Goal: Task Accomplishment & Management: Manage account settings

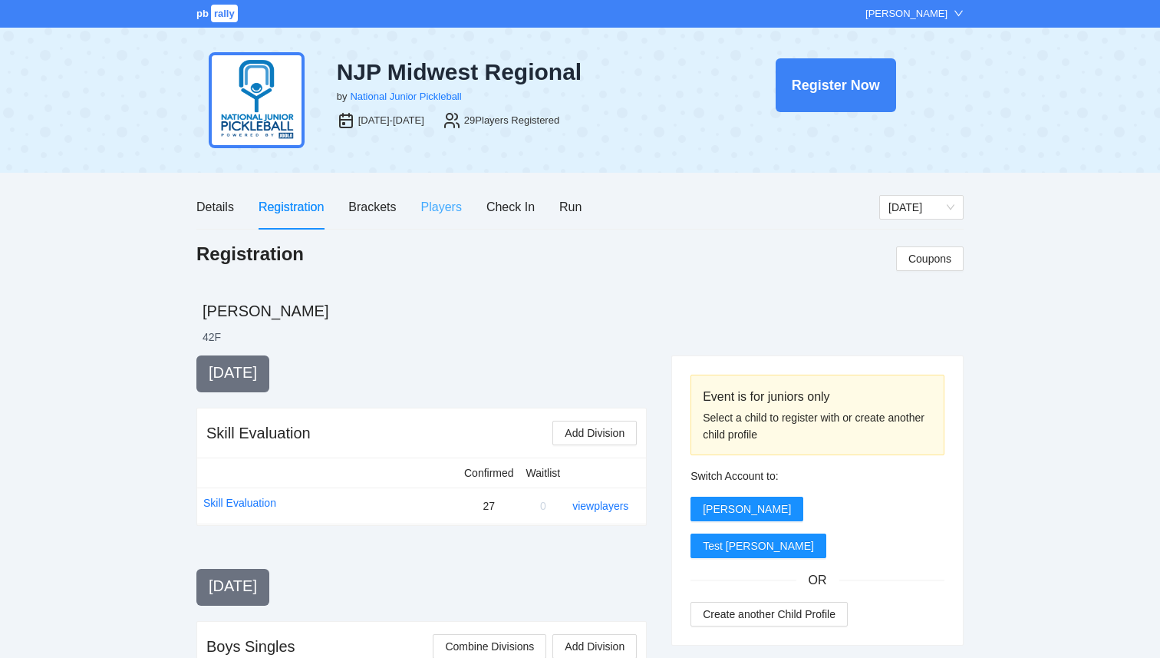
click at [425, 220] on div "Players" at bounding box center [441, 207] width 41 height 44
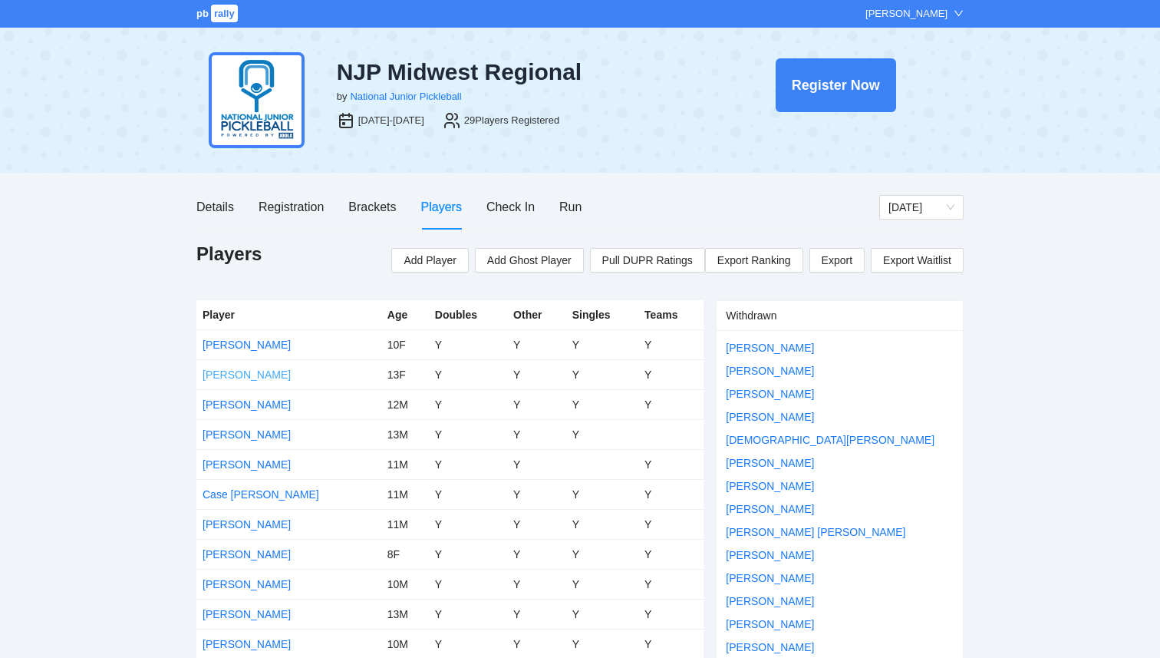
click at [261, 368] on link "Amelia Liesman" at bounding box center [247, 374] width 88 height 12
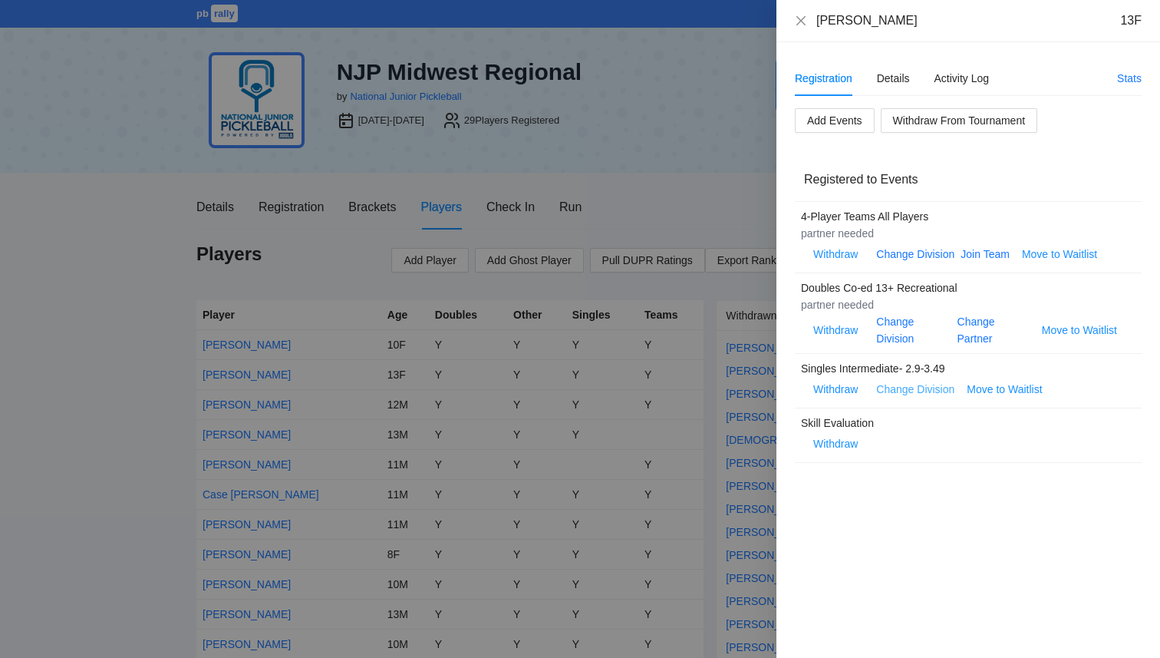
click at [901, 394] on link "Change Division" at bounding box center [915, 389] width 78 height 12
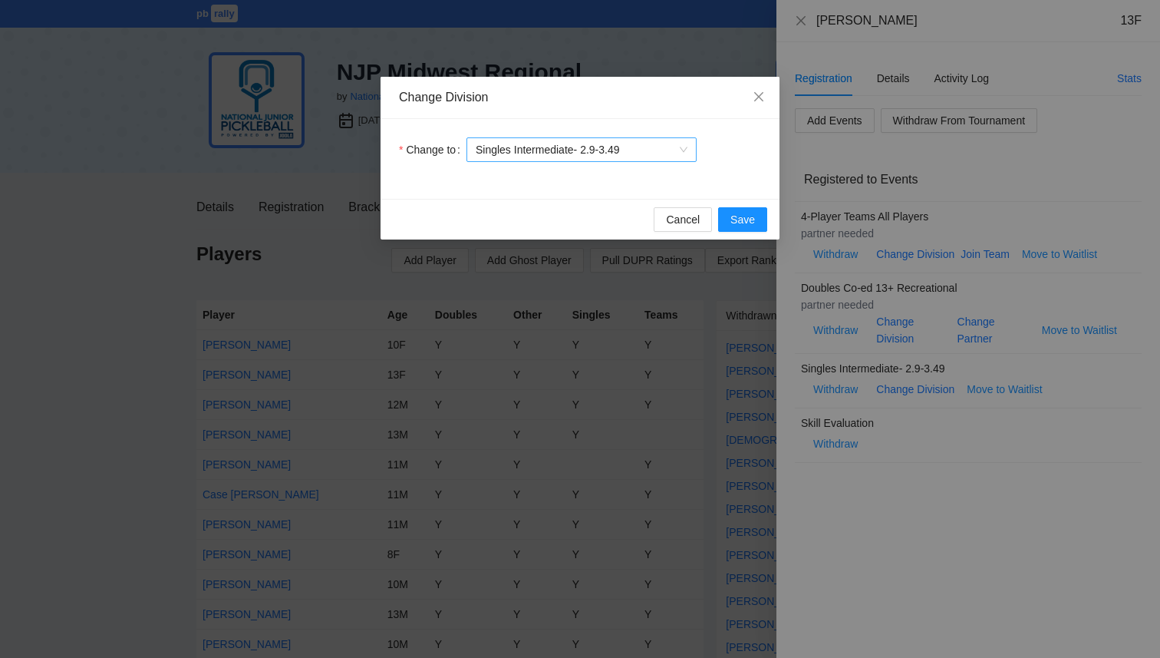
click at [616, 147] on span "Singles Intermediate- 2.9-3.49" at bounding box center [582, 149] width 212 height 23
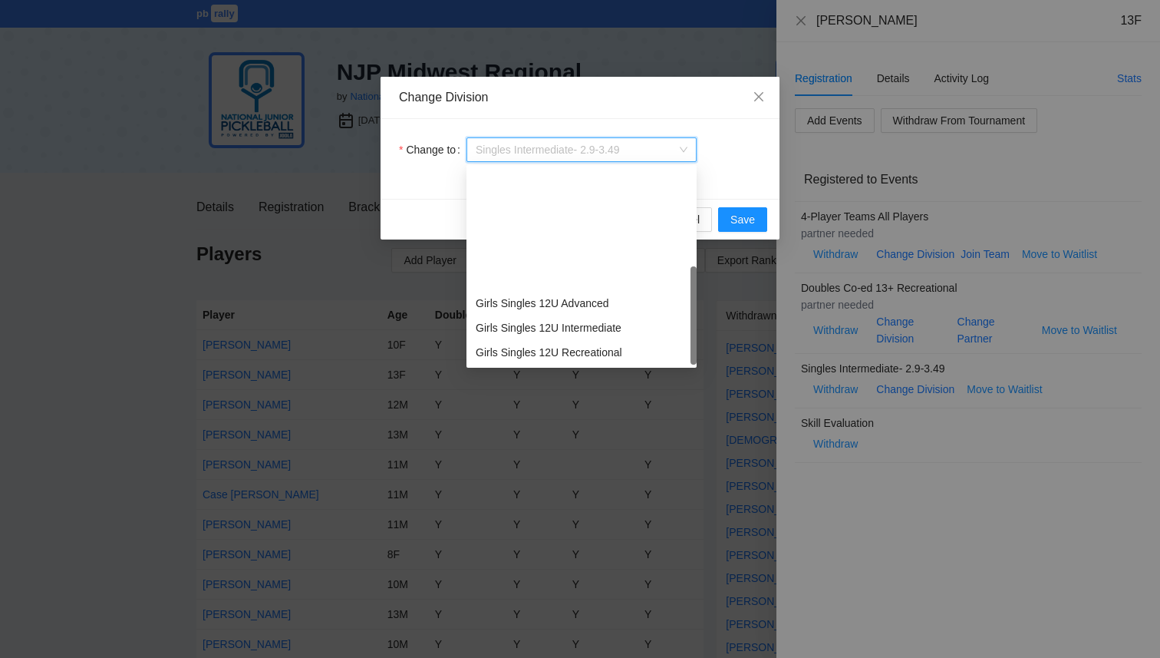
scroll to position [147, 0]
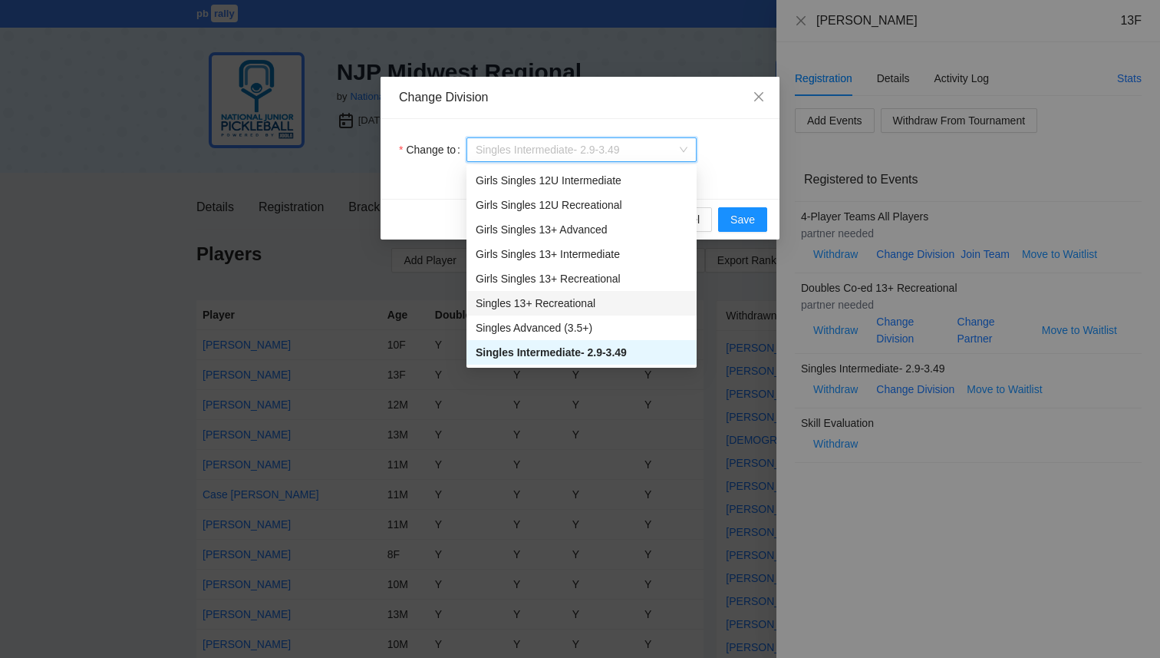
click at [599, 312] on div "Singles 13+ Recreational" at bounding box center [582, 303] width 230 height 25
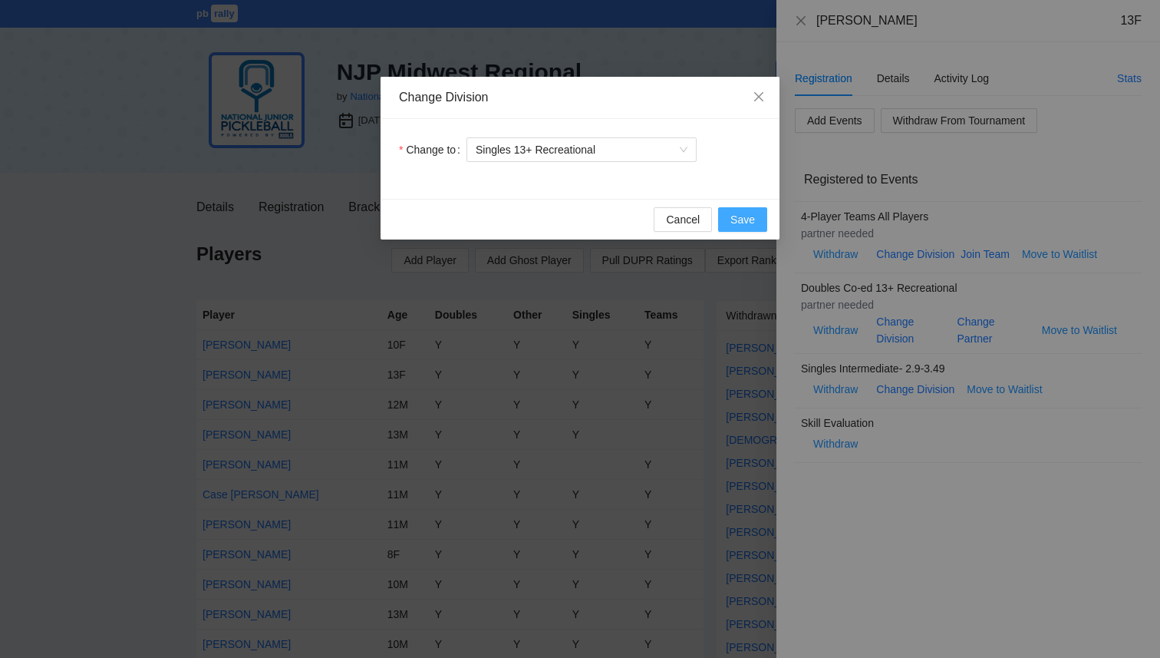
click at [734, 214] on span "Save" at bounding box center [743, 219] width 25 height 17
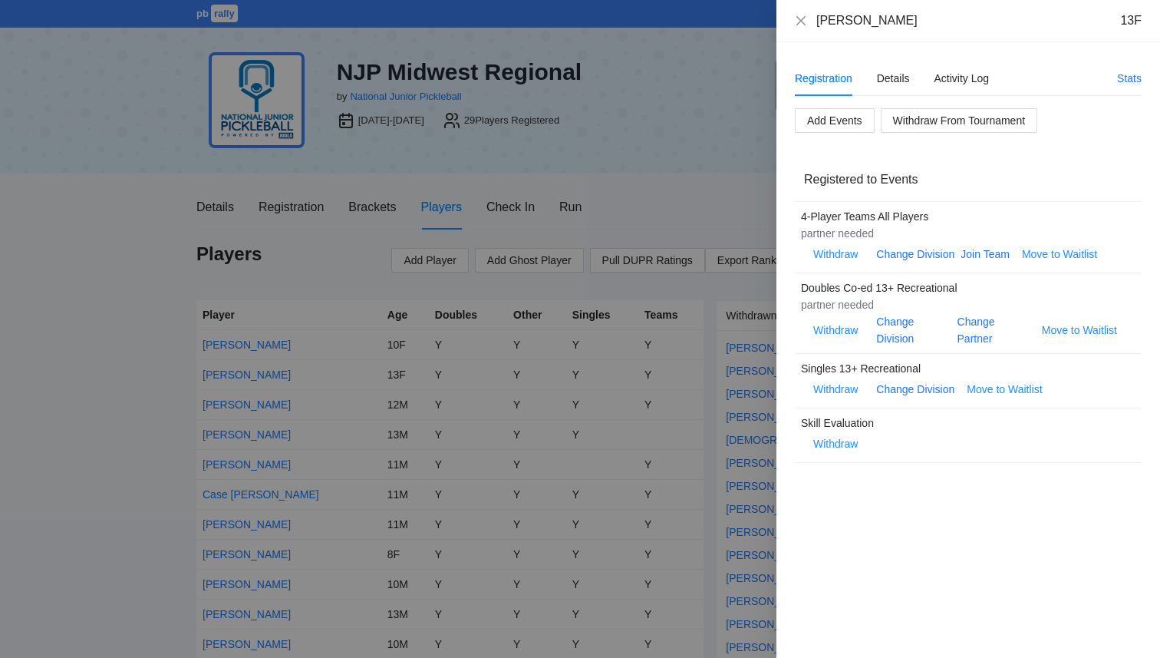
click at [295, 208] on div at bounding box center [580, 329] width 1160 height 658
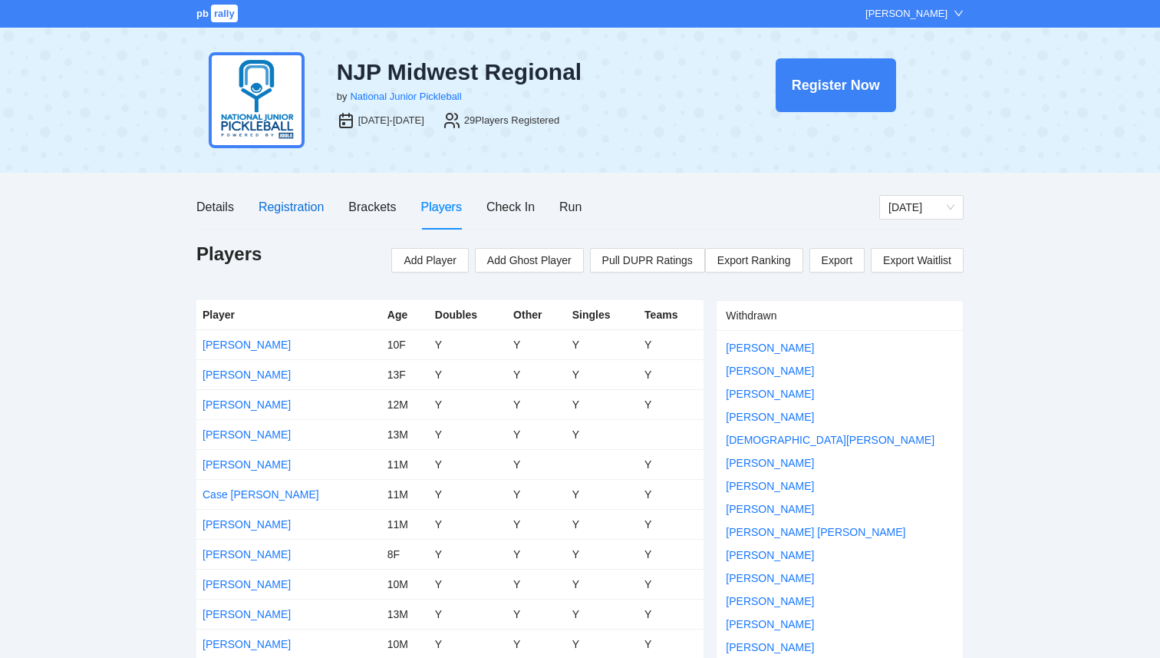
click at [295, 209] on div "Registration" at bounding box center [291, 206] width 65 height 19
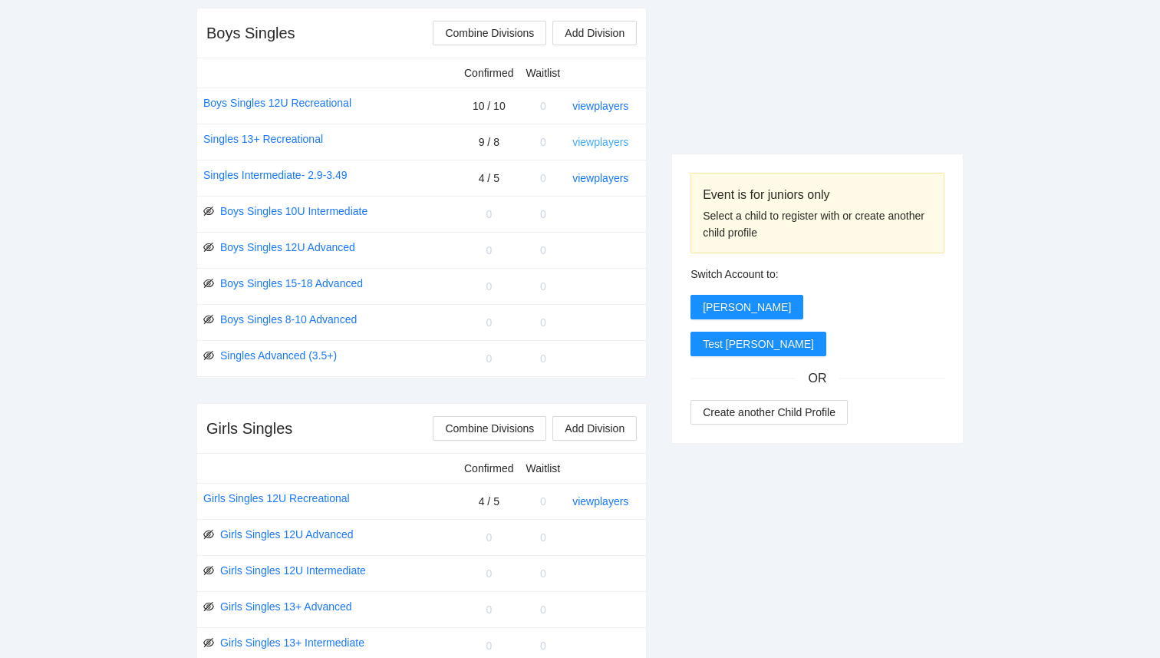
scroll to position [622, 0]
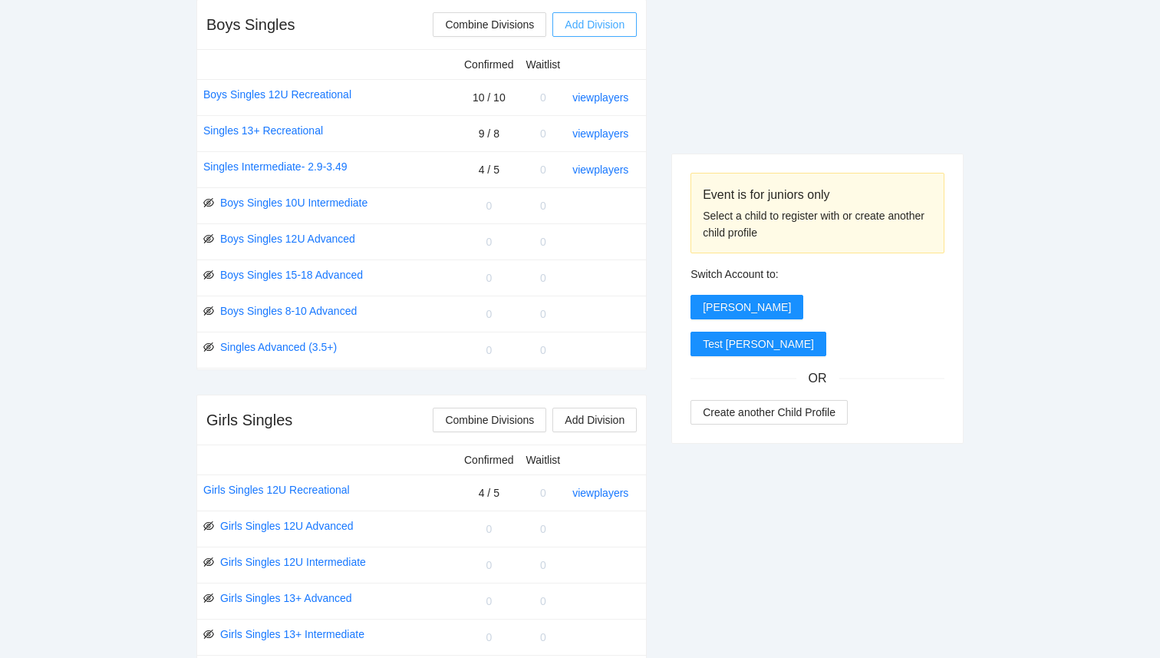
click at [579, 27] on span "Add Division" at bounding box center [595, 24] width 60 height 17
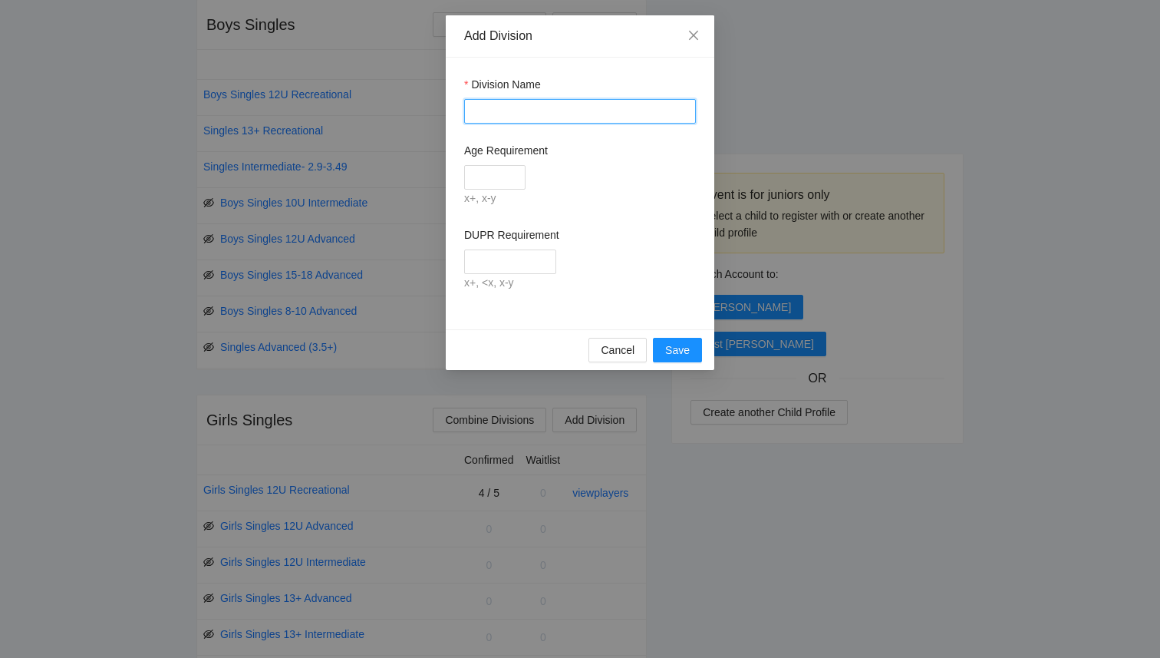
click at [515, 110] on input "Division Name" at bounding box center [580, 111] width 232 height 25
type input "**********"
click at [498, 186] on input "Age Requirement" at bounding box center [494, 177] width 61 height 25
type input "****"
click at [626, 225] on form "**********" at bounding box center [580, 184] width 232 height 216
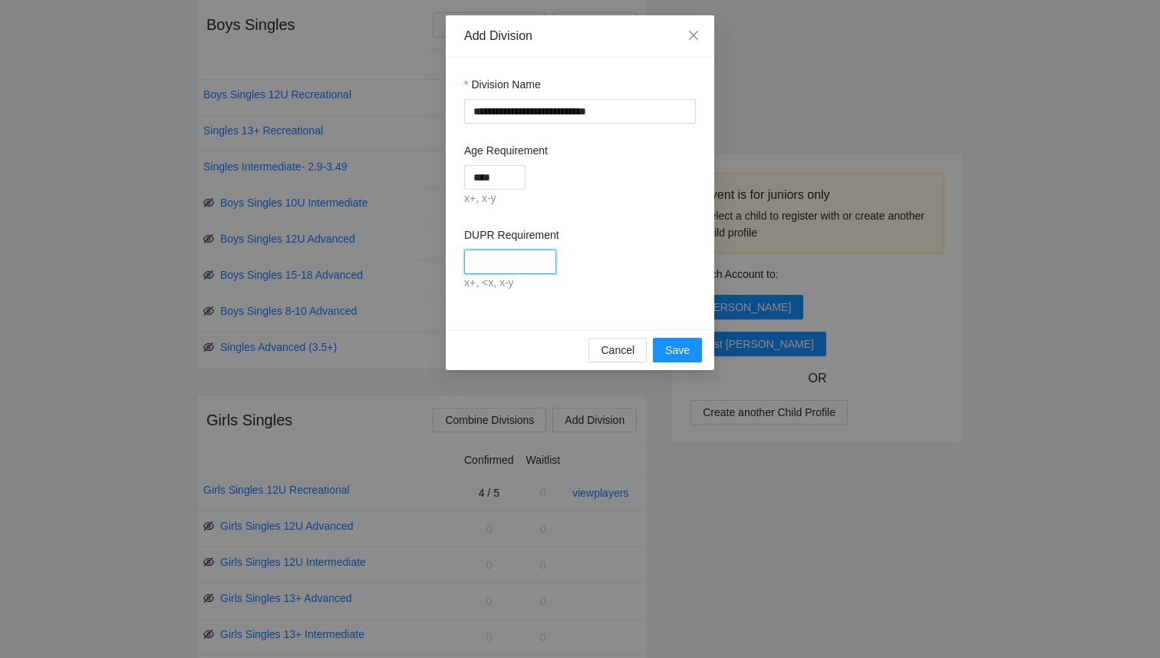
click at [490, 269] on input "DUPR Requirement" at bounding box center [510, 261] width 92 height 25
type input "****"
click at [695, 356] on button "Save" at bounding box center [677, 350] width 49 height 25
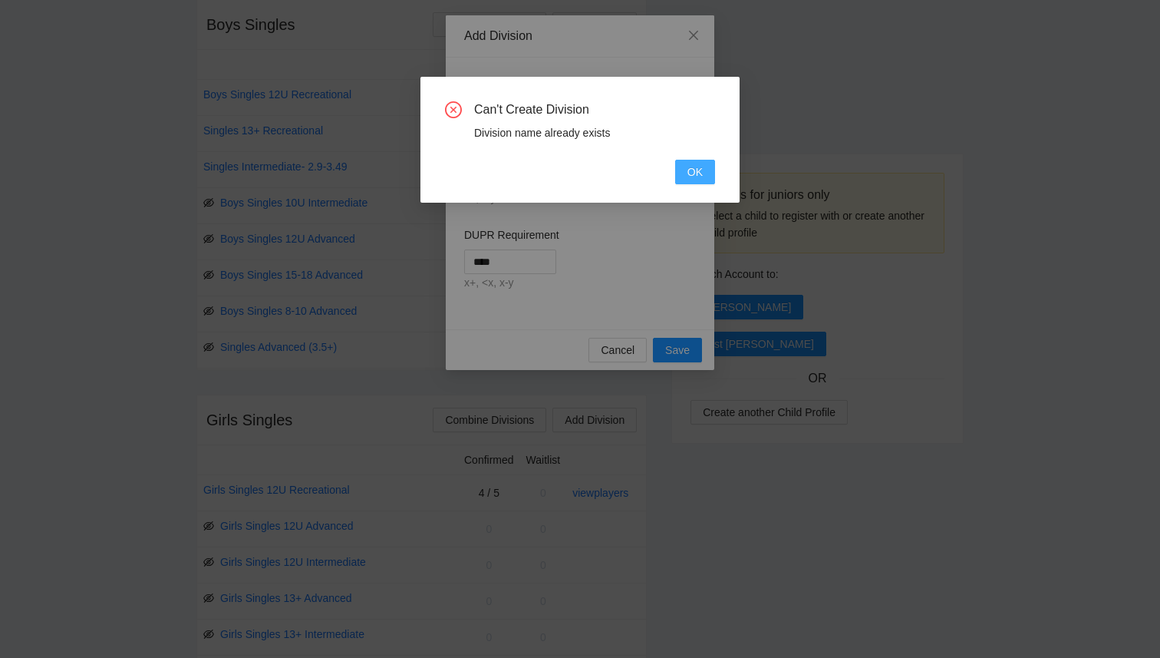
click at [702, 173] on span "OK" at bounding box center [695, 171] width 15 height 17
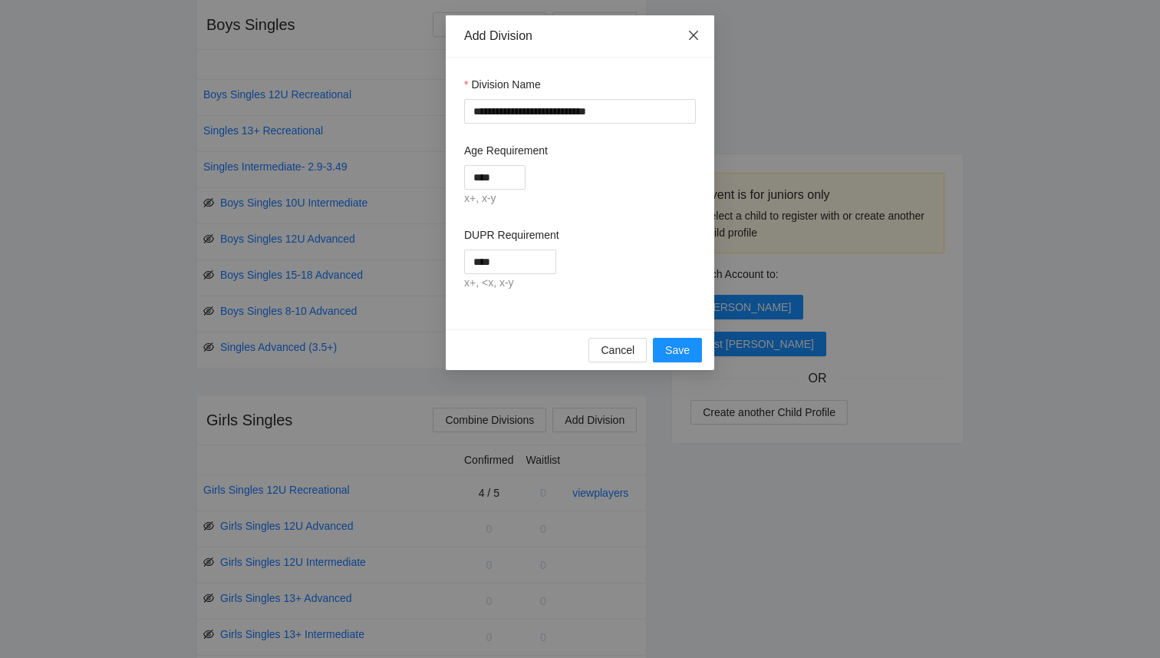
click at [695, 36] on icon "close" at bounding box center [694, 35] width 12 height 12
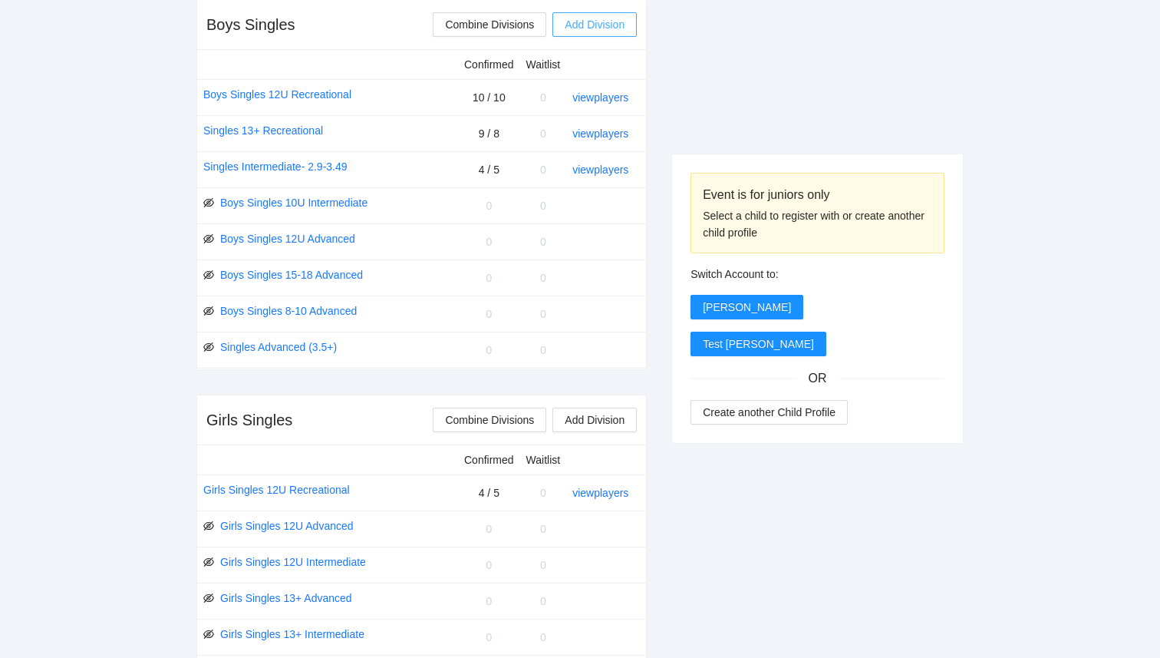
click at [598, 23] on span "Add Division" at bounding box center [595, 24] width 60 height 17
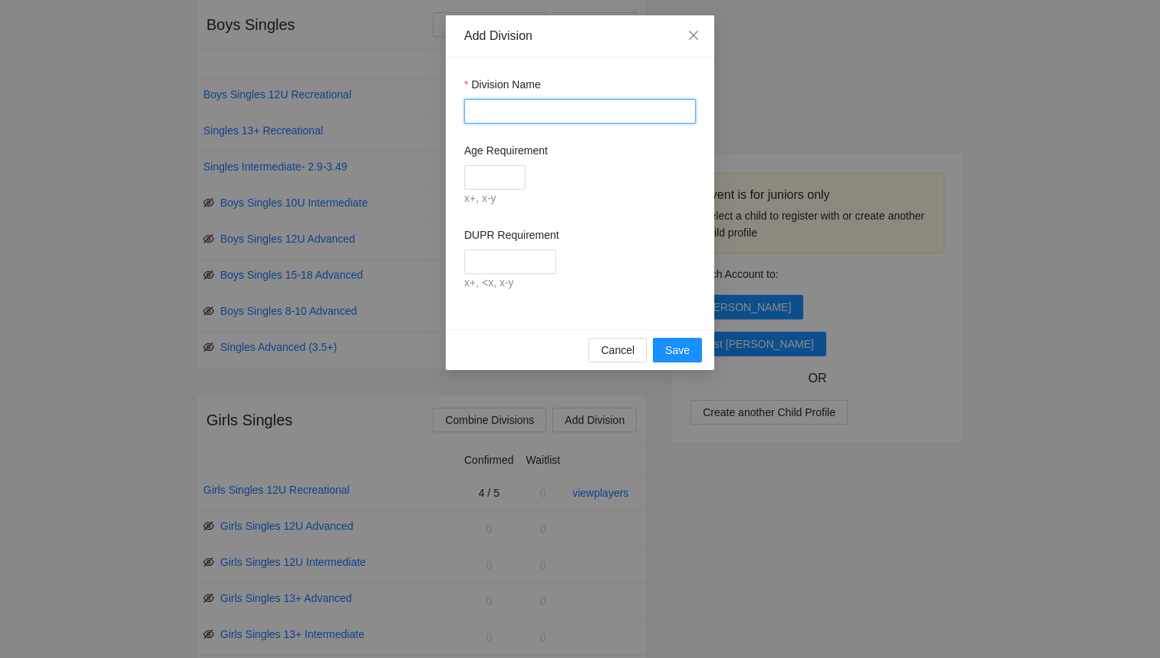
click at [563, 112] on input "Division Name" at bounding box center [580, 111] width 232 height 25
type input "**********"
click at [685, 353] on span "Save" at bounding box center [677, 350] width 25 height 17
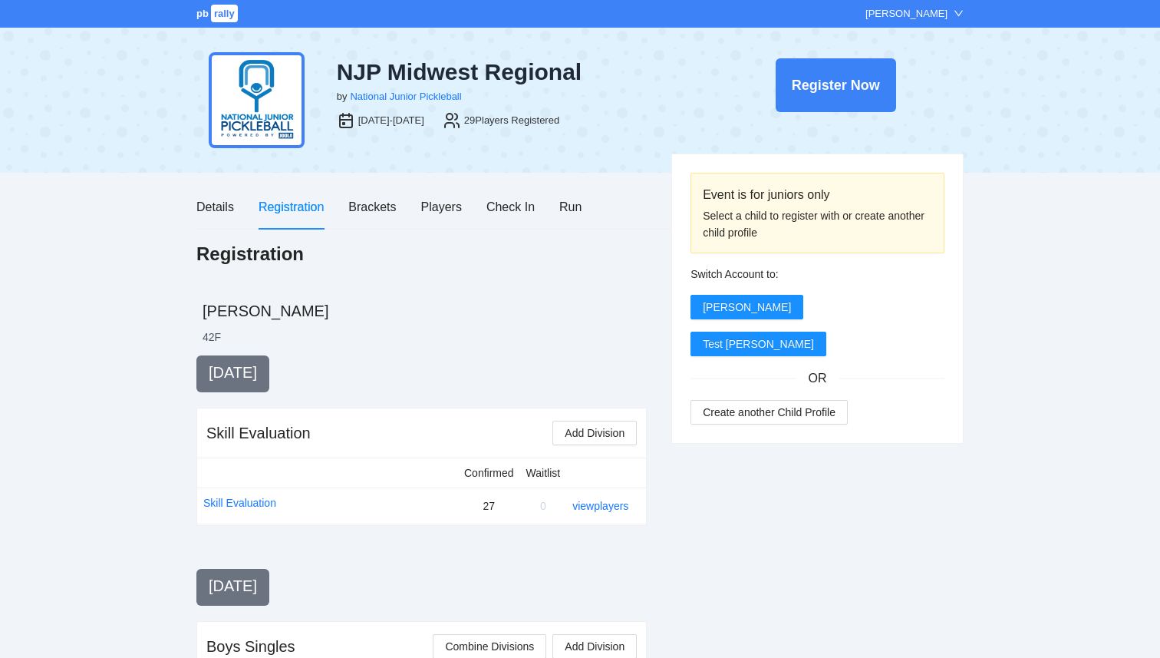
scroll to position [622, 0]
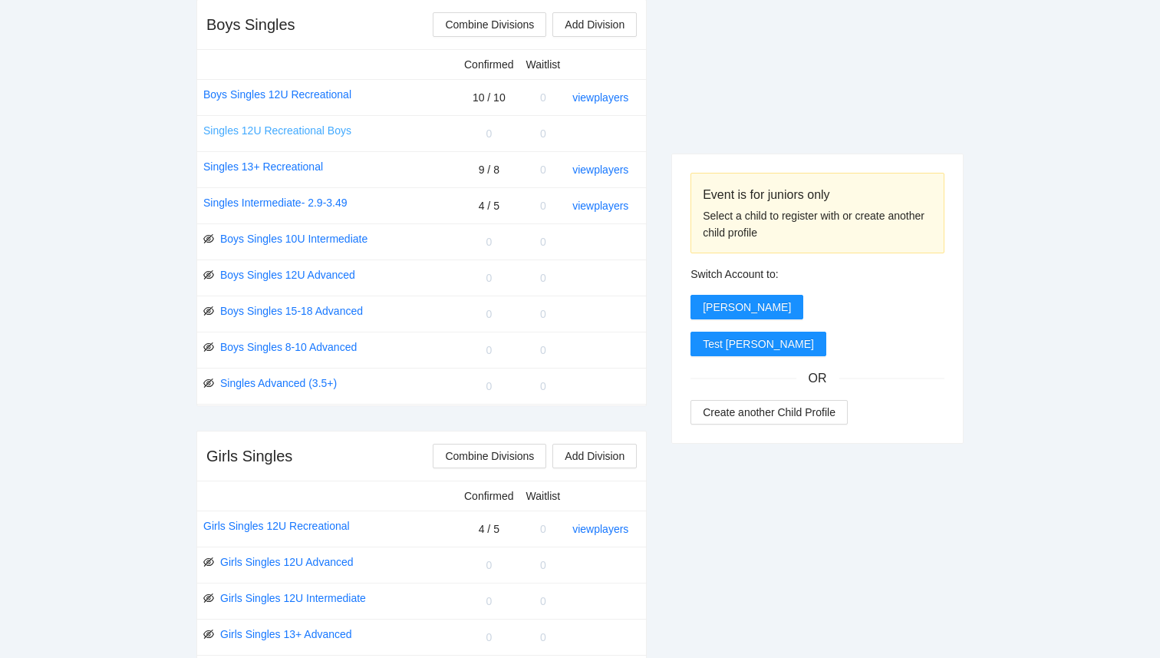
click at [332, 129] on link "Singles 12U Recreational Boys" at bounding box center [277, 130] width 148 height 17
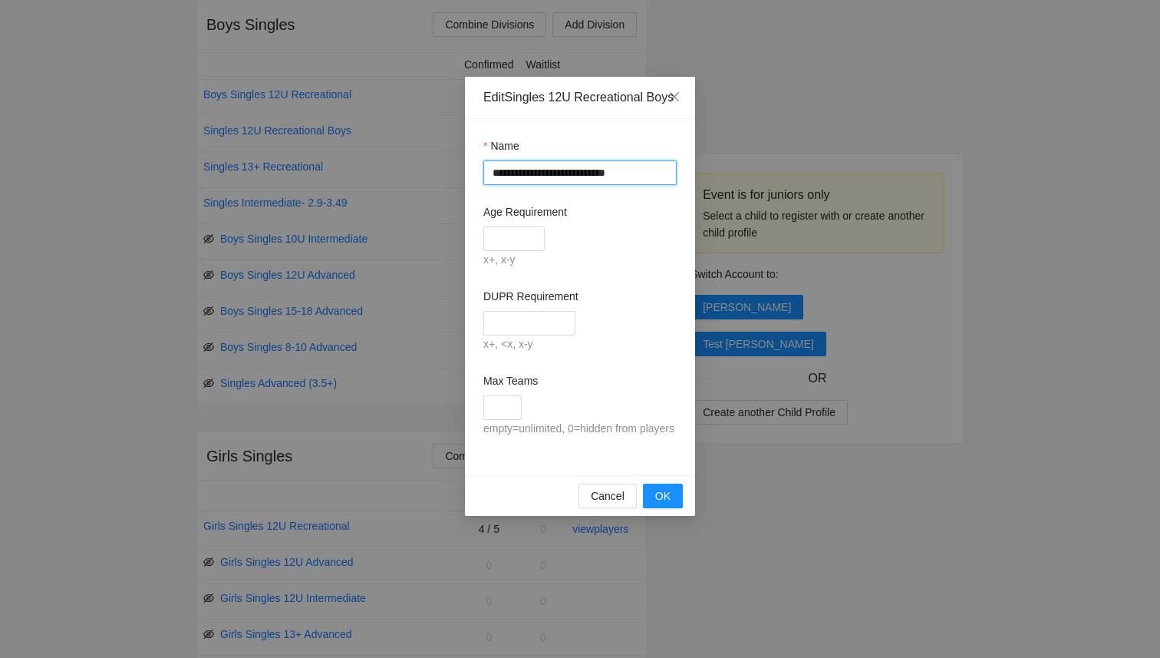
click at [540, 185] on input "**********" at bounding box center [580, 172] width 193 height 25
click at [494, 185] on input "**********" at bounding box center [580, 172] width 193 height 25
click at [491, 185] on input "**********" at bounding box center [580, 172] width 193 height 25
drag, startPoint x: 583, startPoint y: 187, endPoint x: 649, endPoint y: 187, distance: 66.0
click at [650, 185] on input "**********" at bounding box center [580, 172] width 193 height 25
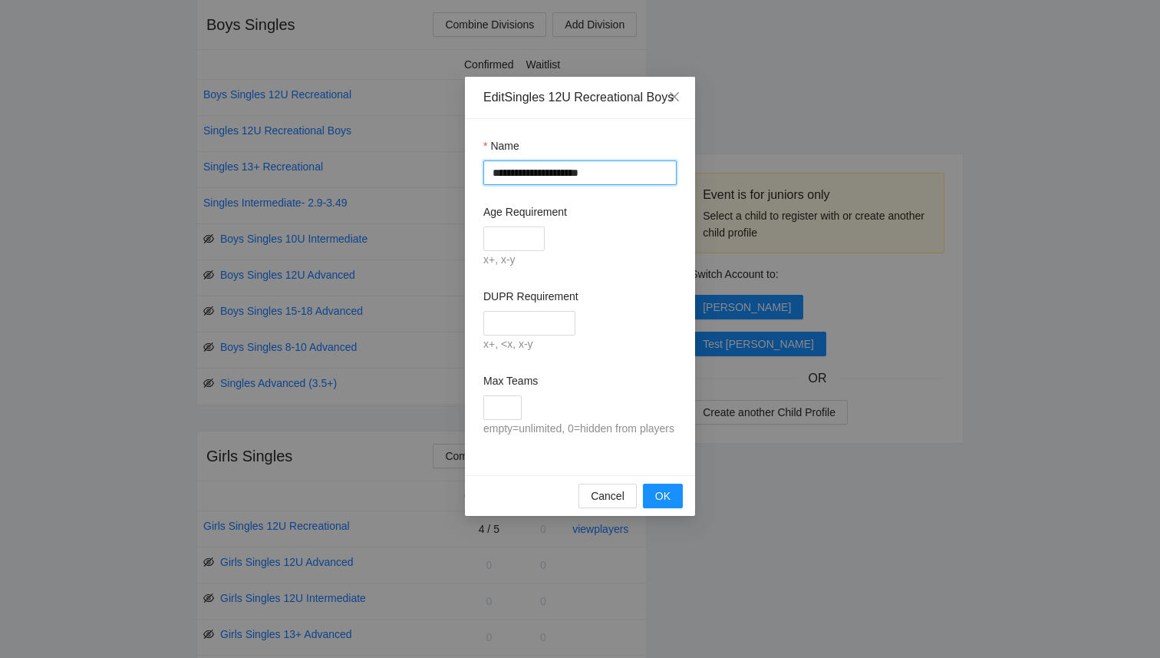
click at [520, 185] on input "**********" at bounding box center [580, 172] width 193 height 25
click at [492, 185] on input "**********" at bounding box center [580, 172] width 193 height 25
drag, startPoint x: 650, startPoint y: 190, endPoint x: 770, endPoint y: 201, distance: 120.3
click at [766, 201] on div "**********" at bounding box center [580, 329] width 1160 height 658
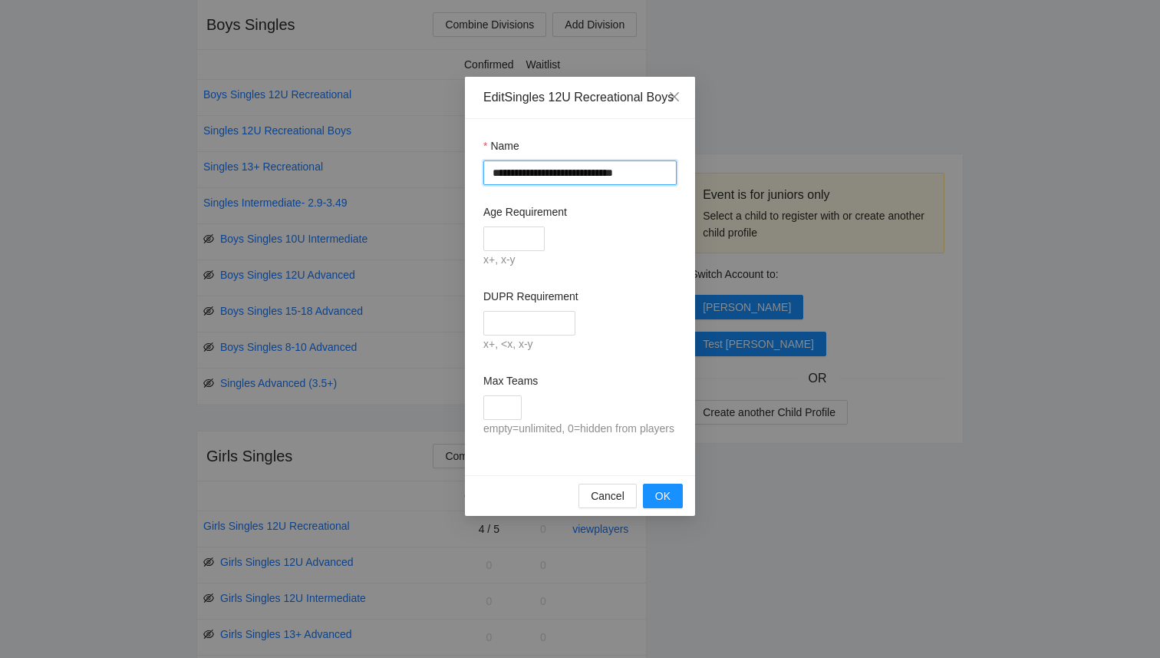
scroll to position [0, 0]
click at [523, 185] on input "**********" at bounding box center [580, 172] width 193 height 25
drag, startPoint x: 601, startPoint y: 192, endPoint x: 719, endPoint y: 205, distance: 118.9
click at [719, 205] on div "**********" at bounding box center [580, 329] width 1160 height 658
type input "**********"
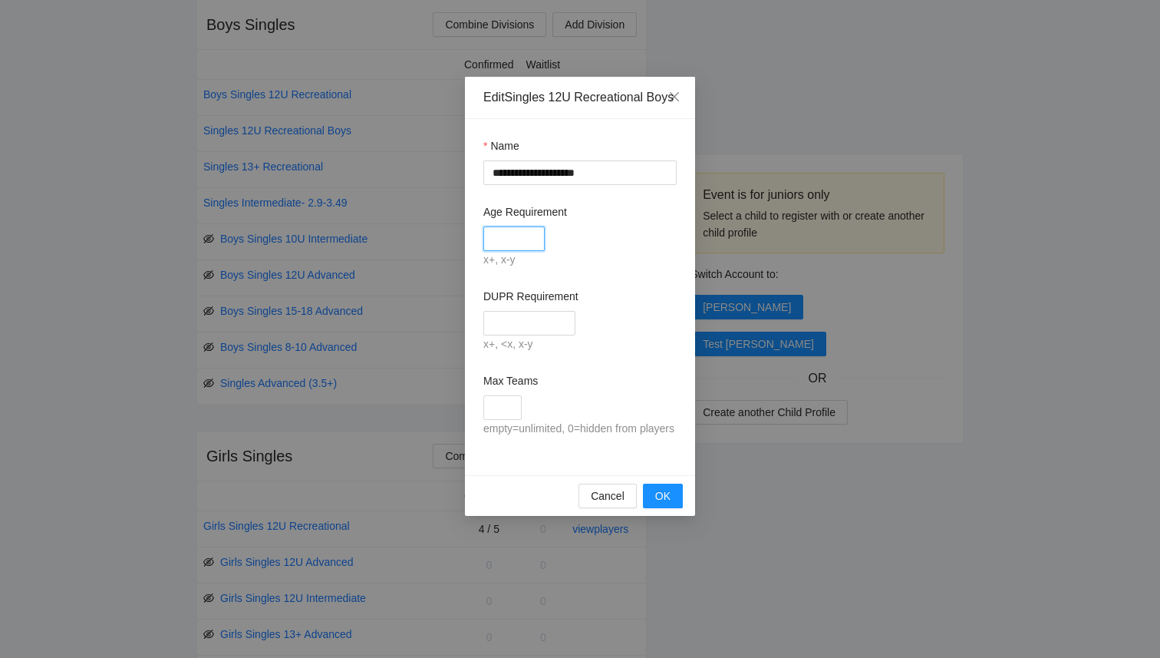
click at [502, 251] on input "Age Requirement" at bounding box center [514, 238] width 61 height 25
type input "****"
click at [655, 291] on form "**********" at bounding box center [580, 287] width 193 height 301
click at [665, 504] on span "OK" at bounding box center [662, 495] width 15 height 17
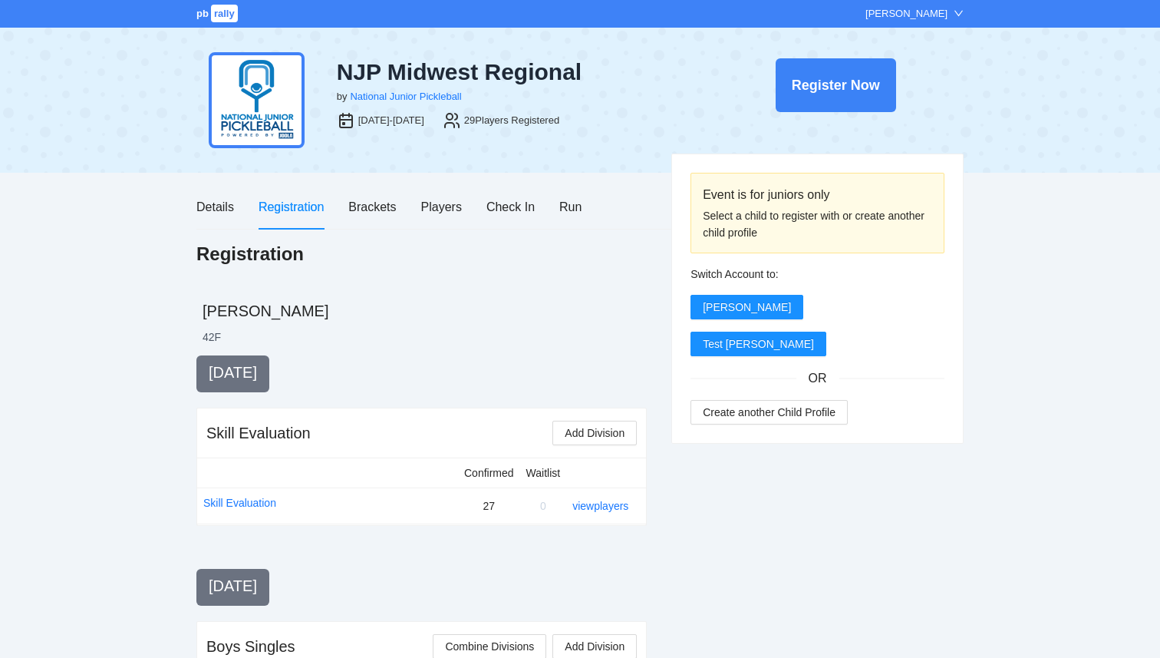
scroll to position [622, 0]
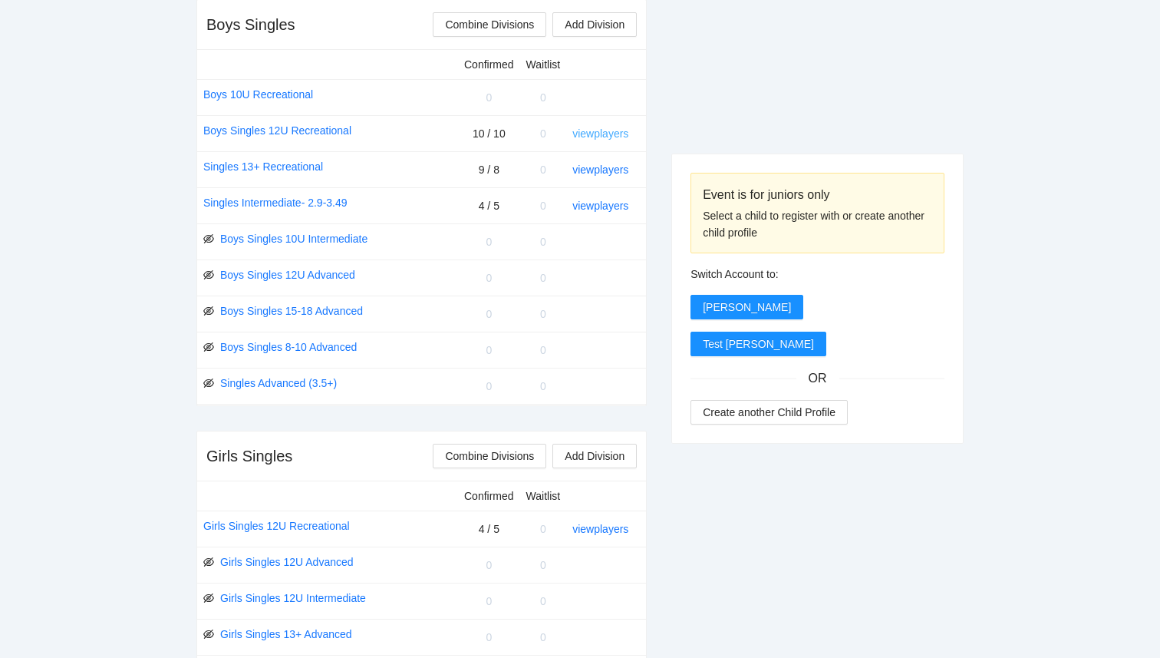
click at [590, 134] on link "view players" at bounding box center [601, 133] width 56 height 12
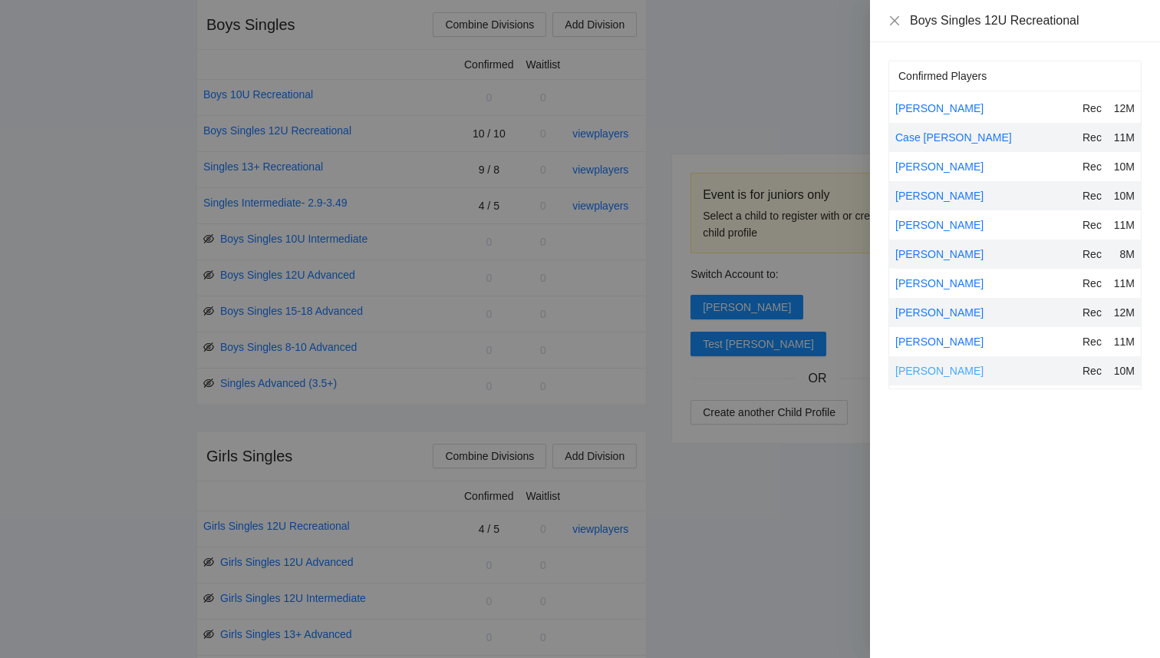
click at [926, 375] on link "Tyler Chow" at bounding box center [940, 371] width 88 height 12
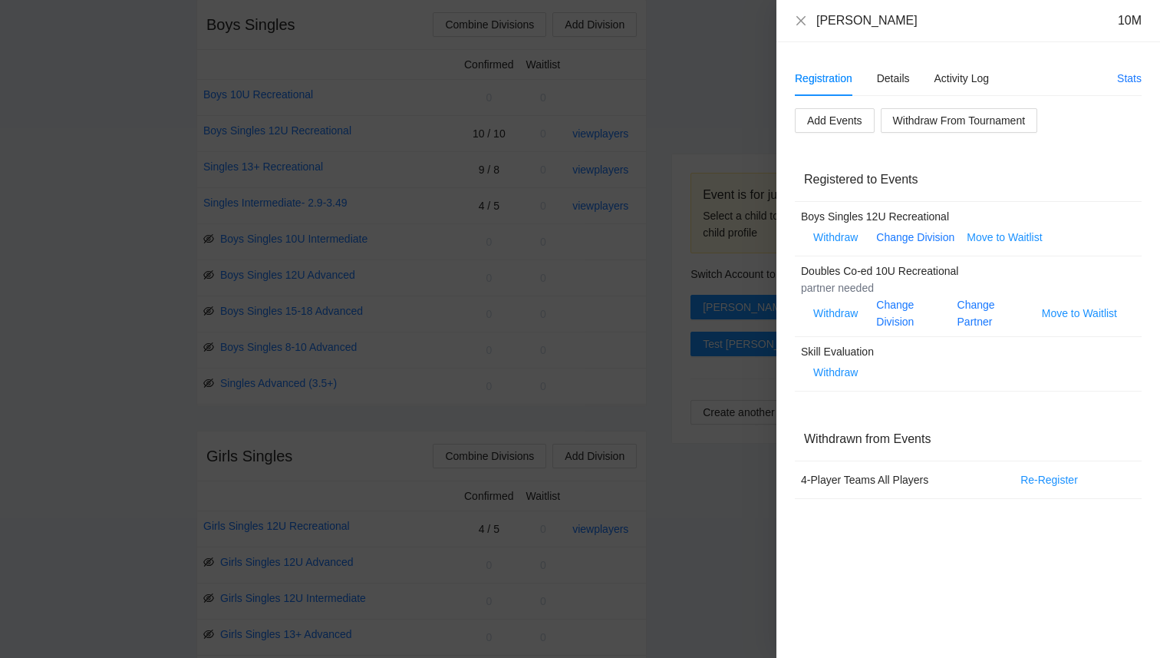
click at [912, 87] on div "Registration Details Activity Log" at bounding box center [892, 78] width 194 height 35
click at [909, 84] on div "Registration Details Activity Log" at bounding box center [892, 78] width 194 height 35
click at [903, 84] on div "Details" at bounding box center [893, 78] width 33 height 17
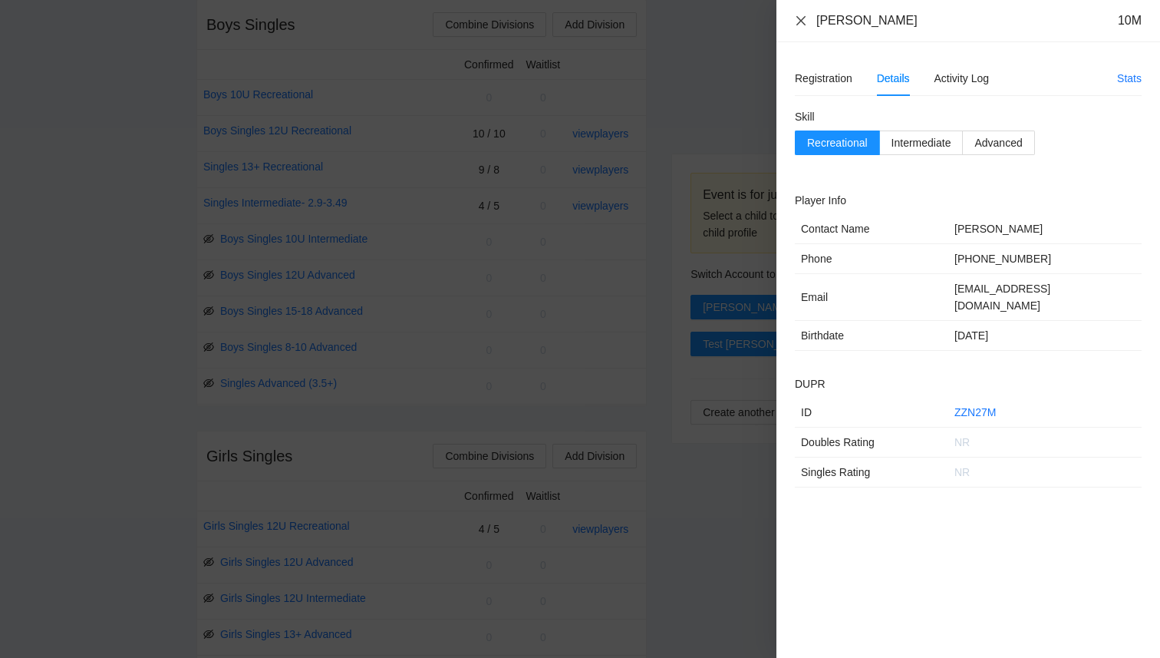
click at [800, 22] on icon "close" at bounding box center [801, 19] width 9 height 9
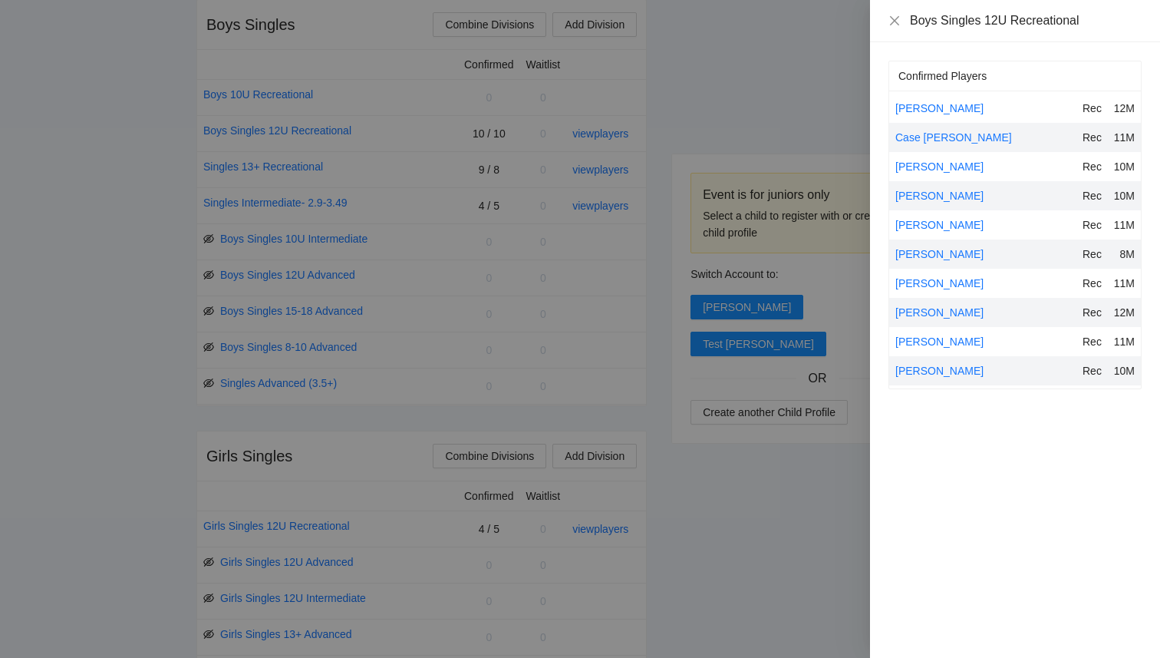
click at [746, 94] on div at bounding box center [580, 329] width 1160 height 658
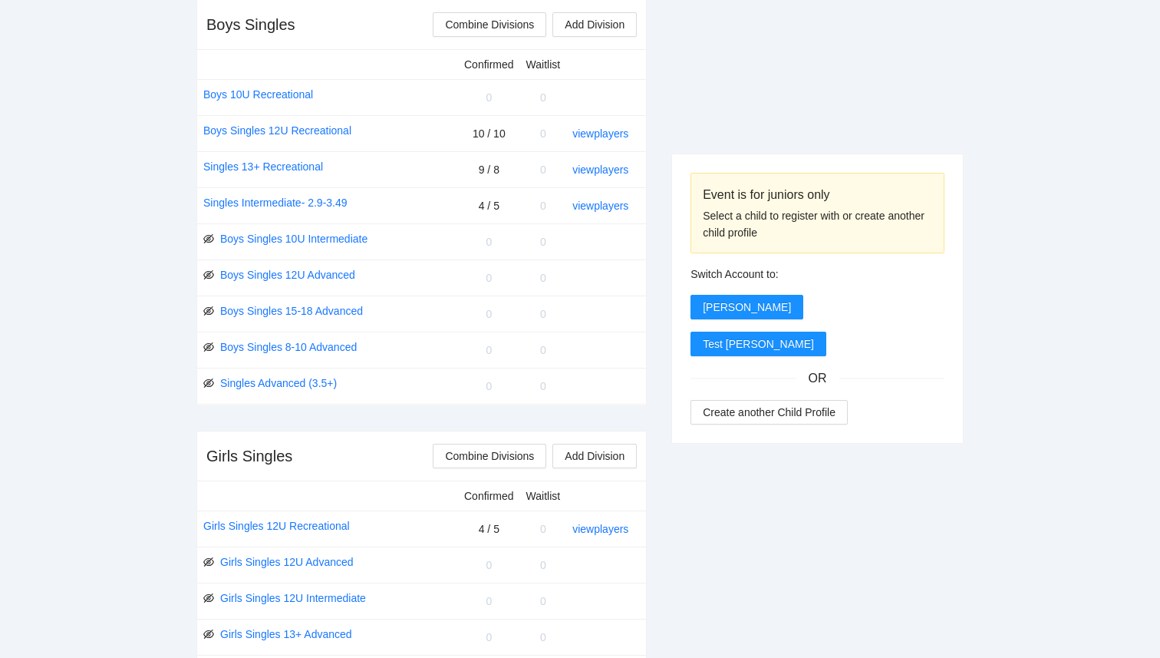
click at [612, 197] on div "view players" at bounding box center [603, 205] width 61 height 17
click at [614, 209] on link "view players" at bounding box center [601, 206] width 56 height 12
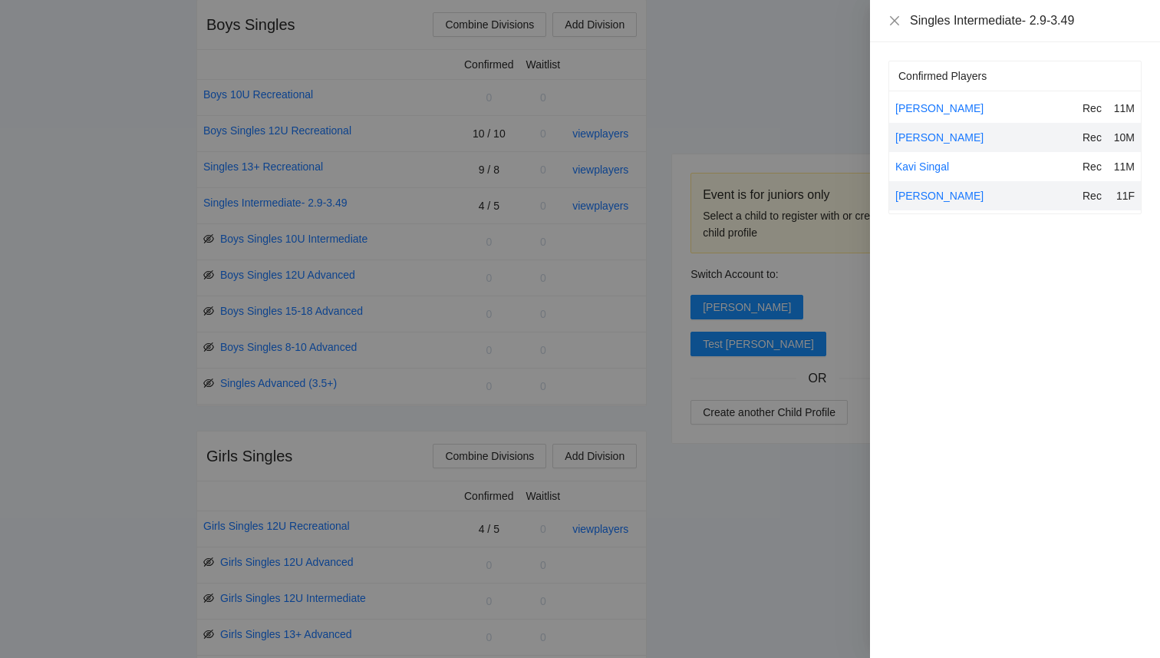
click at [811, 97] on div at bounding box center [580, 329] width 1160 height 658
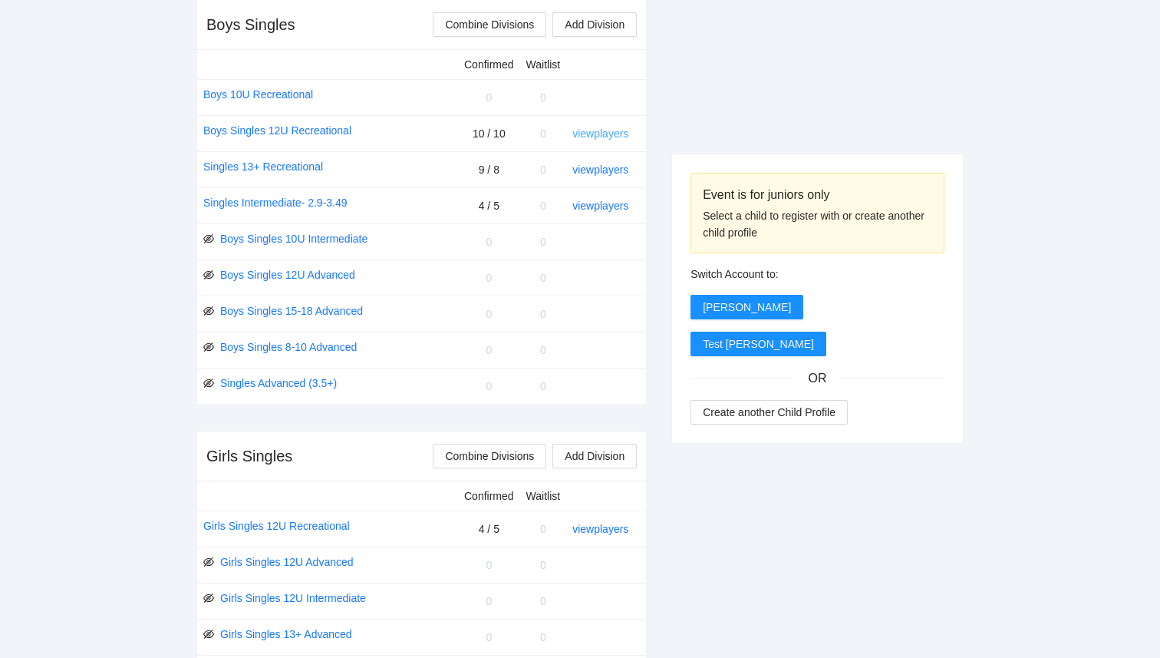
click at [603, 135] on link "view players" at bounding box center [601, 133] width 56 height 12
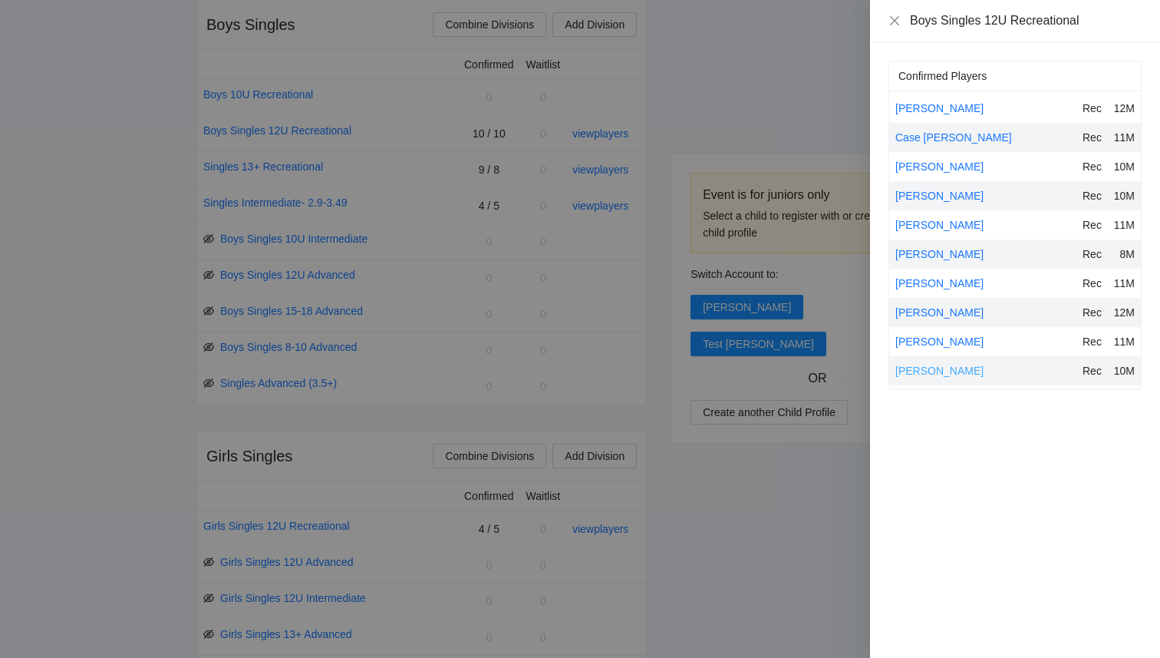
click at [926, 368] on link "[PERSON_NAME]" at bounding box center [940, 371] width 88 height 12
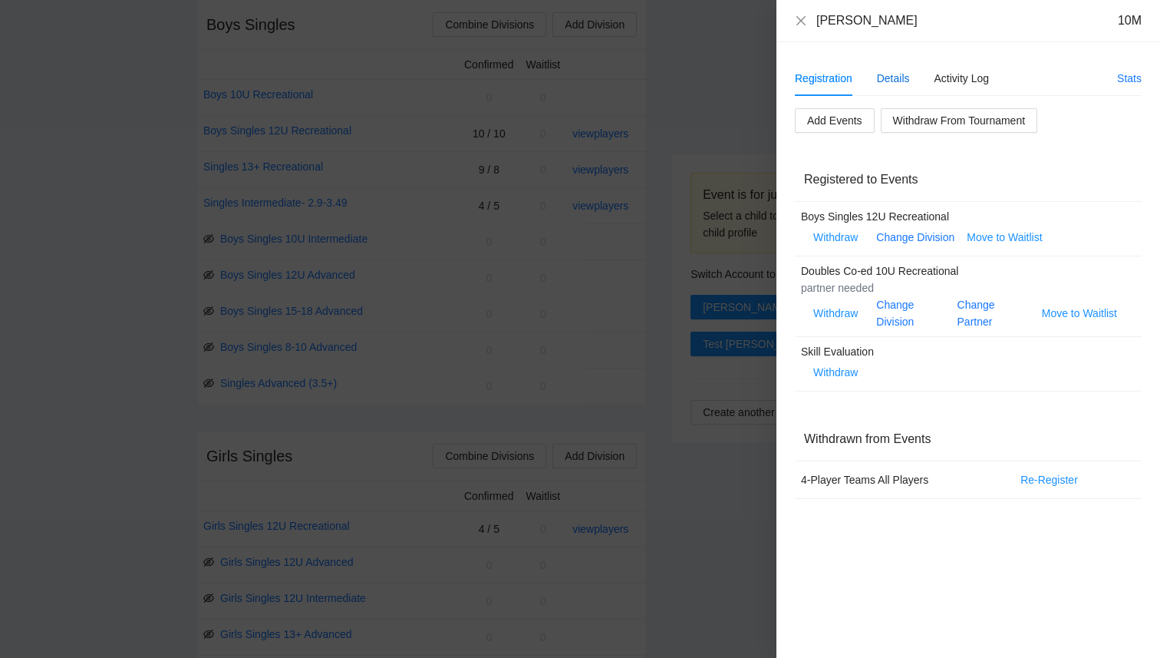
click at [888, 75] on div "Details" at bounding box center [893, 78] width 33 height 17
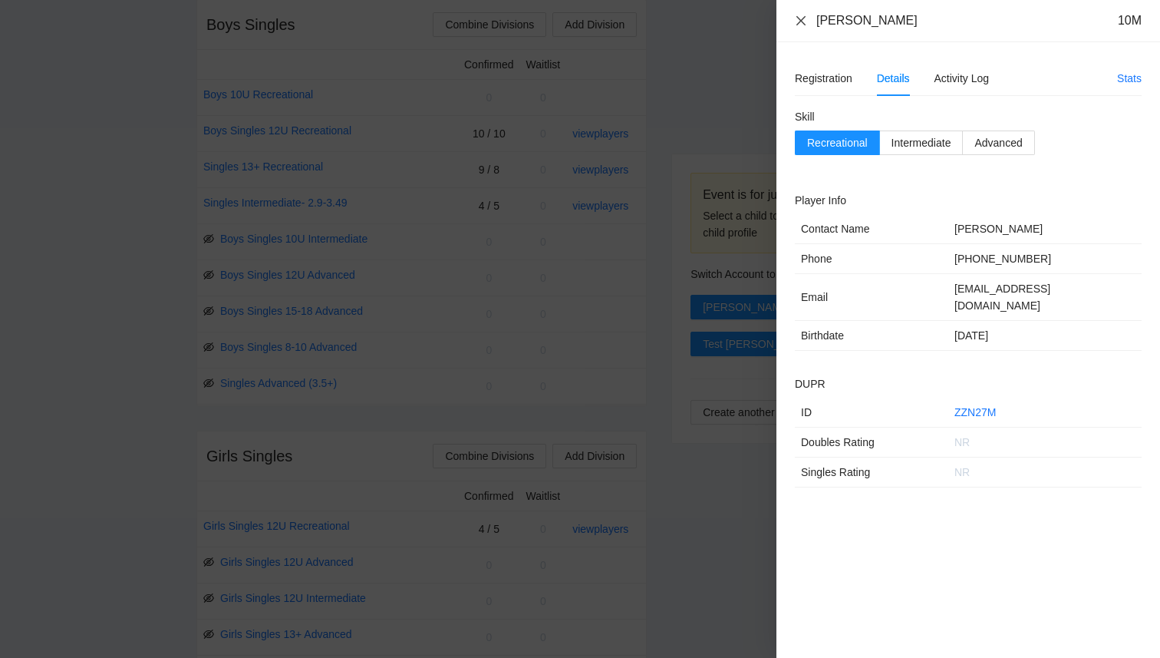
click at [800, 18] on icon "close" at bounding box center [801, 19] width 9 height 9
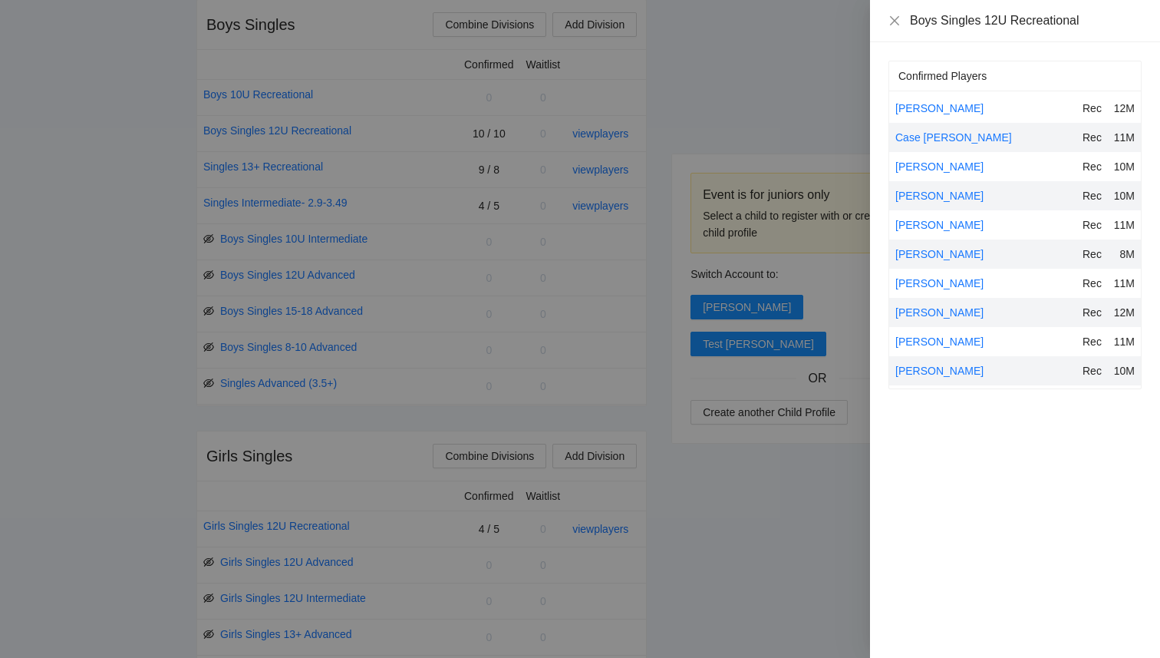
click at [911, 363] on div "[PERSON_NAME]" at bounding box center [986, 370] width 181 height 17
click at [912, 368] on link "[PERSON_NAME]" at bounding box center [940, 371] width 88 height 12
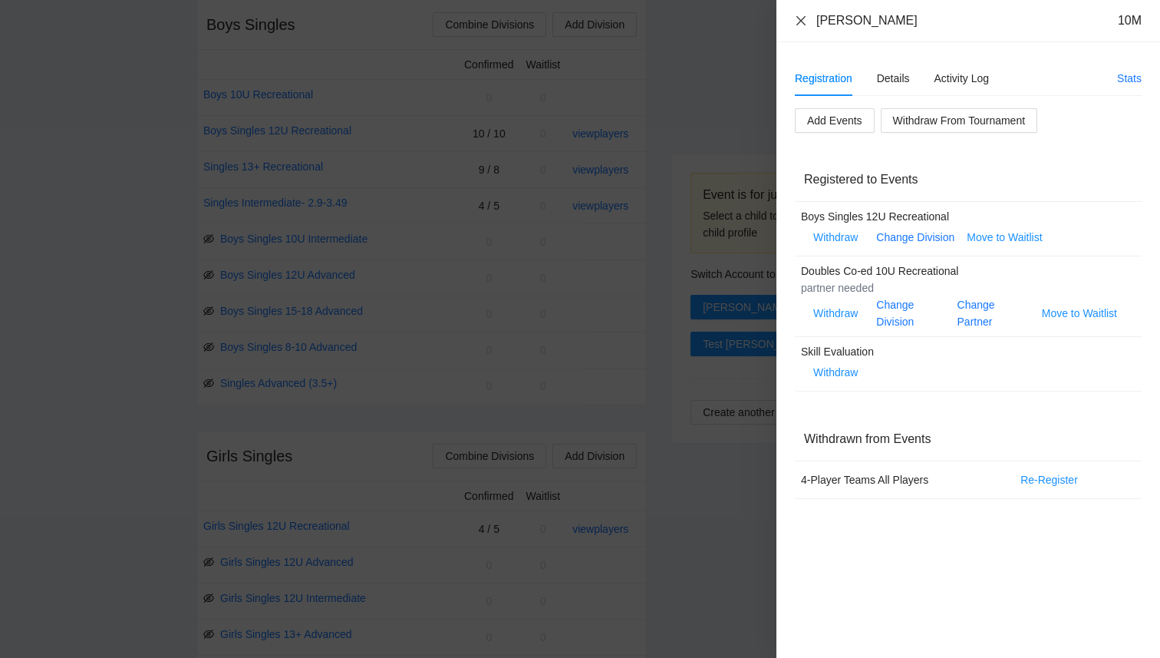
click at [801, 15] on icon "close" at bounding box center [801, 21] width 12 height 12
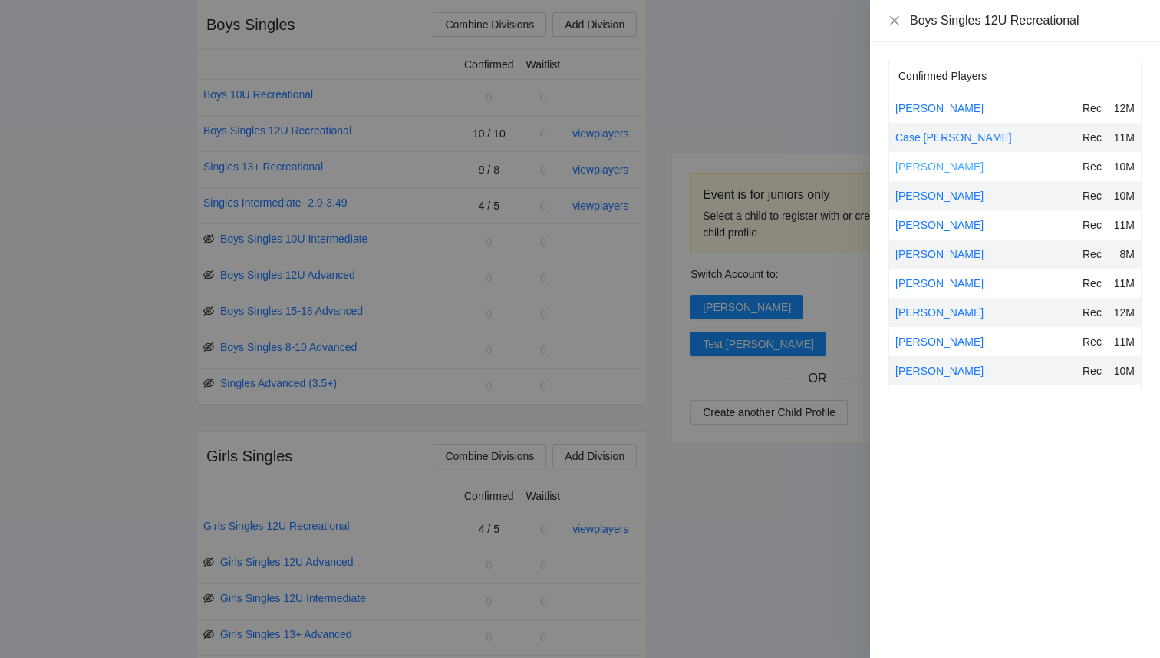
click at [922, 163] on link "[PERSON_NAME]" at bounding box center [940, 166] width 88 height 12
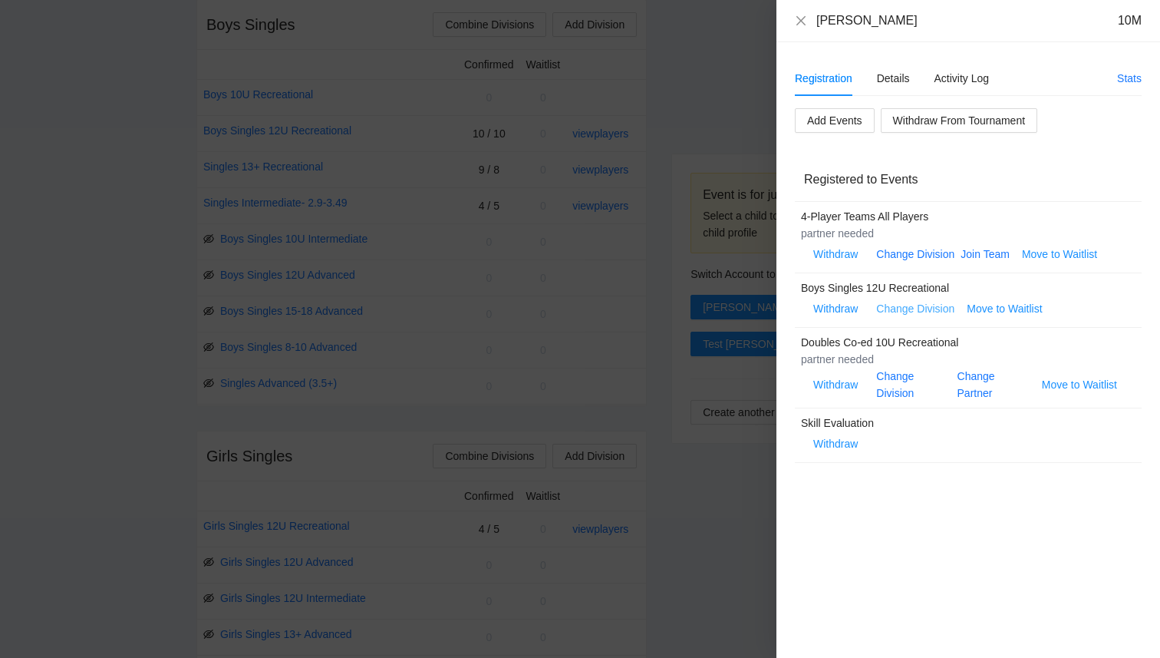
click at [916, 309] on link "Change Division" at bounding box center [915, 308] width 78 height 12
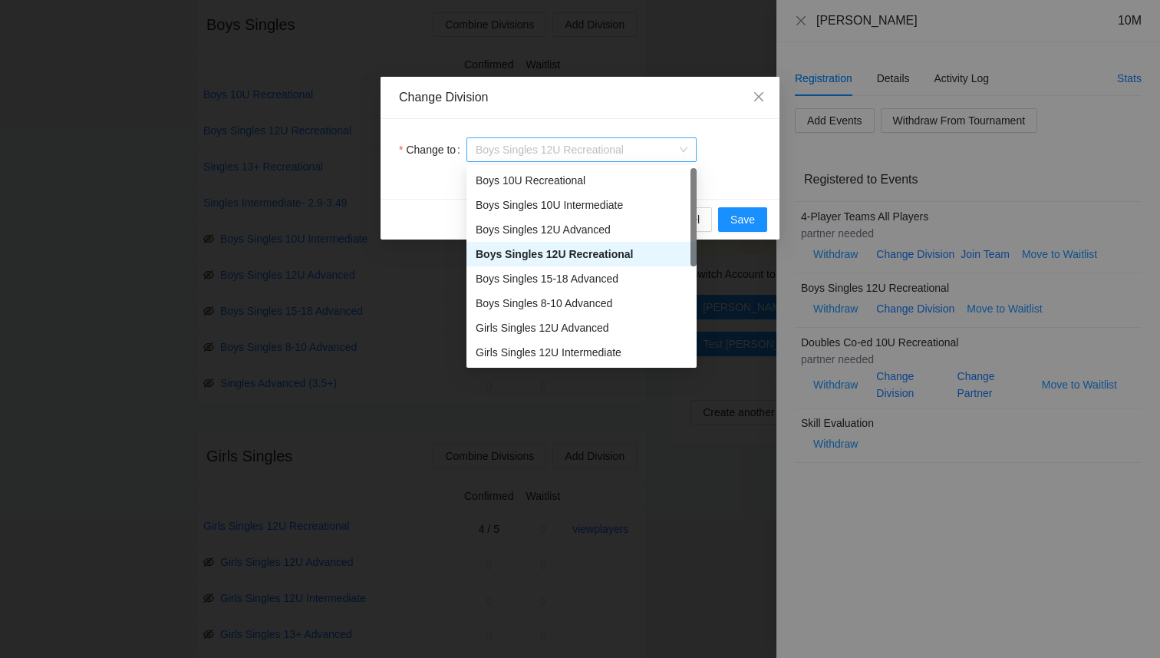
click at [625, 140] on span "Boys Singles 12U Recreational" at bounding box center [582, 149] width 212 height 23
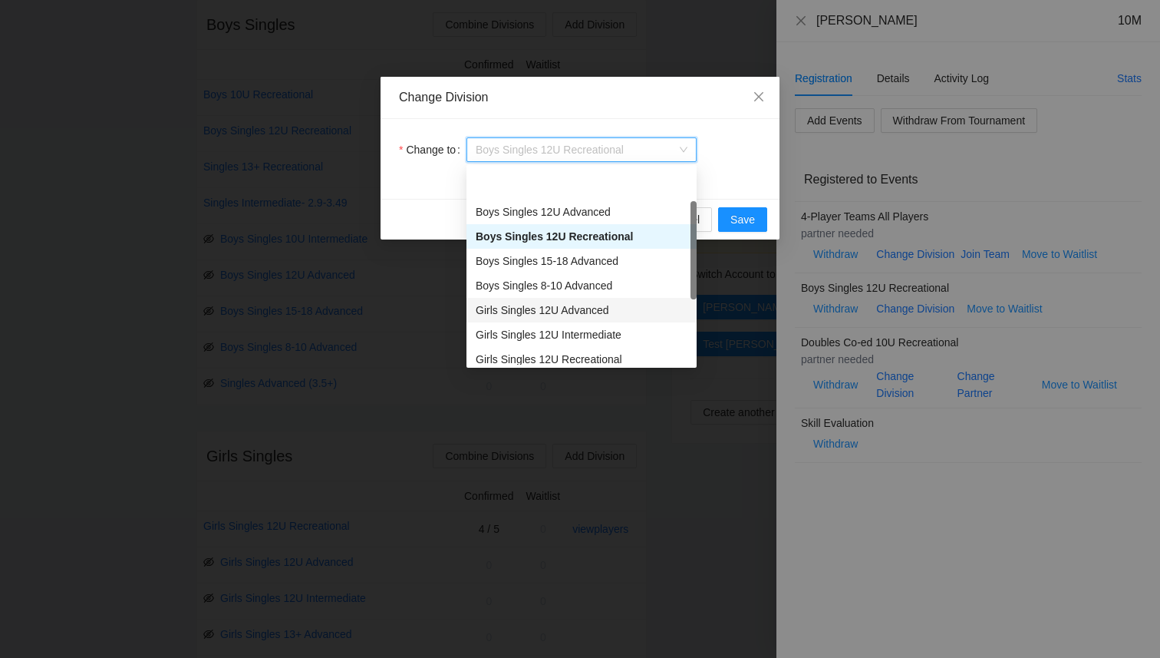
scroll to position [0, 0]
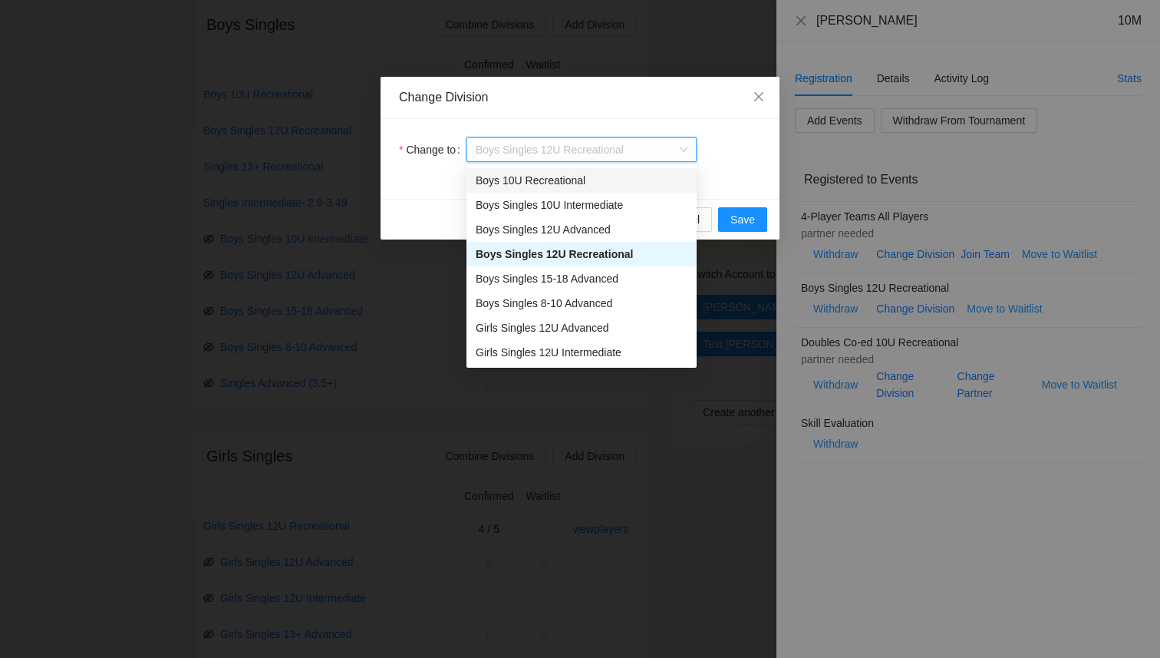
click at [571, 184] on div "Boys 10U Recreational" at bounding box center [582, 180] width 212 height 17
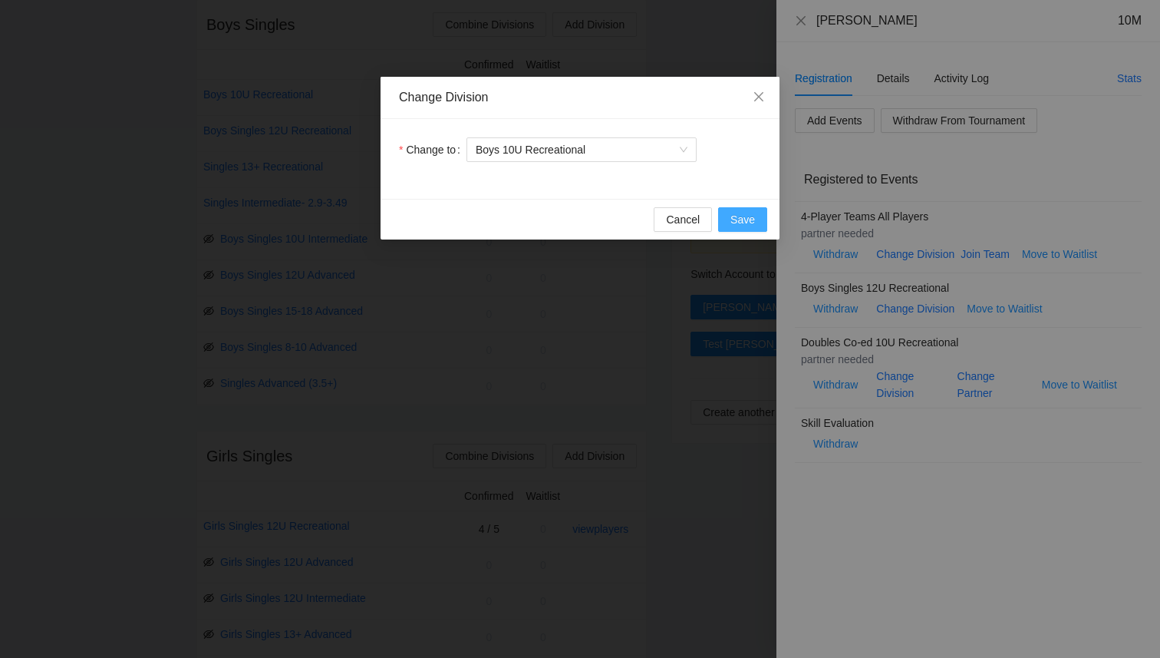
click at [726, 217] on button "Save" at bounding box center [742, 219] width 49 height 25
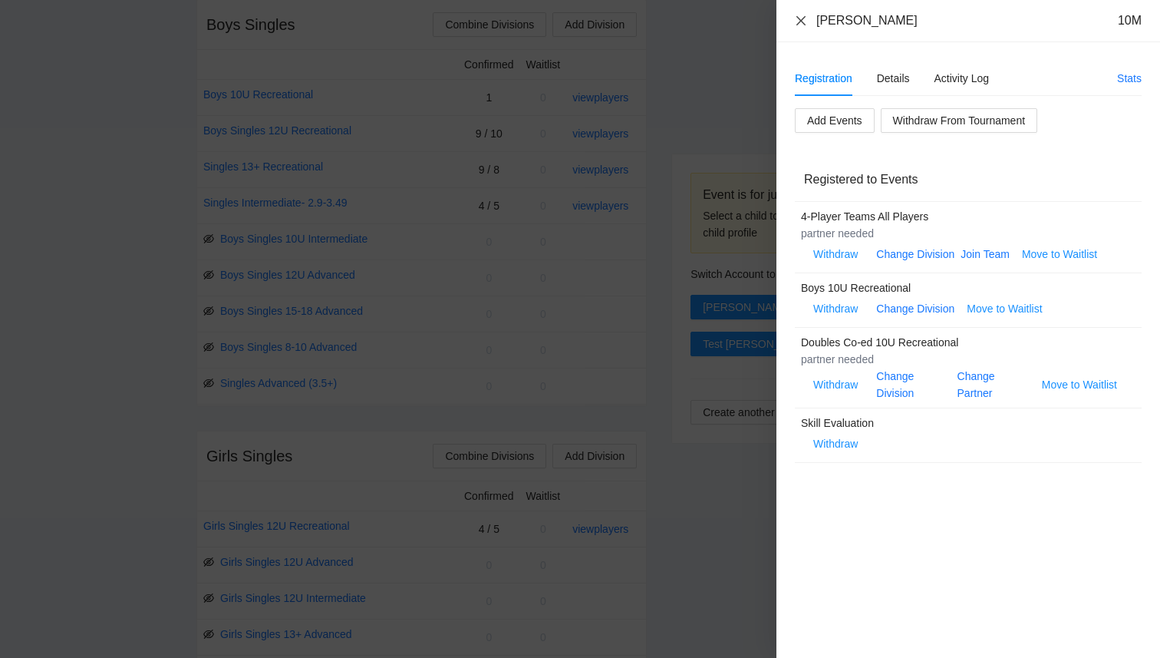
click at [800, 20] on icon "close" at bounding box center [801, 19] width 9 height 9
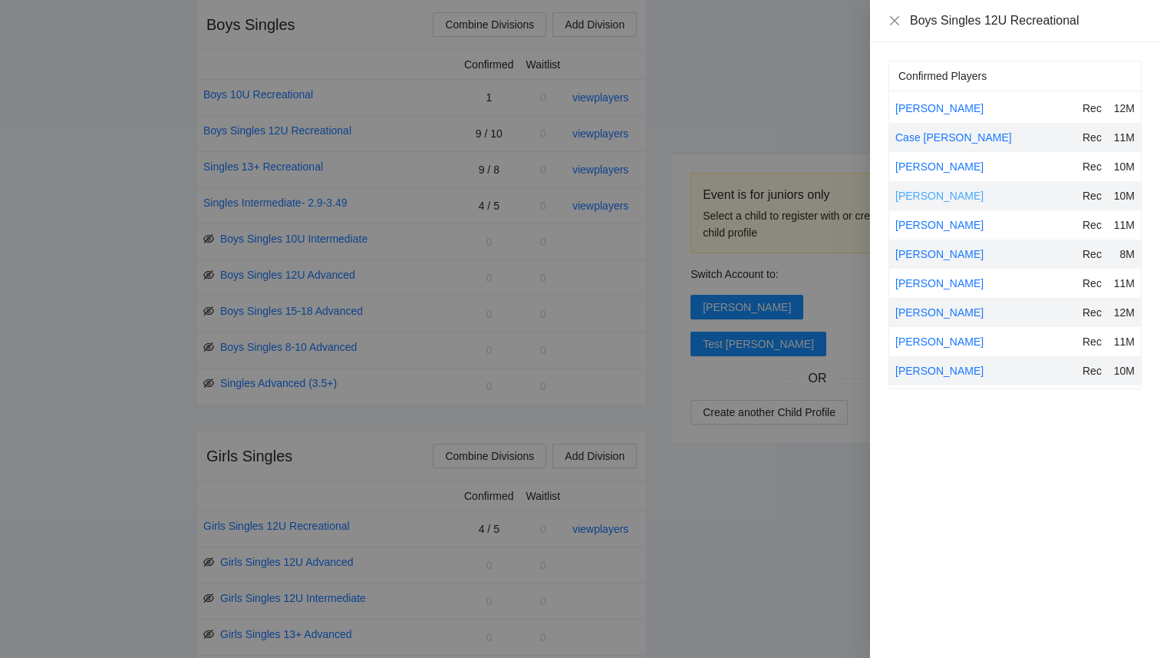
click at [920, 194] on link "[PERSON_NAME]" at bounding box center [940, 196] width 88 height 12
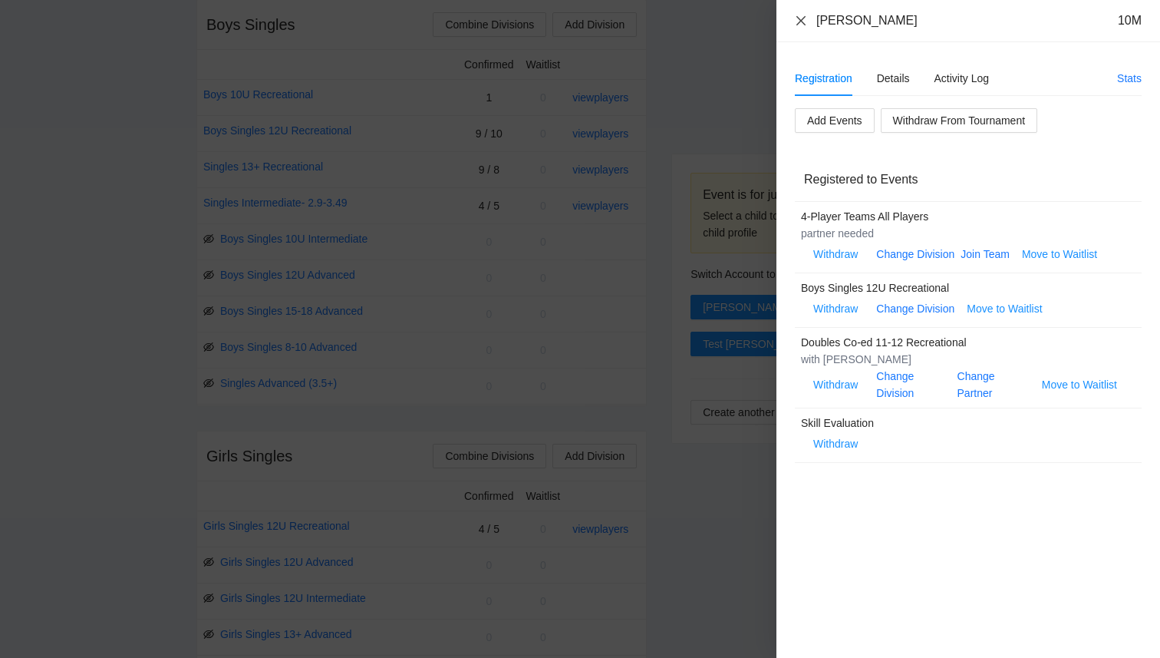
click at [804, 21] on icon "close" at bounding box center [801, 21] width 12 height 12
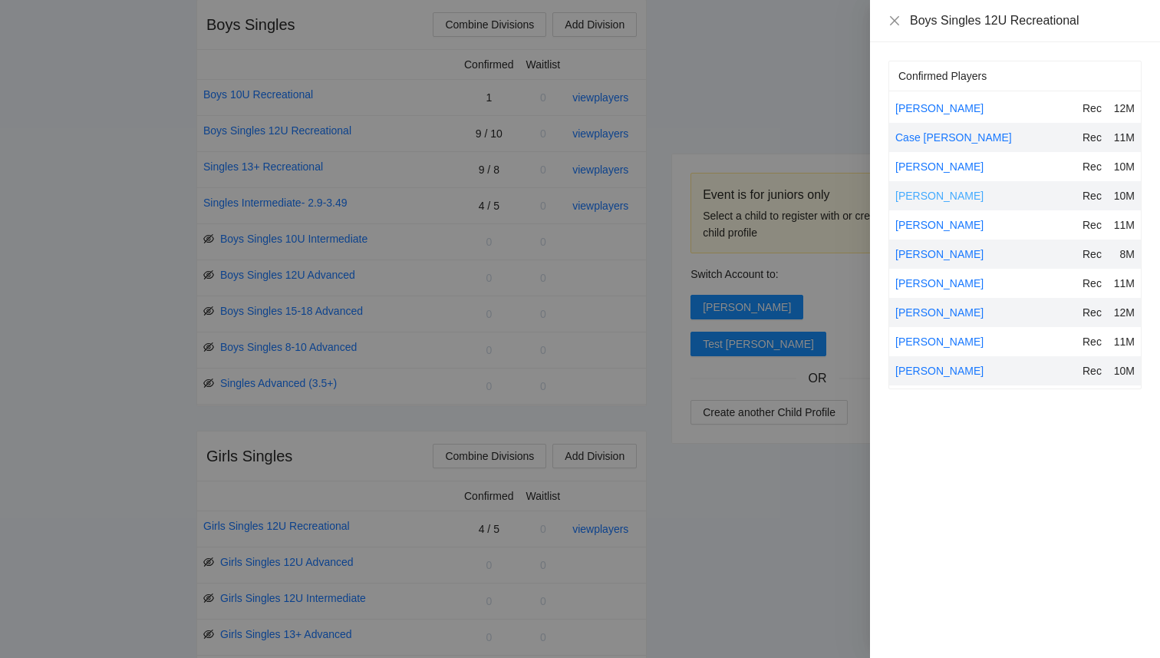
click at [947, 196] on link "[PERSON_NAME]" at bounding box center [940, 196] width 88 height 12
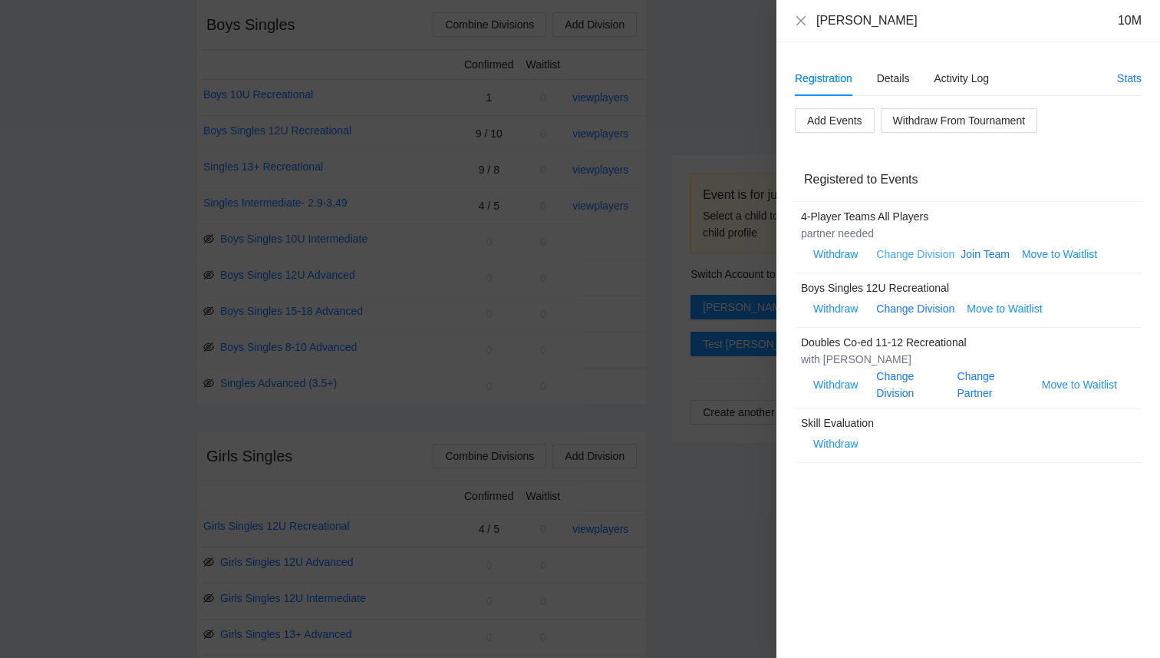
click at [930, 252] on link "Change Division" at bounding box center [915, 254] width 78 height 12
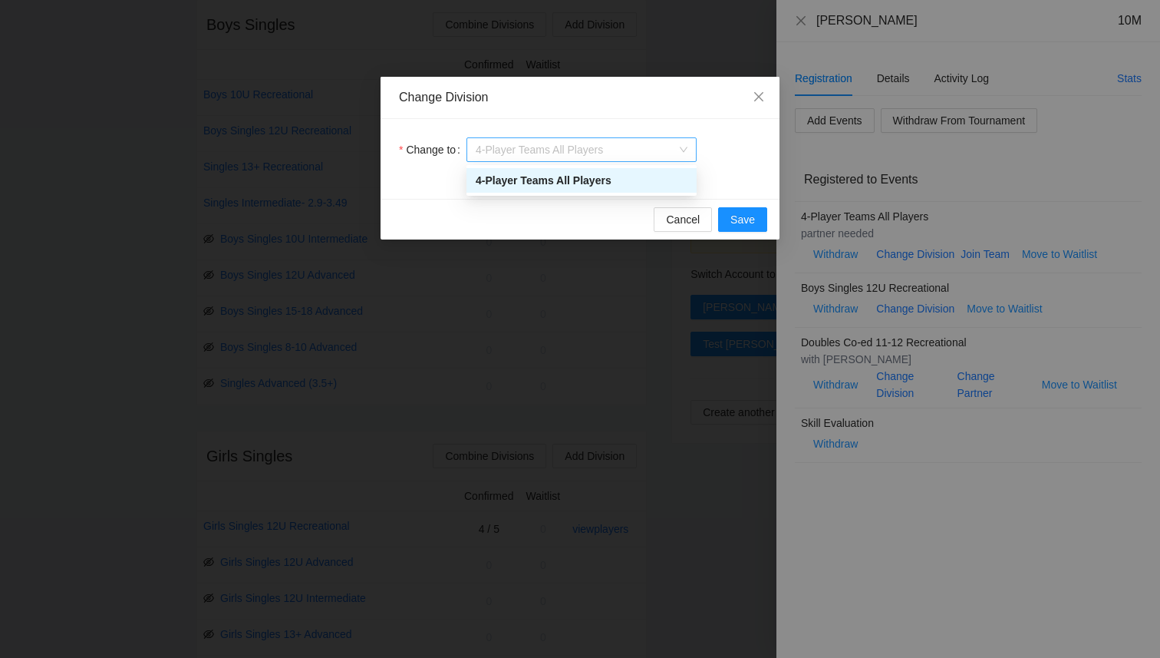
click at [628, 156] on span "4-Player Teams All Players" at bounding box center [582, 149] width 212 height 23
click at [682, 228] on button "Cancel" at bounding box center [683, 219] width 58 height 25
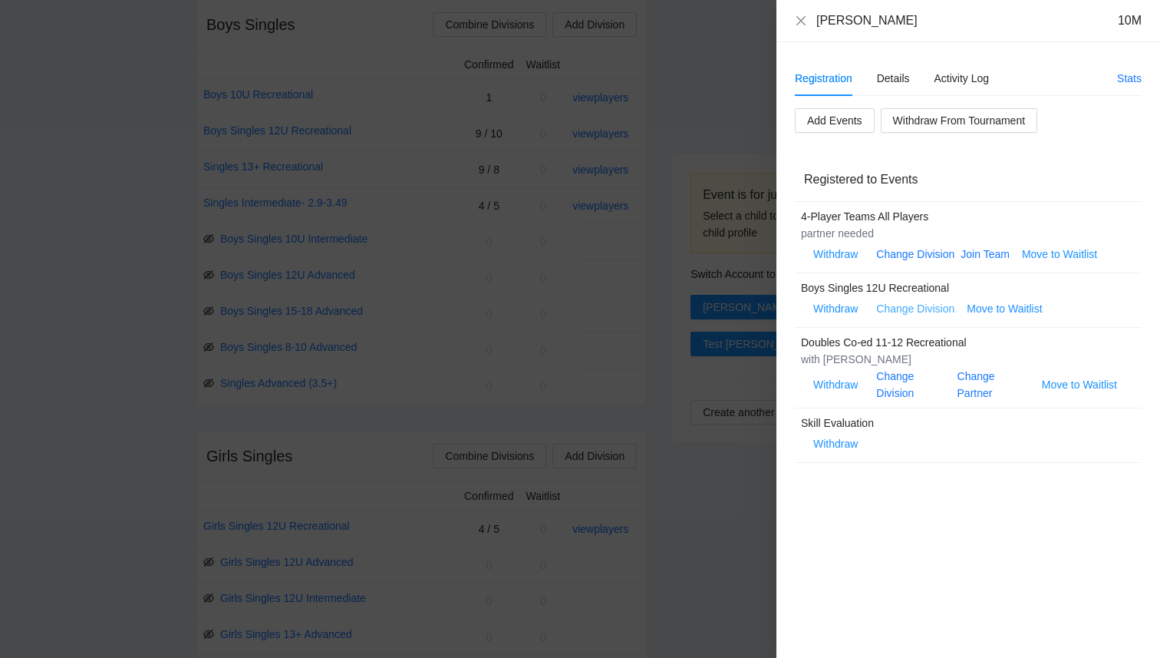
click at [902, 307] on link "Change Division" at bounding box center [915, 308] width 78 height 12
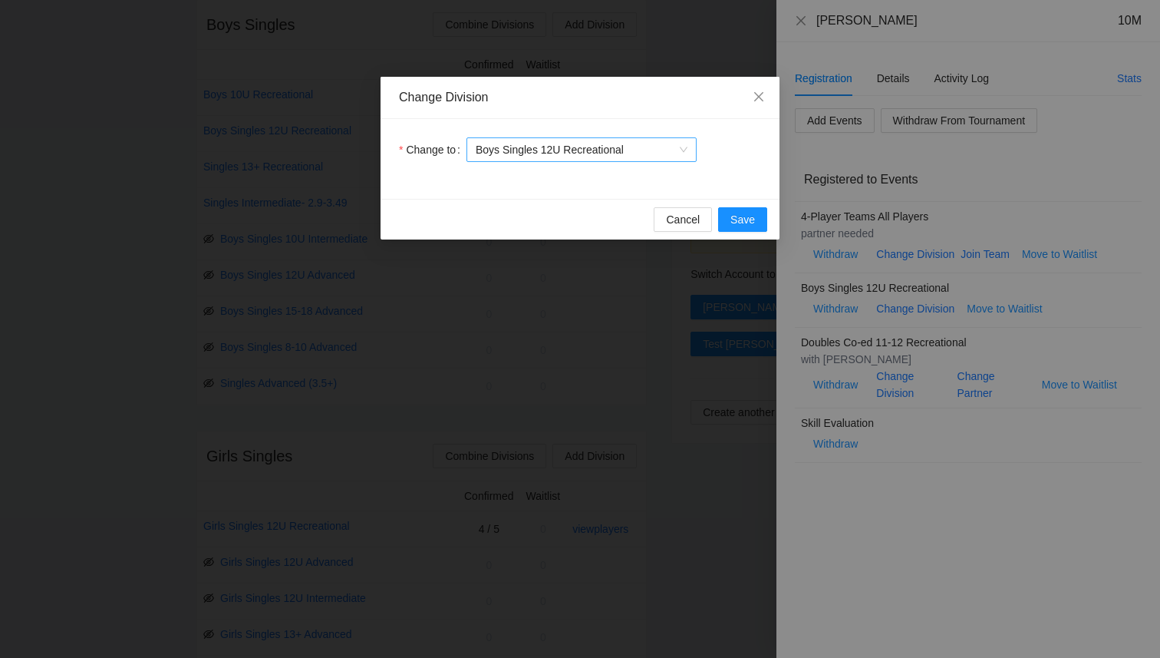
click at [650, 147] on span "Boys Singles 12U Recreational" at bounding box center [582, 149] width 212 height 23
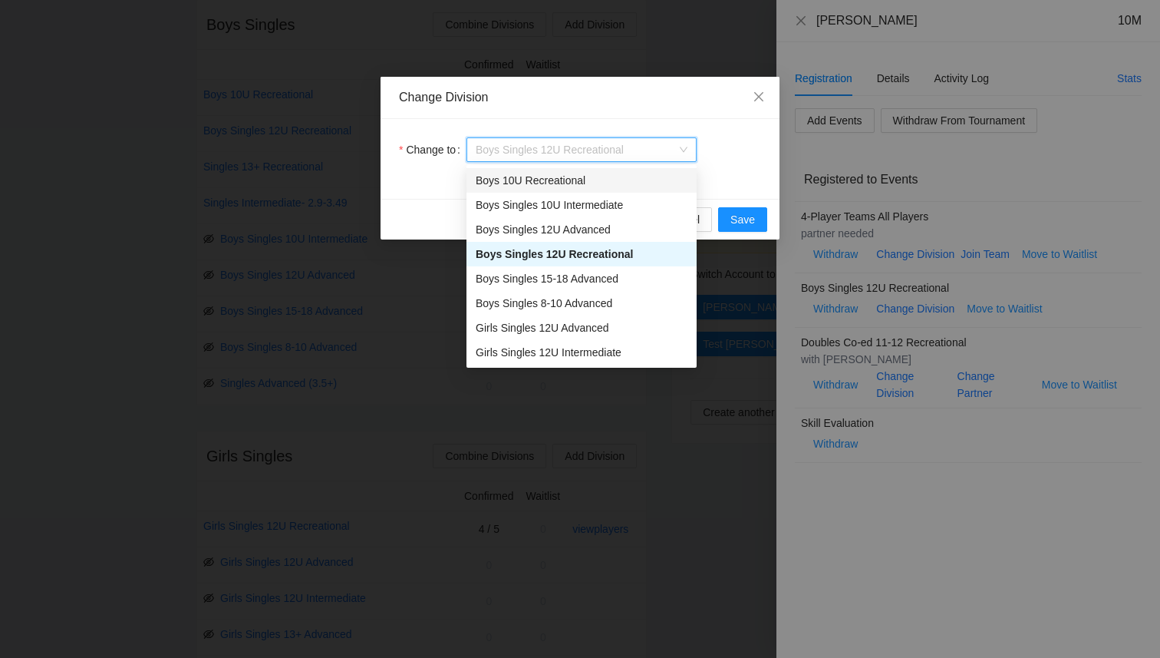
click at [592, 187] on div "Boys 10U Recreational" at bounding box center [582, 180] width 212 height 17
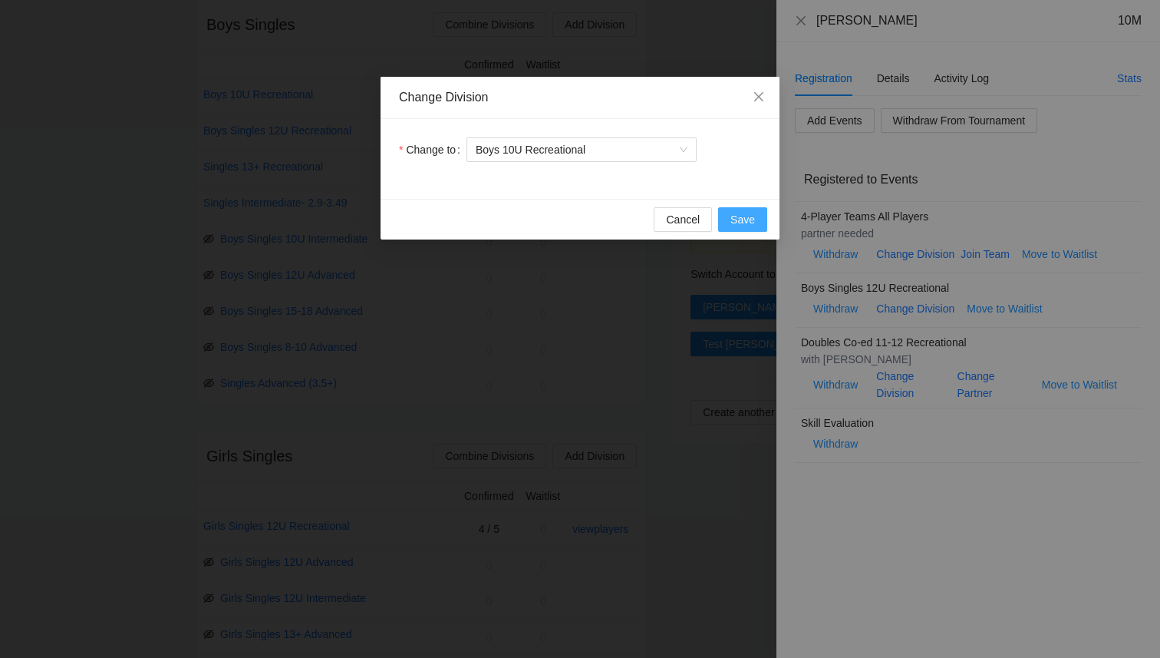
click at [744, 216] on span "Save" at bounding box center [743, 219] width 25 height 17
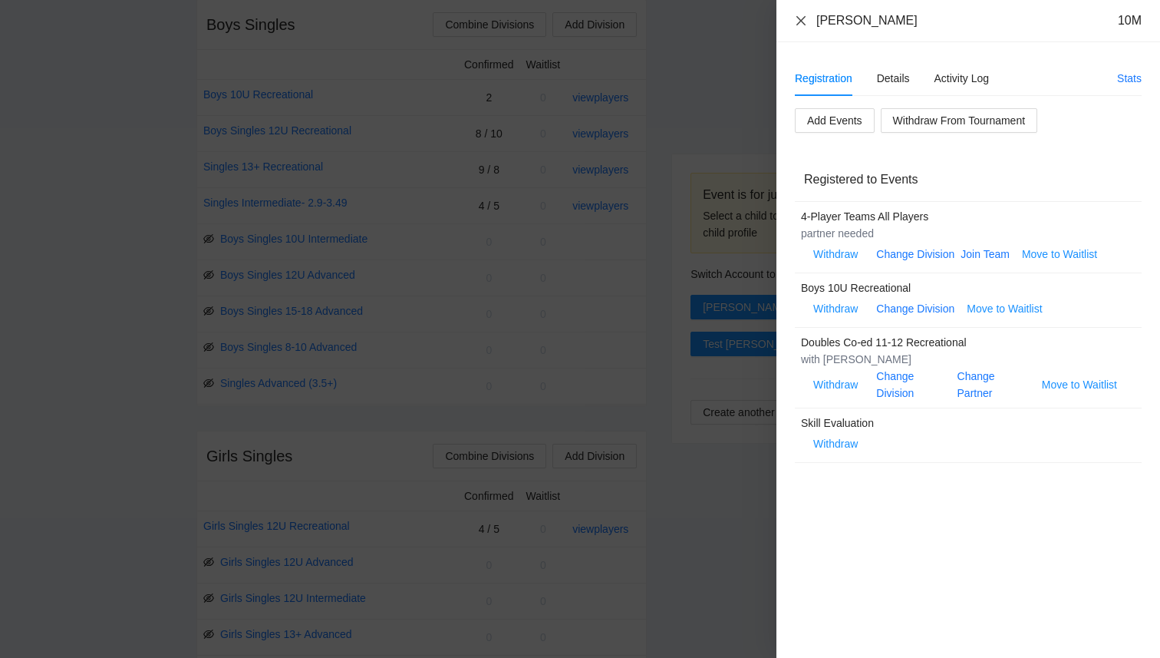
click at [799, 21] on icon "close" at bounding box center [801, 21] width 12 height 12
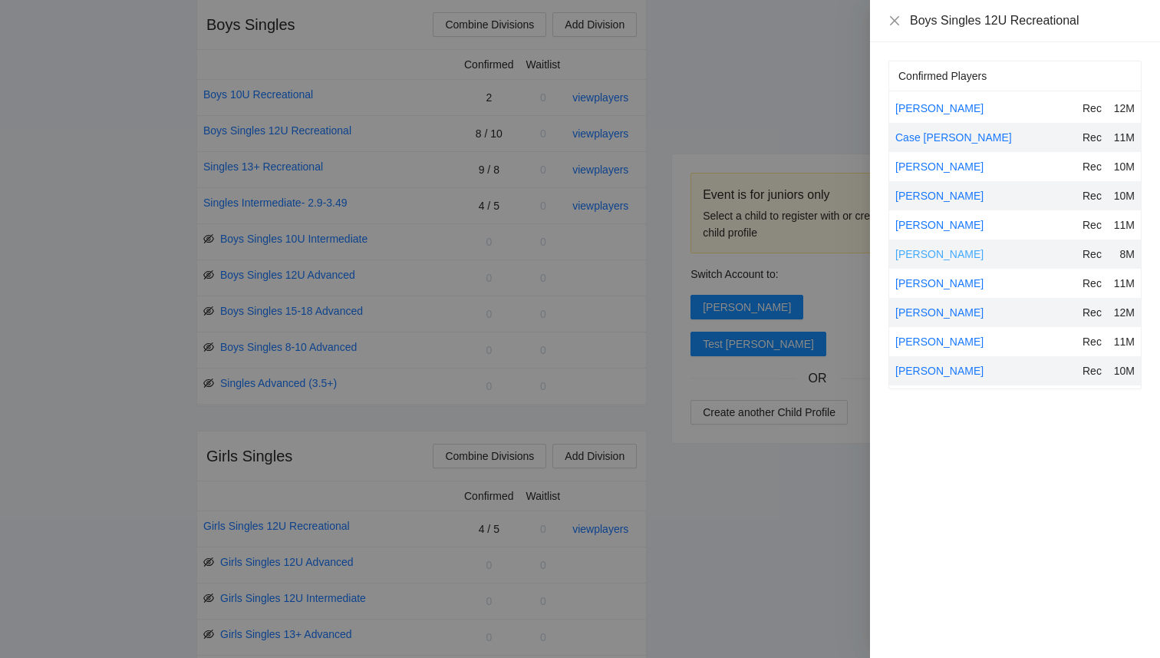
click at [937, 256] on link "[PERSON_NAME]" at bounding box center [940, 254] width 88 height 12
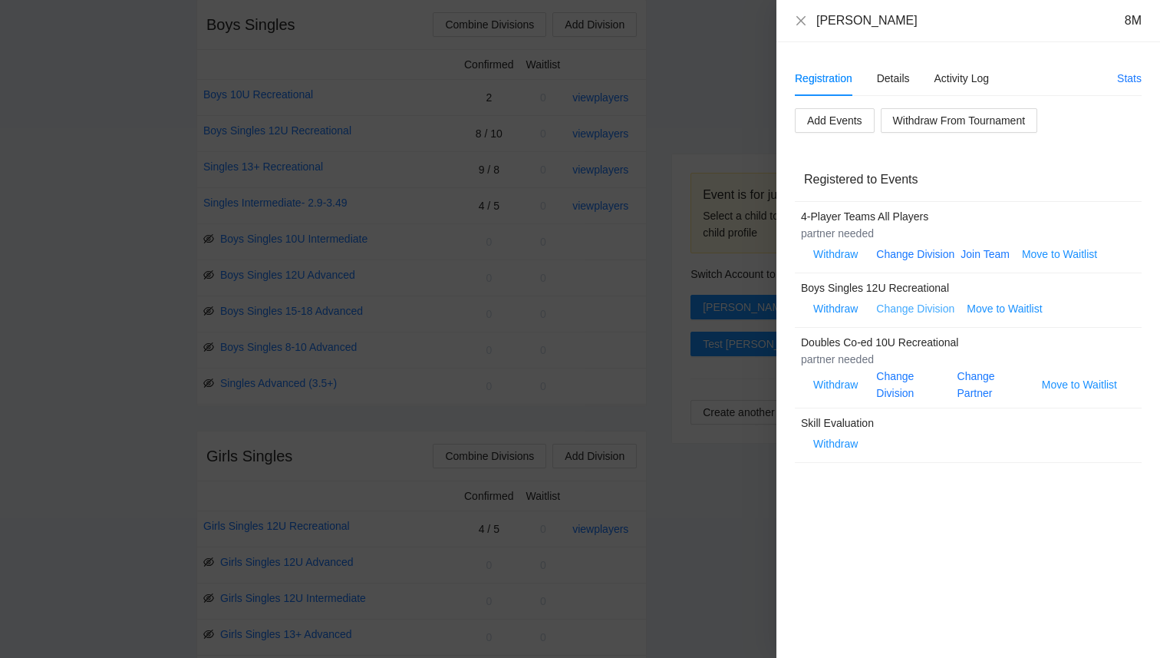
click at [918, 309] on link "Change Division" at bounding box center [915, 308] width 78 height 12
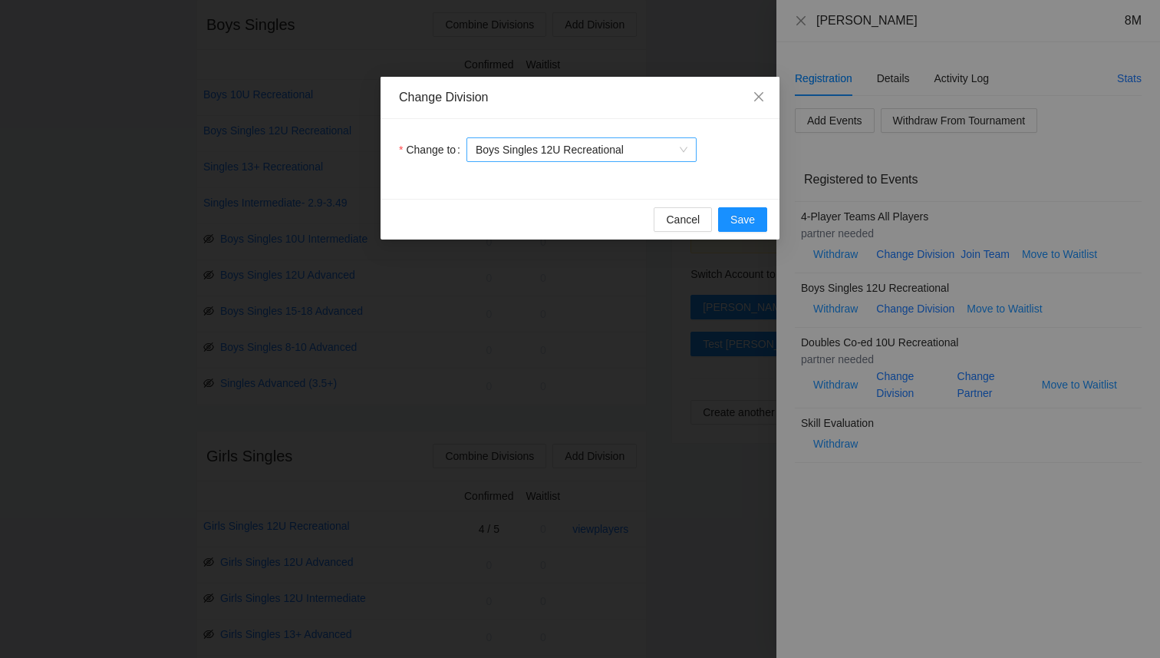
click at [652, 147] on span "Boys Singles 12U Recreational" at bounding box center [582, 149] width 212 height 23
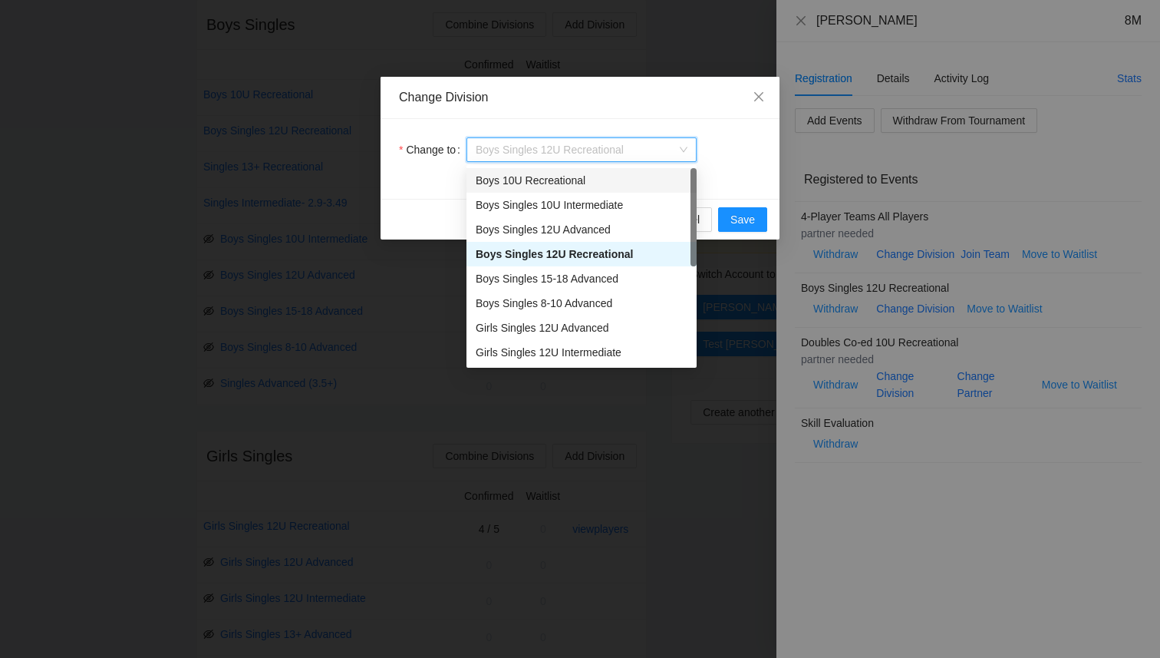
click at [614, 187] on div "Boys 10U Recreational" at bounding box center [582, 180] width 212 height 17
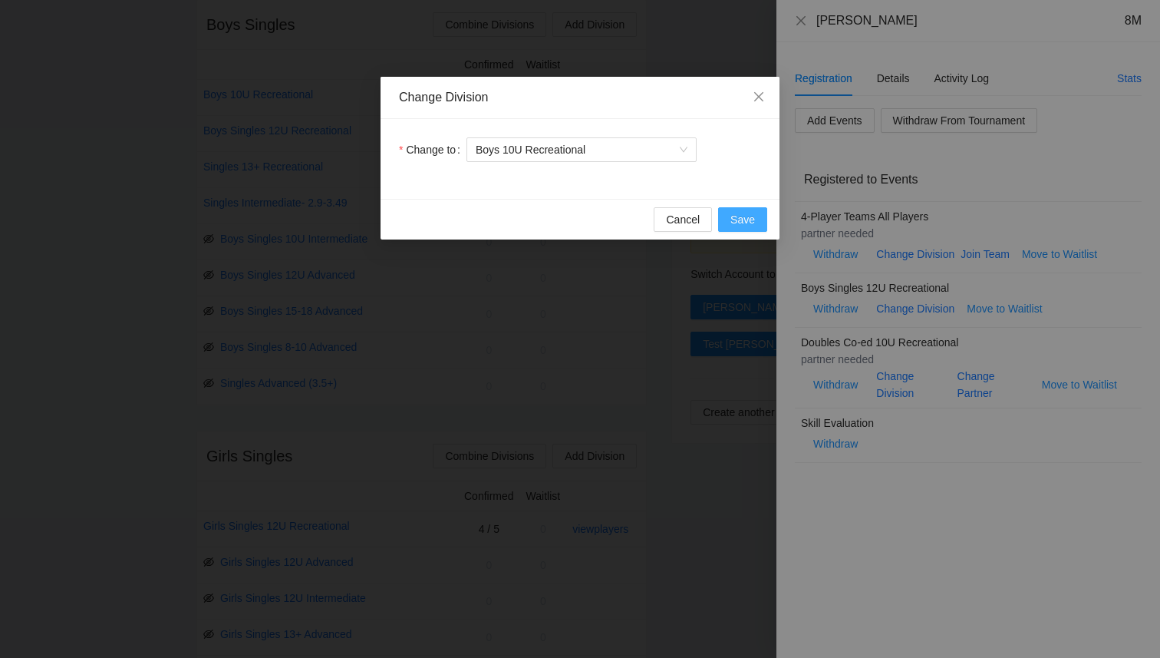
click at [751, 223] on span "Save" at bounding box center [743, 219] width 25 height 17
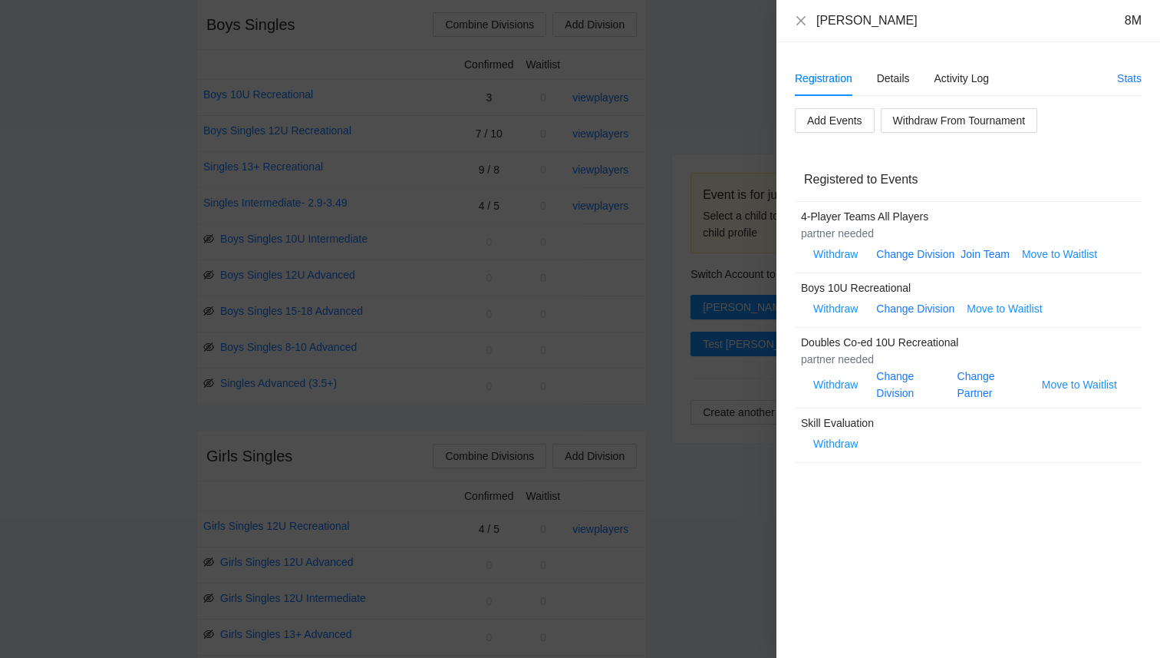
click at [797, 12] on div "Kellen Scholl 8M" at bounding box center [968, 20] width 347 height 17
click at [800, 18] on icon "close" at bounding box center [801, 21] width 12 height 12
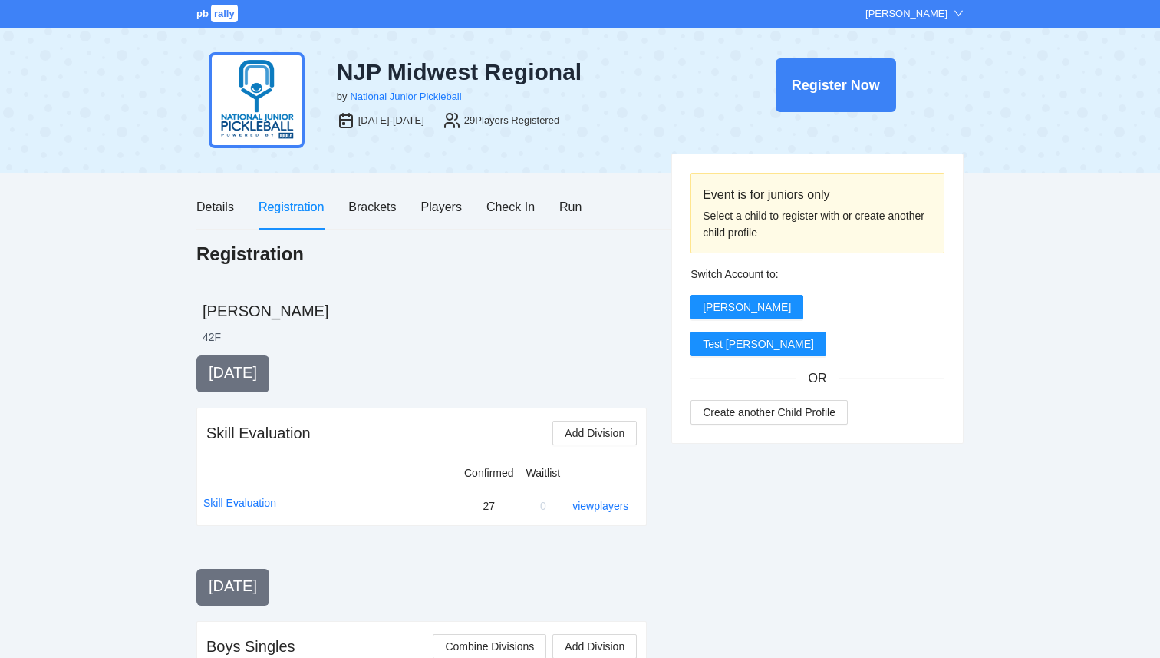
scroll to position [622, 0]
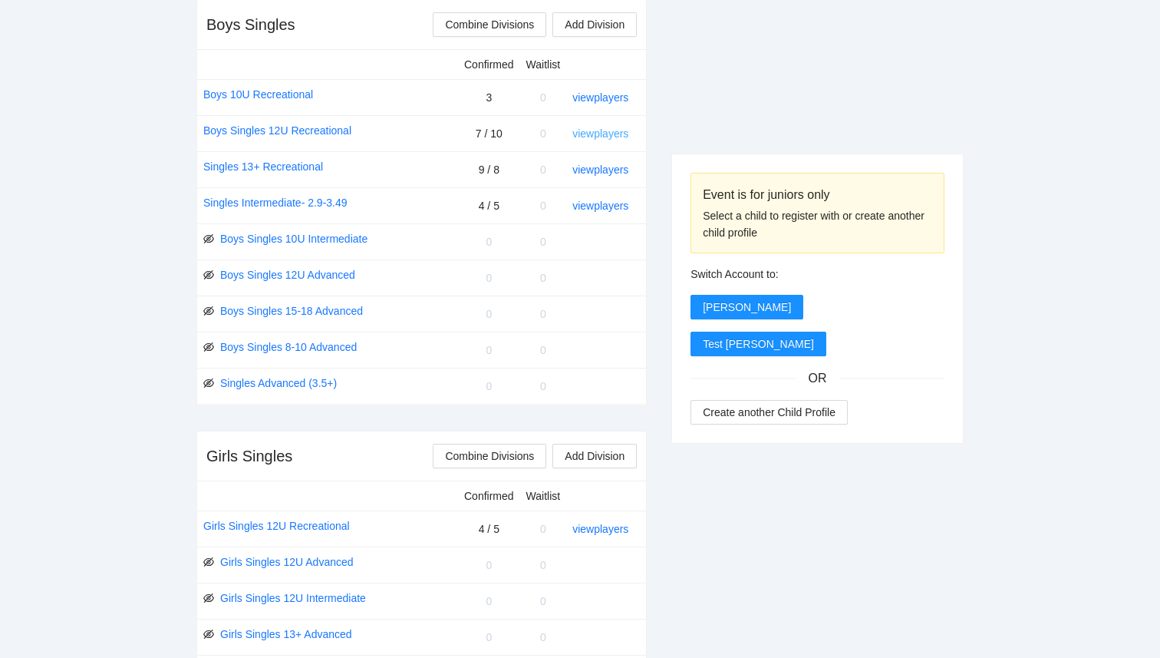
click at [583, 139] on link "view players" at bounding box center [601, 133] width 56 height 12
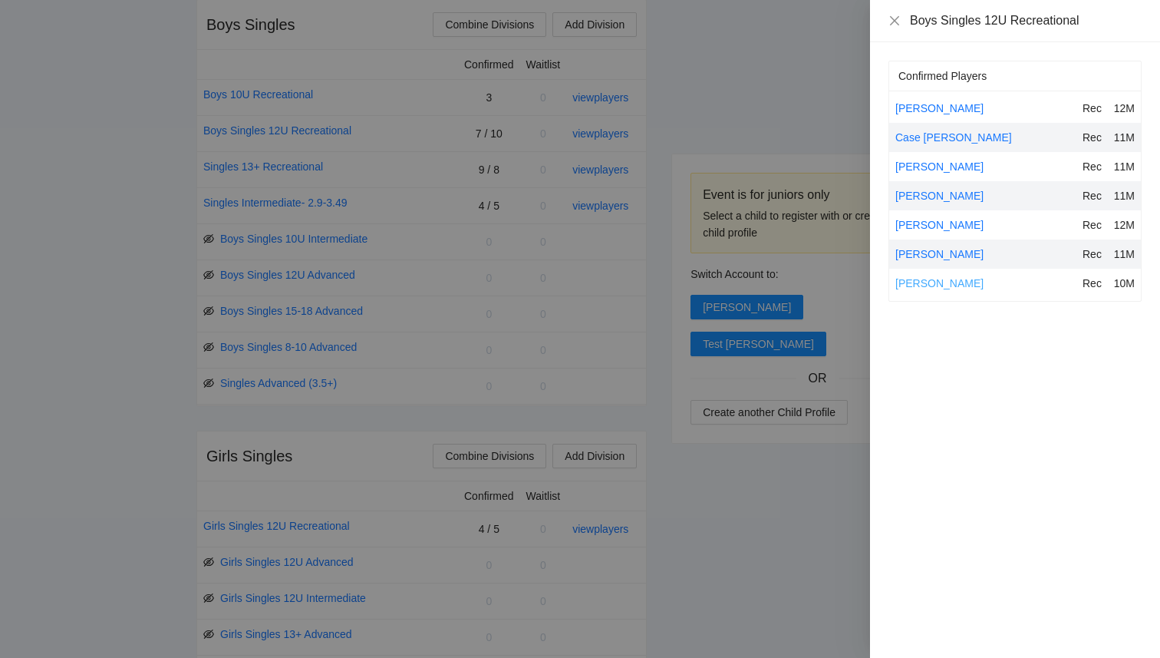
click at [910, 283] on link "[PERSON_NAME]" at bounding box center [940, 283] width 88 height 12
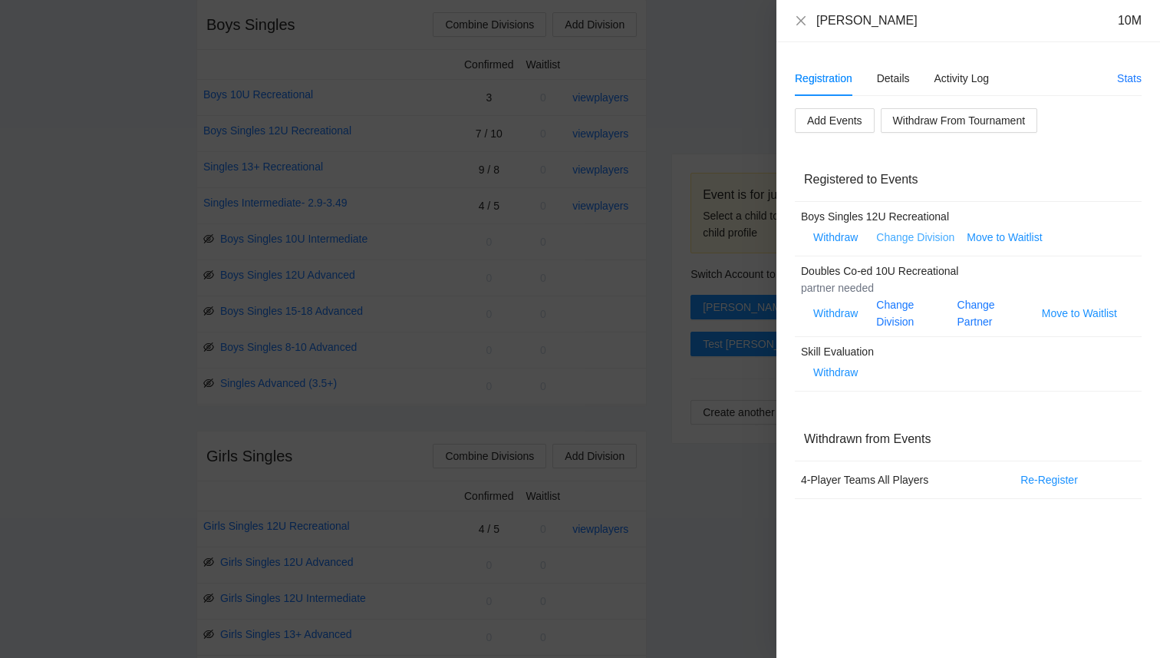
click at [910, 237] on link "Change Division" at bounding box center [915, 237] width 78 height 12
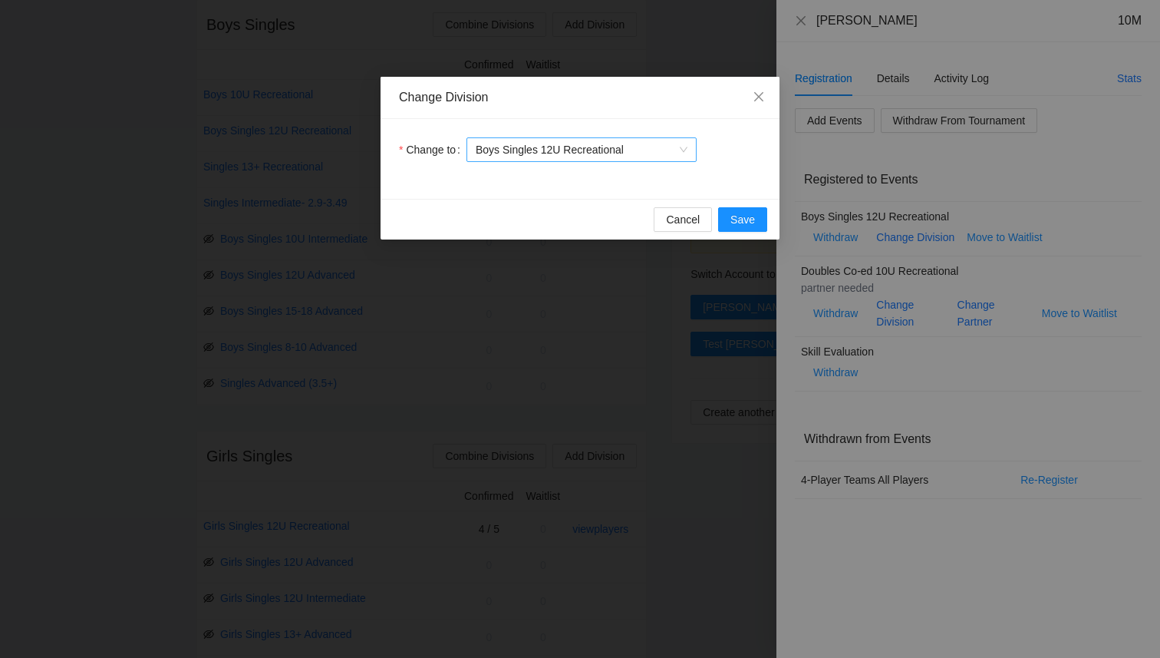
click at [627, 150] on span "Boys Singles 12U Recreational" at bounding box center [582, 149] width 212 height 23
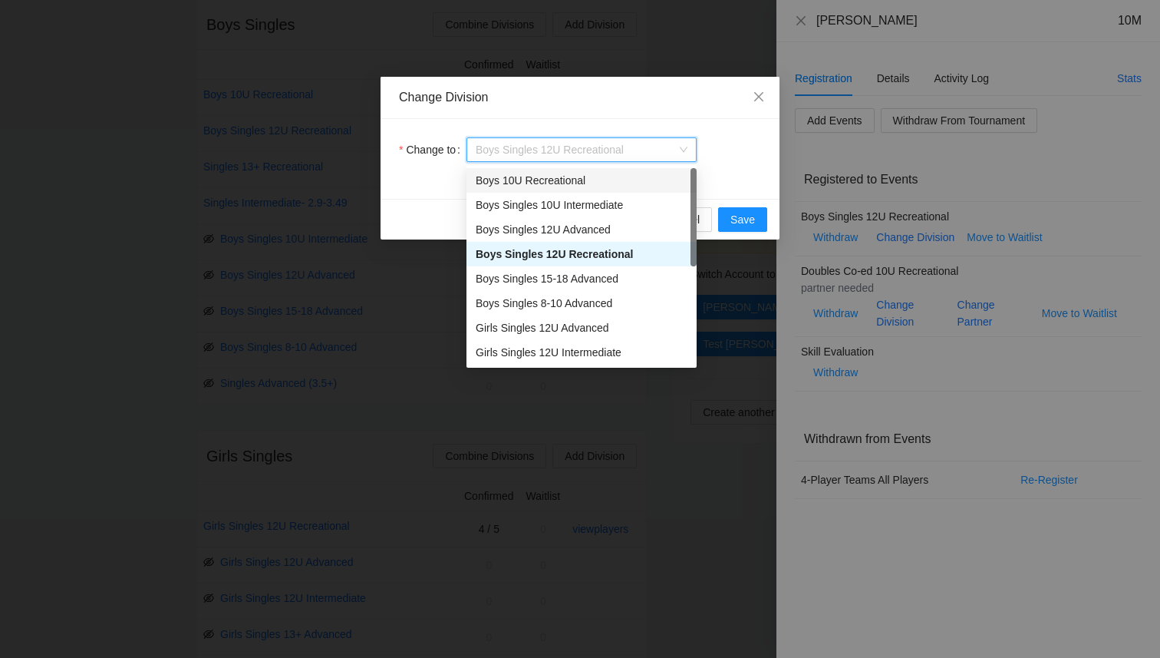
click at [594, 180] on div "Boys 10U Recreational" at bounding box center [582, 180] width 212 height 17
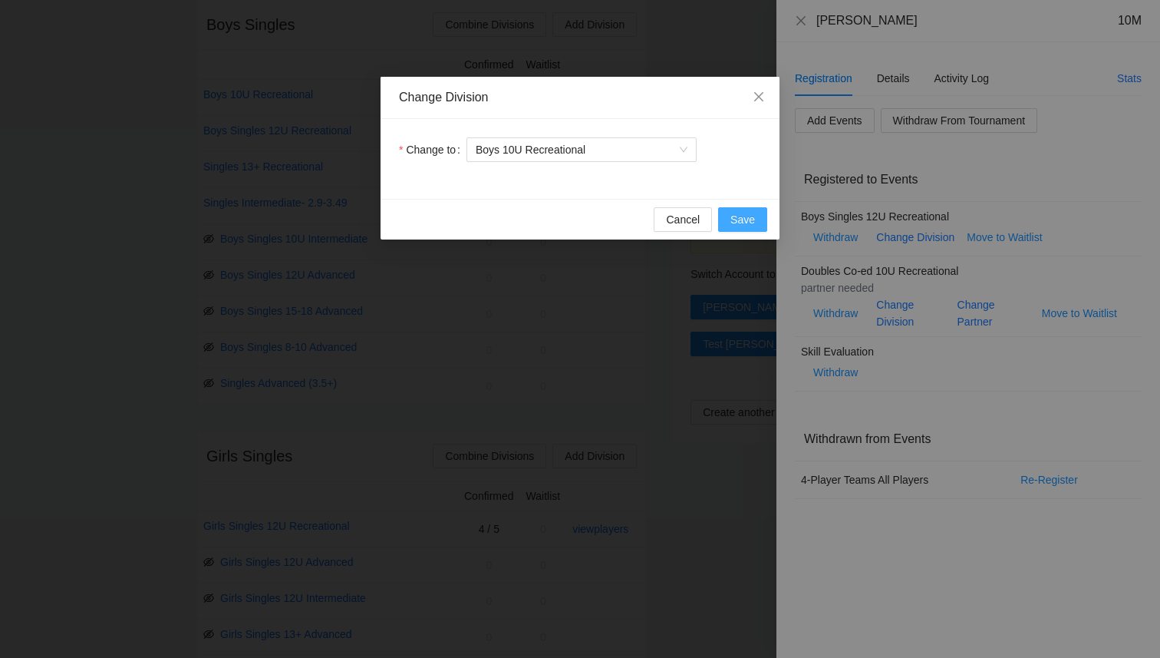
click at [737, 219] on span "Save" at bounding box center [743, 219] width 25 height 17
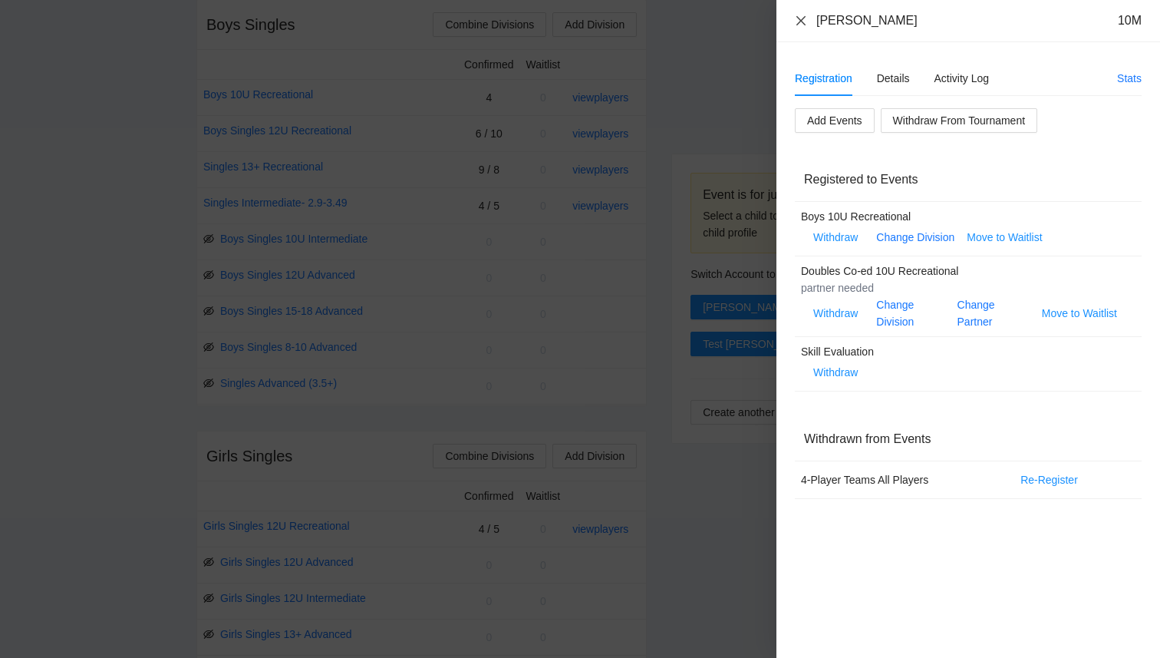
click at [805, 20] on icon "close" at bounding box center [801, 21] width 12 height 12
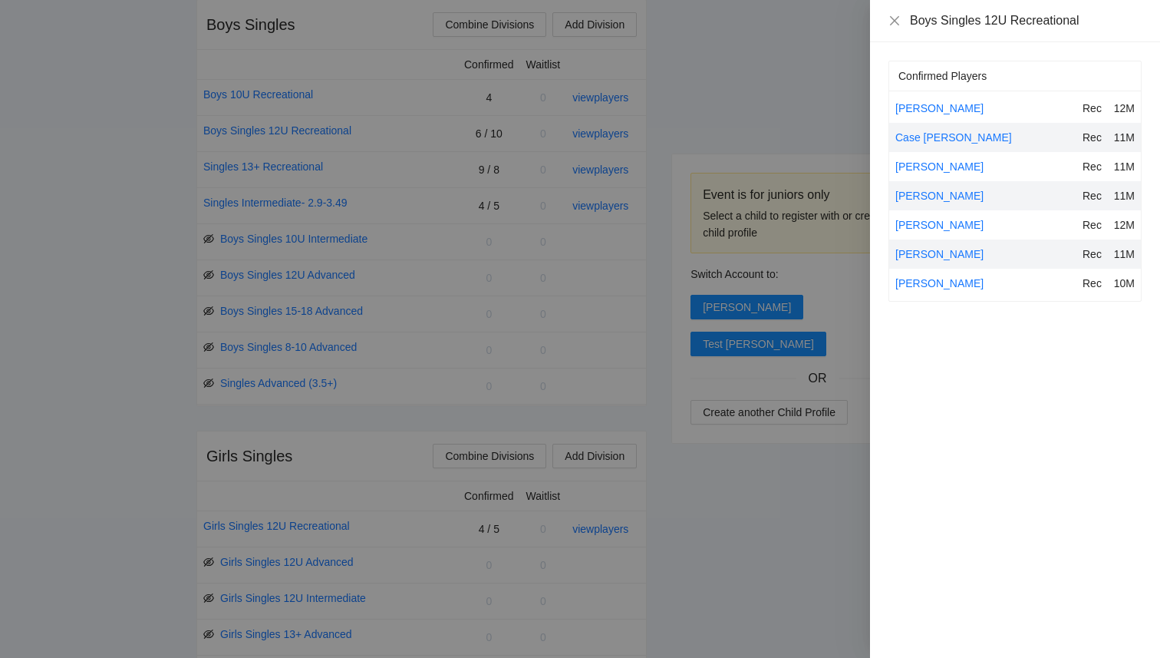
click at [754, 91] on div at bounding box center [580, 329] width 1160 height 658
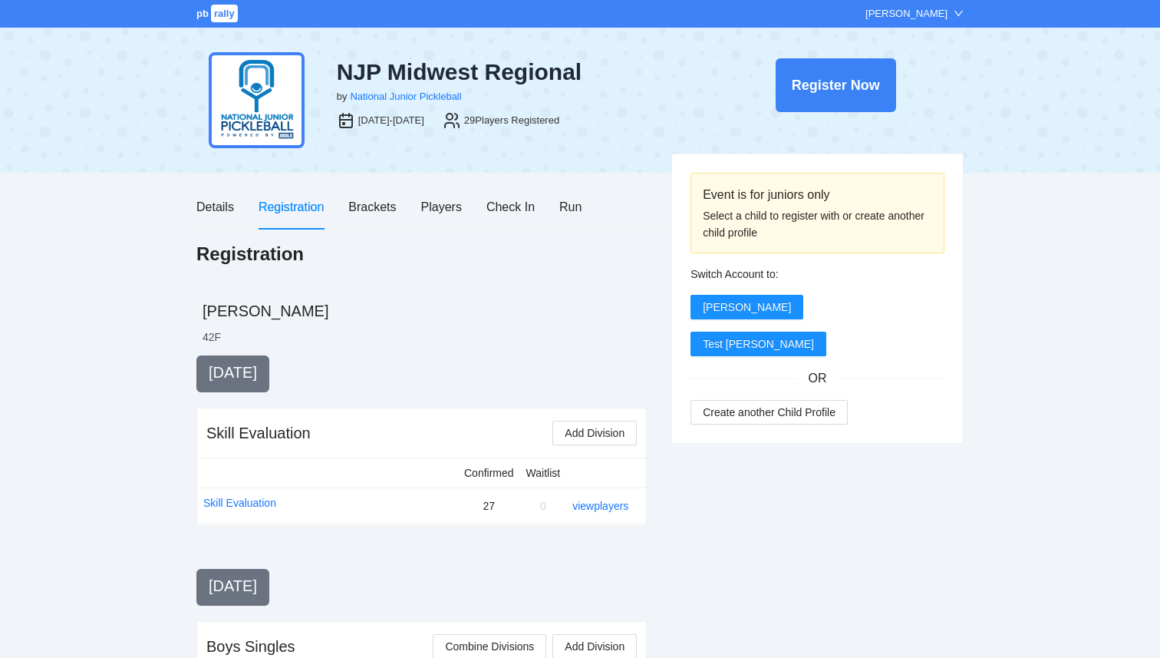
scroll to position [622, 0]
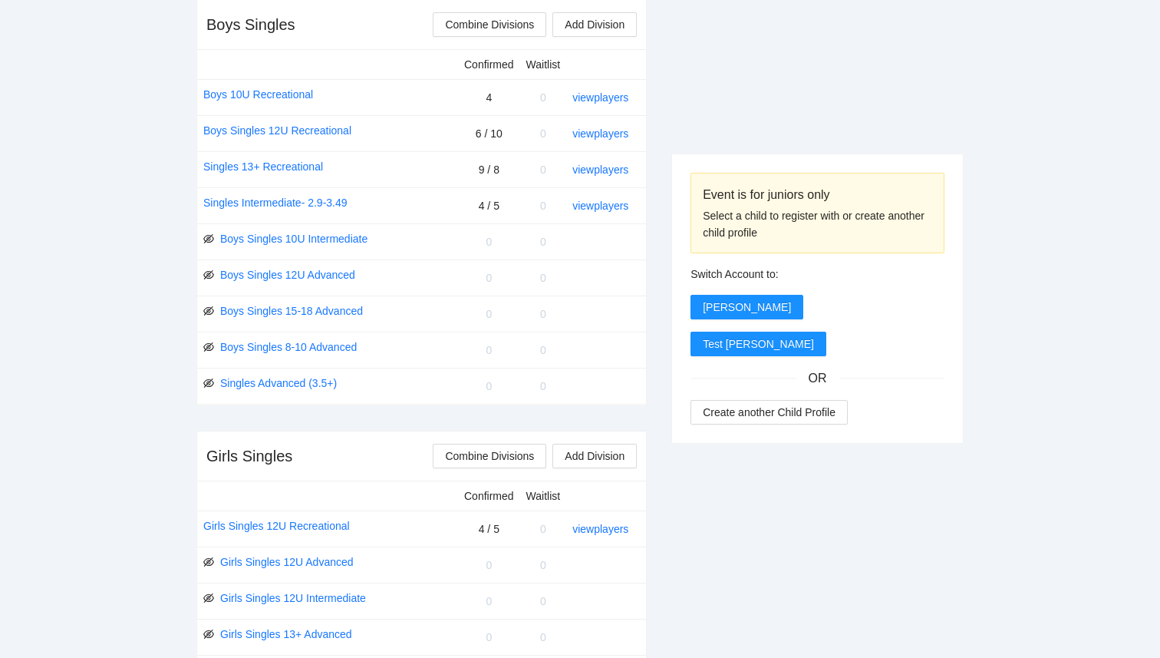
click at [662, 101] on div "Event is for juniors only Select a child to register with or create another chi…" at bounding box center [579, 618] width 767 height 1769
click at [596, 134] on link "view players" at bounding box center [601, 133] width 56 height 12
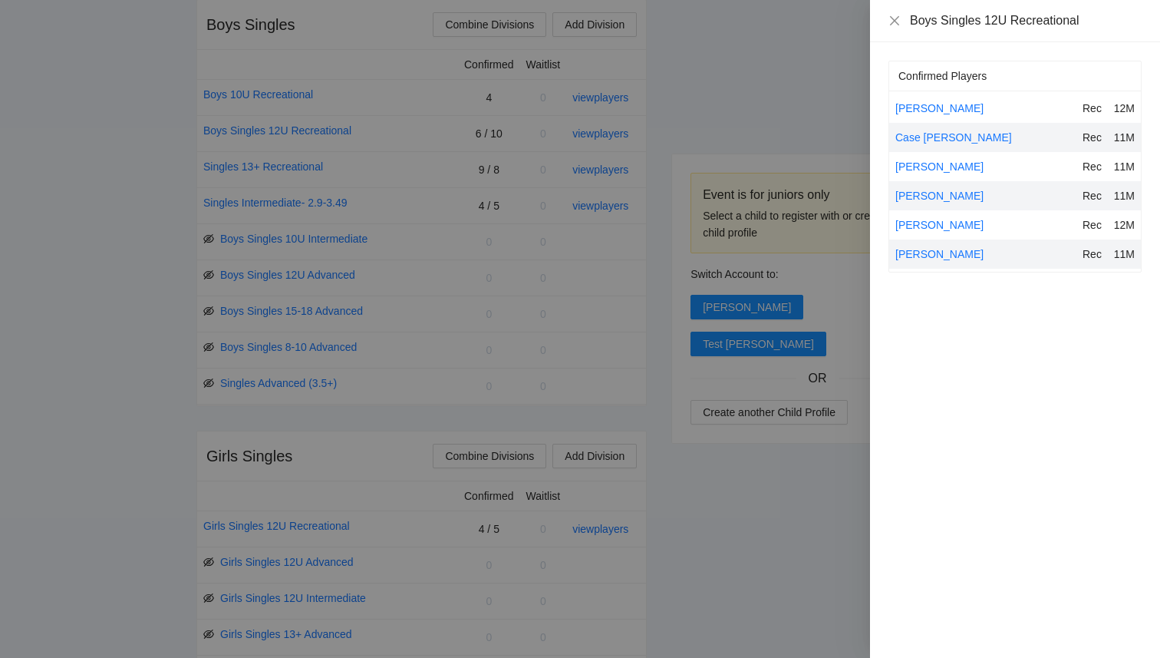
click at [809, 75] on div at bounding box center [580, 329] width 1160 height 658
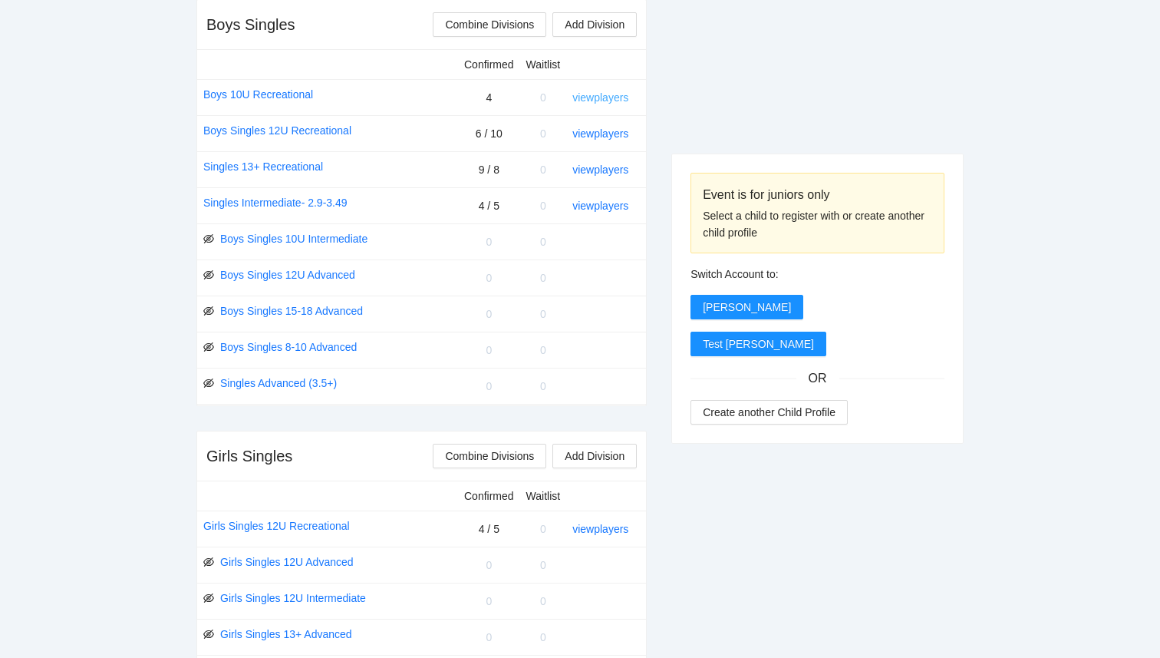
click at [602, 101] on link "view players" at bounding box center [601, 97] width 56 height 12
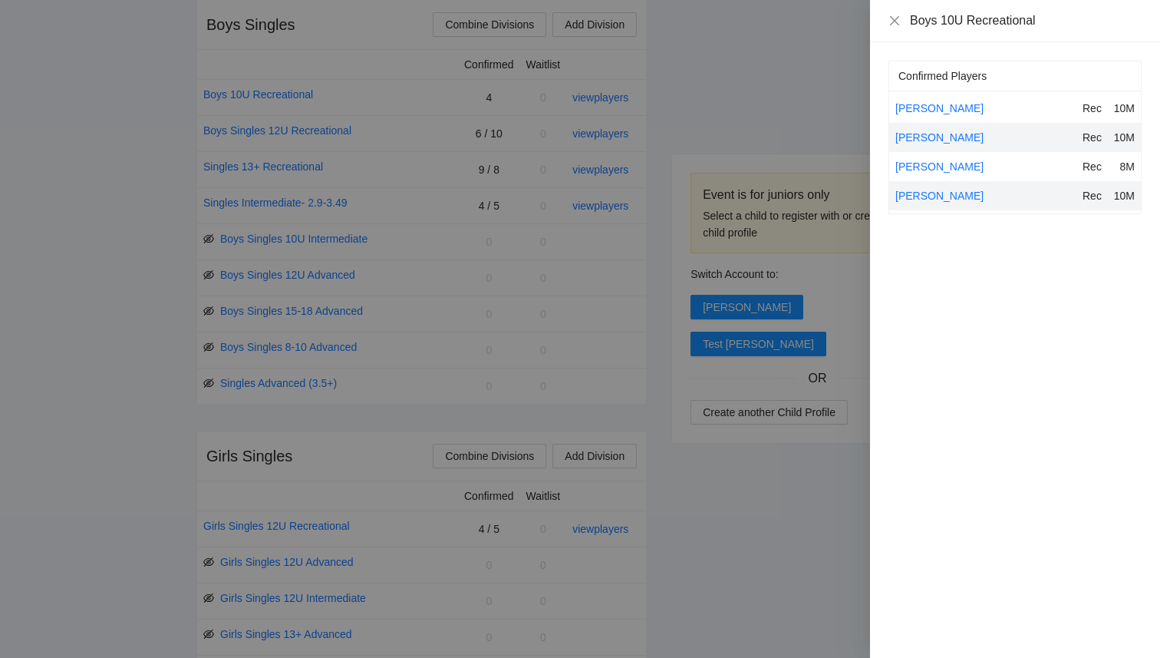
click at [802, 103] on div at bounding box center [580, 329] width 1160 height 658
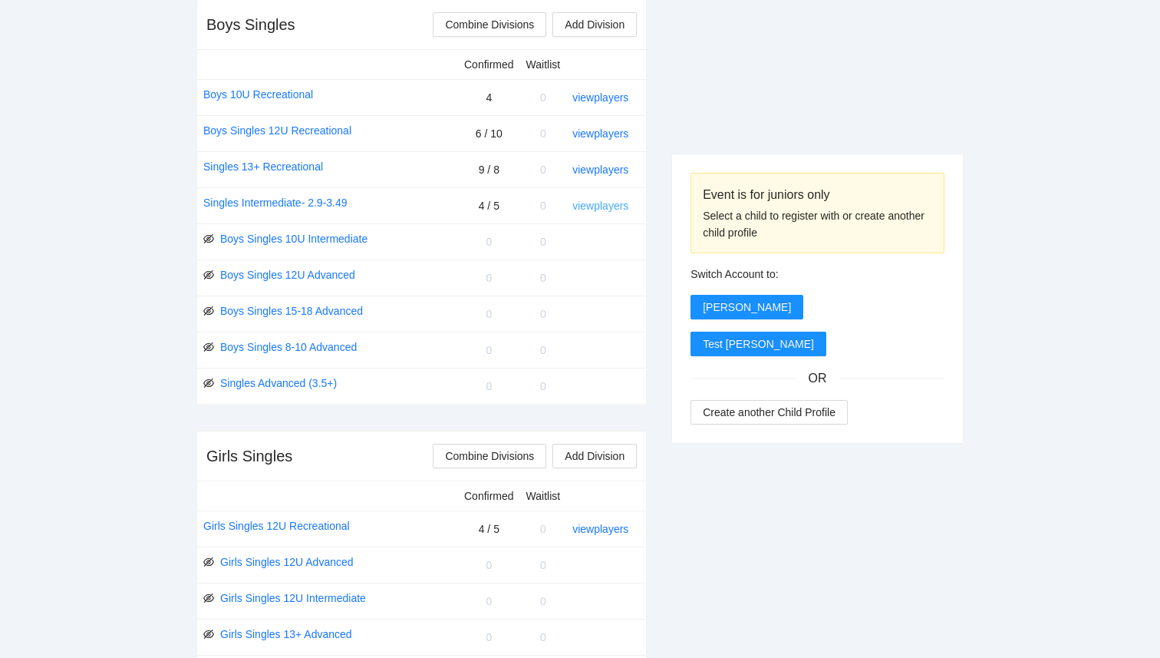
click at [620, 210] on link "view players" at bounding box center [601, 206] width 56 height 12
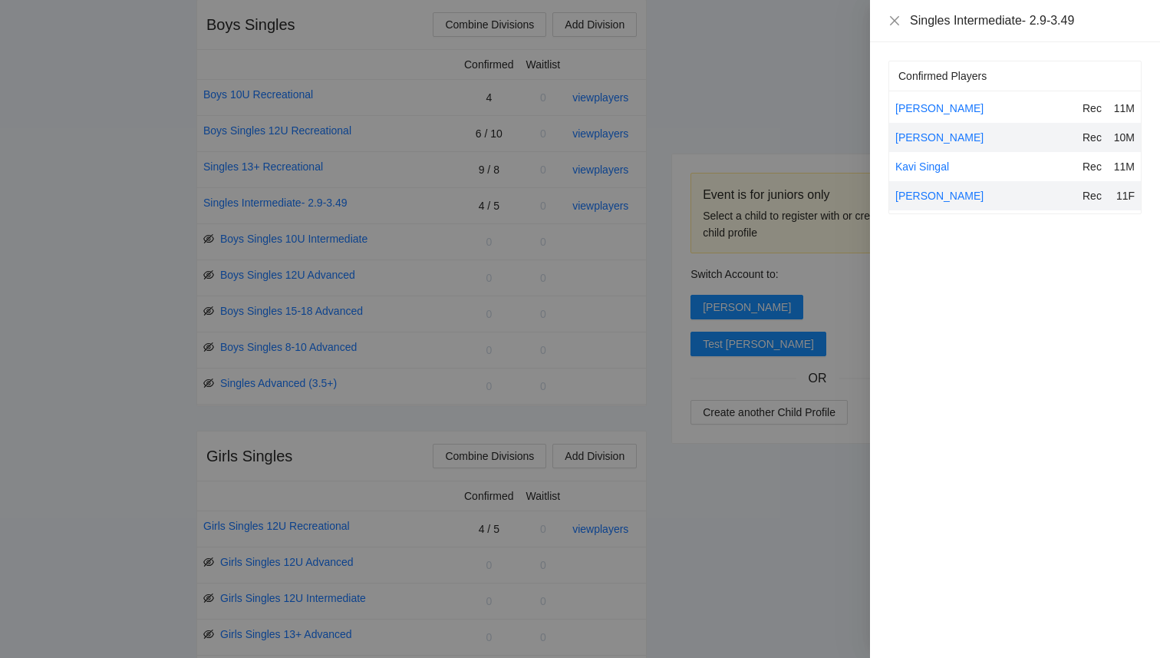
click at [815, 114] on div at bounding box center [580, 329] width 1160 height 658
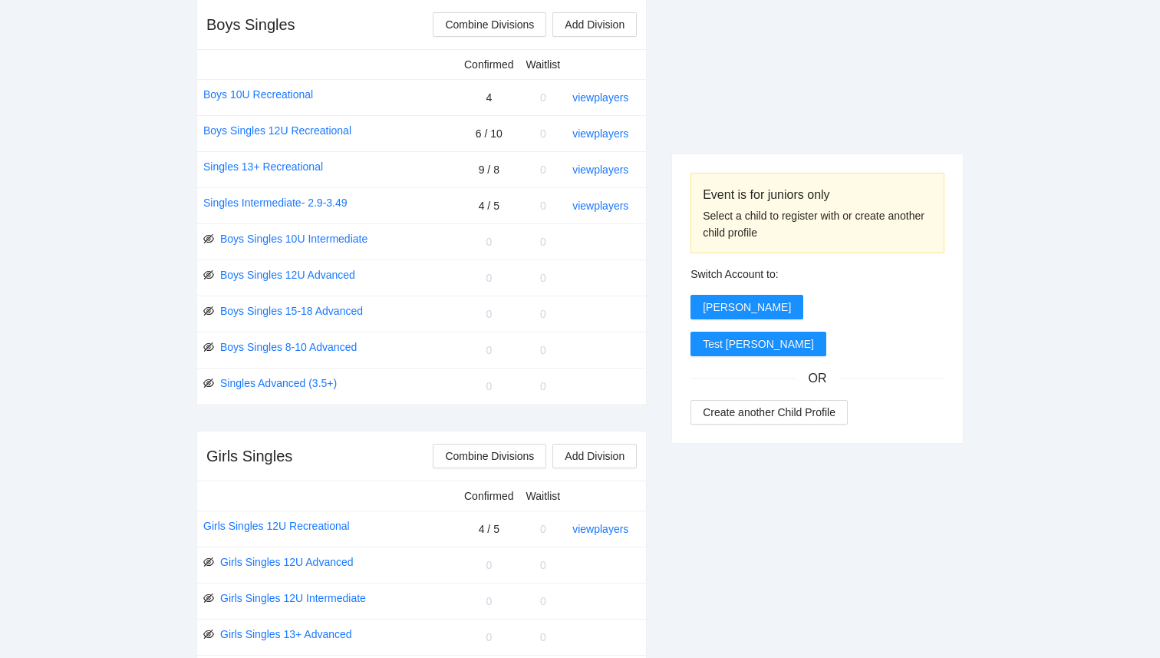
click at [815, 114] on div "Event is for juniors only Select a child to register with or create another chi…" at bounding box center [818, 618] width 292 height 1769
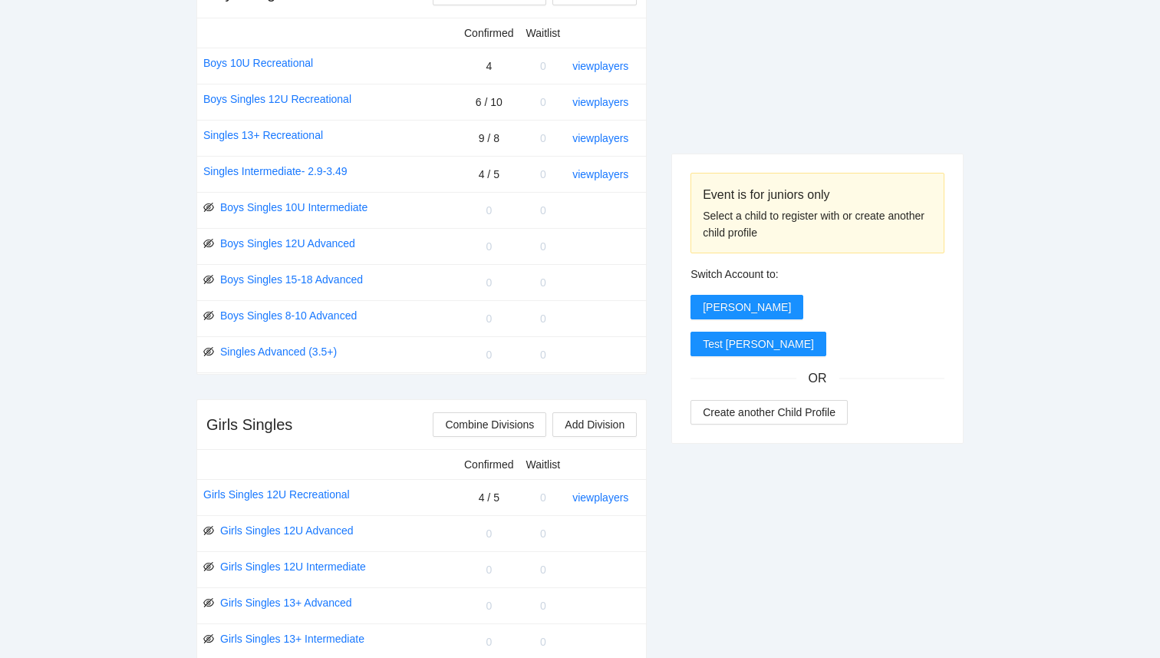
scroll to position [652, 0]
click at [593, 98] on link "view players" at bounding box center [601, 103] width 56 height 12
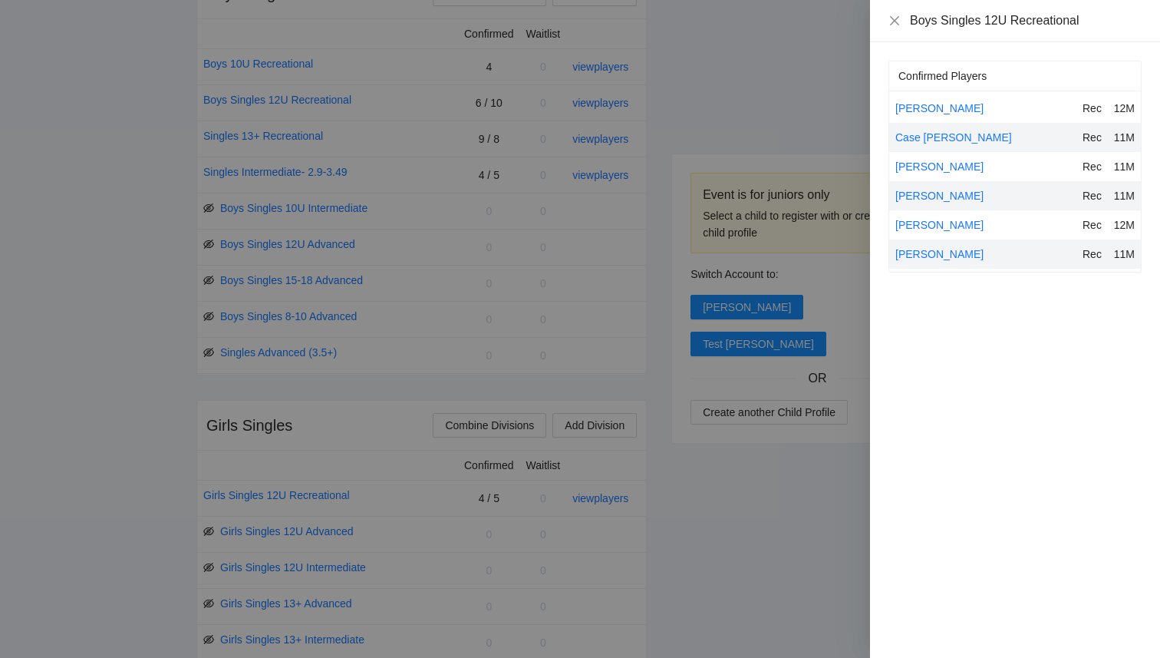
click at [734, 74] on div at bounding box center [580, 329] width 1160 height 658
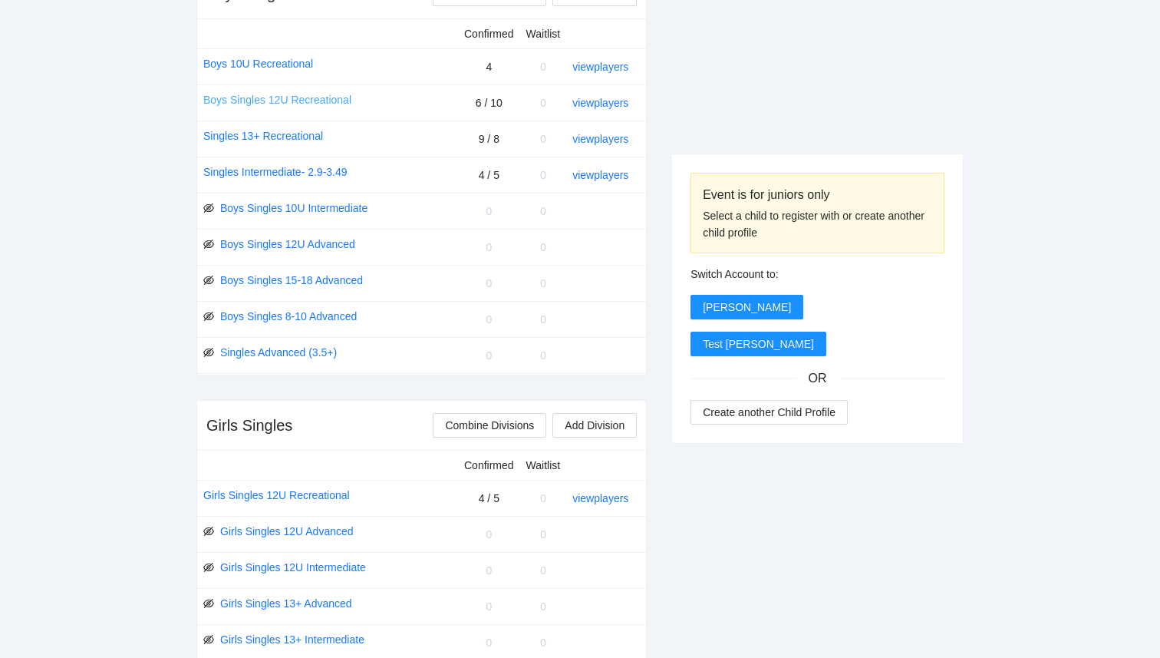
click at [322, 100] on link "Boys Singles 12U Recreational" at bounding box center [277, 99] width 148 height 17
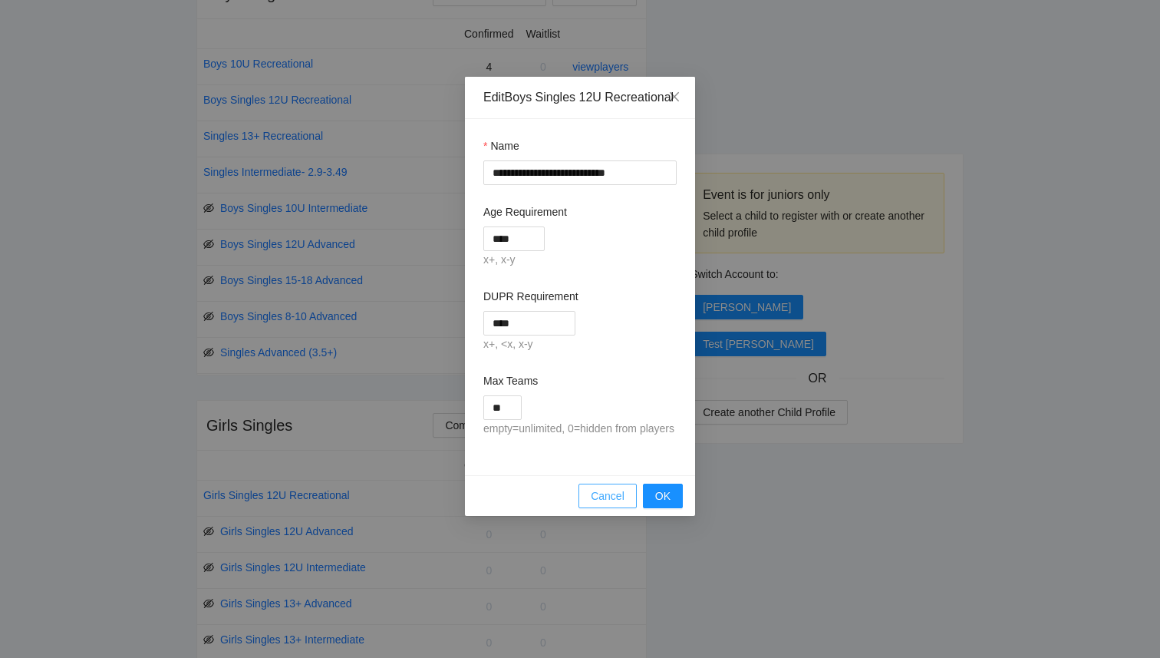
click at [601, 504] on span "Cancel" at bounding box center [608, 495] width 34 height 17
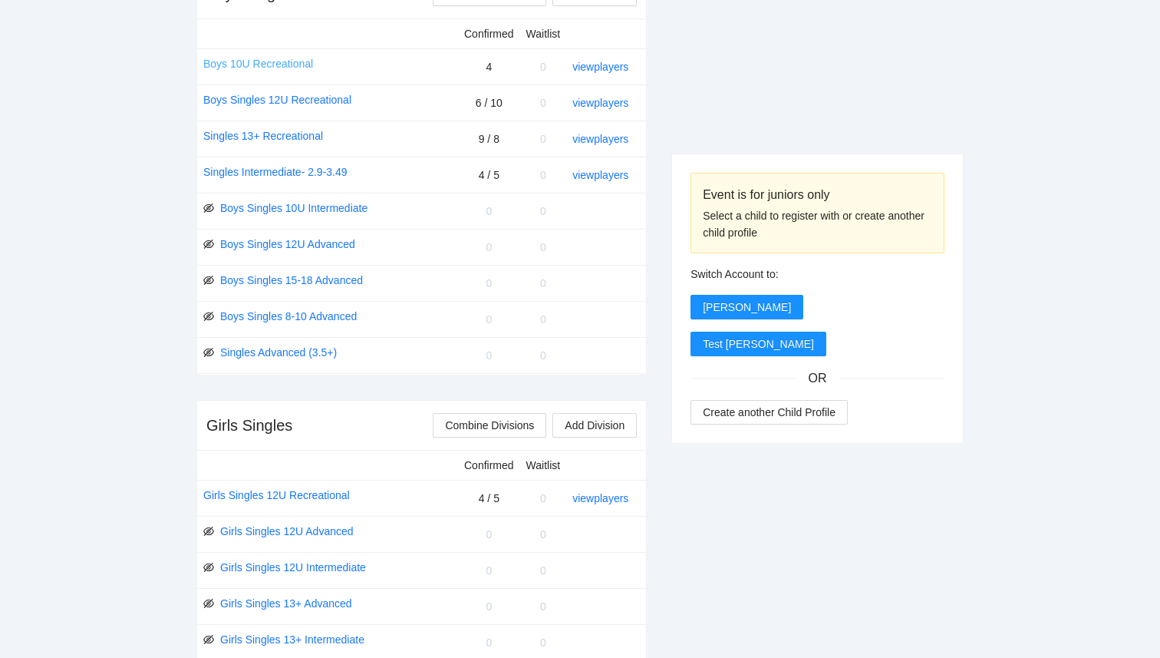
click at [266, 68] on link "Boys 10U Recreational" at bounding box center [258, 63] width 110 height 17
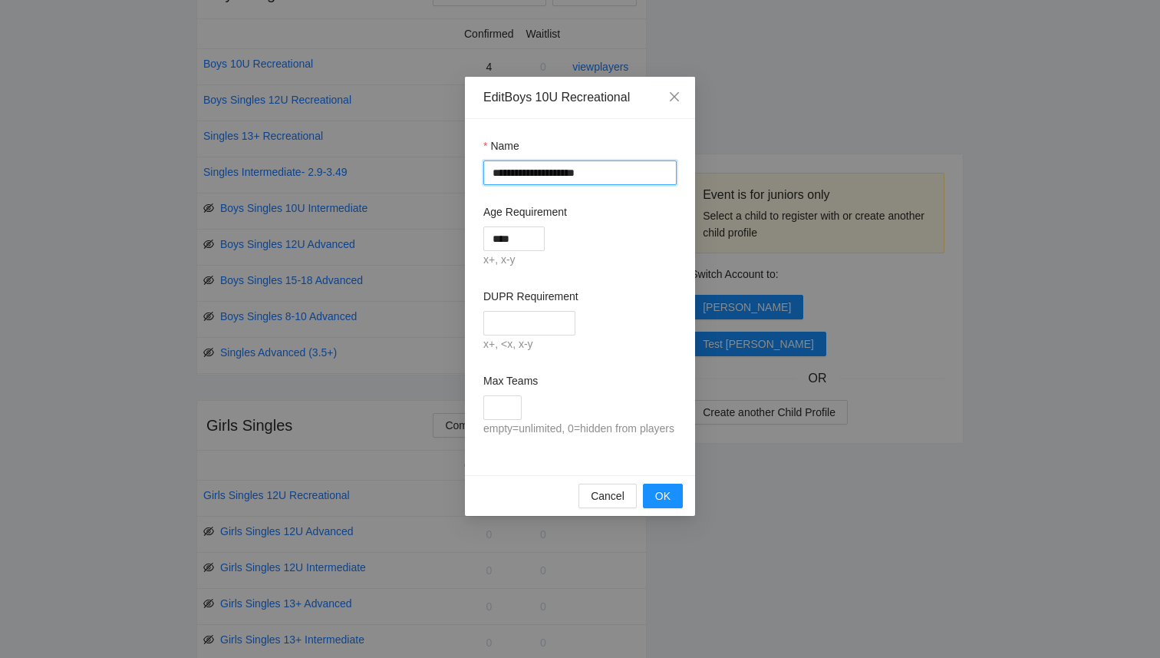
click at [519, 176] on input "**********" at bounding box center [580, 172] width 193 height 25
type input "**********"
click at [664, 504] on span "OK" at bounding box center [662, 495] width 15 height 17
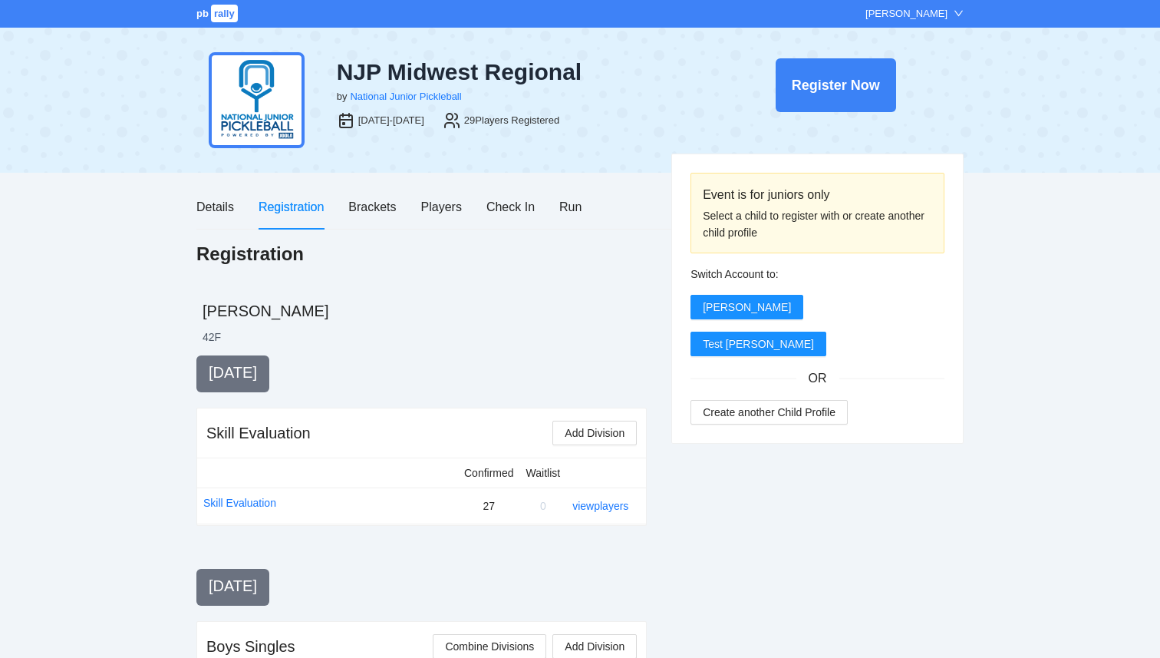
scroll to position [652, 0]
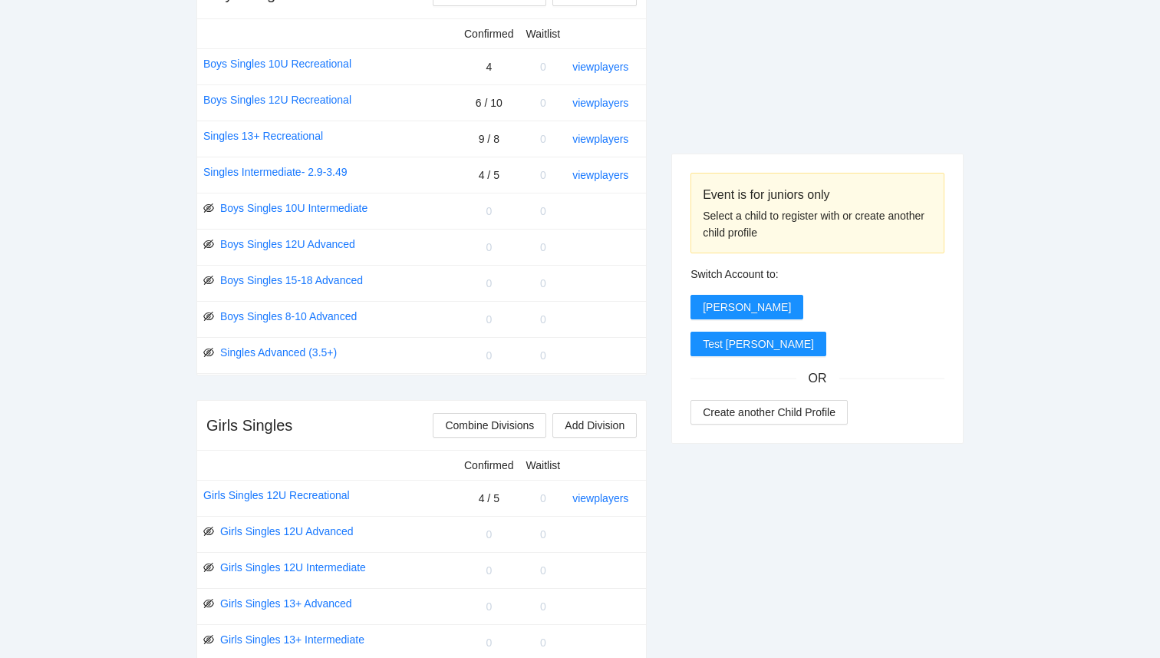
click at [461, 308] on td "0" at bounding box center [489, 319] width 62 height 36
click at [725, 145] on div "Event is for juniors only Select a child to register with or create another chi…" at bounding box center [818, 587] width 292 height 1769
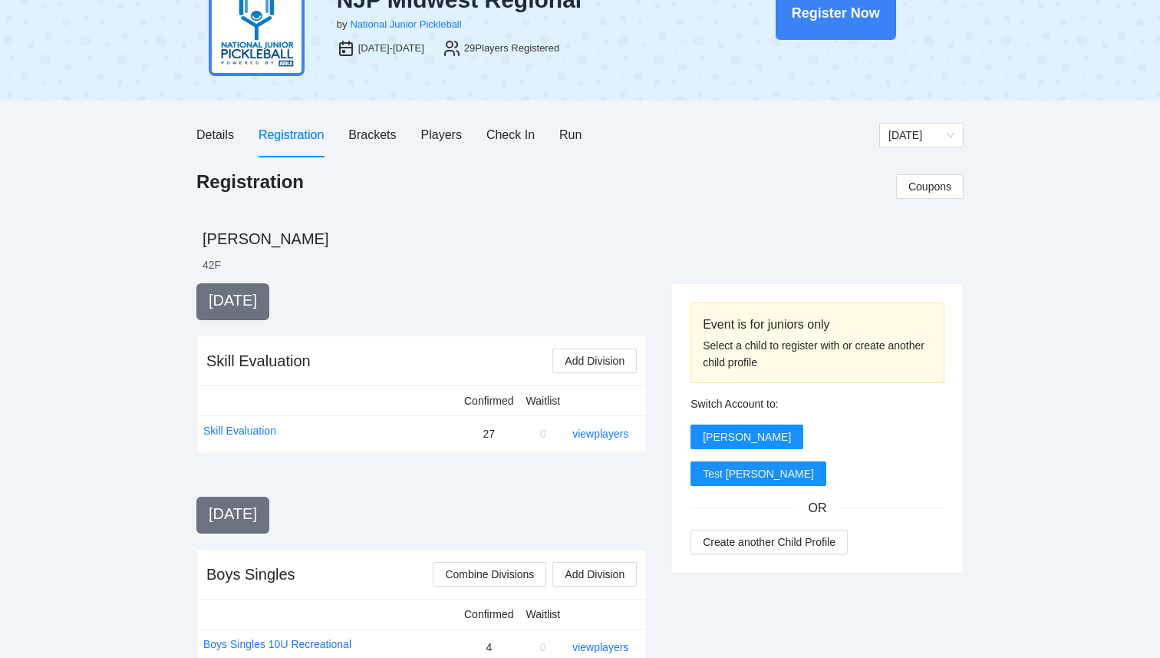
scroll to position [0, 0]
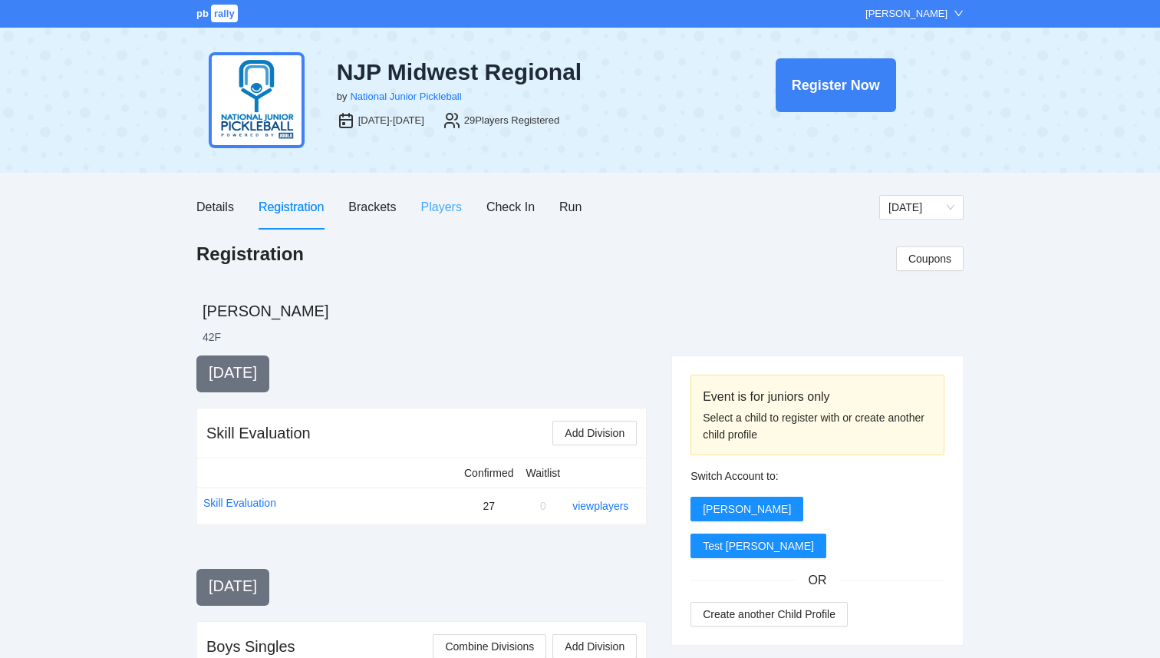
click at [457, 216] on div "Players" at bounding box center [441, 207] width 41 height 44
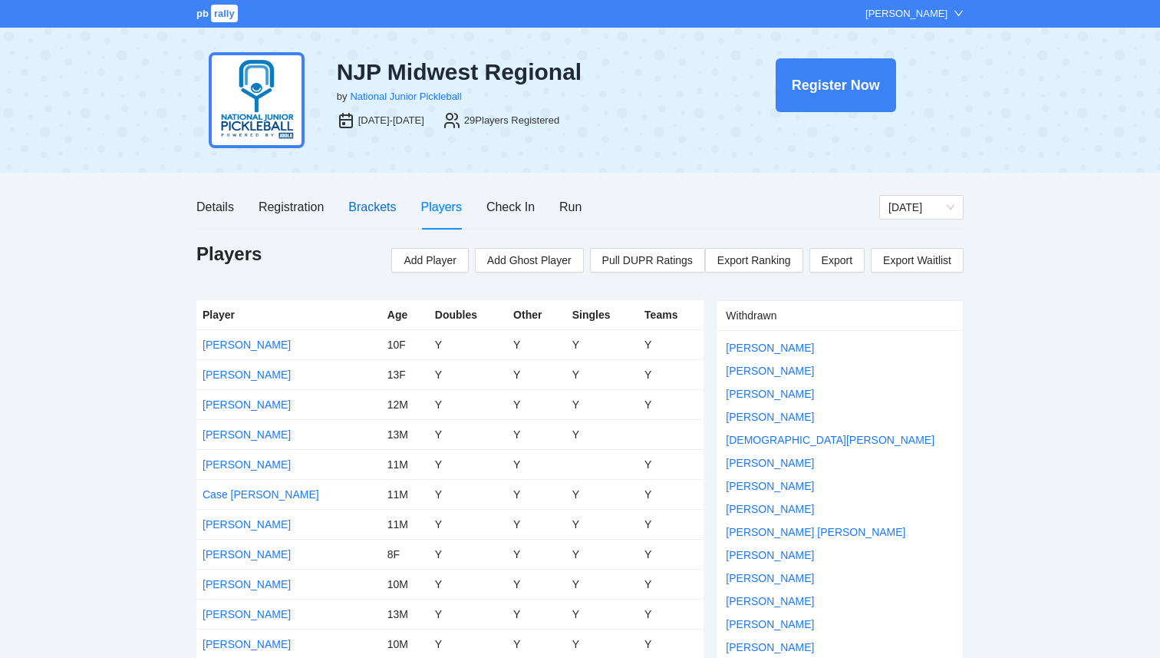
click at [367, 215] on div "Brackets" at bounding box center [372, 206] width 48 height 19
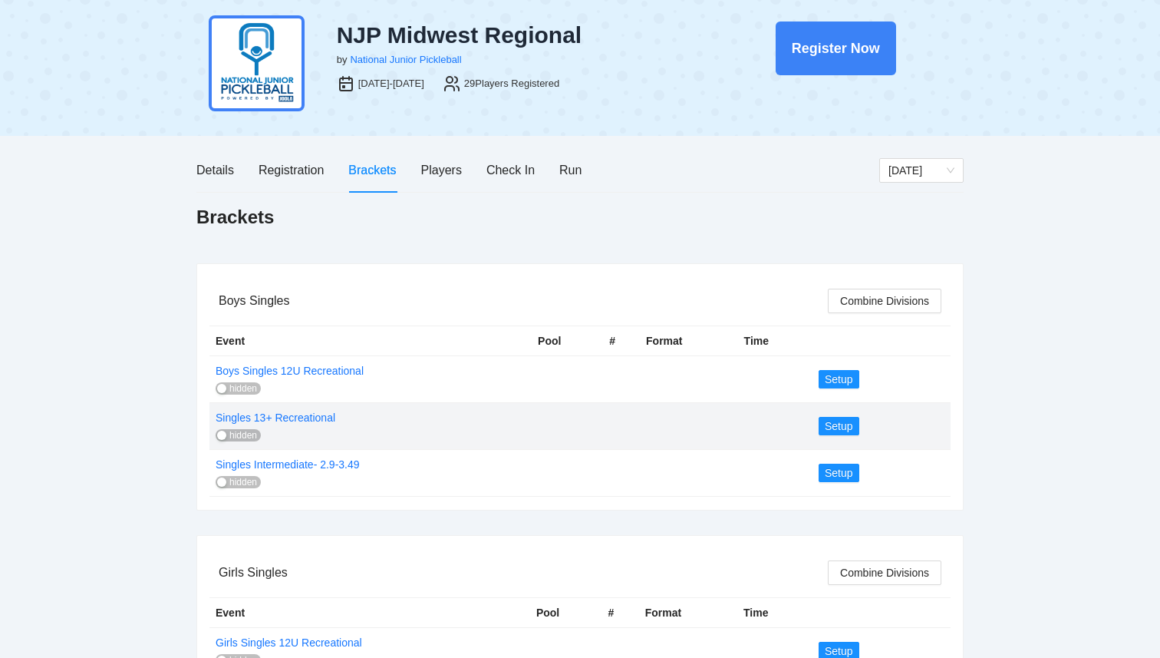
scroll to position [31, 0]
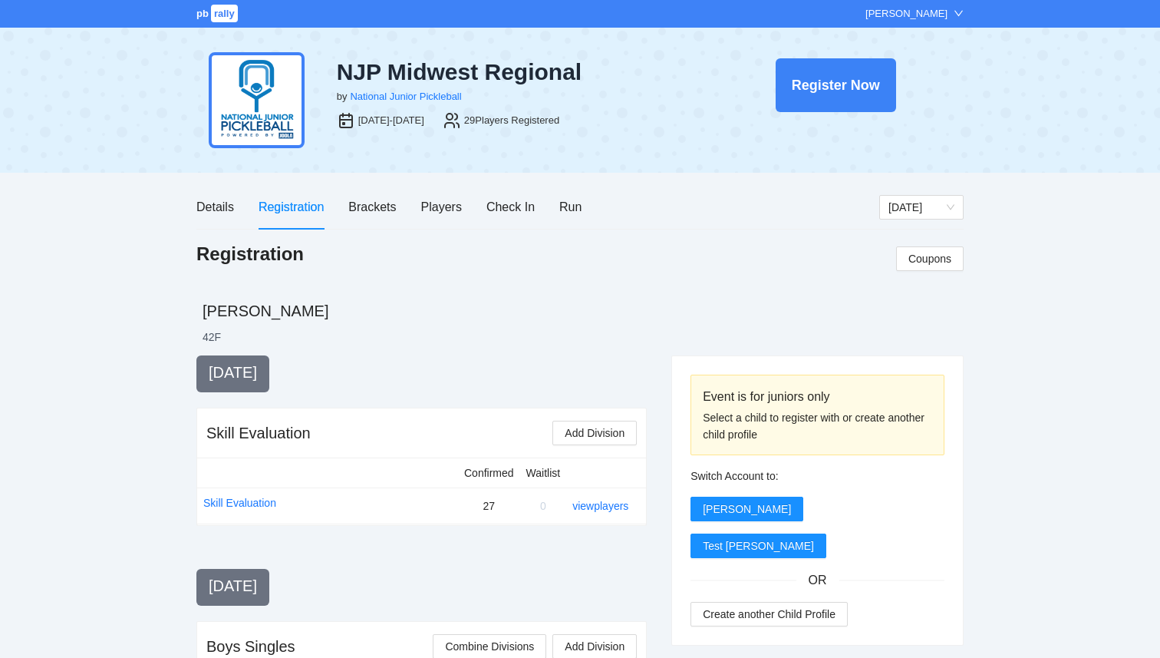
scroll to position [31, 0]
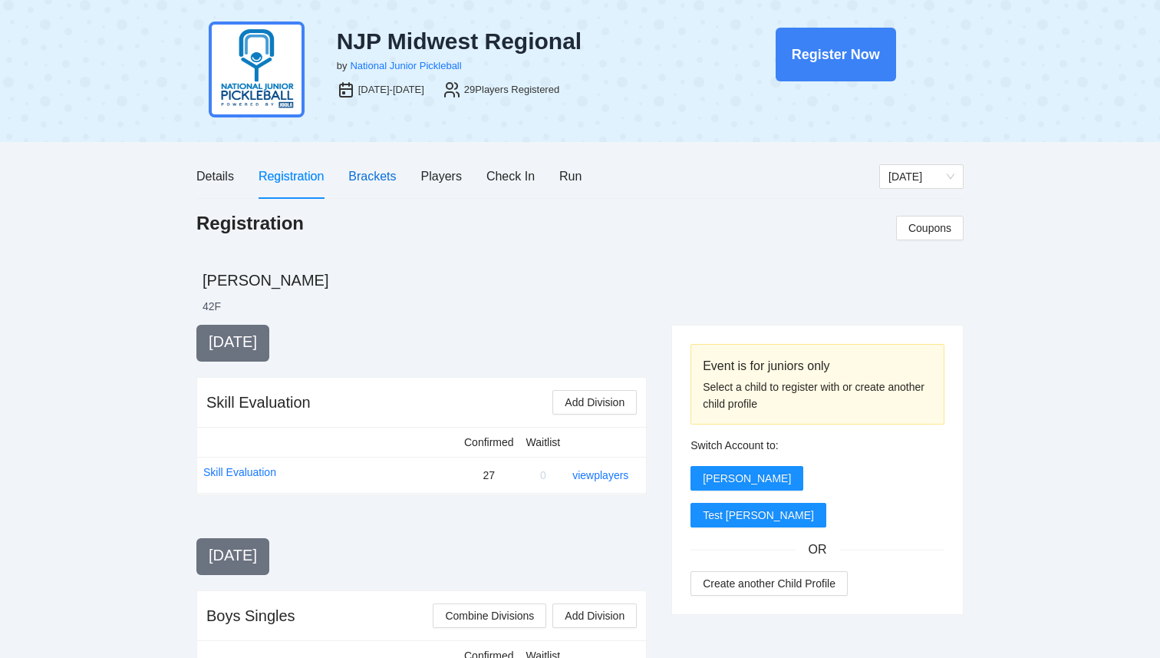
click at [372, 179] on div "Brackets" at bounding box center [372, 176] width 48 height 19
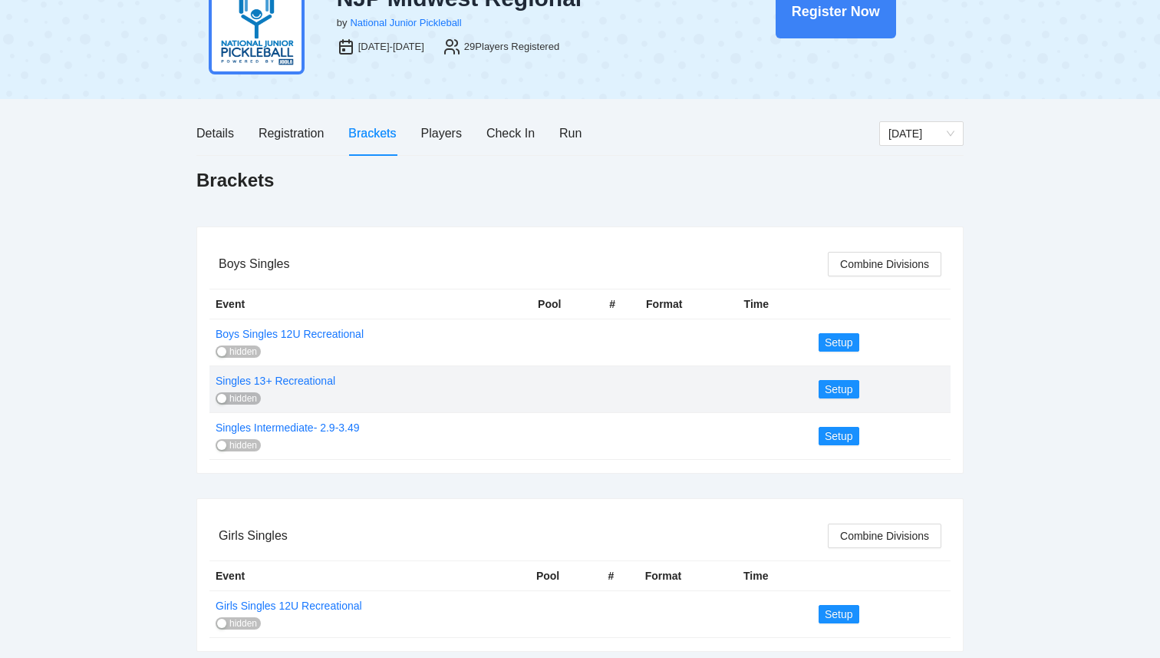
scroll to position [104, 0]
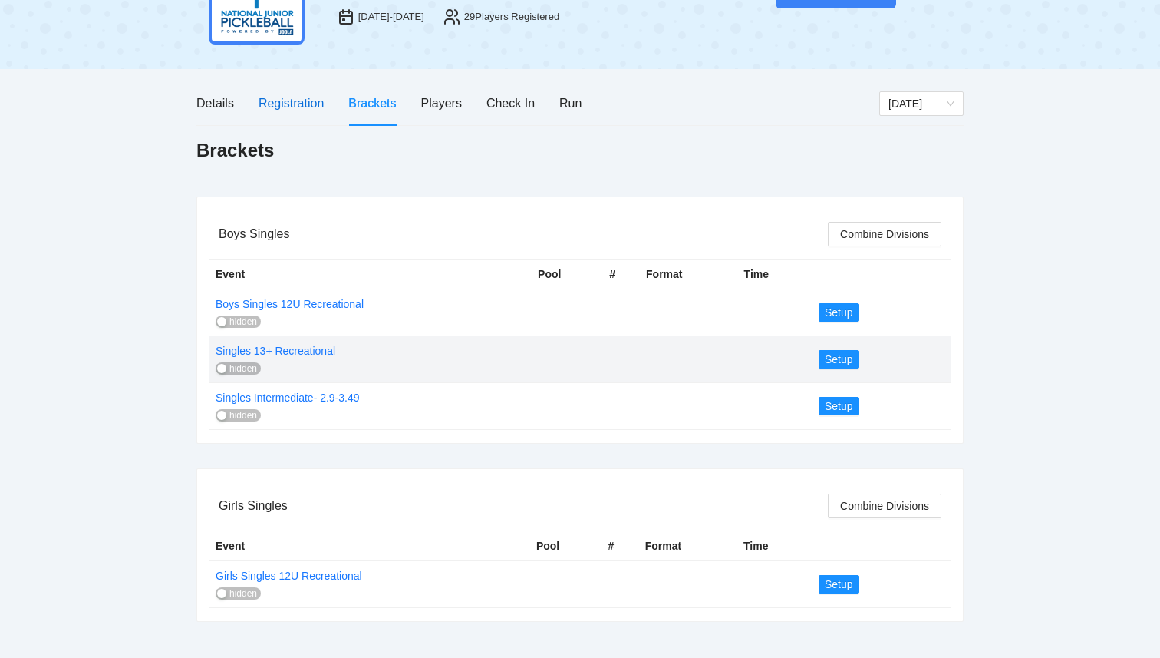
click at [274, 101] on div "Registration" at bounding box center [291, 103] width 65 height 19
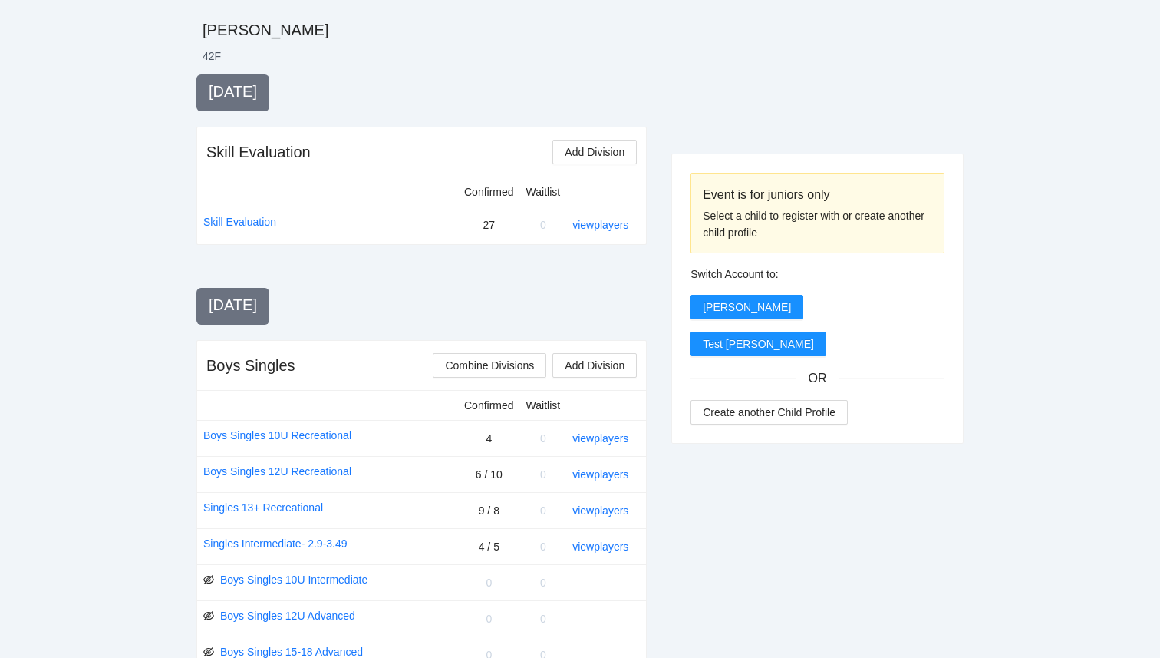
scroll to position [315, 0]
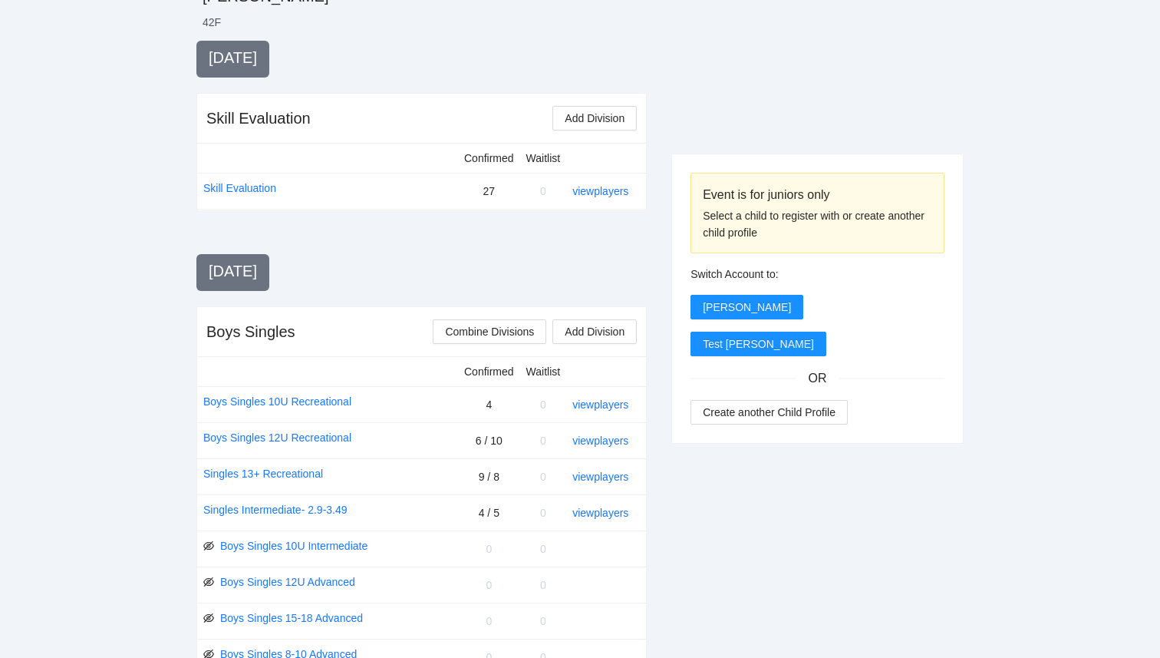
click at [520, 282] on div "Friday, Sep 26 Boys Singles Combine Divisions Add Division Confirmed Waitlist B…" at bounding box center [421, 648] width 451 height 776
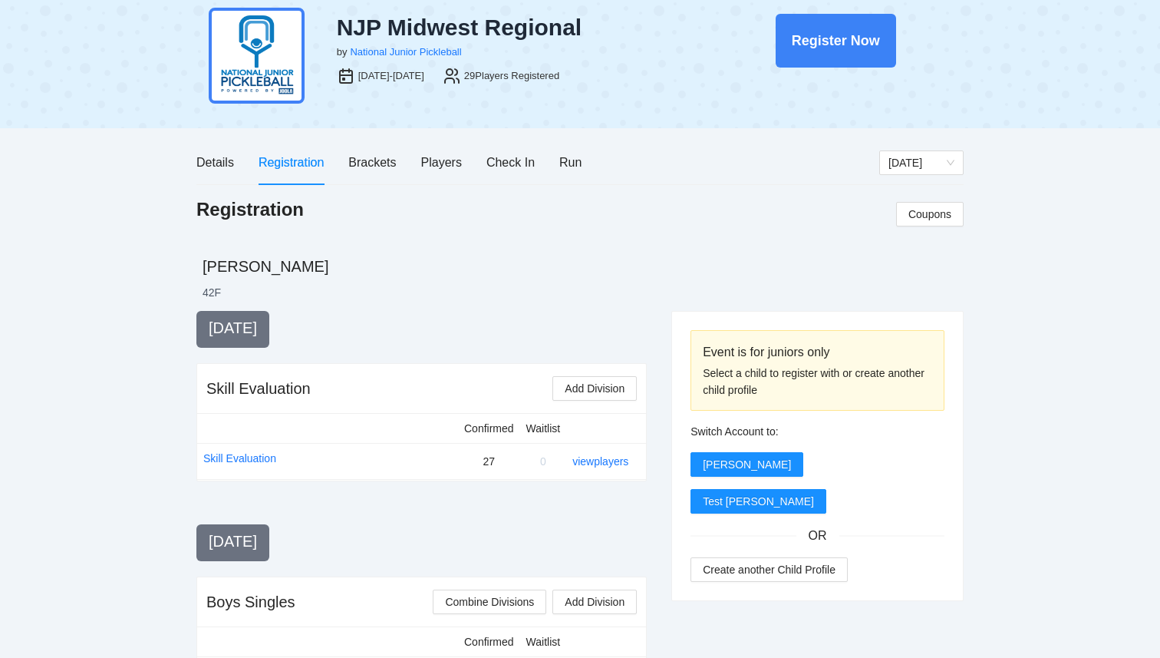
scroll to position [0, 0]
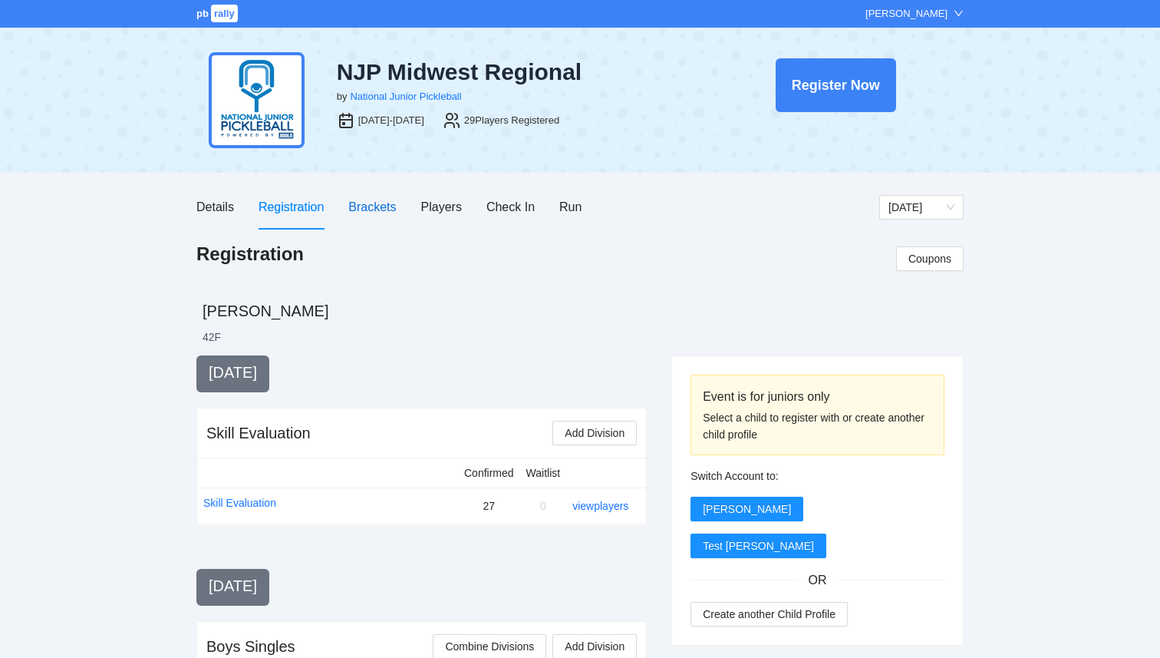
click at [377, 205] on div "Brackets" at bounding box center [372, 206] width 48 height 19
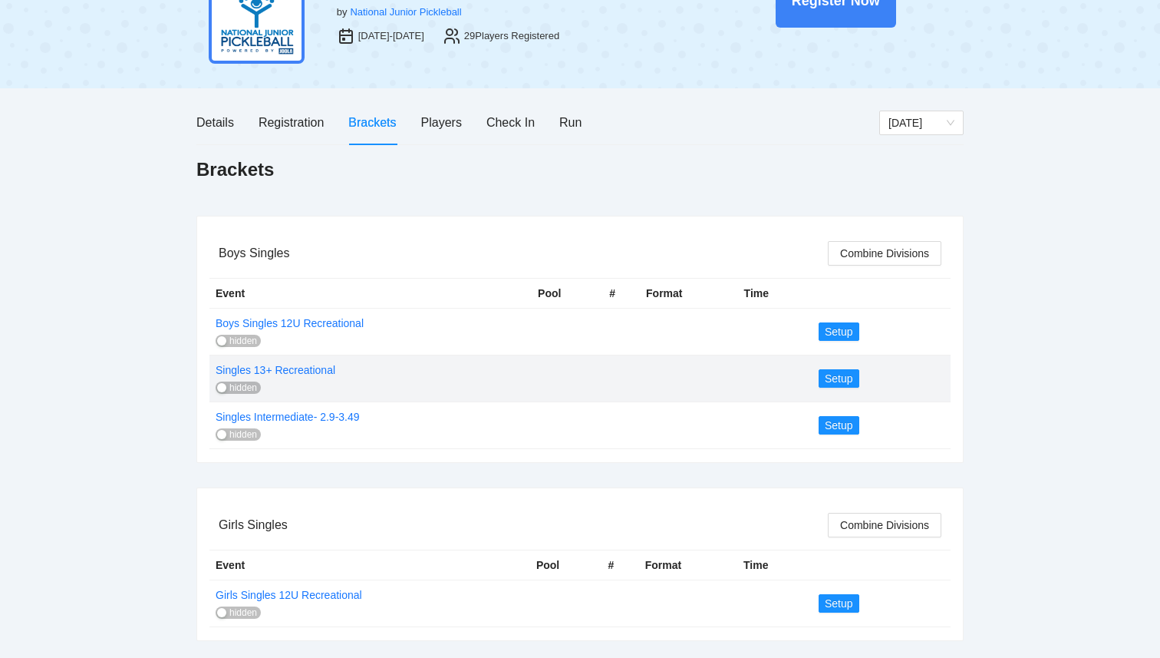
scroll to position [104, 0]
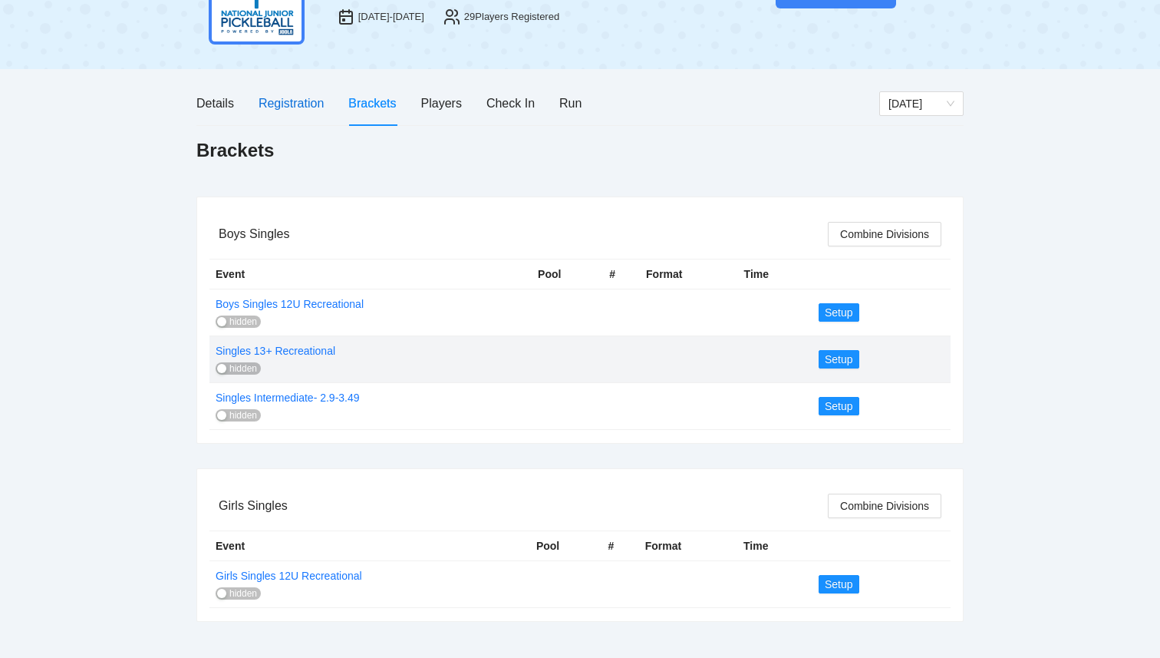
click at [307, 107] on div "Registration" at bounding box center [291, 103] width 65 height 19
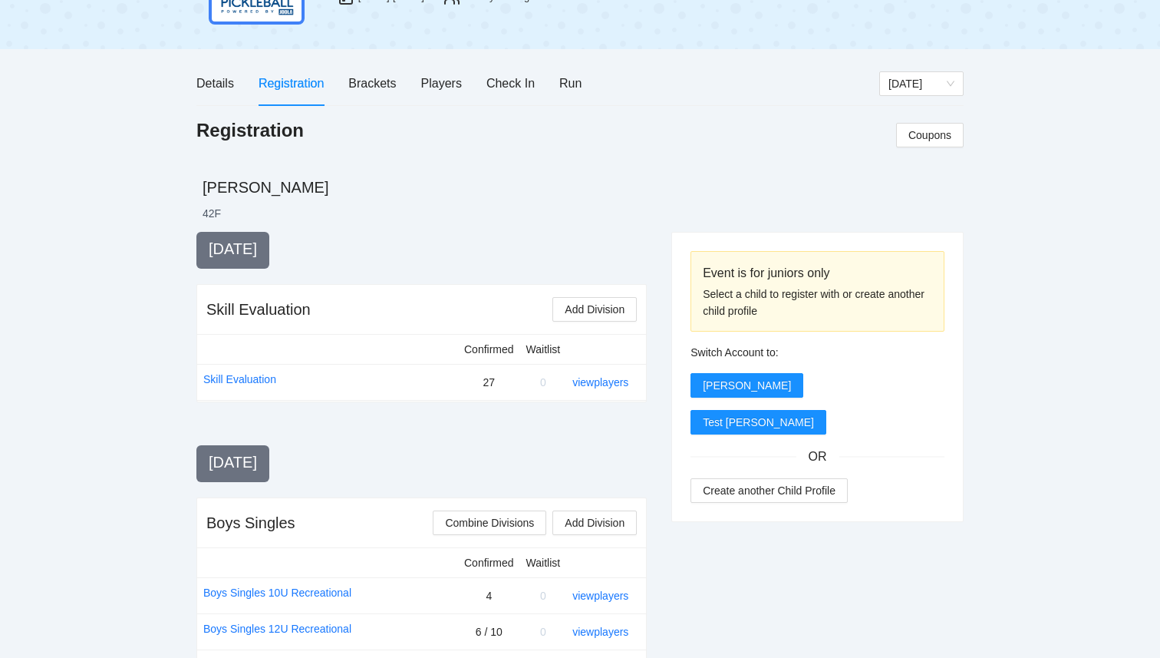
scroll to position [86, 0]
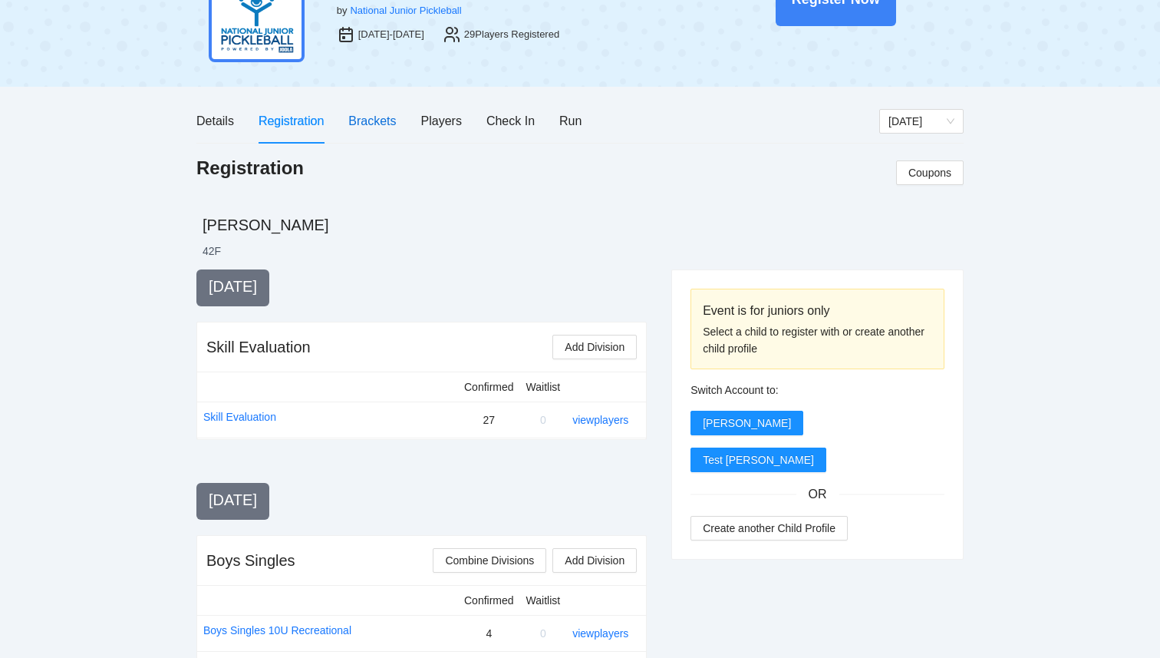
click at [385, 127] on div "Brackets" at bounding box center [372, 120] width 48 height 19
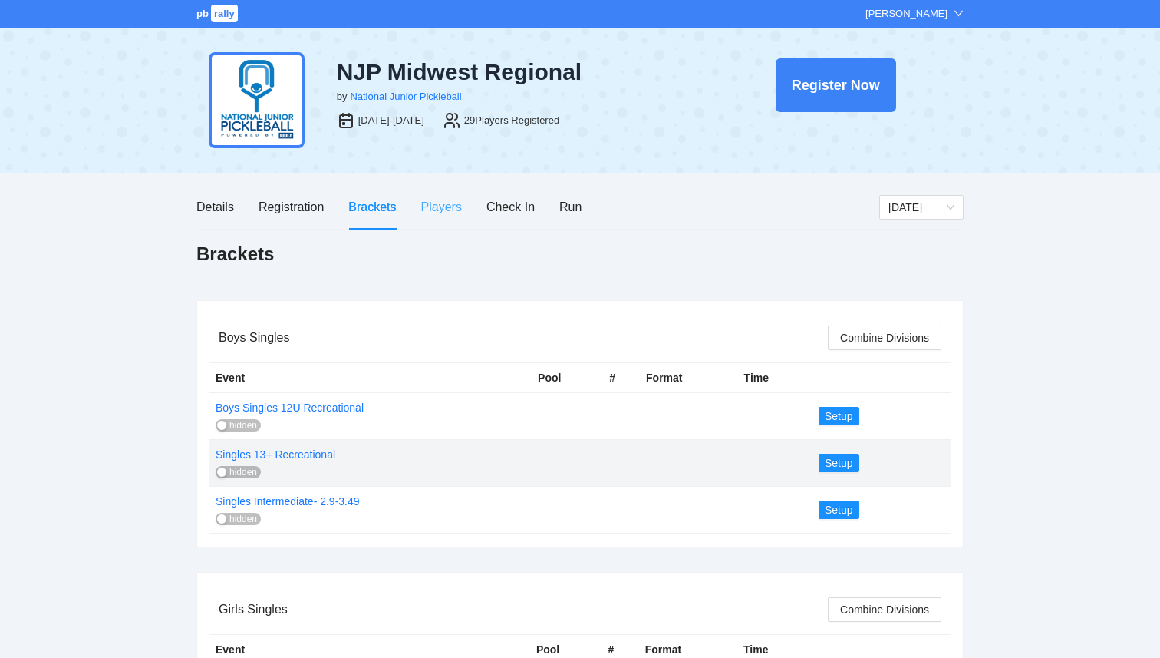
scroll to position [104, 0]
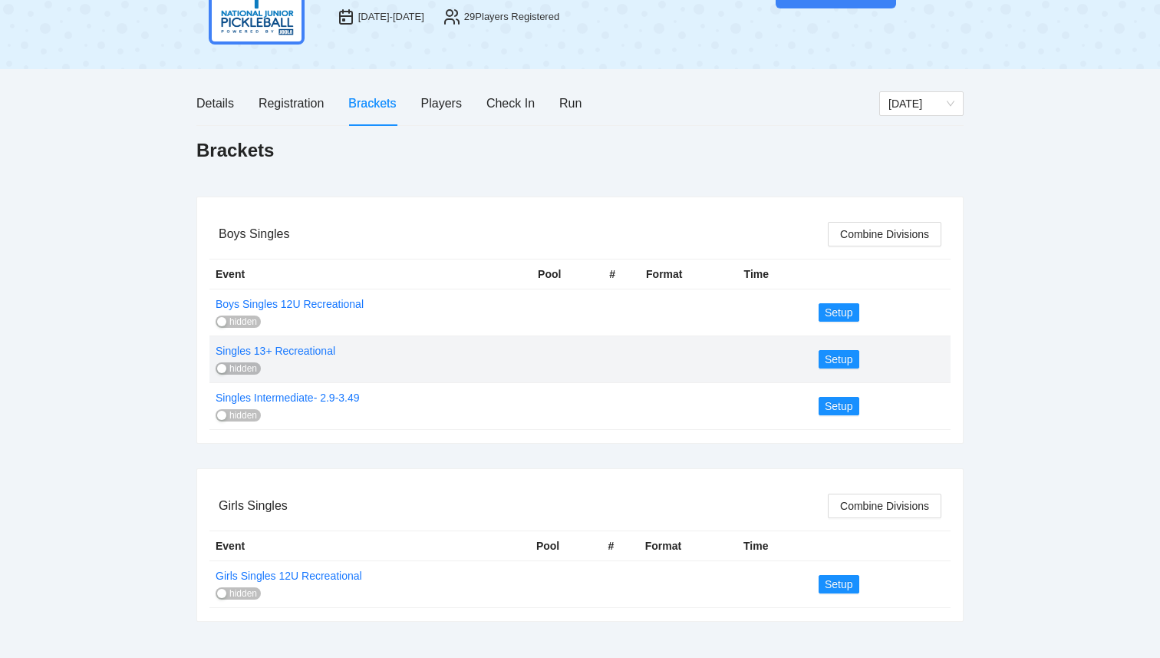
click at [445, 210] on div "Boys Singles Combine Divisions" at bounding box center [580, 234] width 723 height 49
click at [305, 104] on div "Registration" at bounding box center [291, 103] width 65 height 19
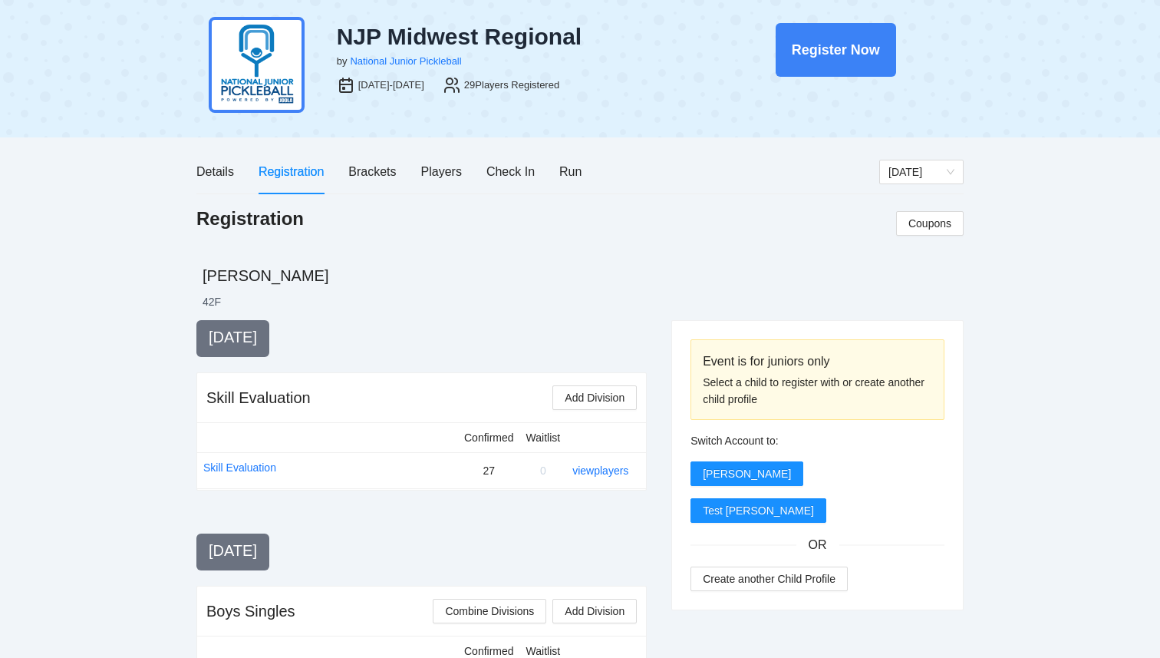
scroll to position [0, 0]
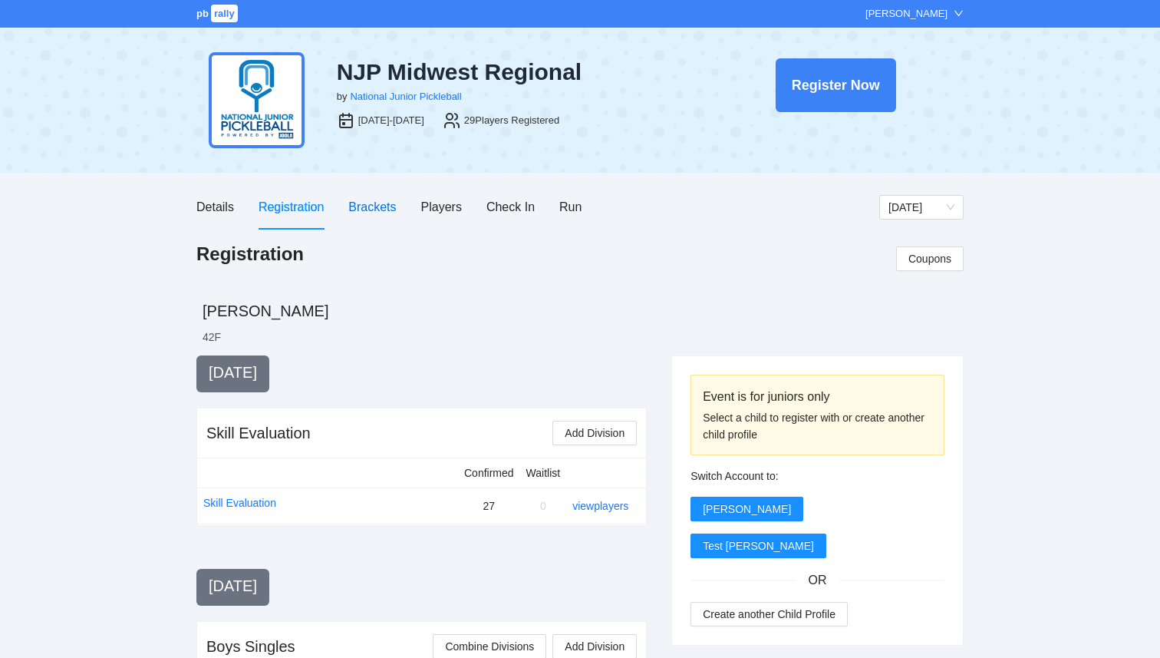
click at [373, 212] on div "Brackets" at bounding box center [372, 206] width 48 height 19
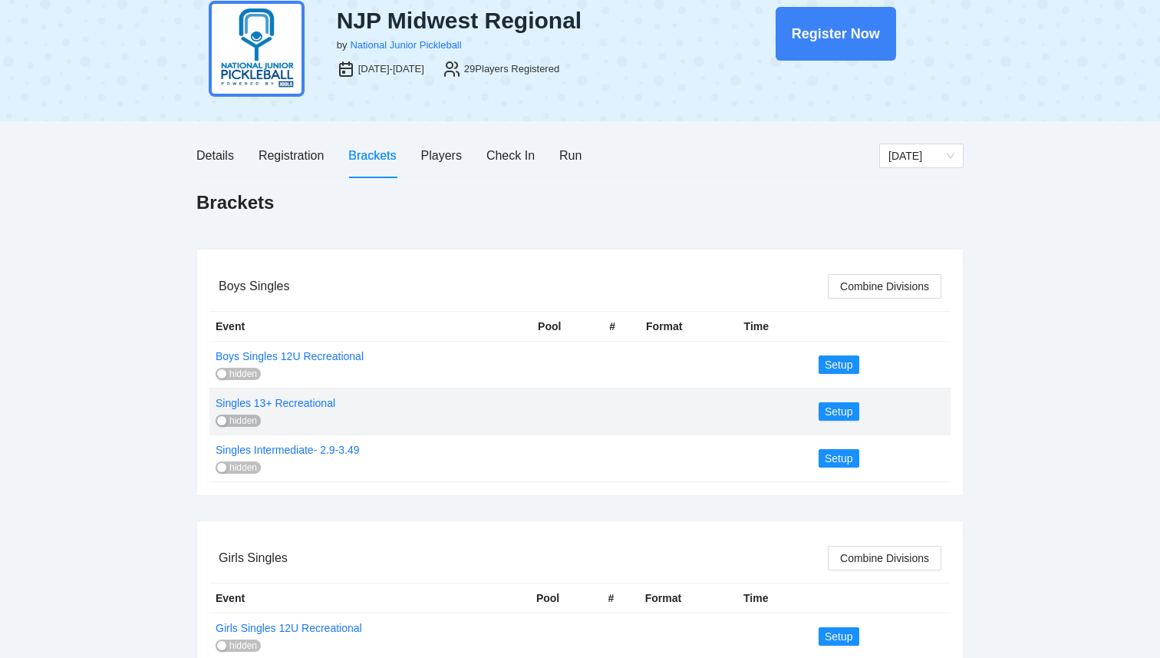
scroll to position [104, 0]
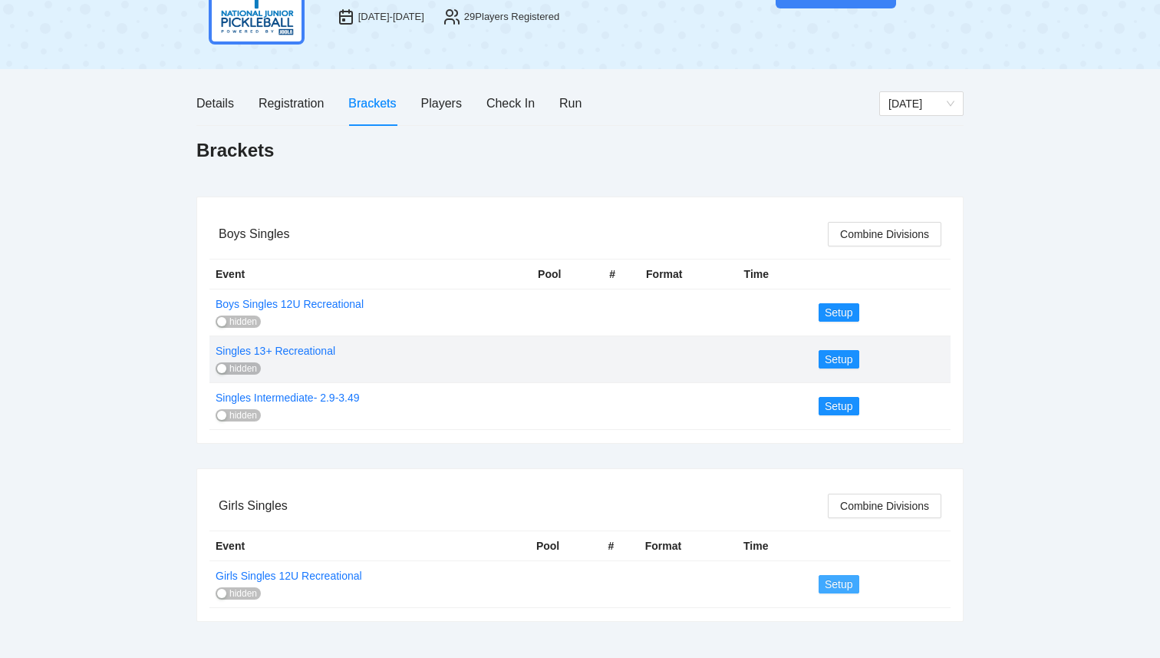
click at [839, 581] on span "Setup" at bounding box center [839, 584] width 28 height 17
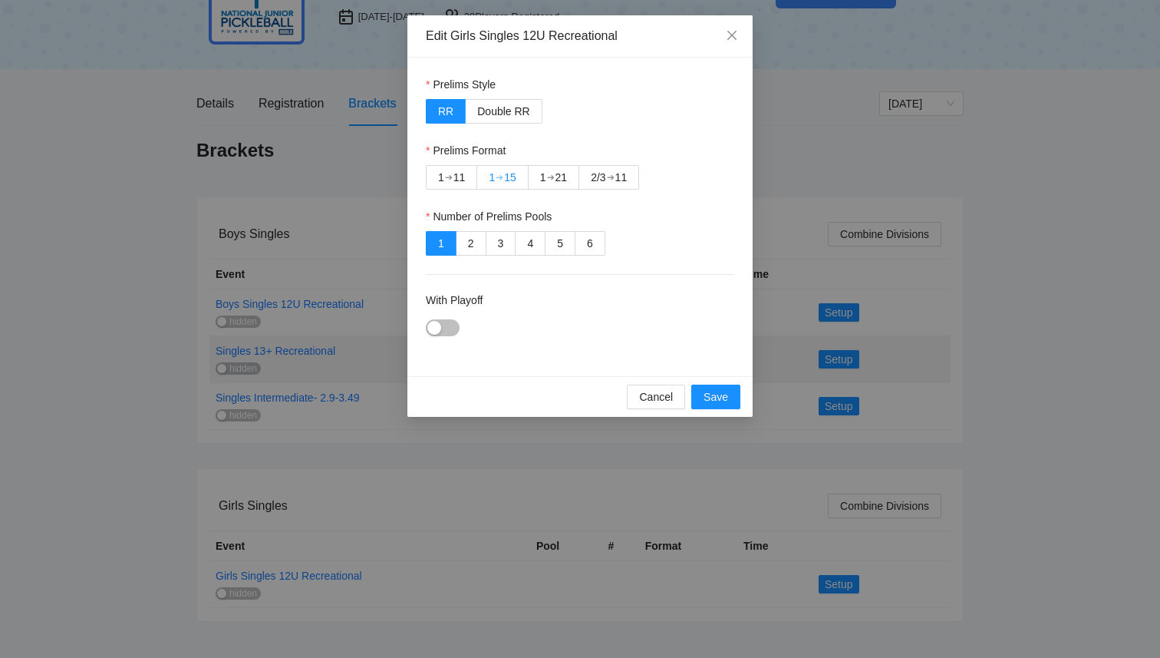
click at [490, 176] on div "1" at bounding box center [492, 177] width 6 height 23
click at [442, 330] on button "With Playoff" at bounding box center [443, 327] width 34 height 17
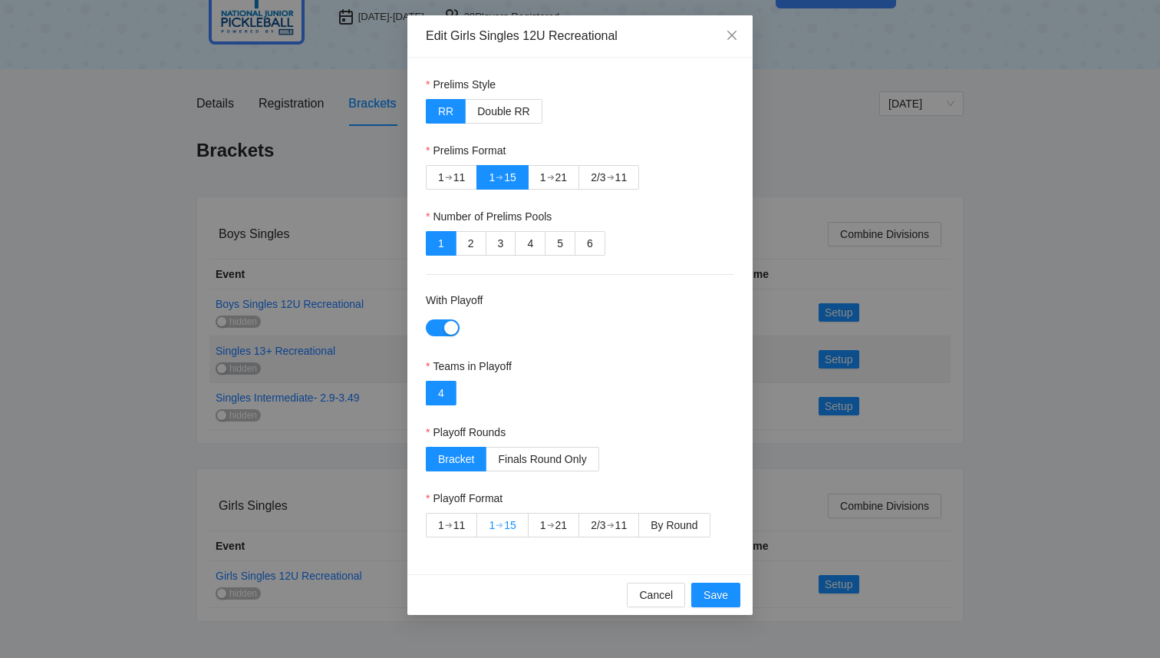
click at [502, 527] on div "➔" at bounding box center [500, 525] width 8 height 12
click at [662, 530] on span "By Round" at bounding box center [674, 525] width 47 height 12
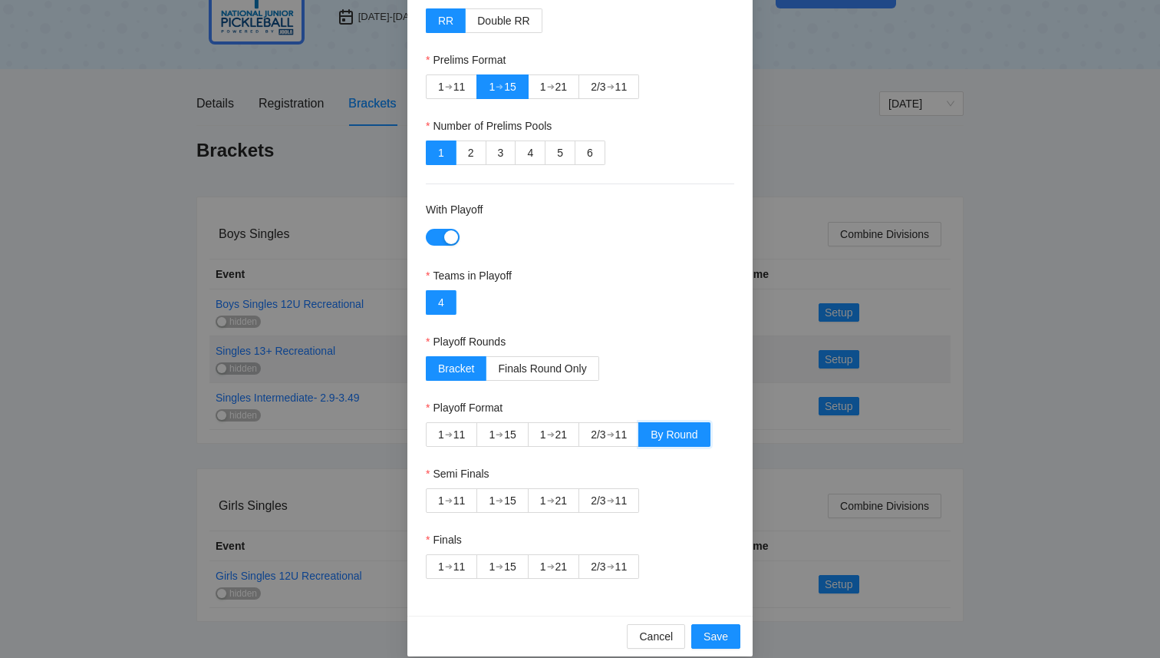
scroll to position [107, 0]
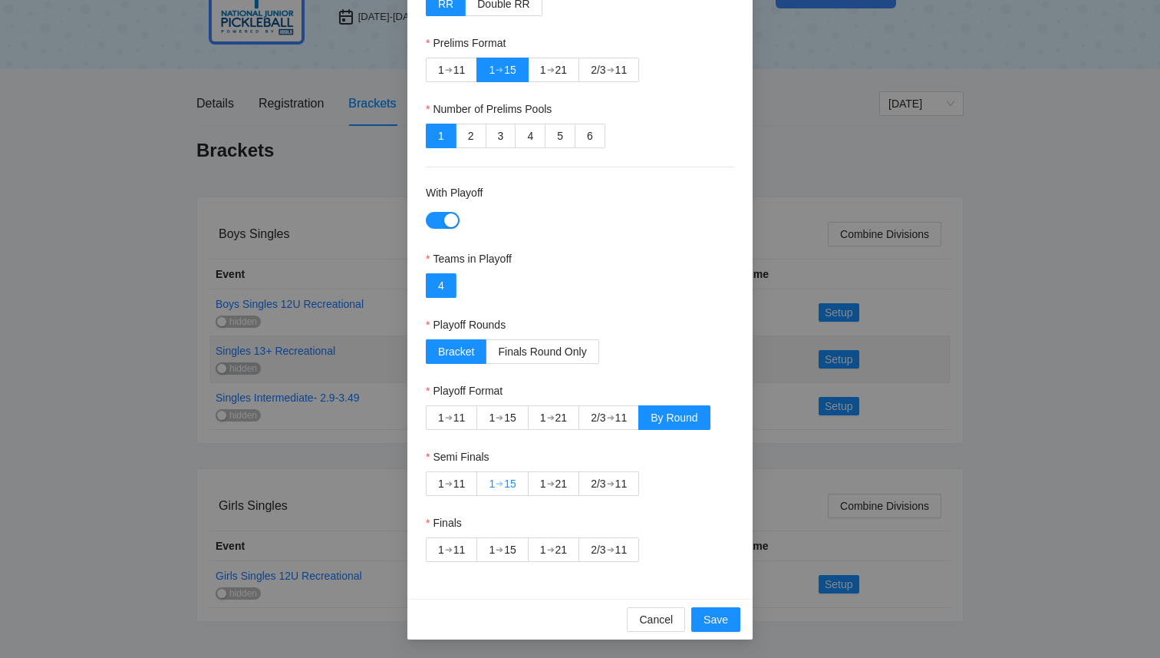
click at [513, 486] on div "15" at bounding box center [510, 483] width 12 height 23
click at [609, 543] on div "➔" at bounding box center [611, 549] width 8 height 12
click at [724, 622] on span "Save" at bounding box center [716, 619] width 25 height 17
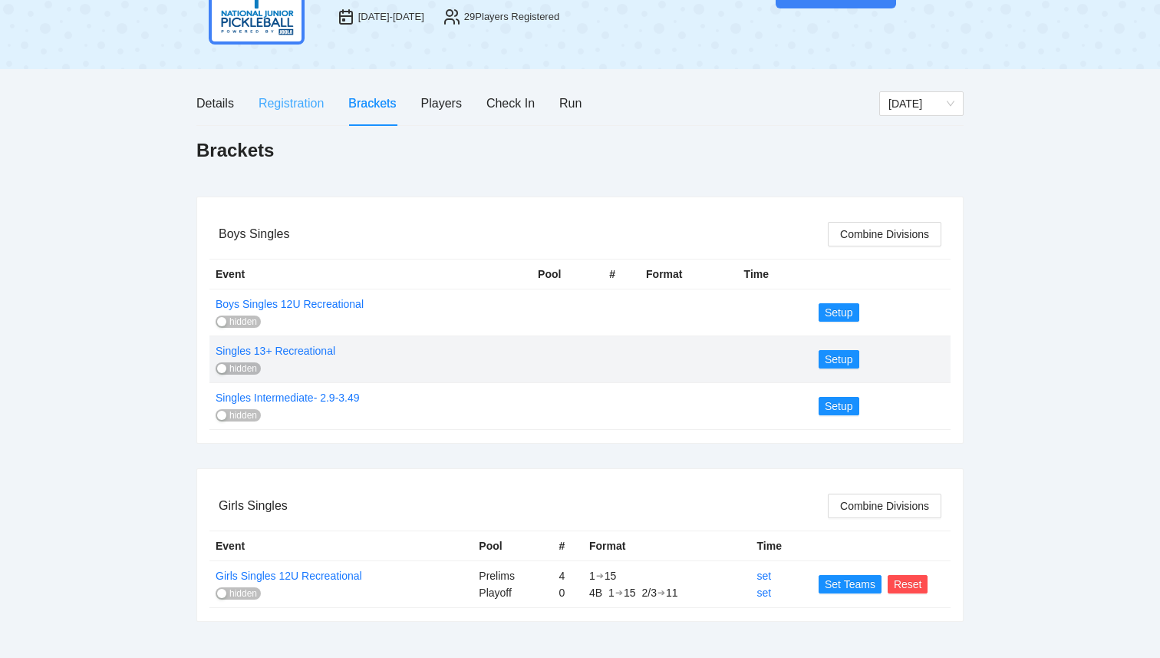
click at [286, 116] on div "Registration" at bounding box center [291, 103] width 65 height 44
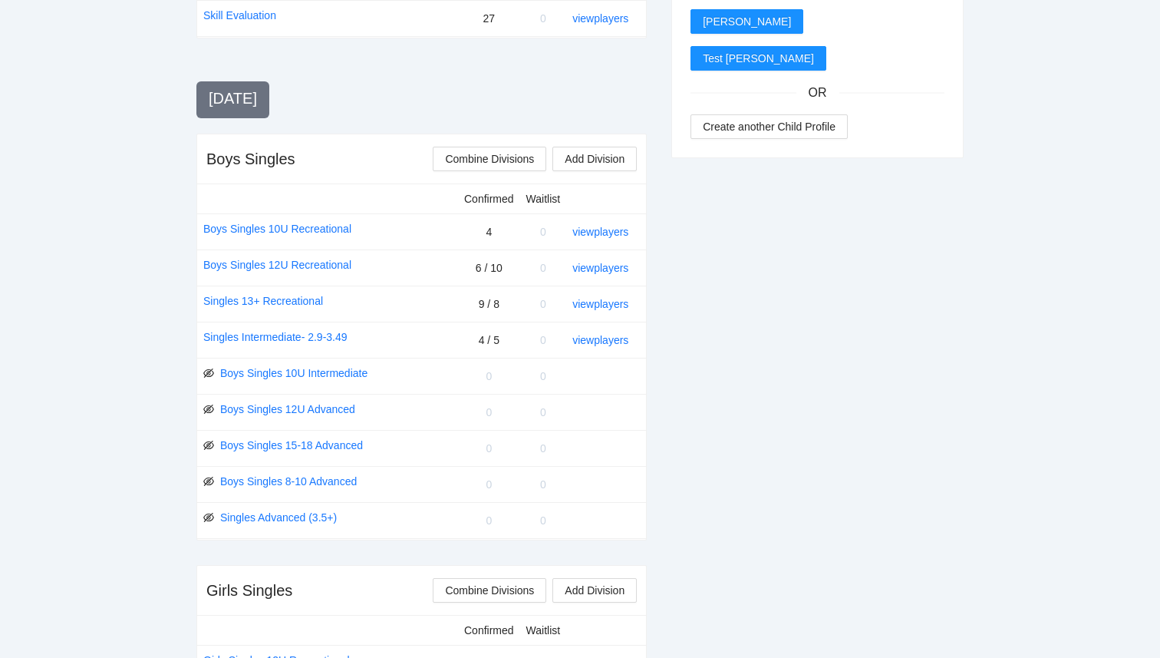
scroll to position [0, 0]
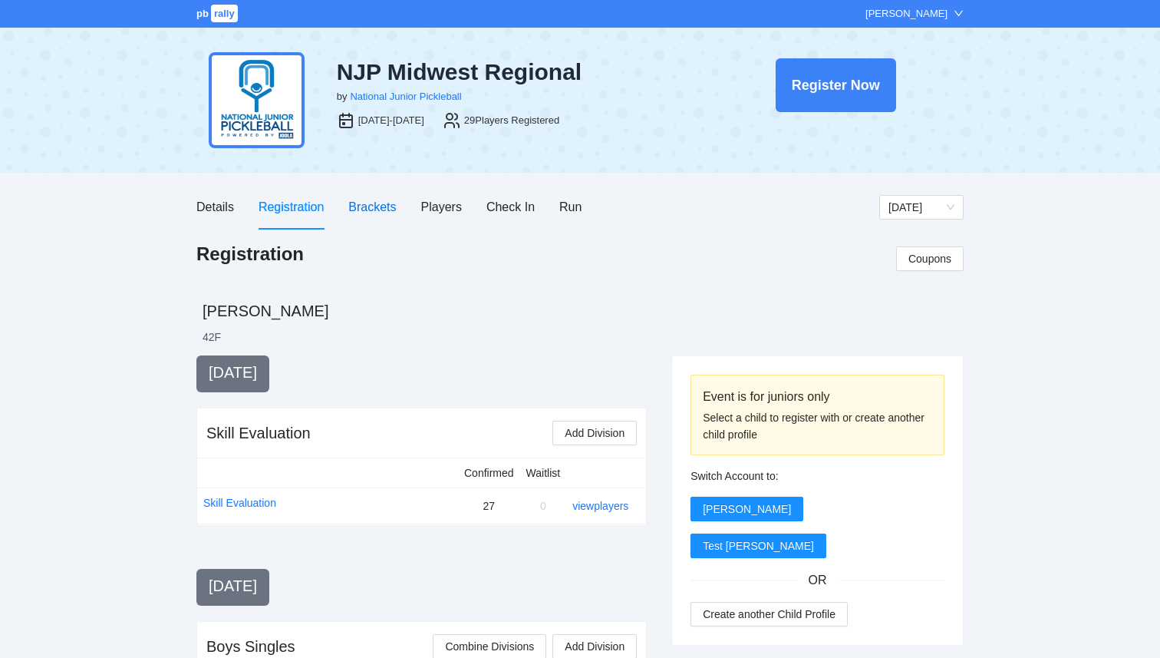
click at [365, 200] on div "Brackets" at bounding box center [372, 206] width 48 height 19
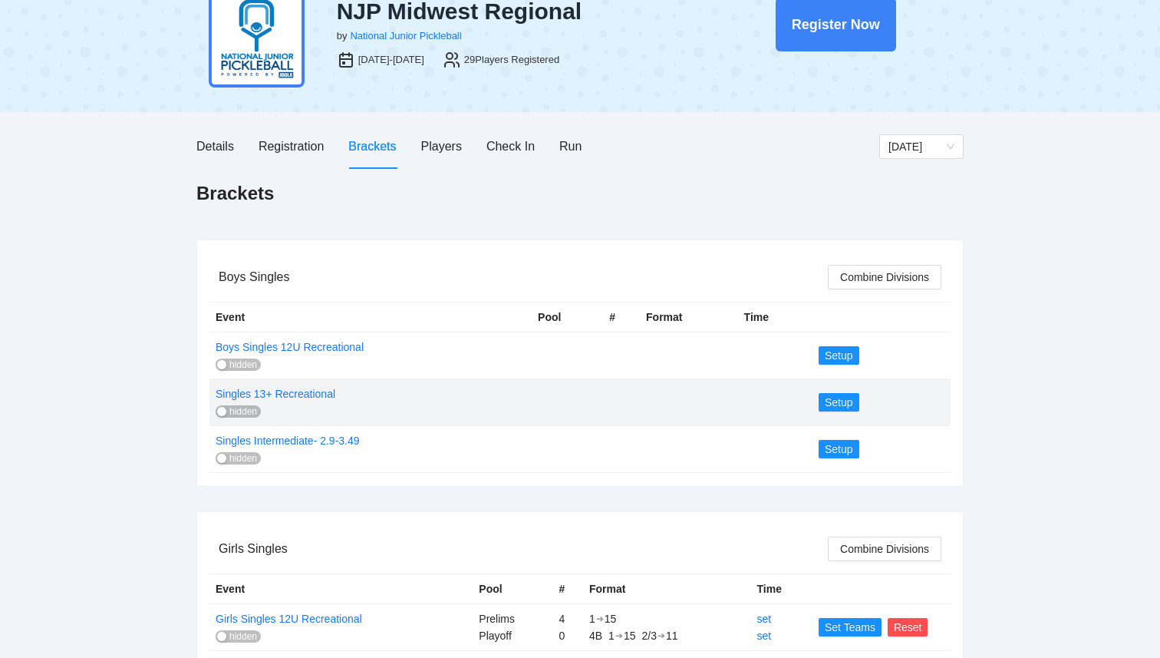
scroll to position [104, 0]
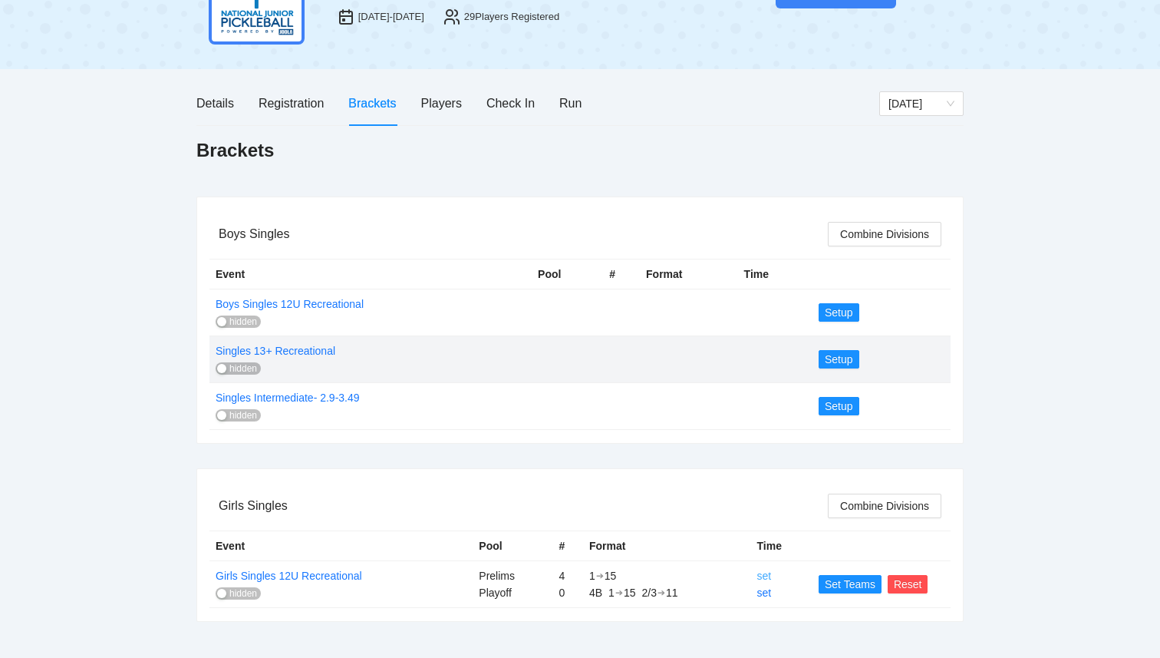
click at [761, 573] on link "set" at bounding box center [765, 575] width 15 height 12
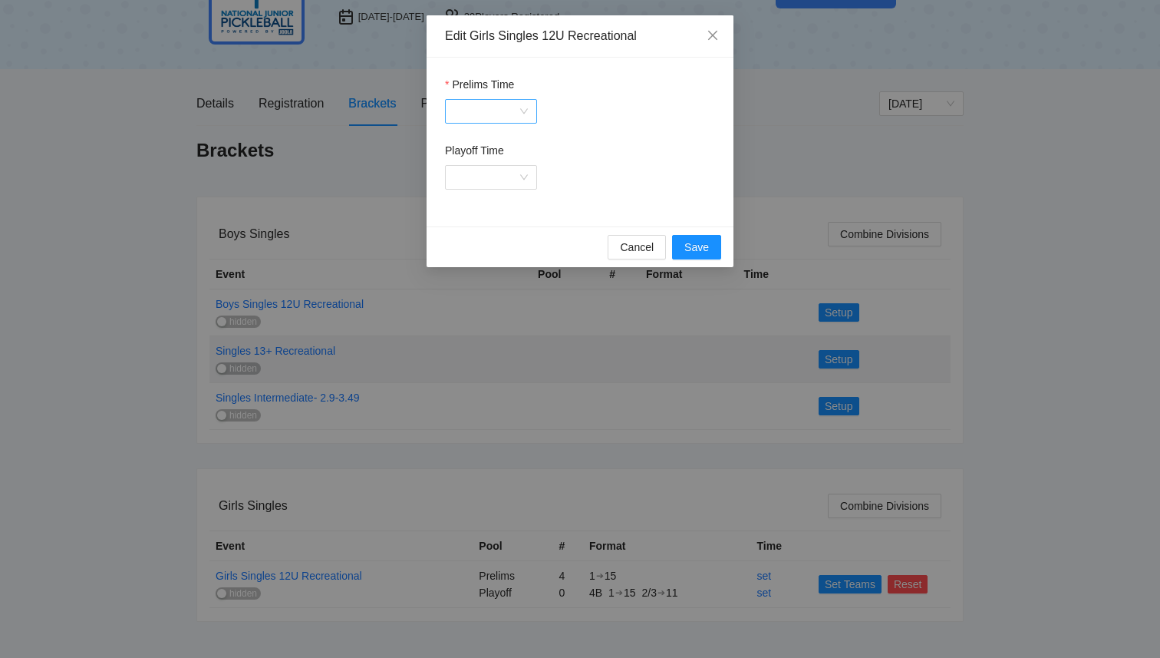
click at [517, 118] on div at bounding box center [491, 111] width 92 height 25
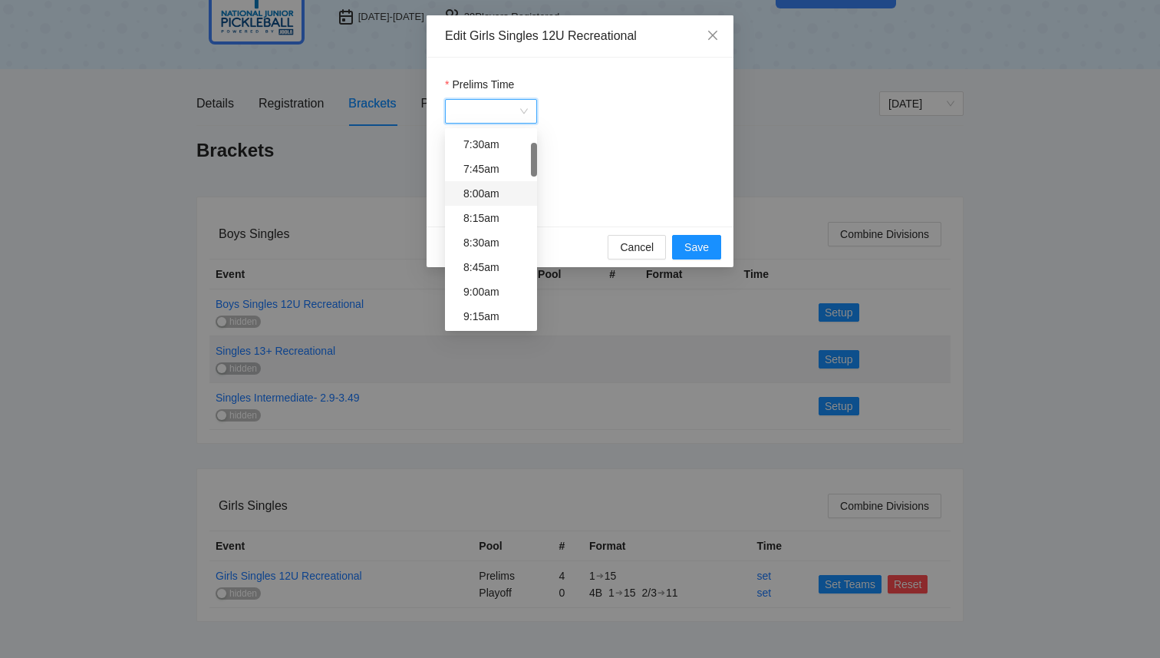
scroll to position [99, 0]
click at [498, 289] on div "9:00am" at bounding box center [496, 290] width 64 height 17
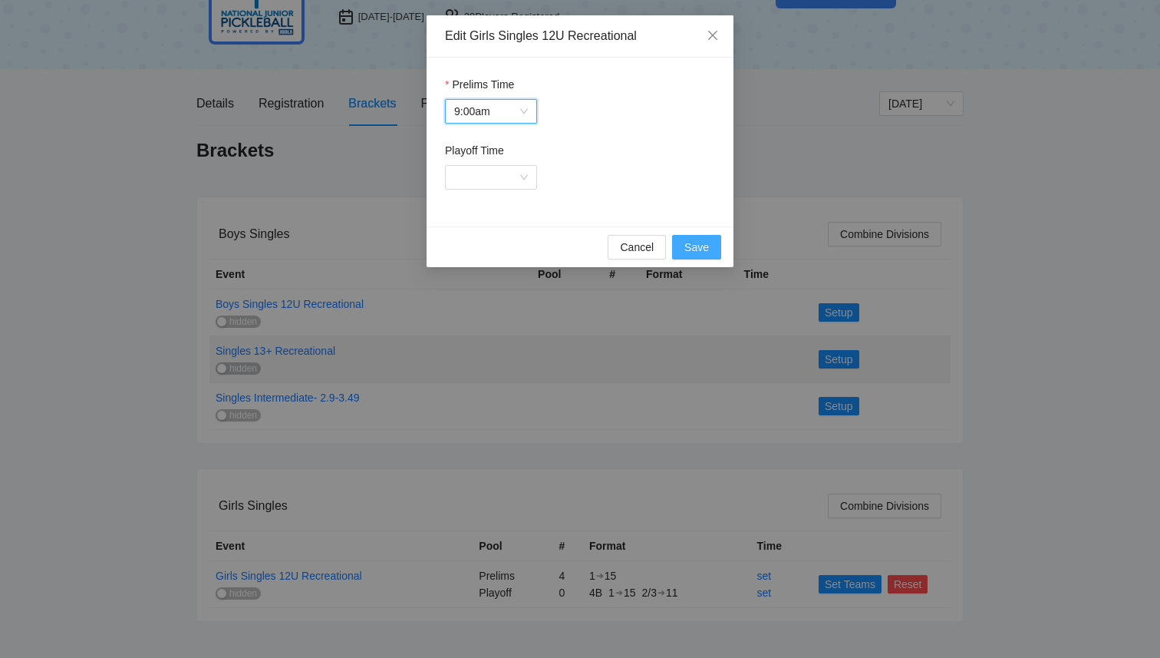
click at [698, 246] on span "Save" at bounding box center [697, 247] width 25 height 17
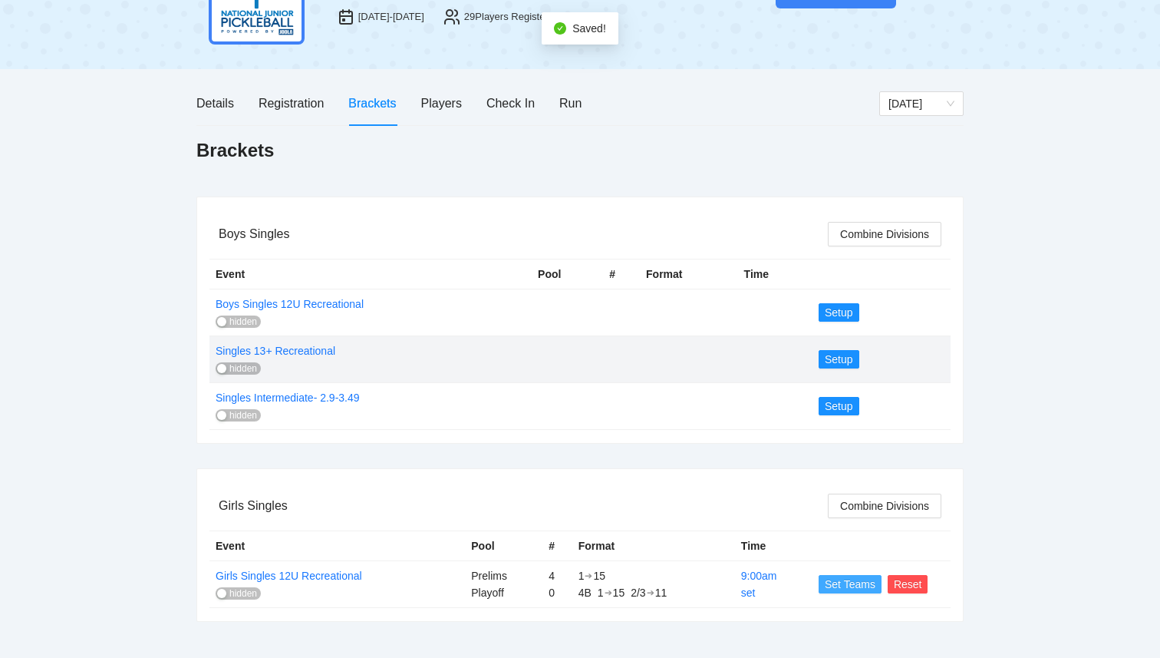
click at [843, 588] on span "Set Teams" at bounding box center [850, 584] width 51 height 17
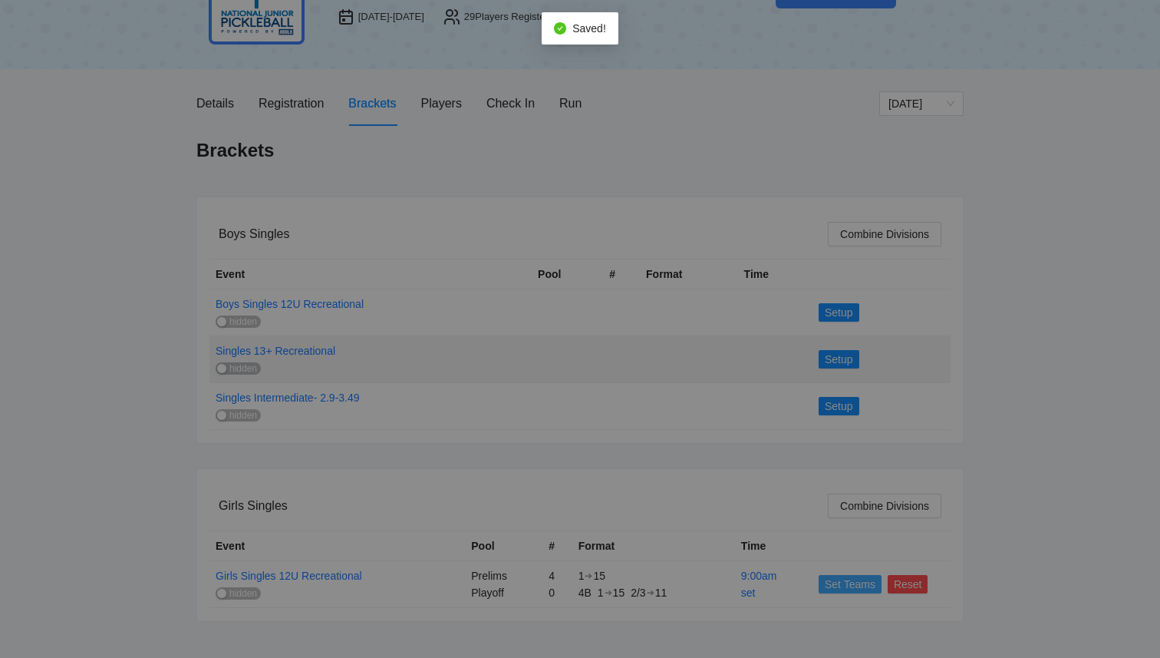
scroll to position [0, 0]
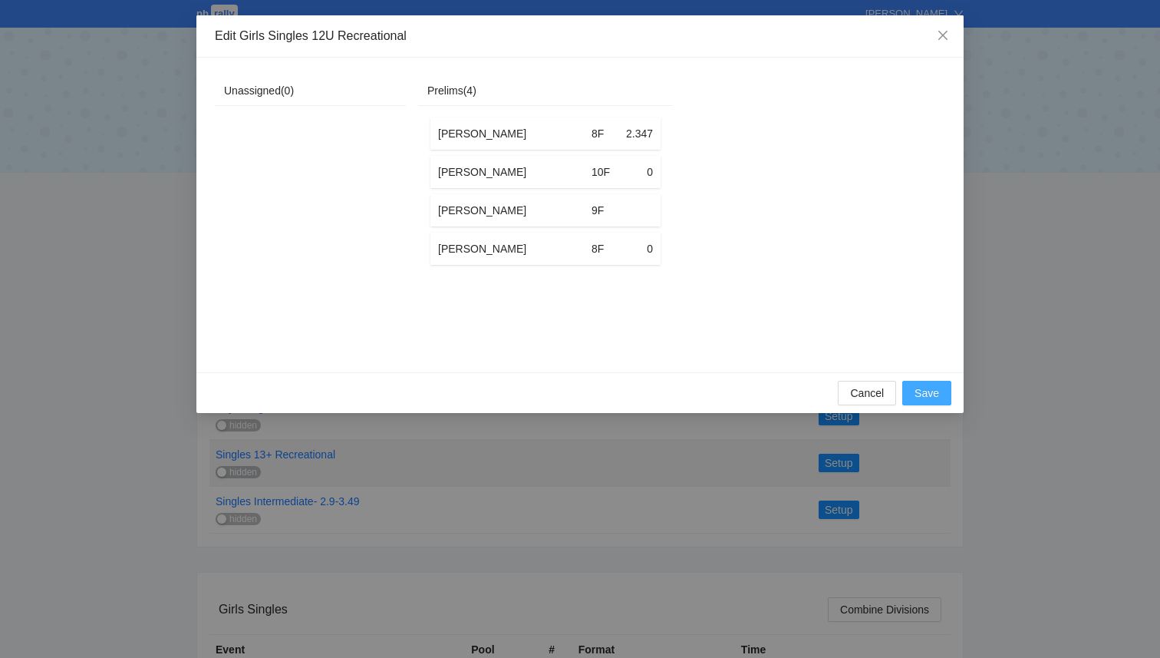
click at [921, 391] on span "Save" at bounding box center [927, 393] width 25 height 17
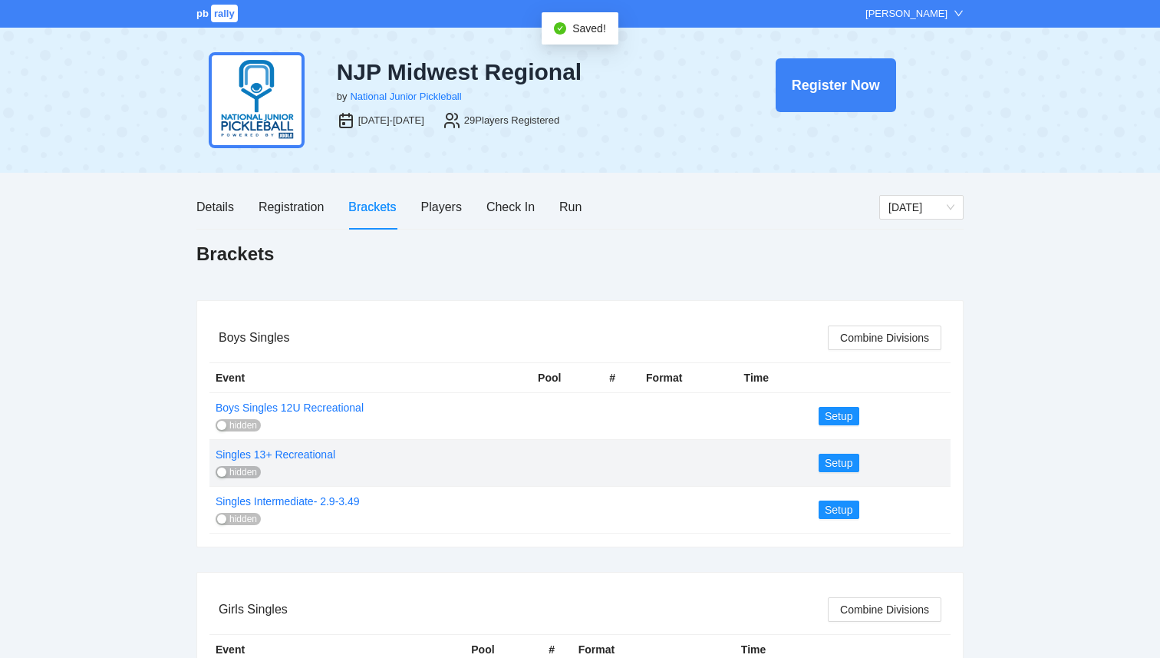
scroll to position [104, 0]
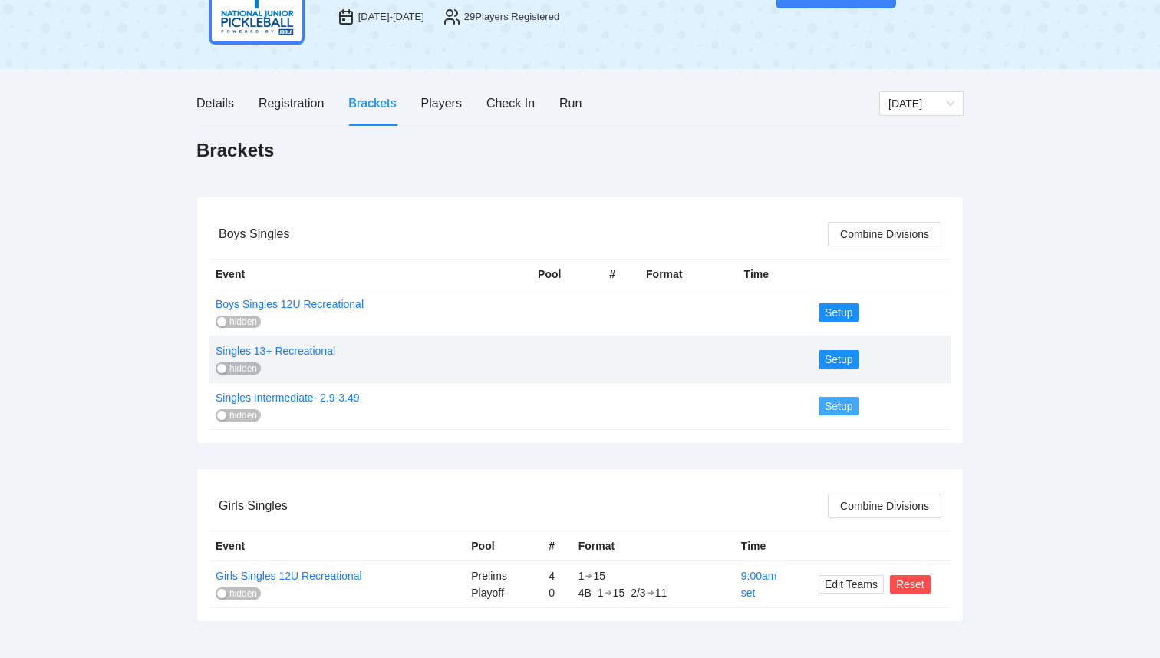
click at [843, 407] on span "Setup" at bounding box center [839, 406] width 28 height 17
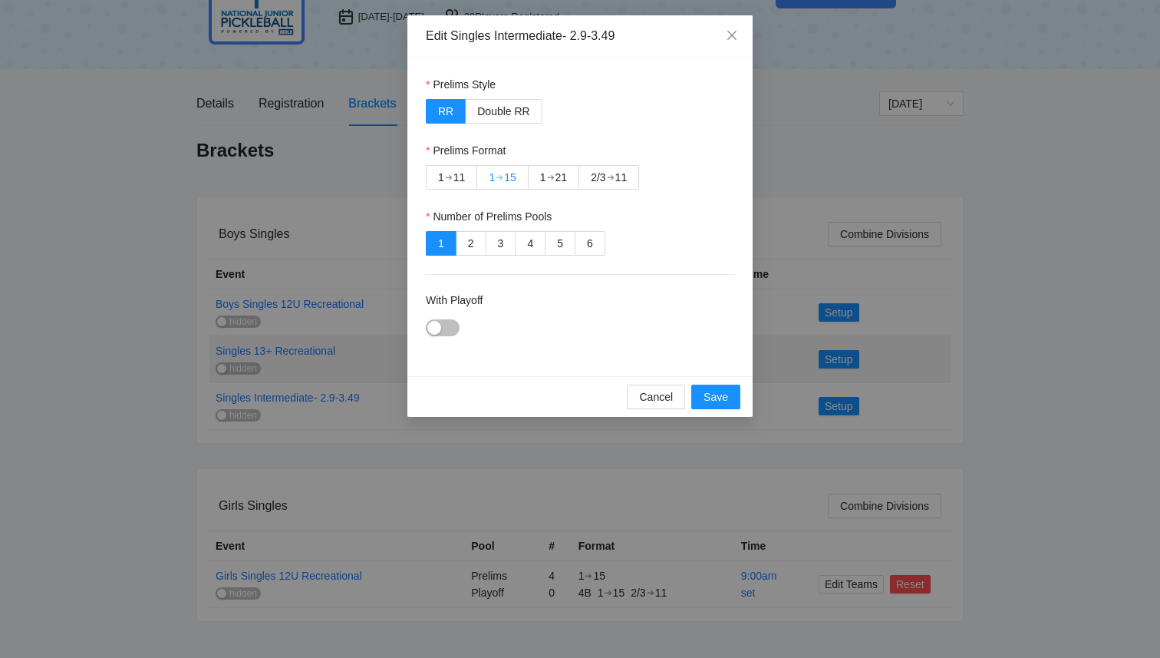
click at [507, 172] on div "15" at bounding box center [510, 177] width 12 height 23
click at [440, 323] on div "button" at bounding box center [434, 328] width 14 height 14
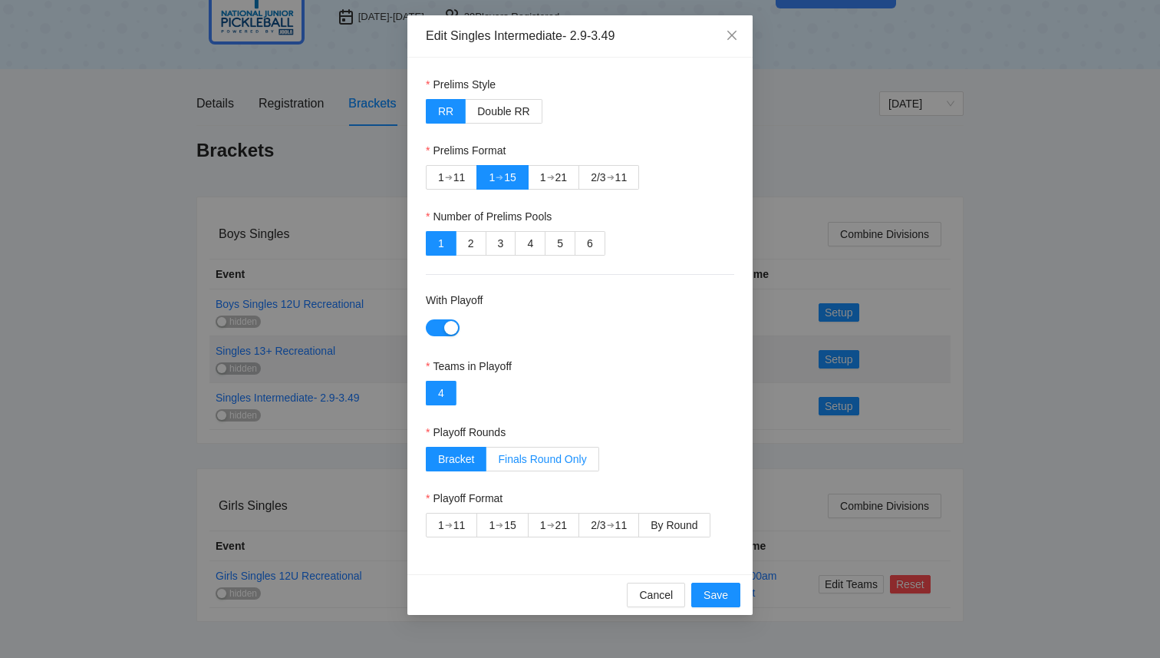
click at [518, 457] on span "Finals Round Only" at bounding box center [542, 459] width 88 height 12
click at [466, 458] on span "Bracket" at bounding box center [456, 459] width 36 height 12
click at [666, 525] on span "By Round" at bounding box center [674, 525] width 47 height 12
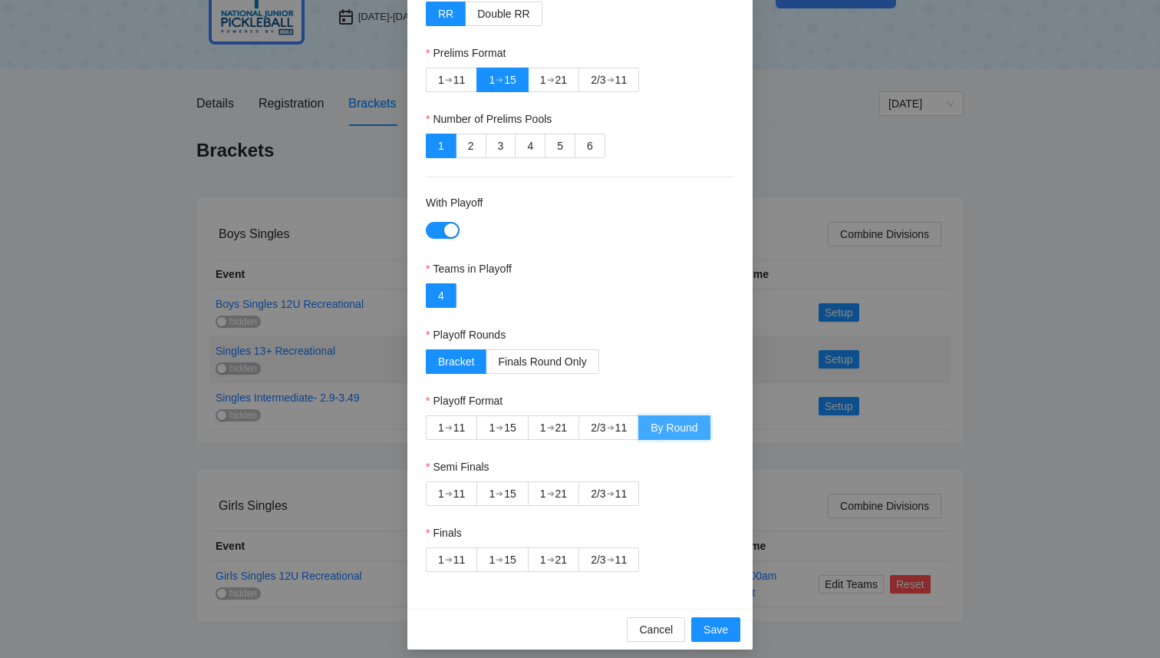
scroll to position [107, 0]
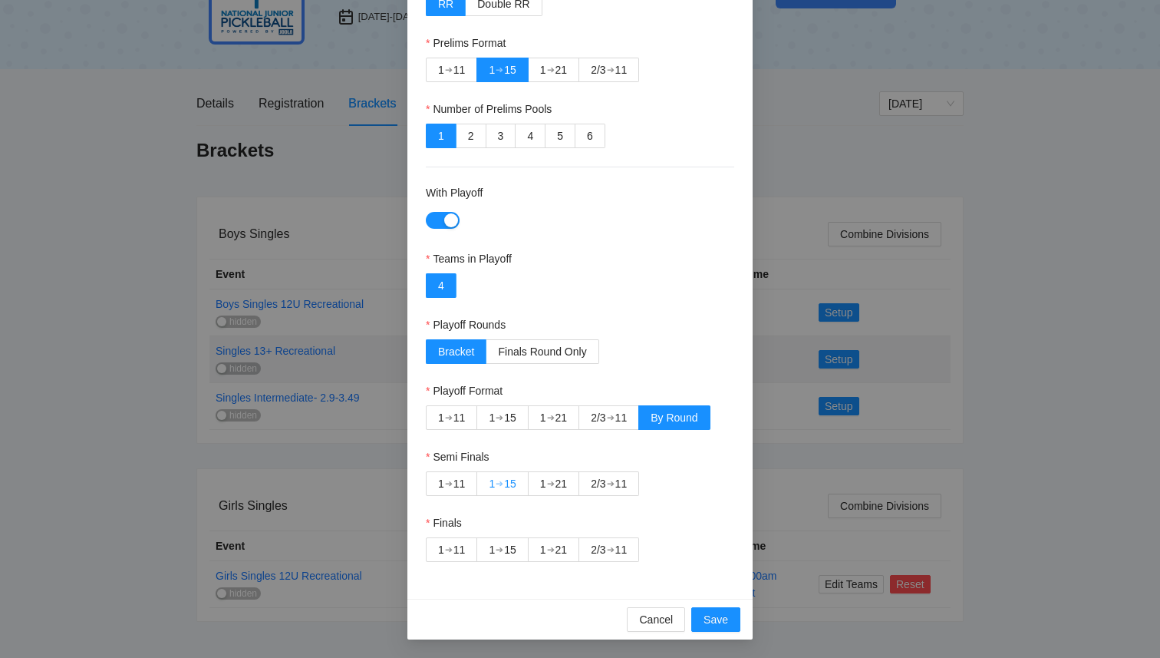
click at [513, 485] on div "15" at bounding box center [510, 483] width 12 height 23
click at [605, 553] on div "2/3" at bounding box center [598, 549] width 15 height 23
click at [723, 622] on span "Save" at bounding box center [716, 619] width 25 height 17
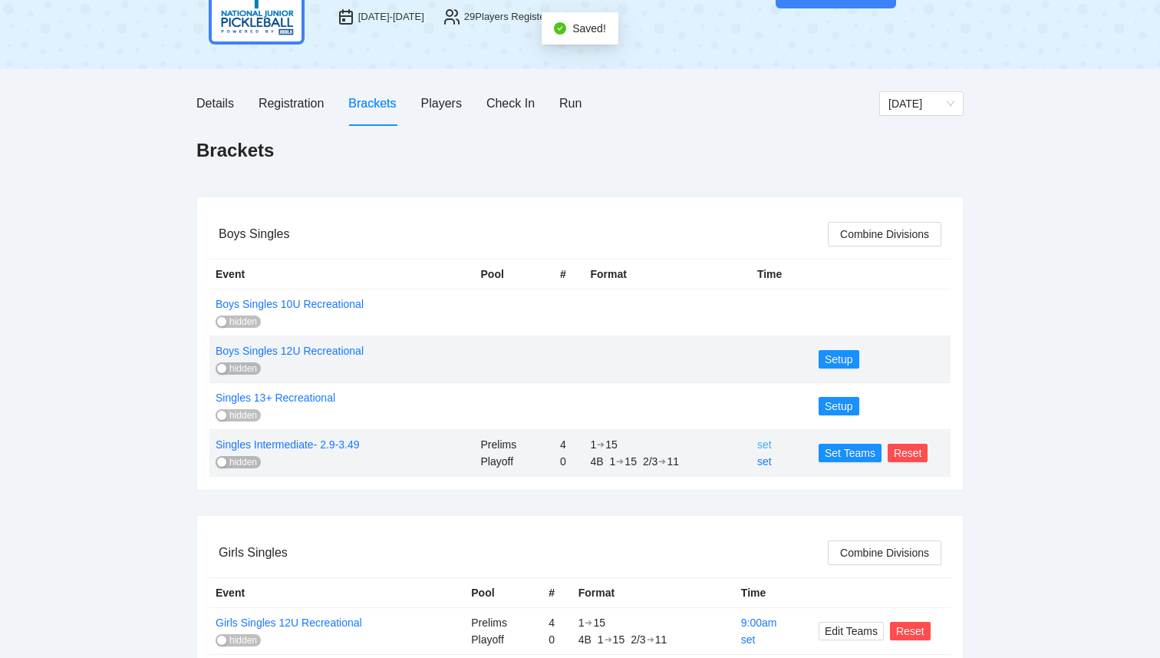
click at [761, 444] on link "set" at bounding box center [765, 444] width 15 height 12
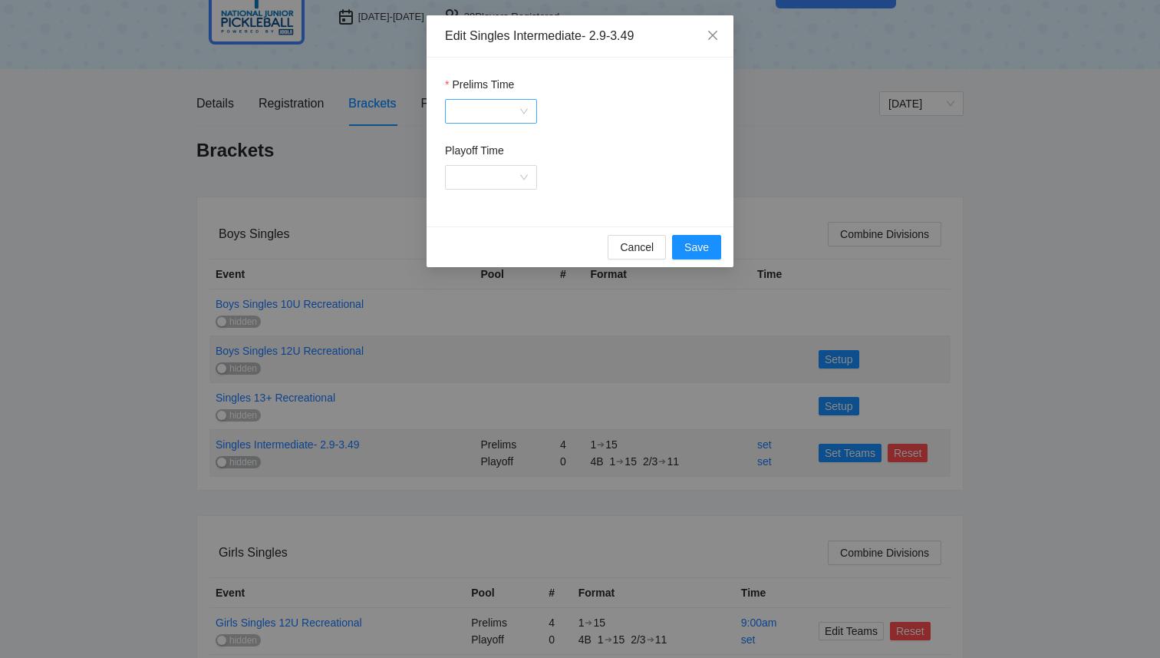
click at [520, 107] on div at bounding box center [491, 111] width 92 height 25
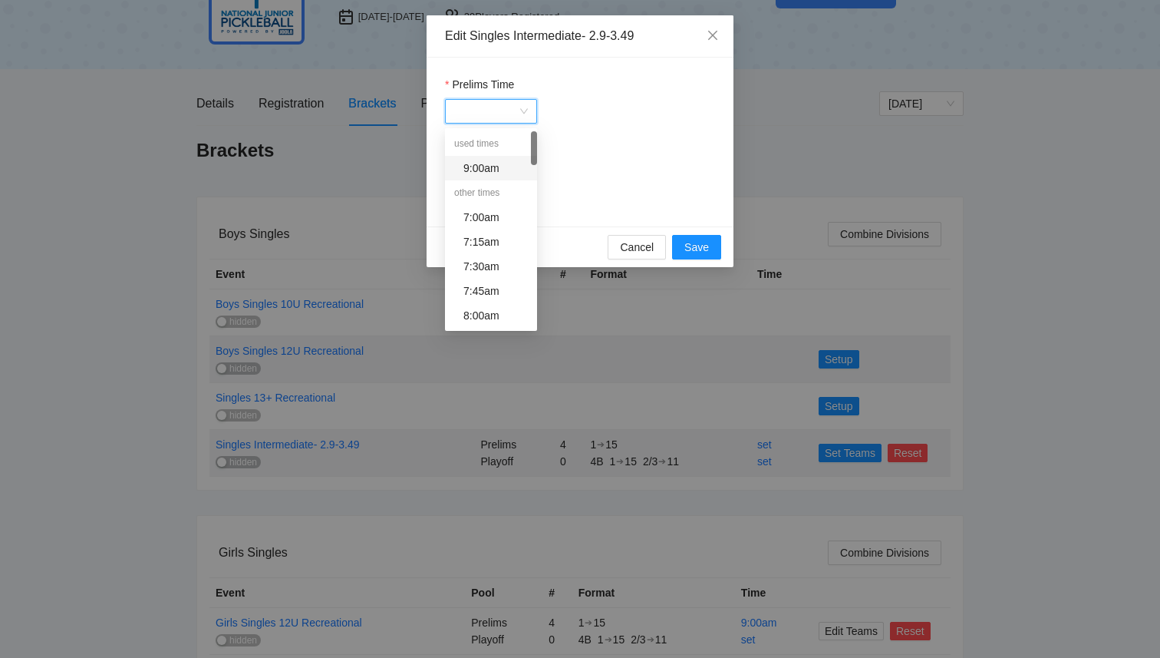
click at [501, 168] on div "9:00am" at bounding box center [496, 168] width 64 height 17
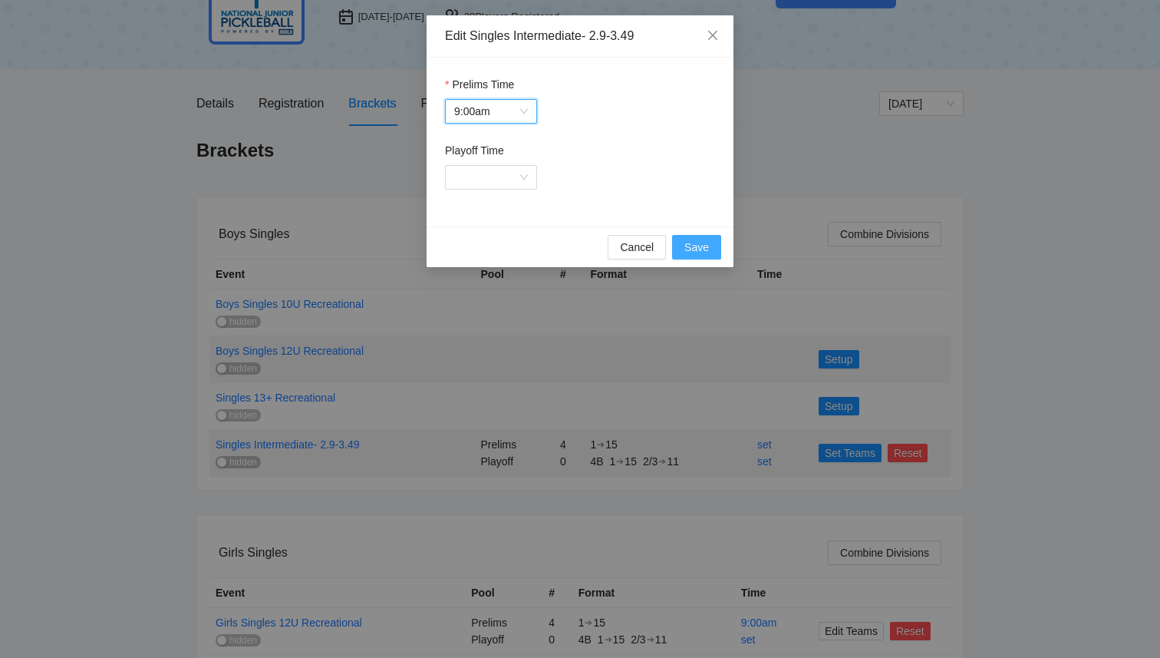
click at [707, 251] on span "Save" at bounding box center [697, 247] width 25 height 17
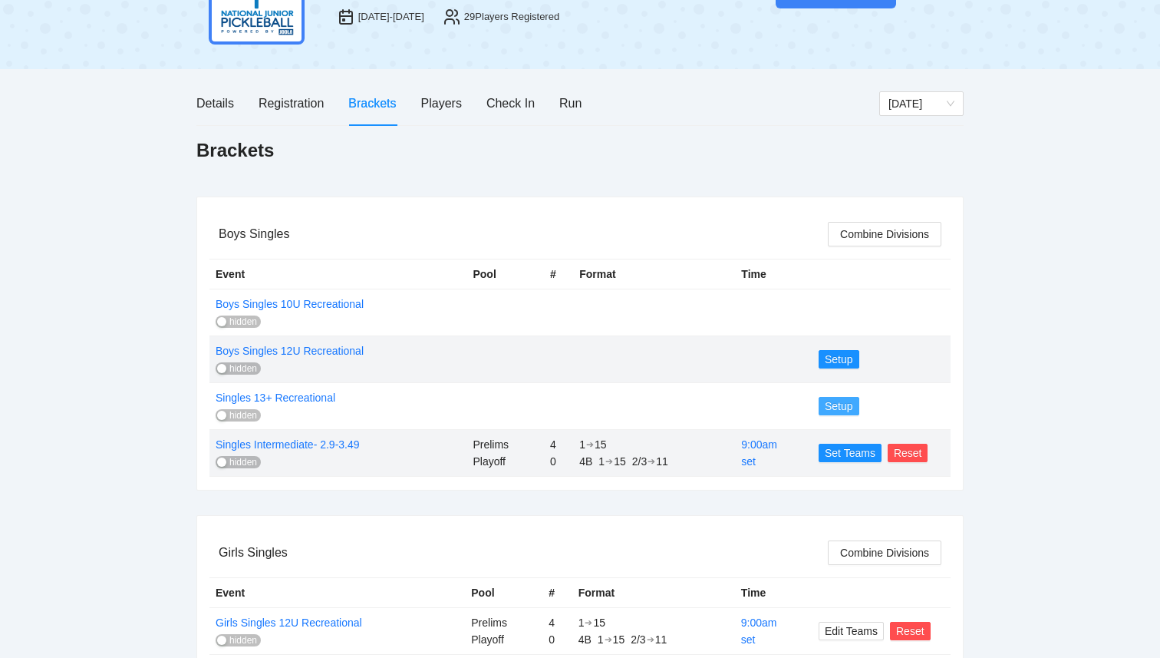
click at [839, 407] on span "Setup" at bounding box center [839, 406] width 28 height 17
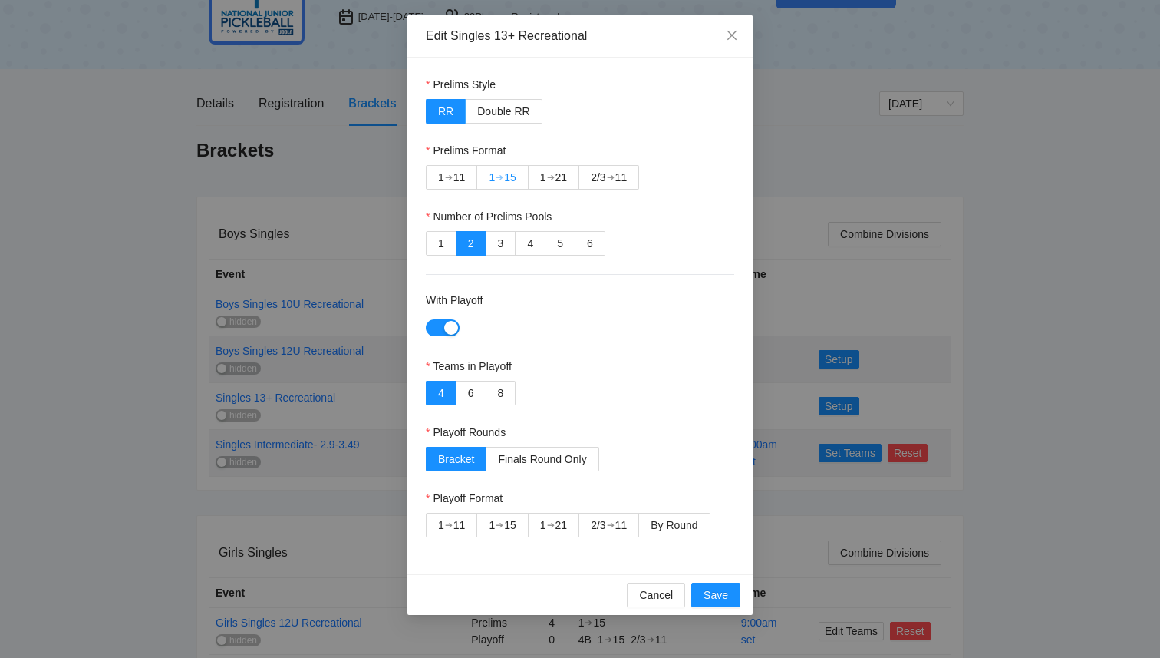
click at [508, 181] on div "15" at bounding box center [510, 177] width 12 height 23
click at [672, 523] on span "By Round" at bounding box center [674, 525] width 47 height 12
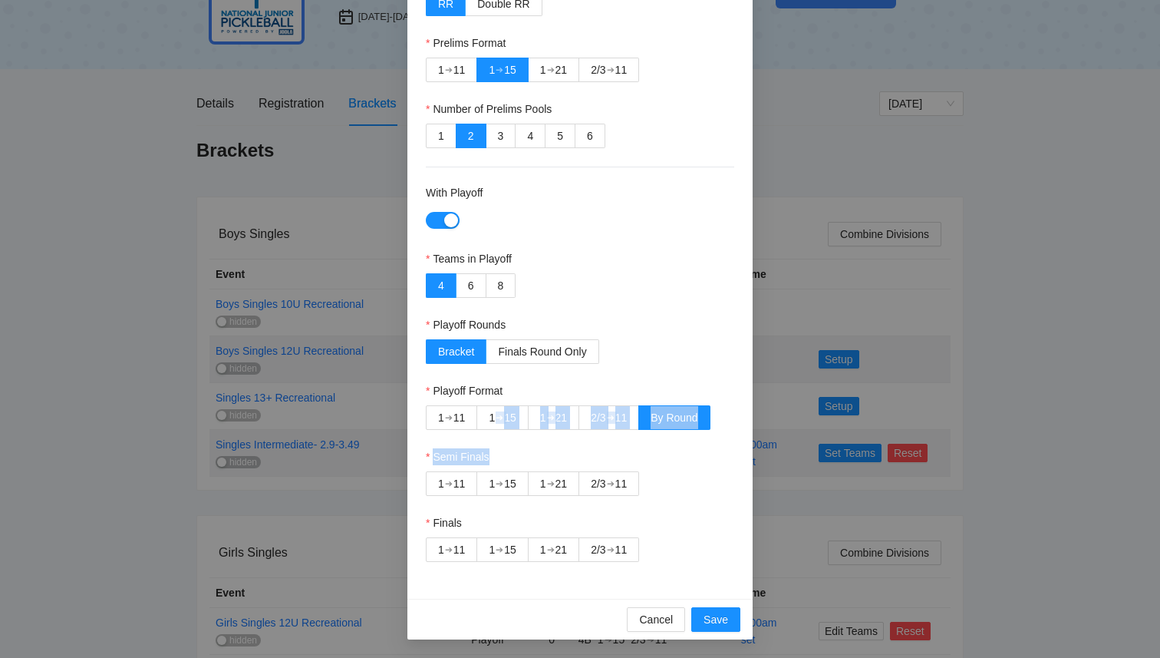
drag, startPoint x: 500, startPoint y: 415, endPoint x: 577, endPoint y: 453, distance: 85.5
click at [578, 453] on form "Prelims Style RR Double RR Prelims Format 1 ➔ 11 1 ➔ 15 1 ➔ 21 2/3 ➔ 11 Number …" at bounding box center [580, 265] width 309 height 593
click at [577, 453] on div "Semi Finals" at bounding box center [580, 459] width 309 height 23
click at [509, 484] on div "15" at bounding box center [510, 483] width 12 height 23
click at [494, 290] on label "8" at bounding box center [502, 285] width 30 height 25
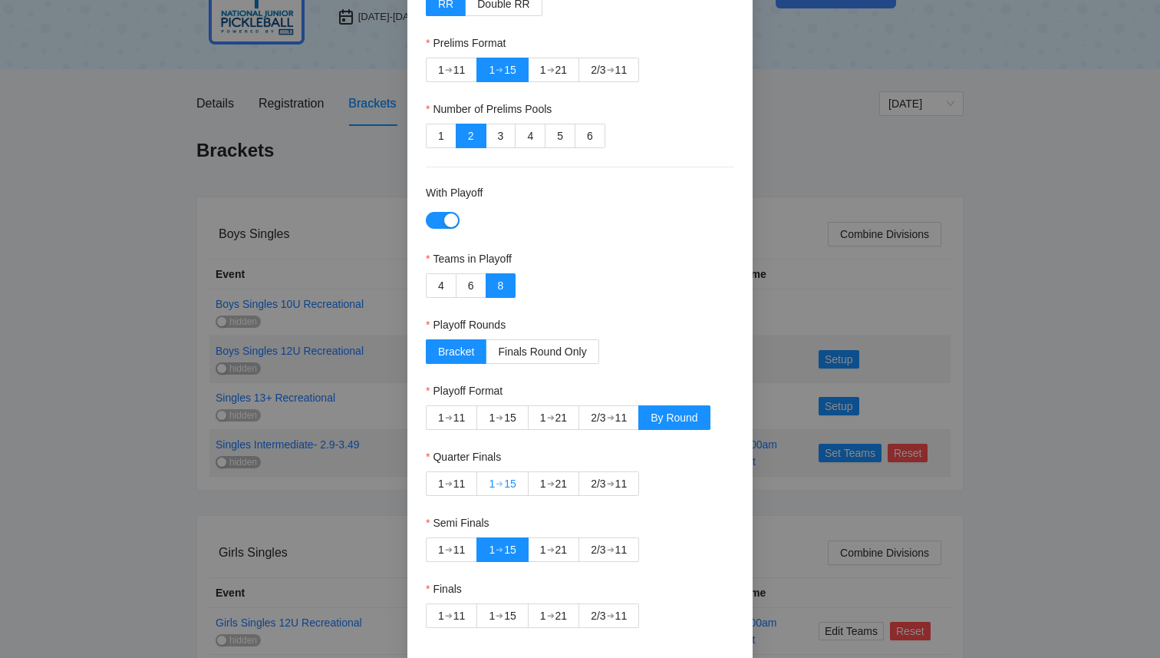
click at [506, 477] on div "15" at bounding box center [510, 483] width 12 height 23
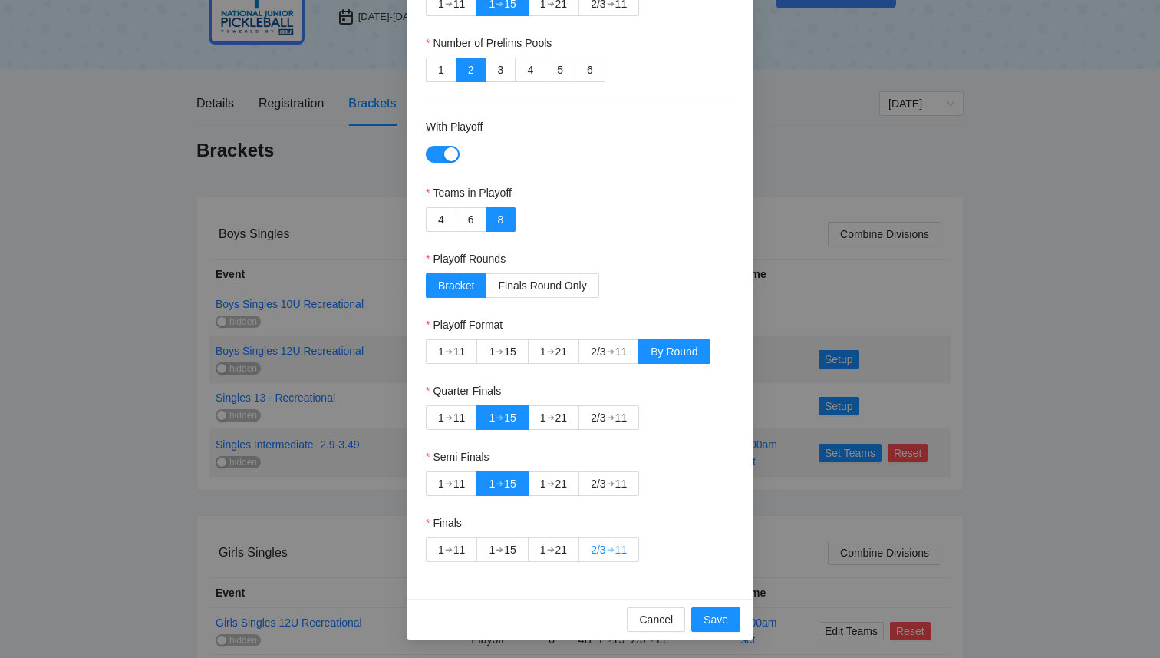
click at [606, 558] on div "2/3" at bounding box center [598, 549] width 15 height 23
click at [512, 553] on div "15" at bounding box center [510, 549] width 12 height 23
click at [714, 619] on span "Save" at bounding box center [716, 619] width 25 height 17
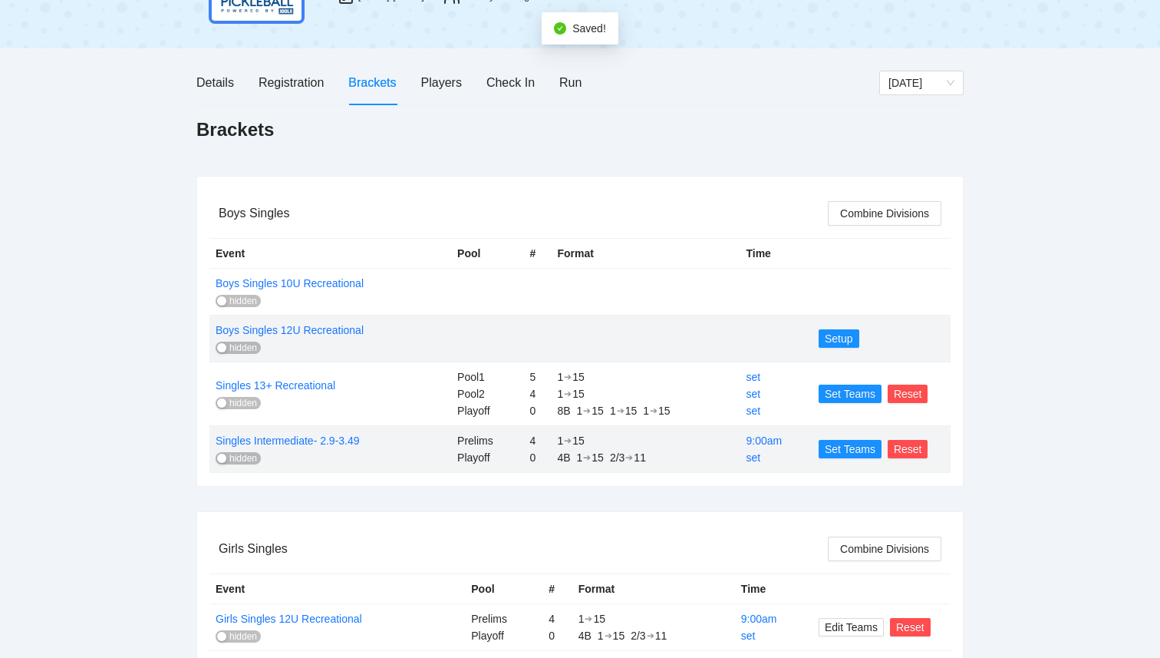
scroll to position [126, 0]
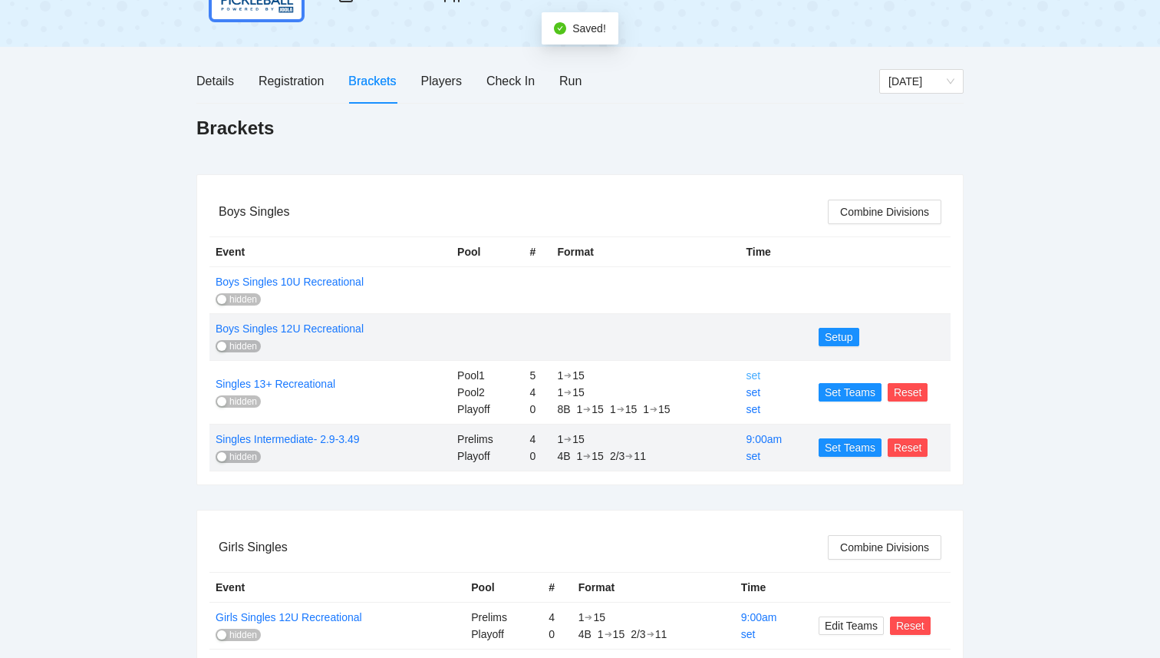
click at [758, 377] on link "set" at bounding box center [753, 375] width 15 height 12
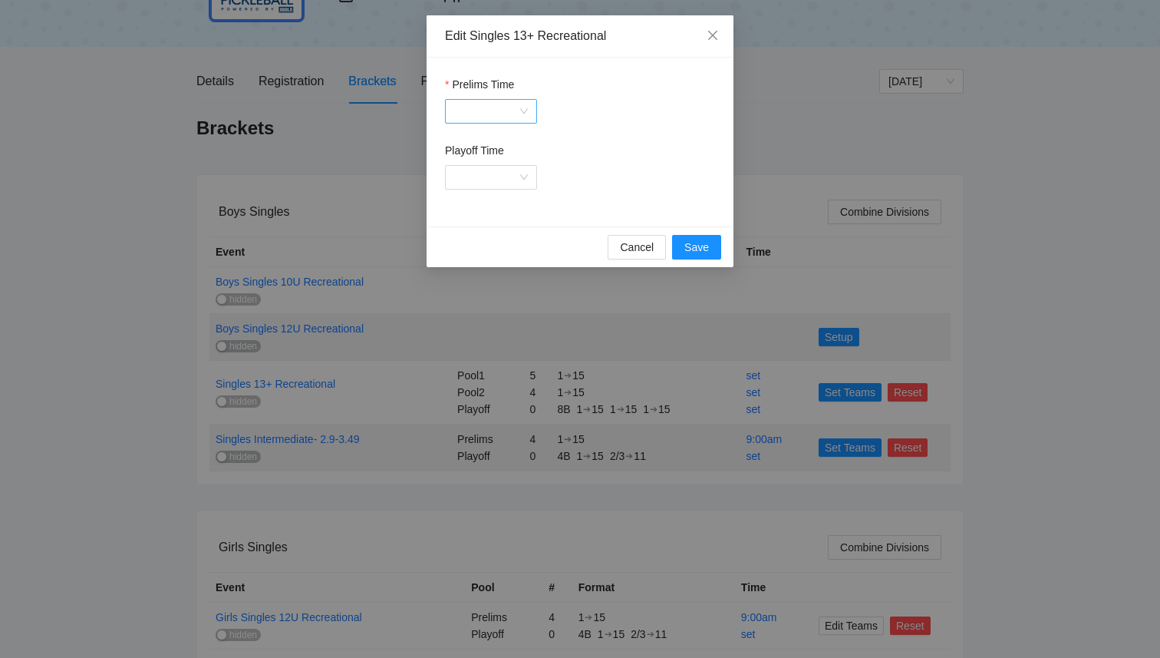
click at [519, 117] on div at bounding box center [491, 111] width 92 height 25
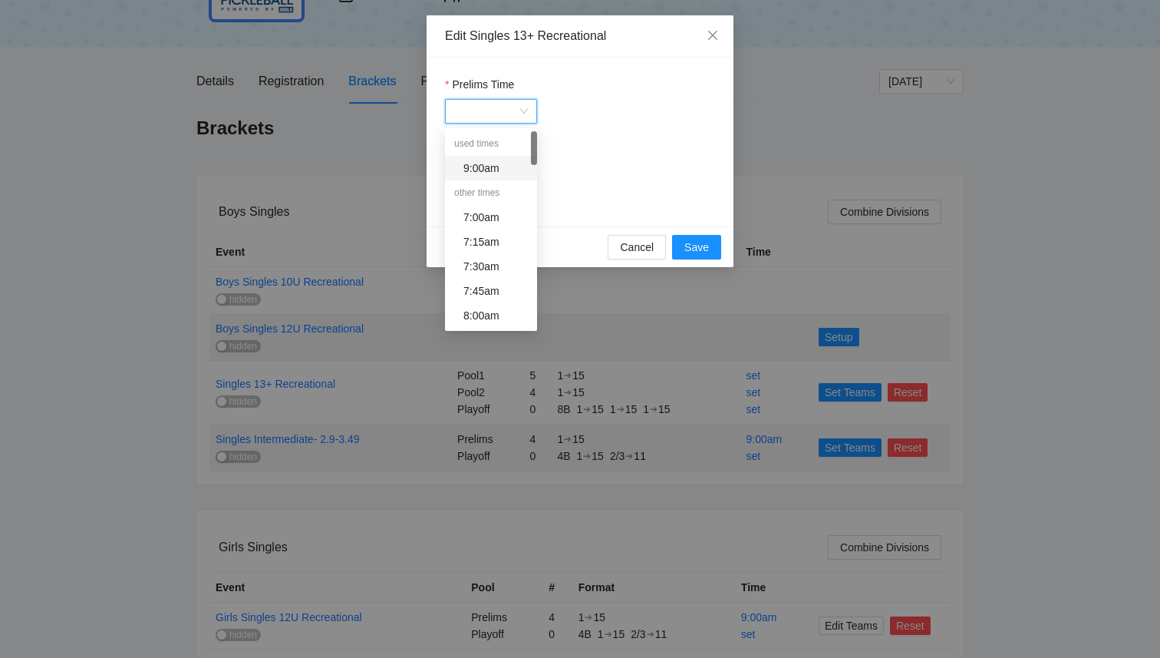
click at [513, 165] on div "9:00am" at bounding box center [496, 168] width 64 height 17
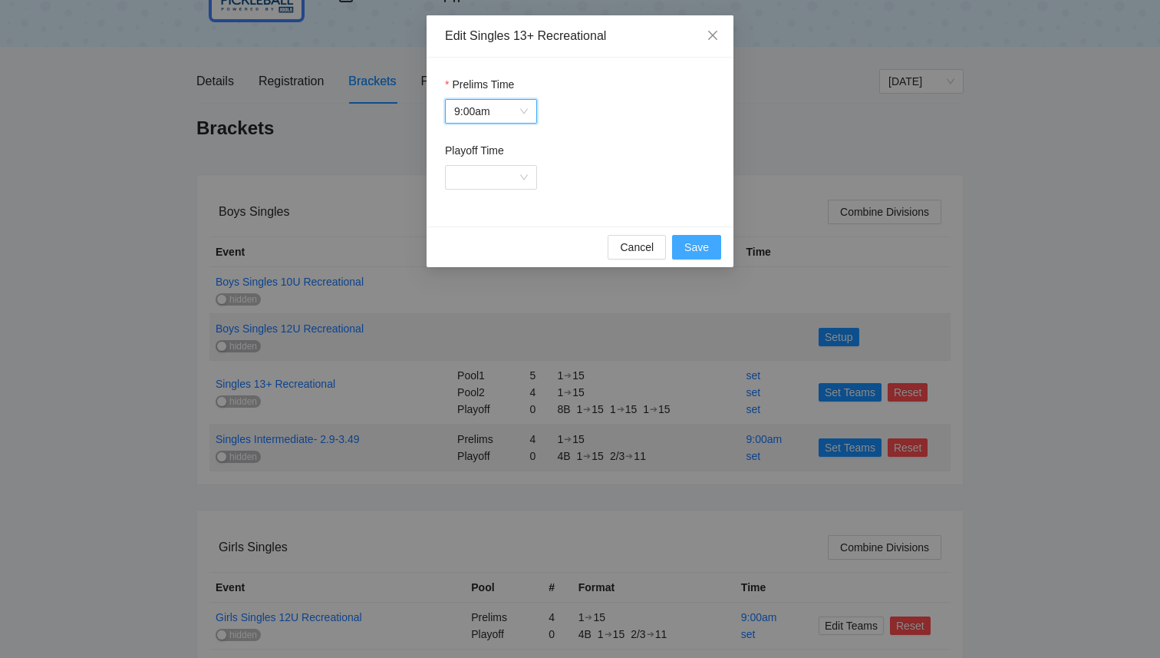
click at [692, 239] on span "Save" at bounding box center [697, 247] width 25 height 17
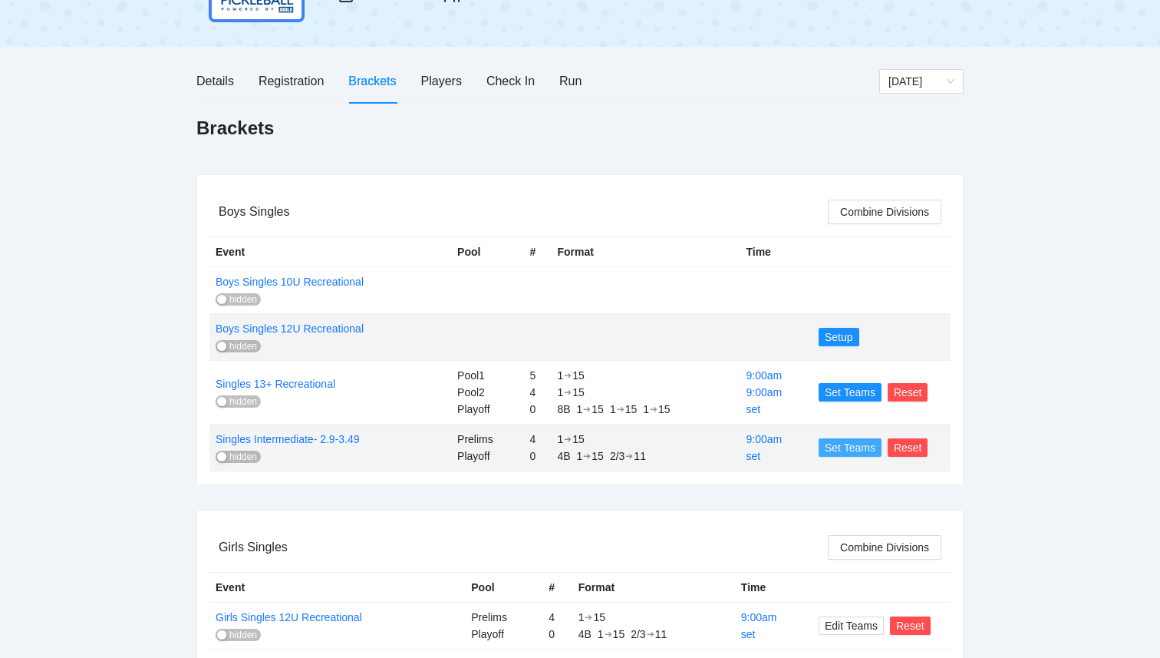
click at [840, 442] on span "Set Teams" at bounding box center [850, 447] width 51 height 17
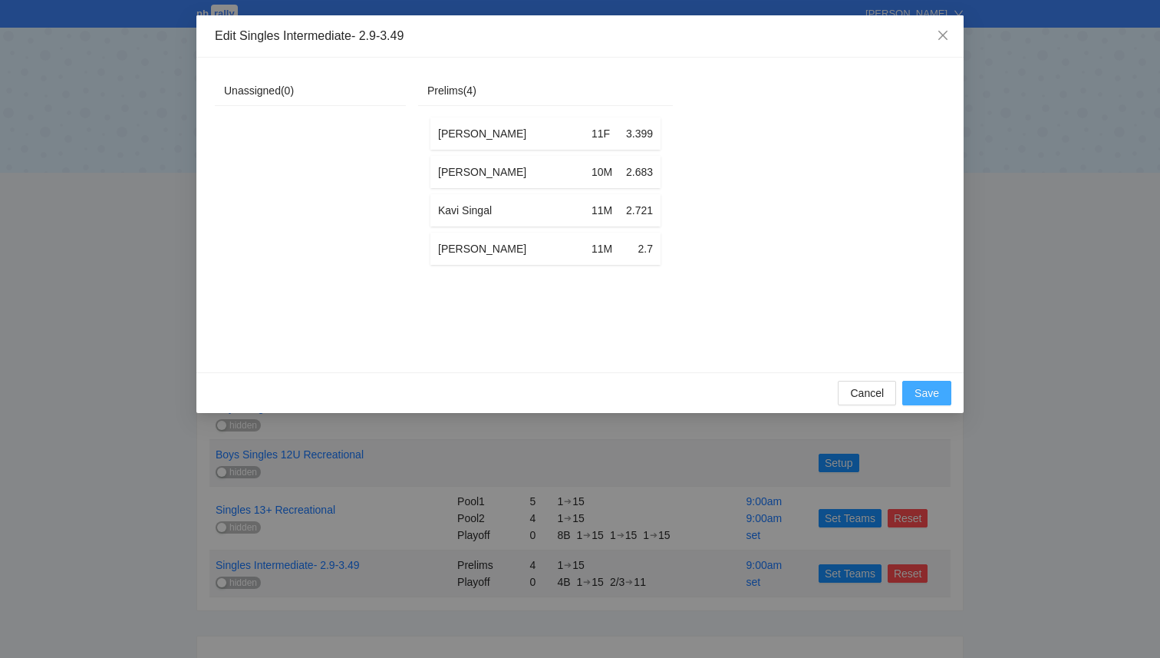
click at [930, 394] on span "Save" at bounding box center [927, 393] width 25 height 17
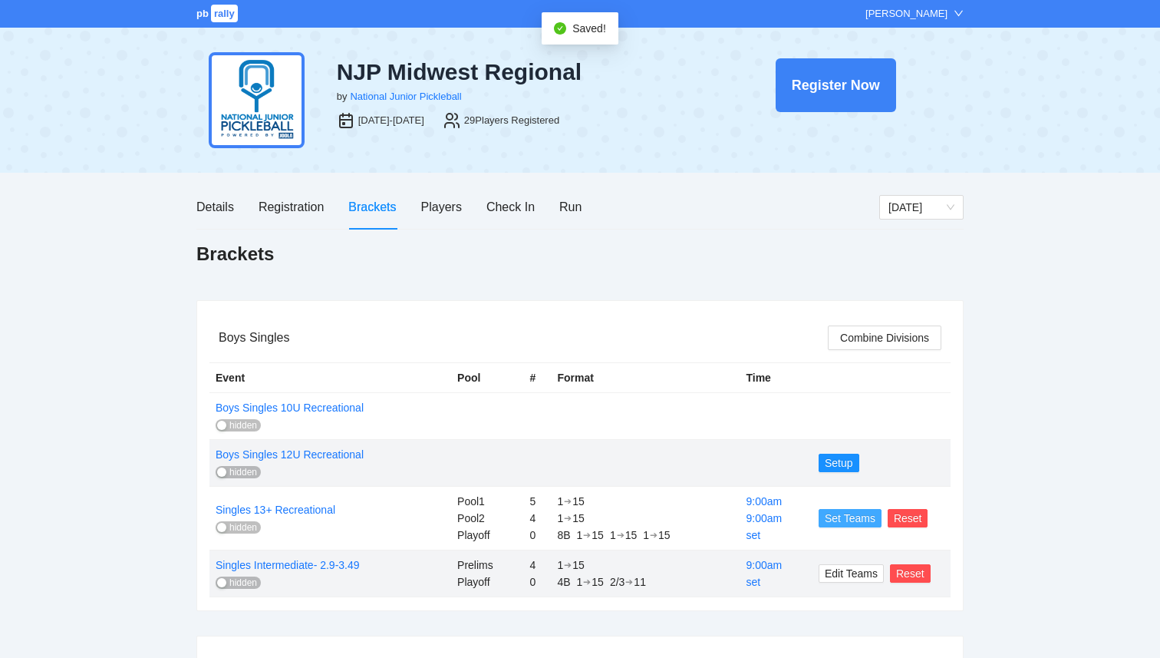
click at [845, 513] on span "Set Teams" at bounding box center [850, 518] width 51 height 17
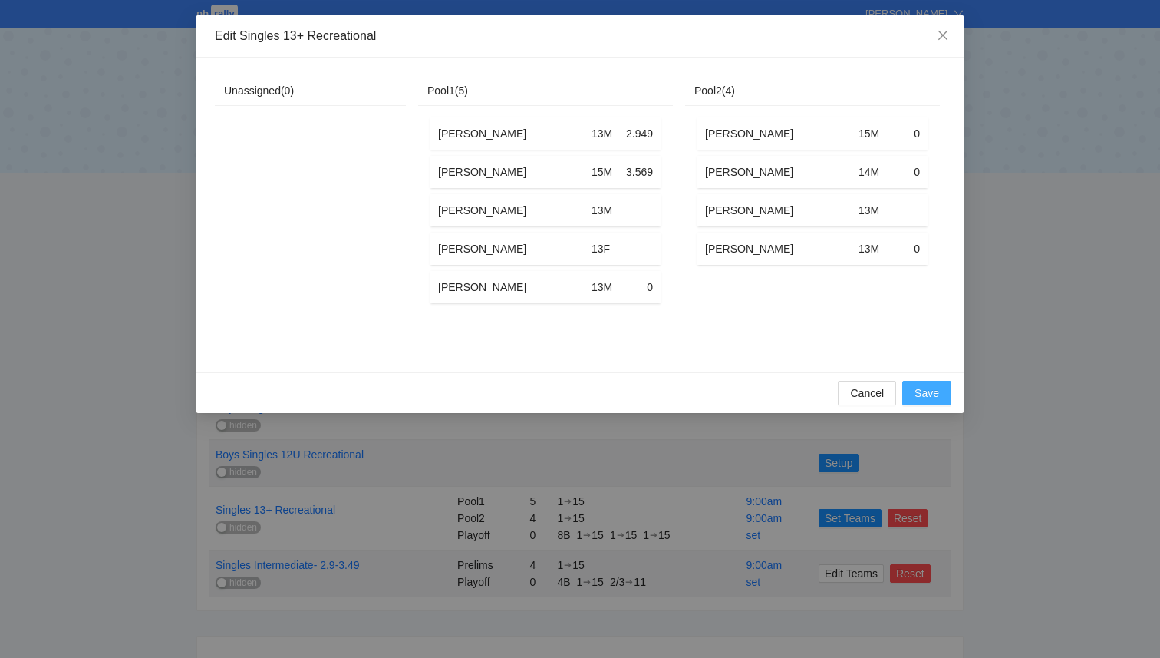
click at [920, 392] on span "Save" at bounding box center [927, 393] width 25 height 17
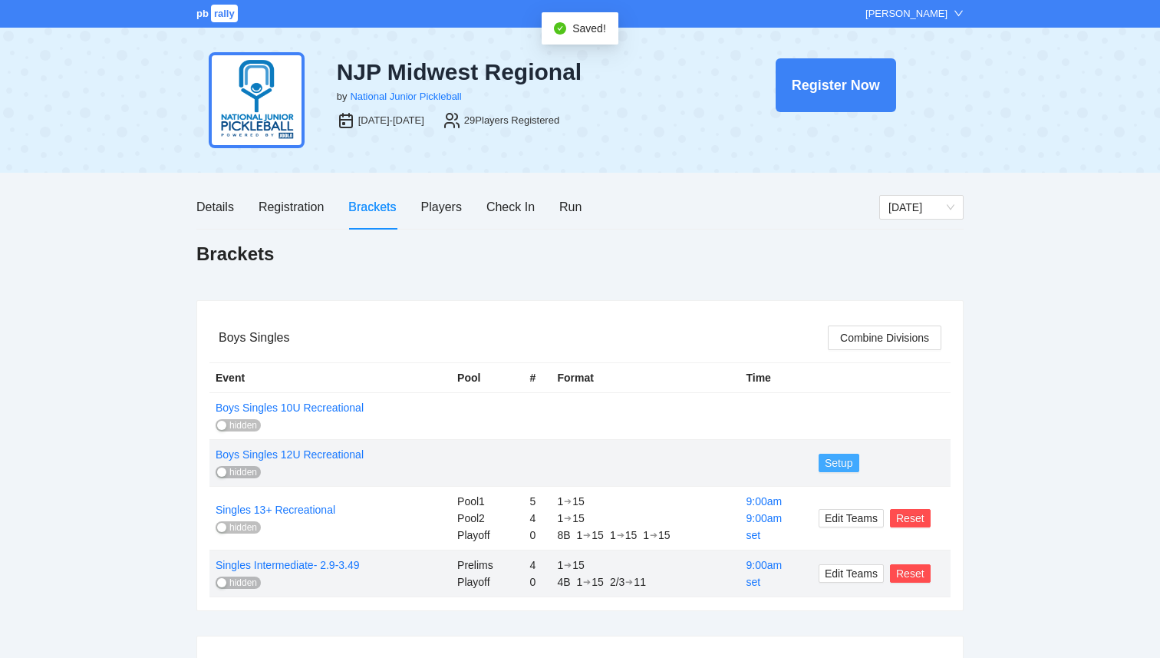
click at [836, 465] on span "Setup" at bounding box center [839, 462] width 28 height 17
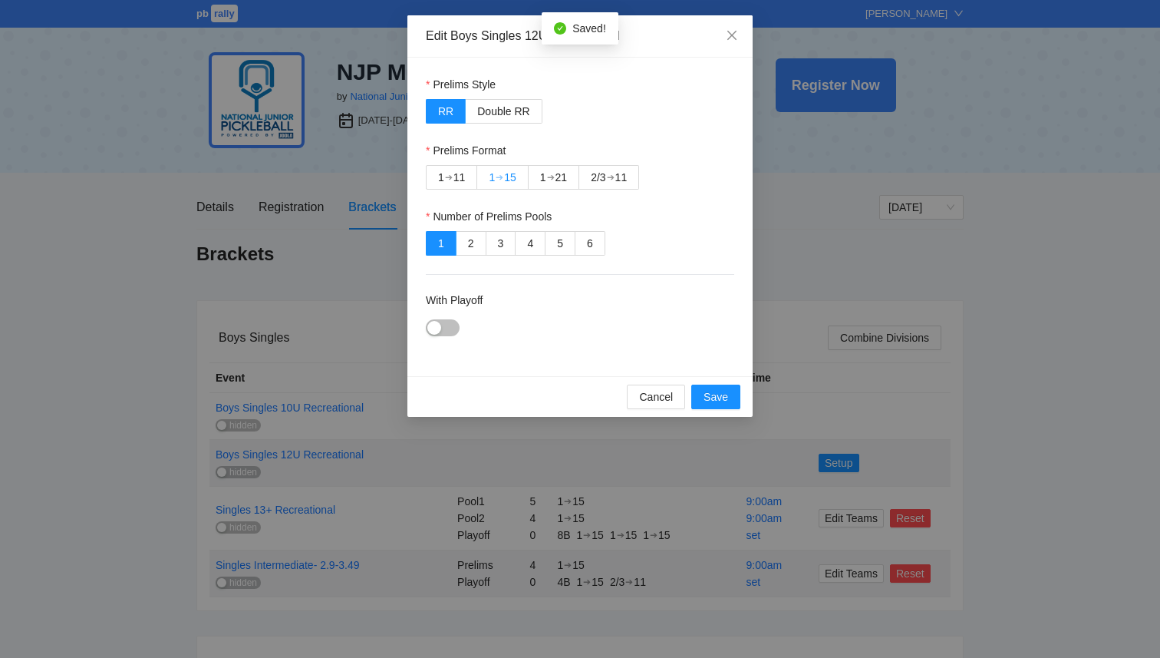
click at [506, 183] on div "15" at bounding box center [510, 177] width 12 height 23
click at [441, 321] on button "With Playoff" at bounding box center [443, 327] width 34 height 17
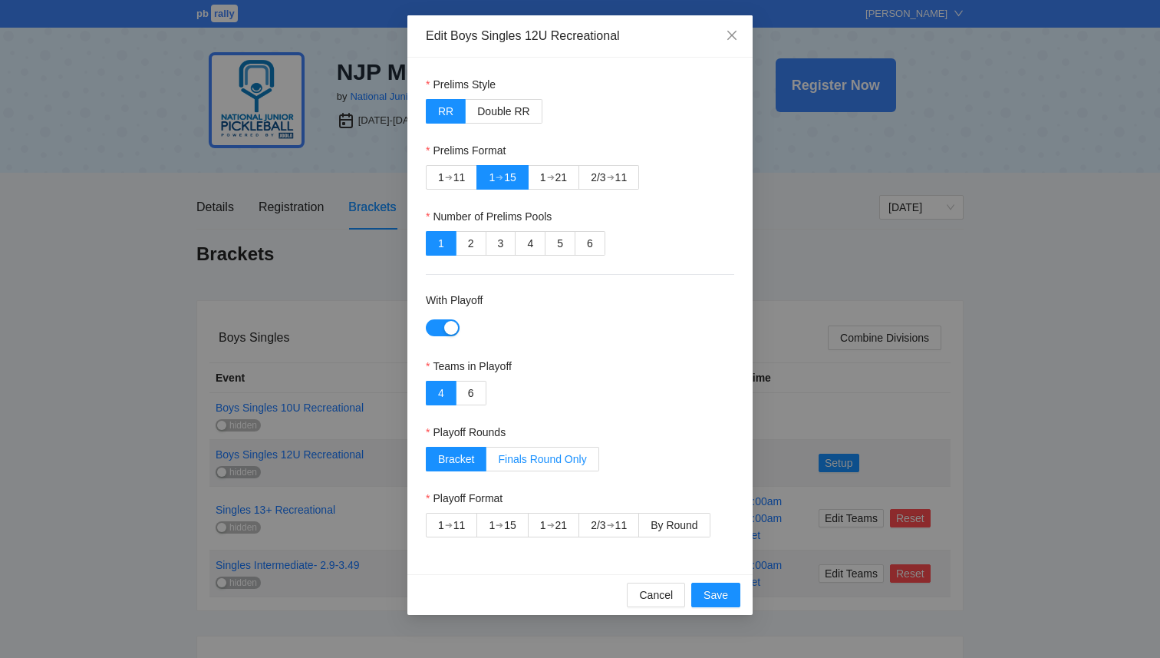
click at [543, 461] on span "Finals Round Only" at bounding box center [542, 459] width 88 height 12
click at [457, 457] on span "Bracket" at bounding box center [456, 459] width 36 height 12
click at [675, 530] on span "By Round" at bounding box center [674, 525] width 47 height 12
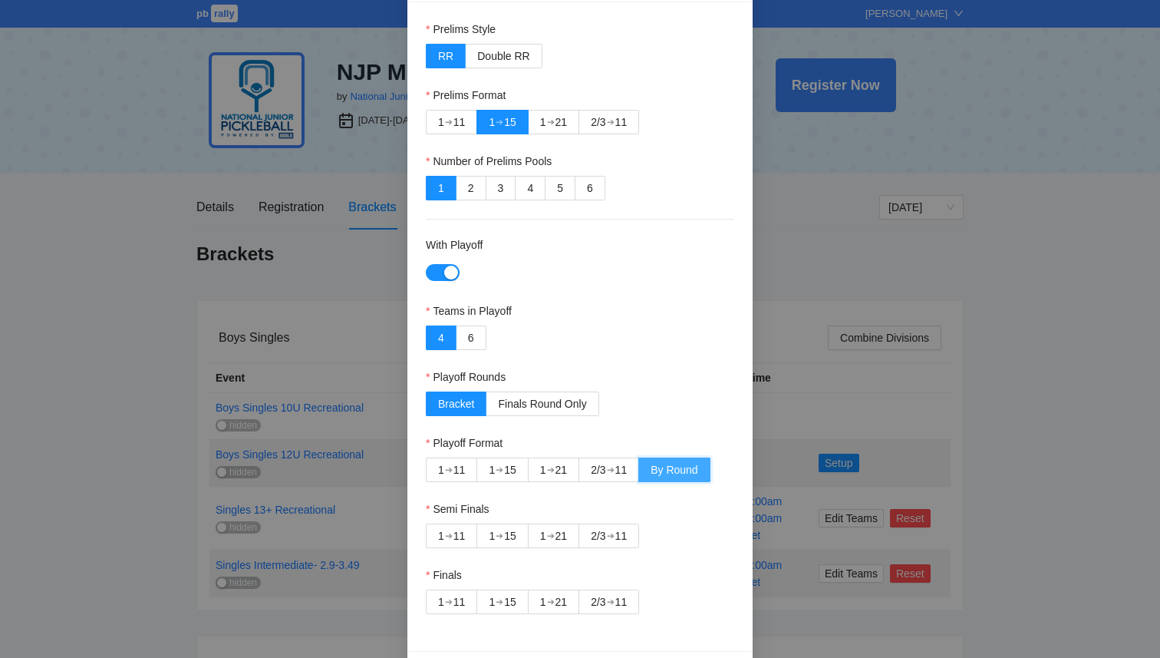
scroll to position [107, 0]
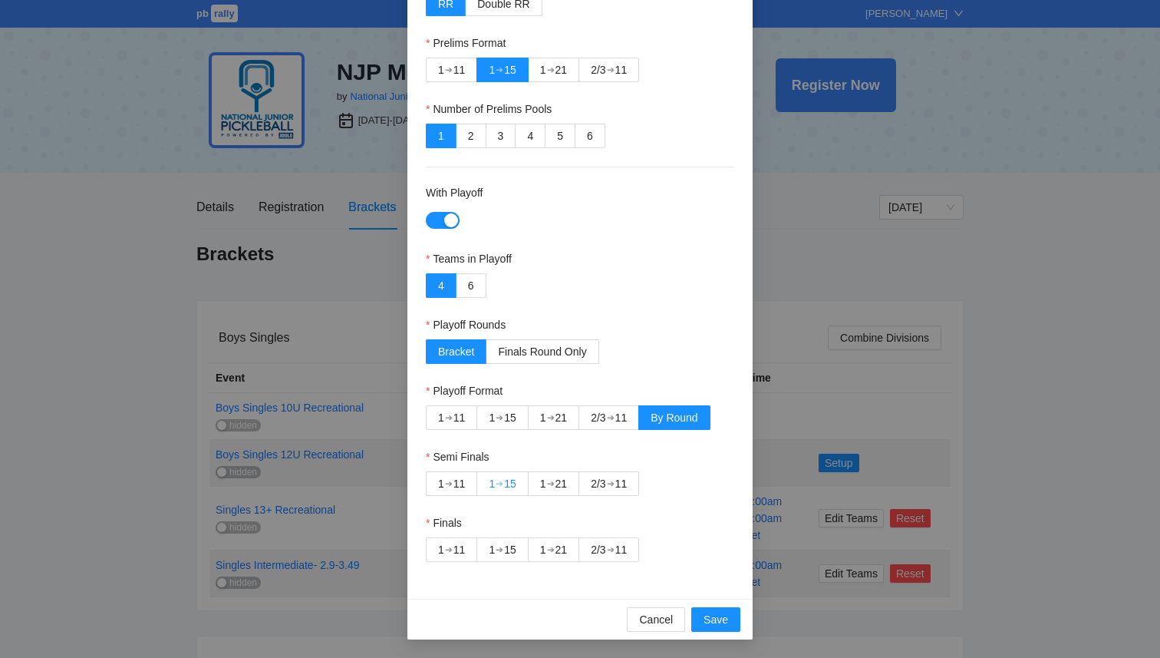
click at [517, 487] on label "1 ➔ 15" at bounding box center [502, 483] width 51 height 25
click at [612, 555] on div "➔" at bounding box center [611, 549] width 8 height 12
click at [728, 620] on button "Save" at bounding box center [716, 619] width 49 height 25
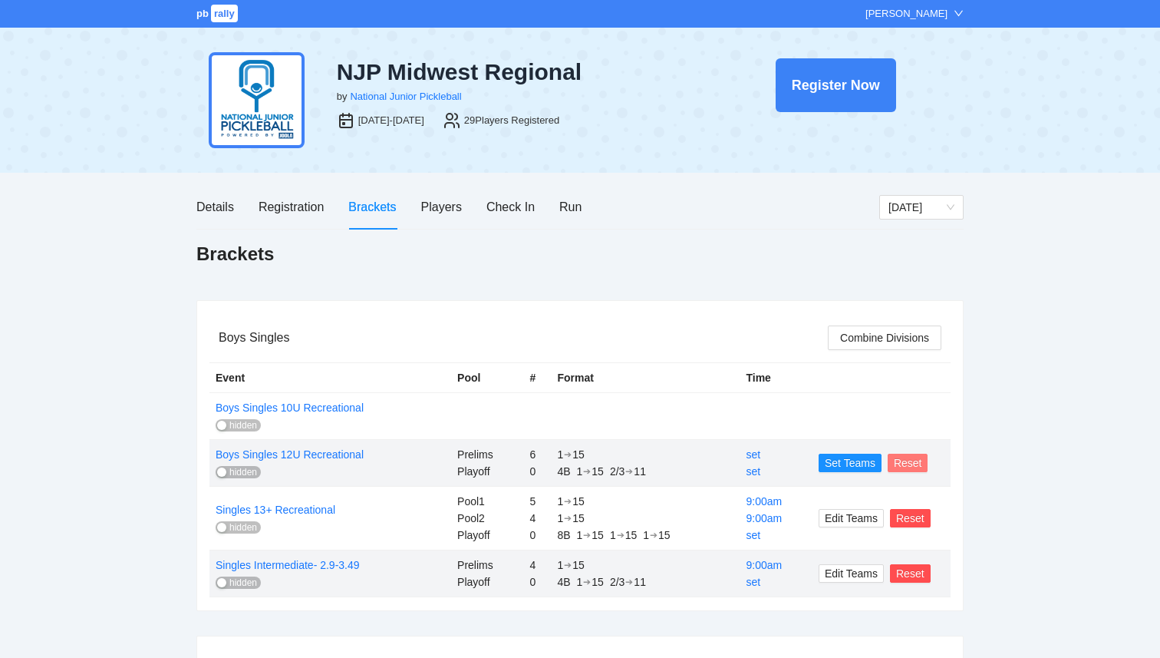
click at [892, 467] on button "Reset" at bounding box center [908, 463] width 41 height 18
click at [946, 420] on button "OK" at bounding box center [936, 417] width 28 height 18
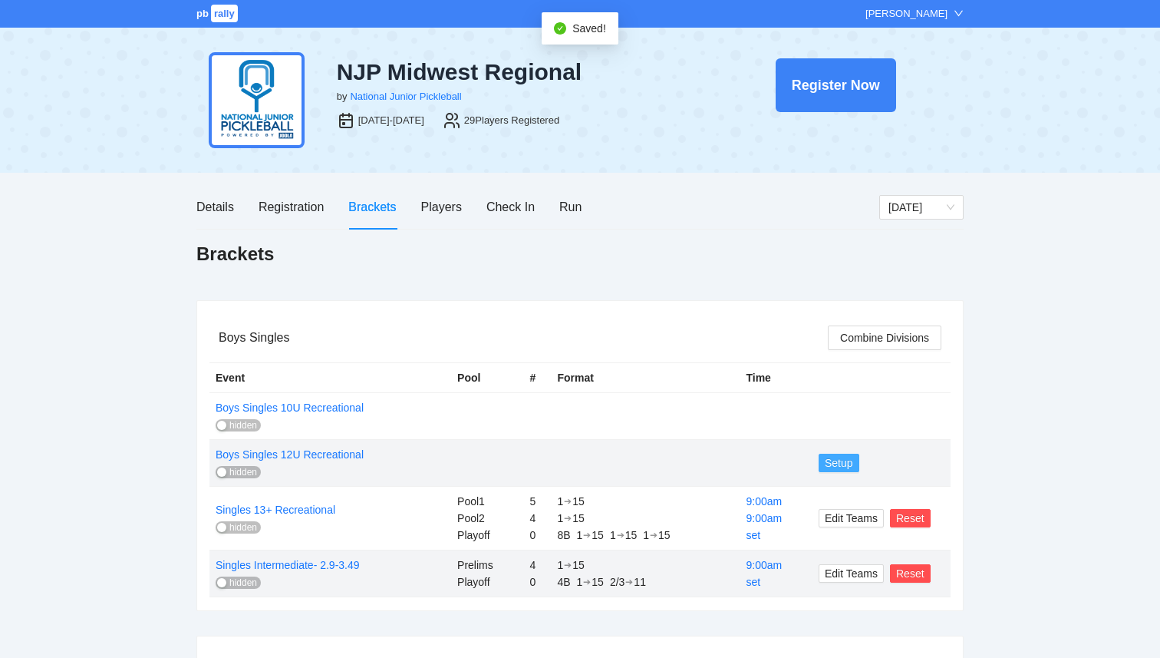
click at [834, 460] on span "Setup" at bounding box center [839, 462] width 28 height 17
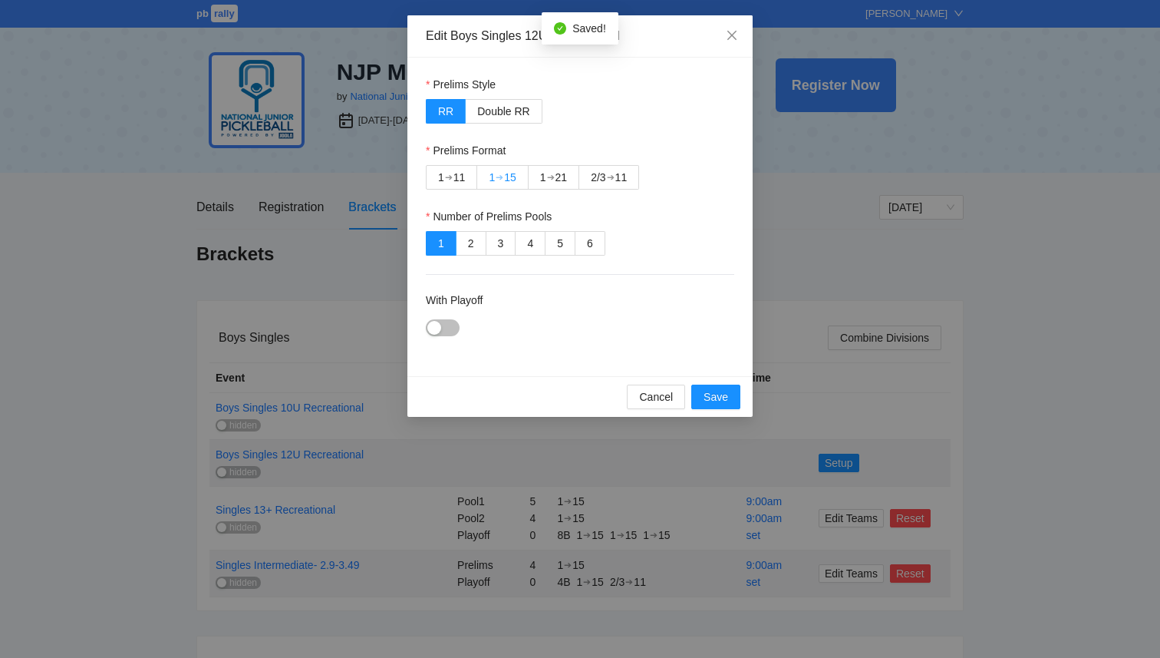
click at [503, 177] on div "➔" at bounding box center [500, 177] width 8 height 12
click at [447, 323] on button "With Playoff" at bounding box center [443, 327] width 34 height 17
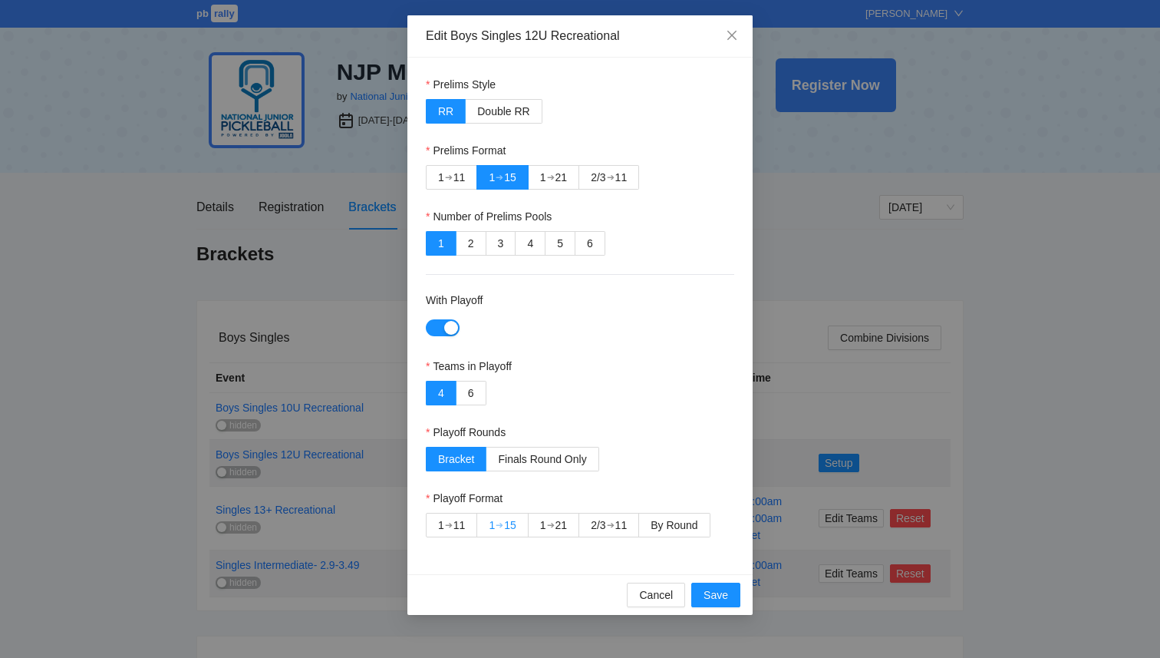
click at [511, 525] on div "15" at bounding box center [510, 524] width 12 height 23
click at [675, 530] on span "By Round" at bounding box center [674, 525] width 47 height 12
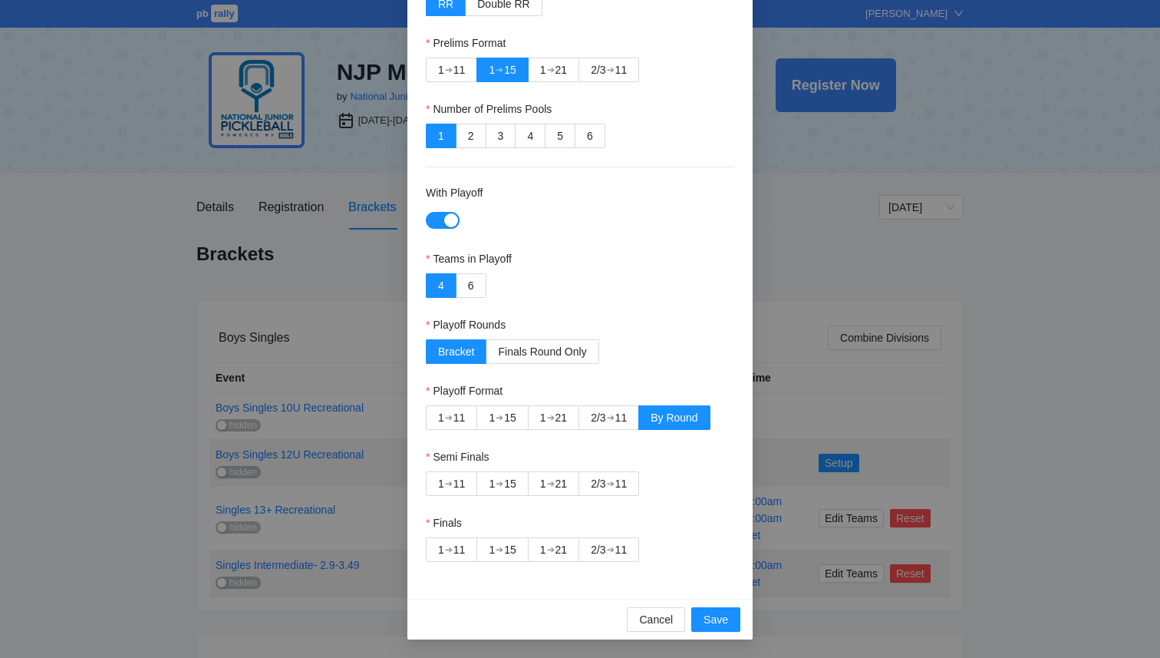
click at [529, 323] on div "Playoff Rounds" at bounding box center [580, 327] width 309 height 23
click at [527, 345] on span "Finals Round Only" at bounding box center [542, 351] width 88 height 12
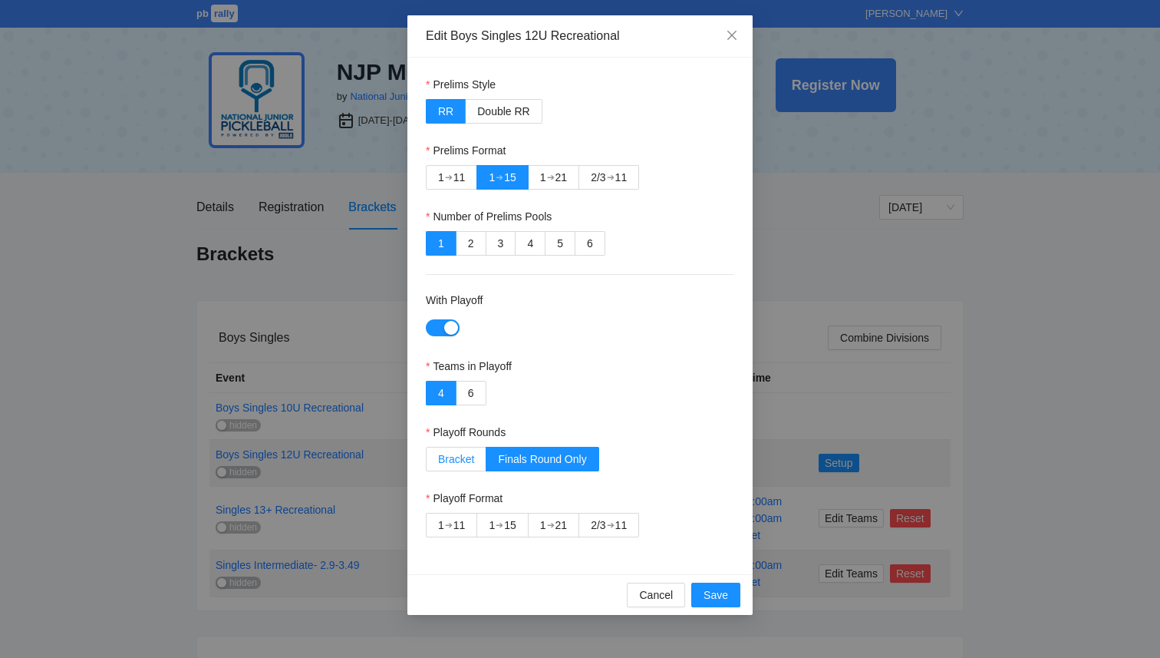
click at [459, 467] on label "Bracket" at bounding box center [456, 459] width 61 height 25
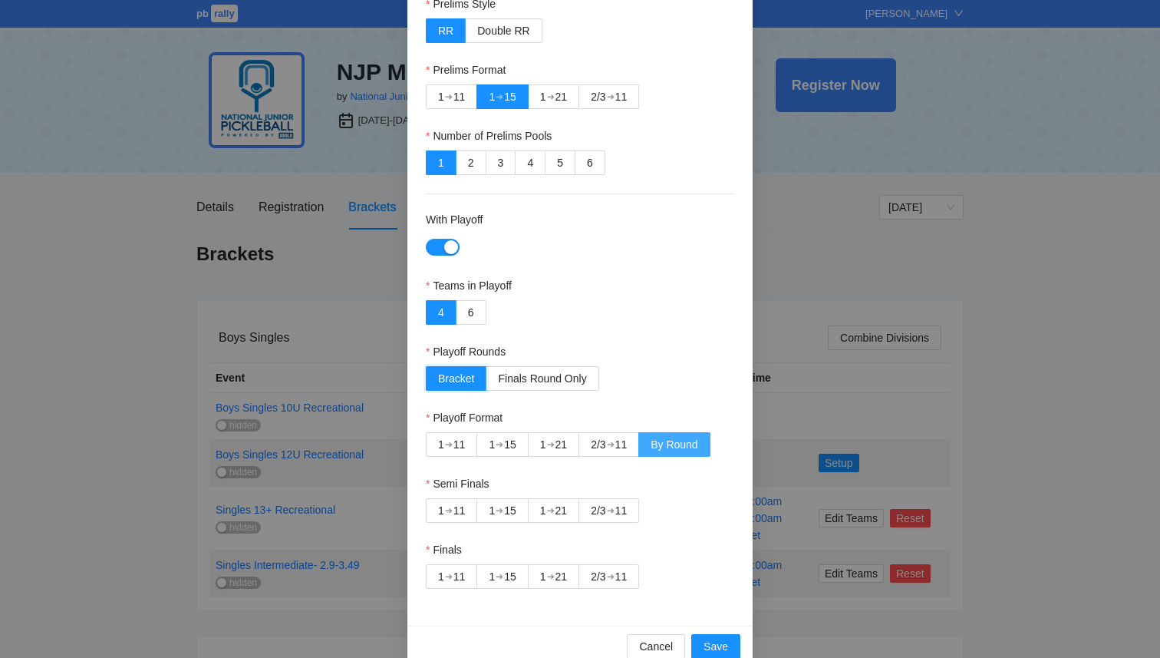
scroll to position [107, 0]
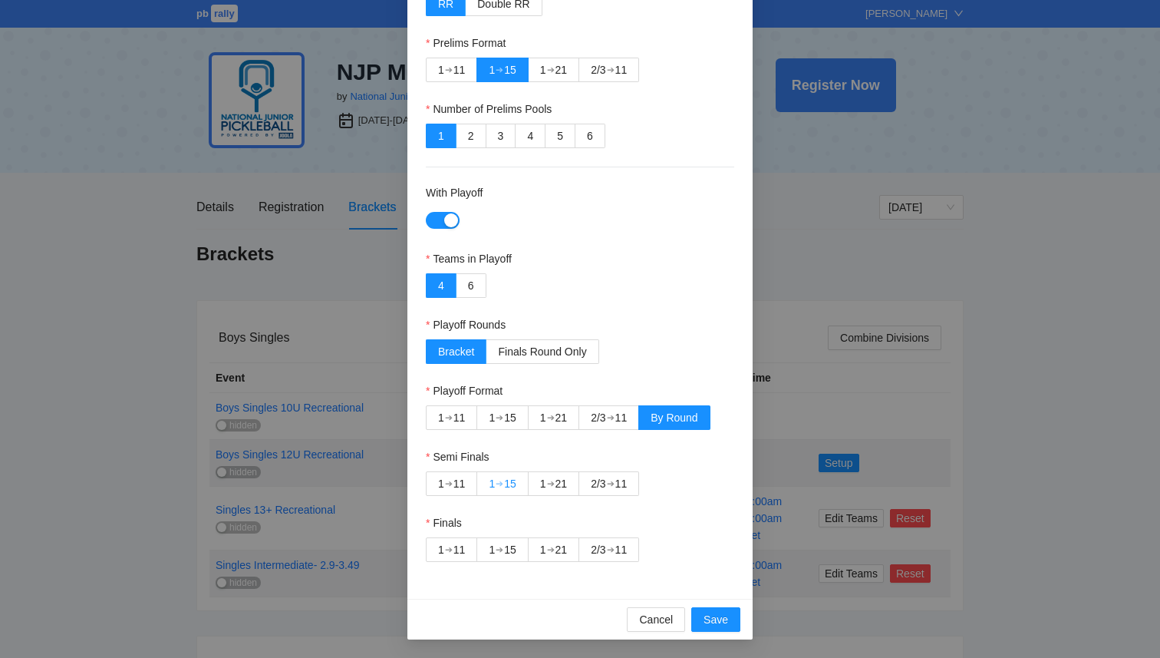
click at [509, 493] on div "15" at bounding box center [510, 483] width 12 height 23
click at [504, 557] on div "1 ➔ 15" at bounding box center [502, 549] width 27 height 23
click at [716, 620] on span "Save" at bounding box center [716, 619] width 25 height 17
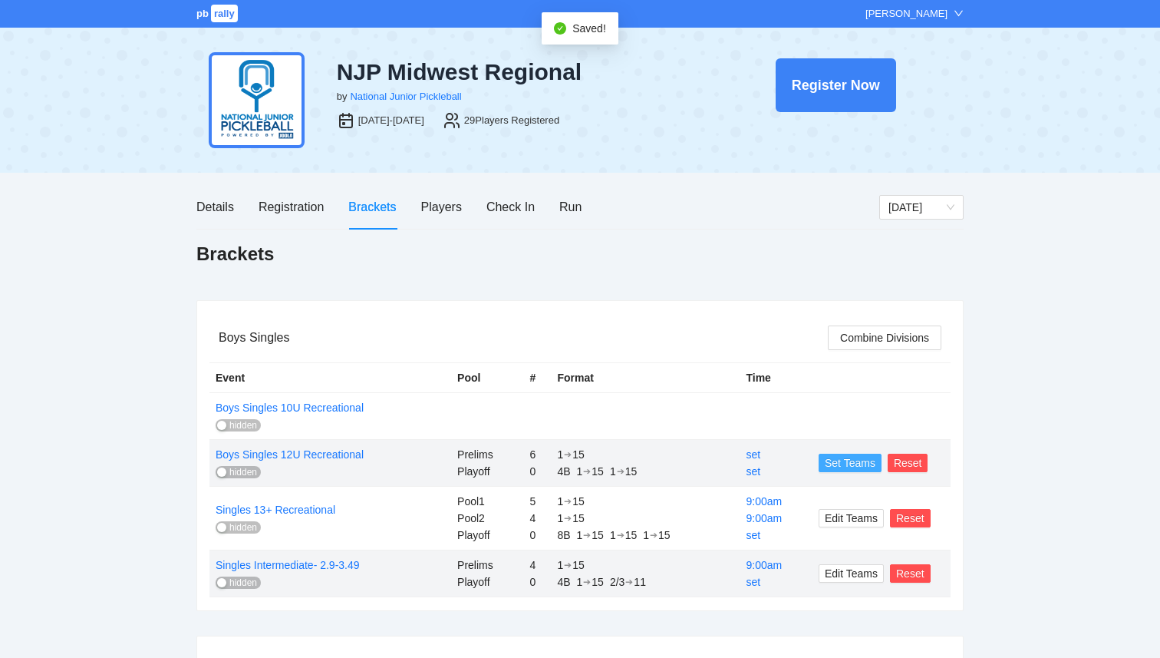
click at [846, 467] on span "Set Teams" at bounding box center [850, 462] width 51 height 17
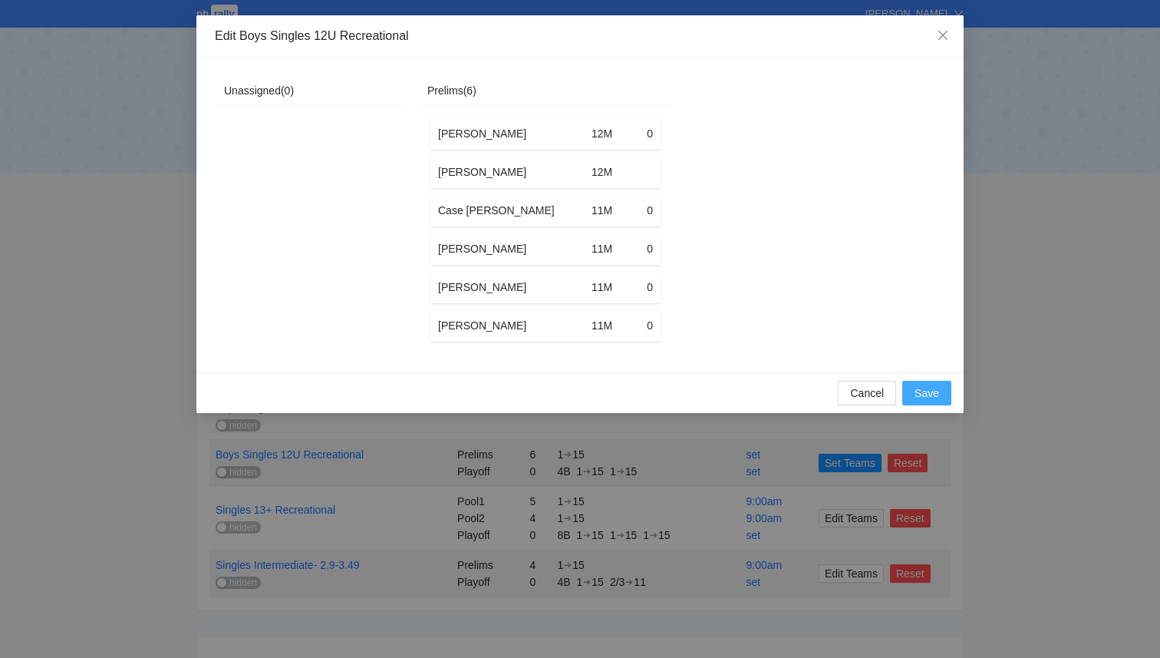
click at [927, 388] on span "Save" at bounding box center [927, 393] width 25 height 17
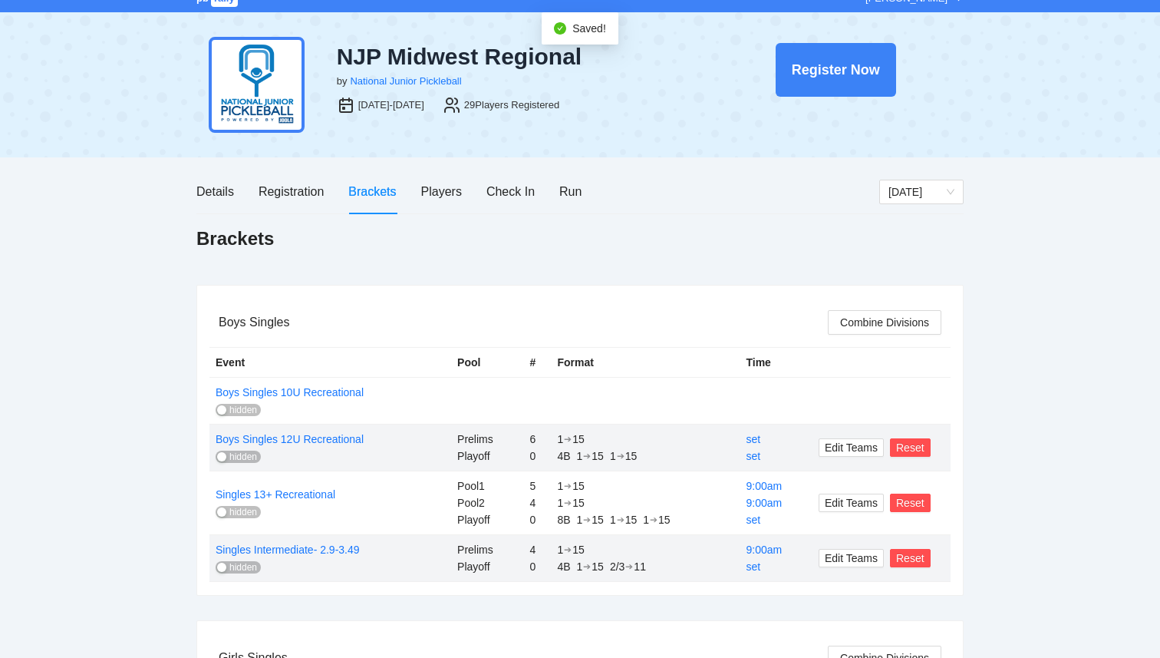
scroll to position [25, 0]
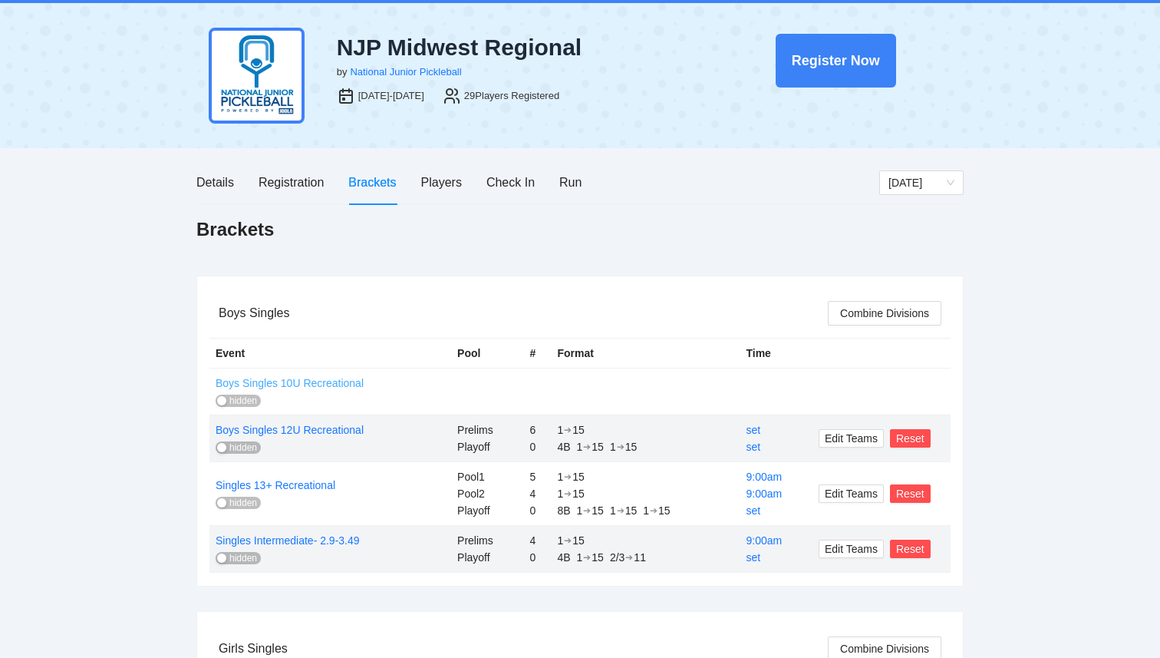
click at [331, 383] on link "Boys Singles 10U Recreational" at bounding box center [290, 383] width 148 height 12
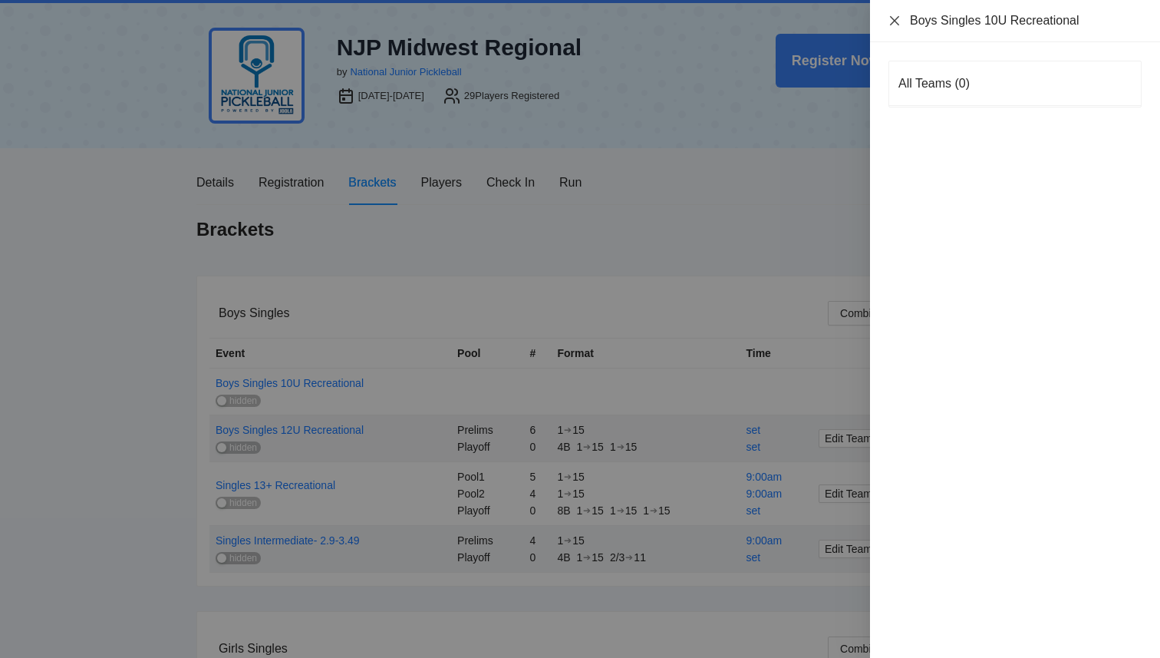
click at [895, 19] on icon "close" at bounding box center [895, 21] width 12 height 12
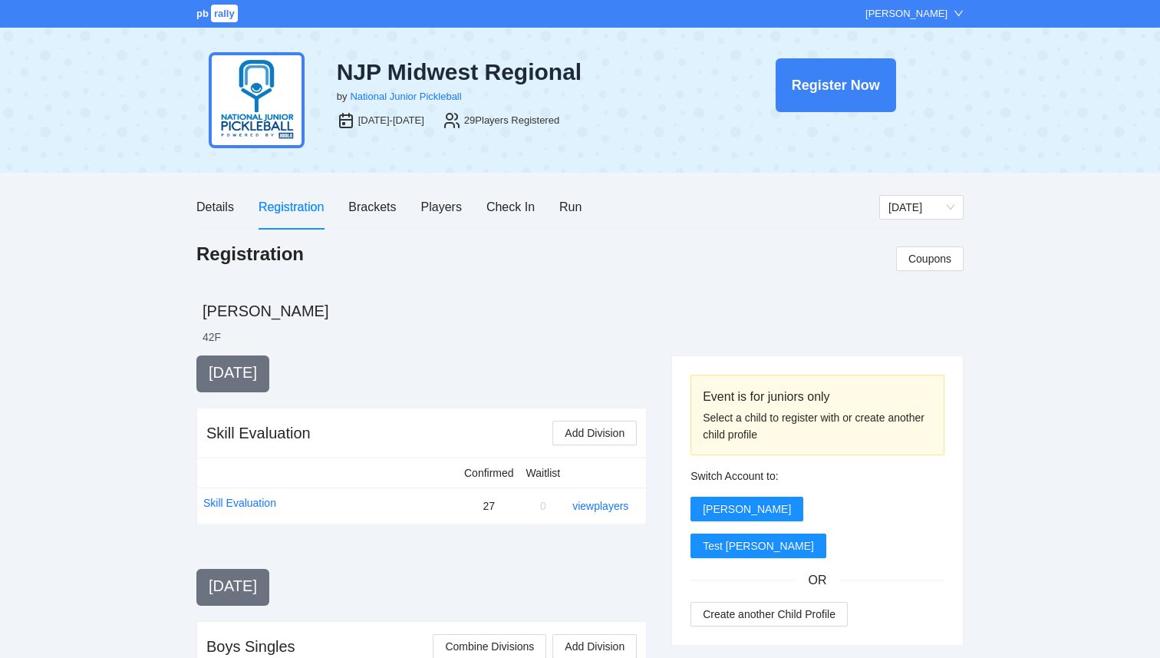
scroll to position [25, 0]
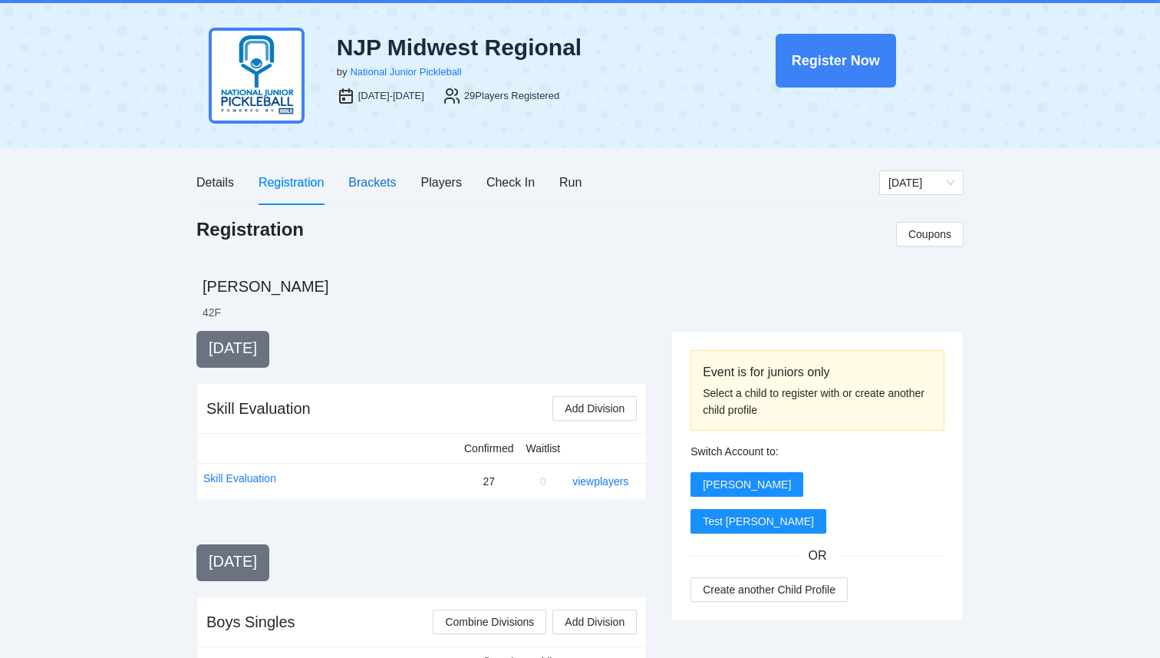
click at [384, 183] on div "Brackets" at bounding box center [372, 182] width 48 height 19
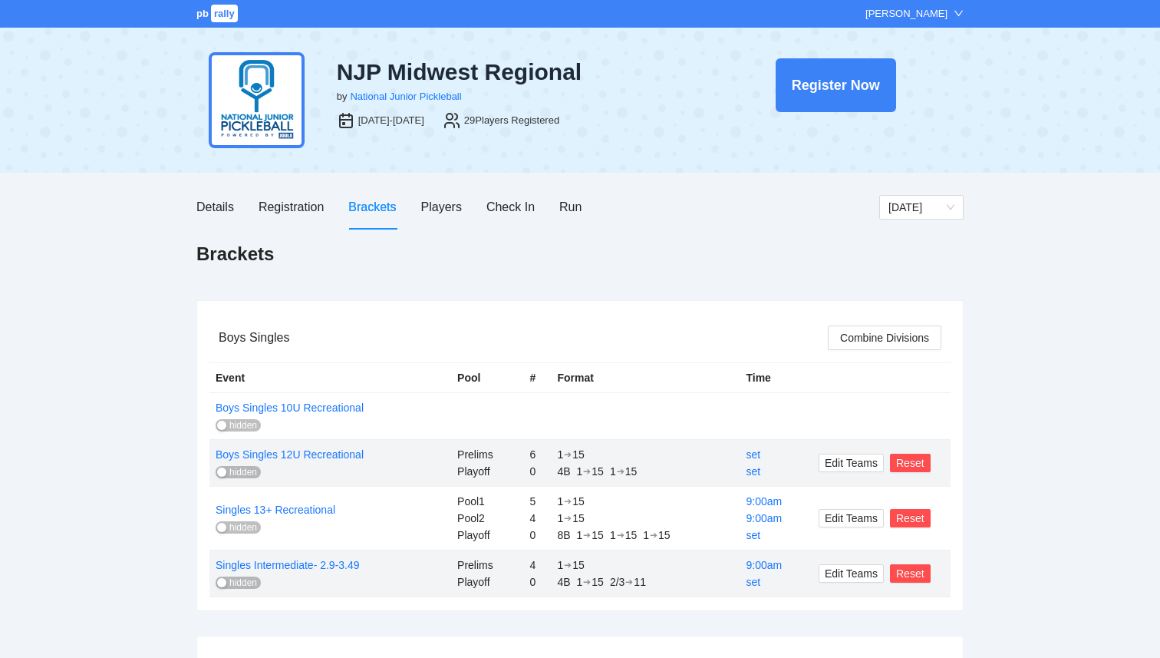
scroll to position [167, 0]
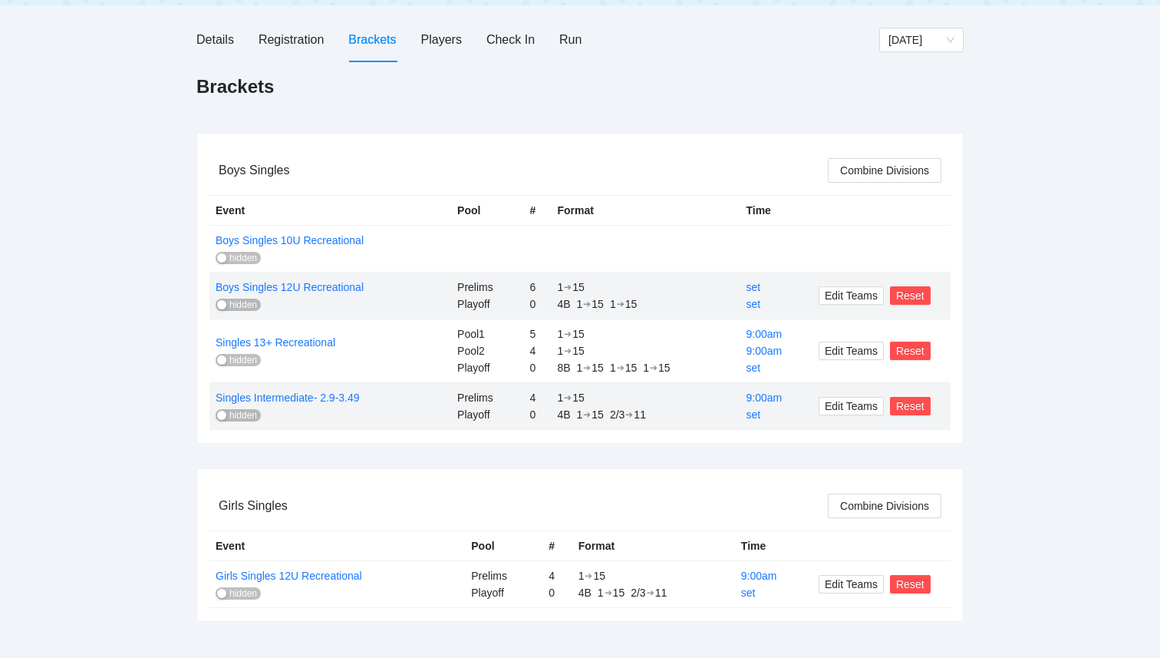
click at [229, 412] on span "hidden" at bounding box center [243, 415] width 28 height 12
click at [569, 38] on div "Run" at bounding box center [571, 39] width 22 height 19
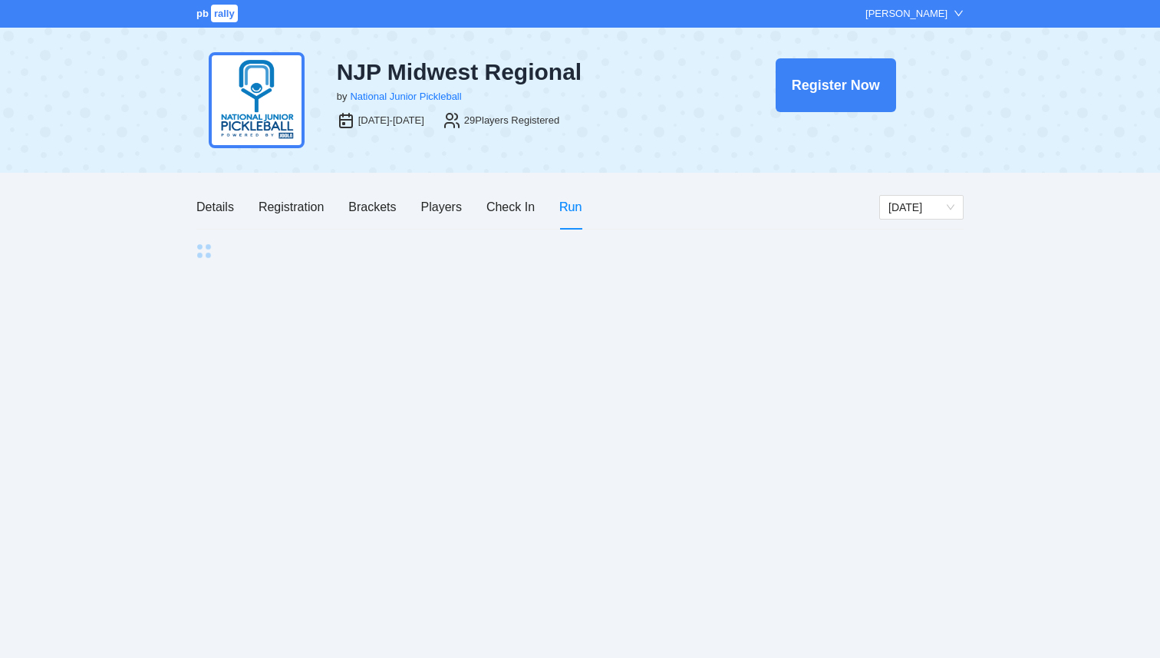
scroll to position [0, 0]
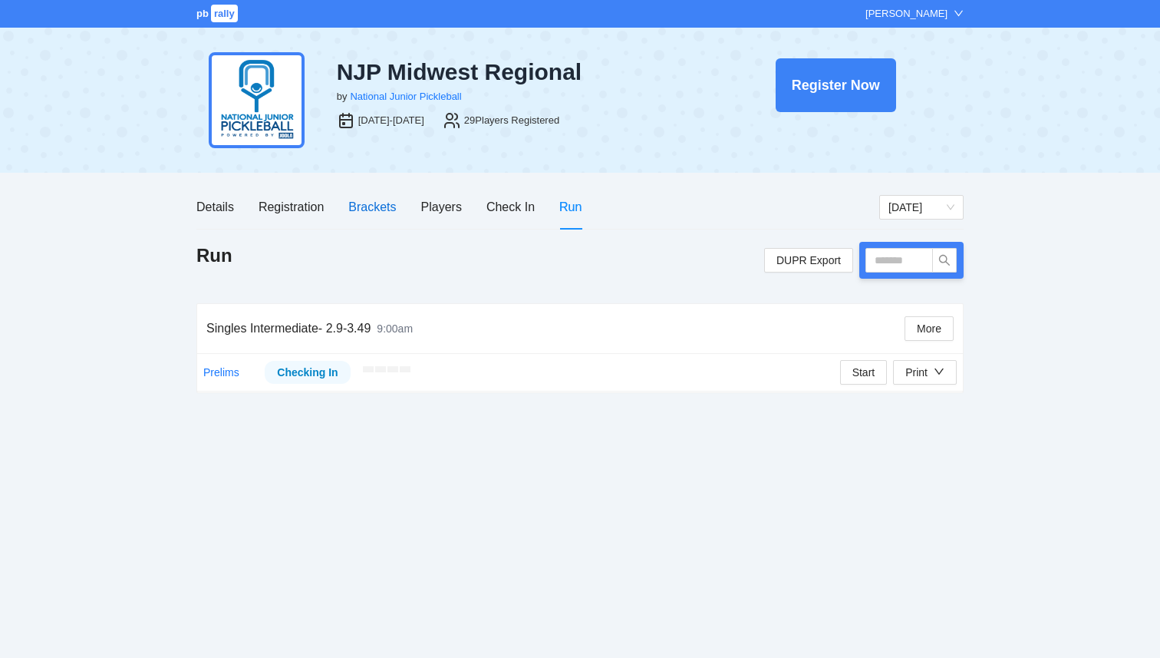
click at [370, 214] on div "Brackets" at bounding box center [372, 206] width 48 height 19
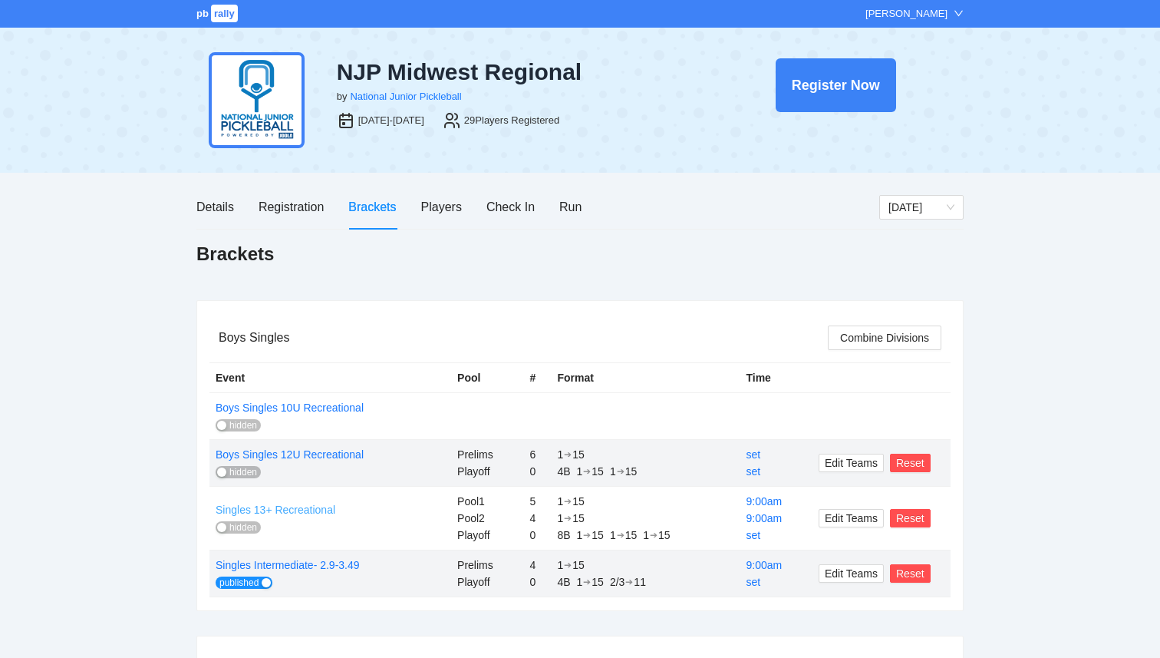
click at [230, 515] on link "Singles 13+ Recreational" at bounding box center [276, 509] width 120 height 12
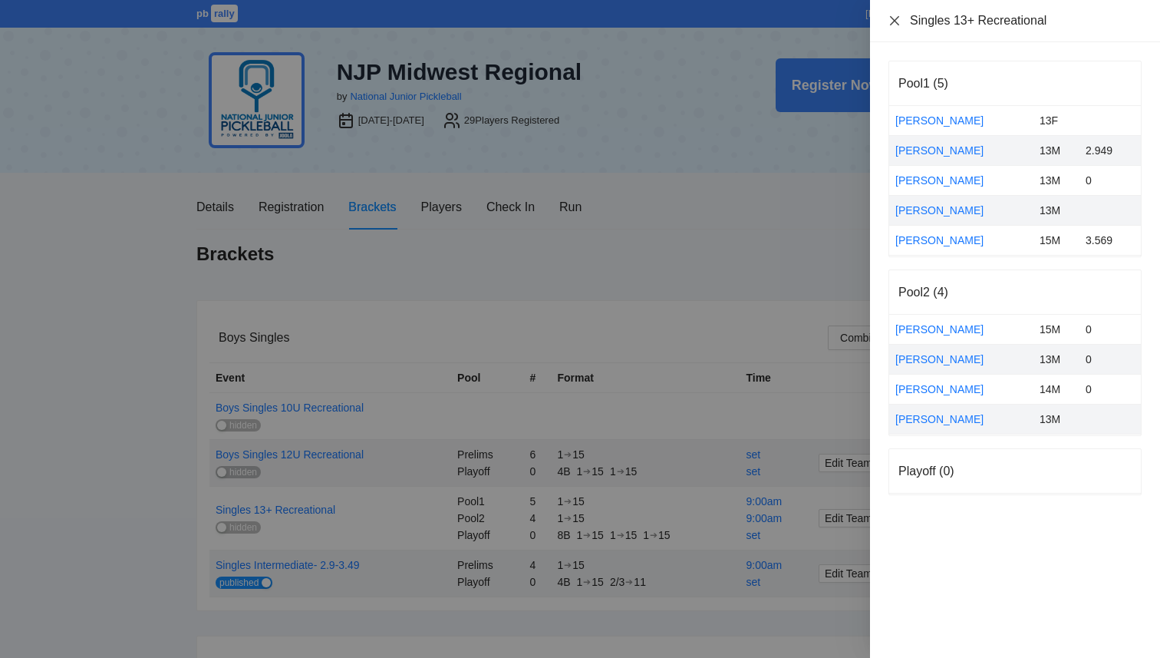
drag, startPoint x: 893, startPoint y: 21, endPoint x: 914, endPoint y: 103, distance: 84.9
click at [914, 103] on div "Singles 13+ Recreational Pool1 (5) Amelia Liesman 13F Brandon Goodman 13M 2.949…" at bounding box center [1015, 329] width 290 height 658
click at [895, 19] on icon "close" at bounding box center [895, 21] width 12 height 12
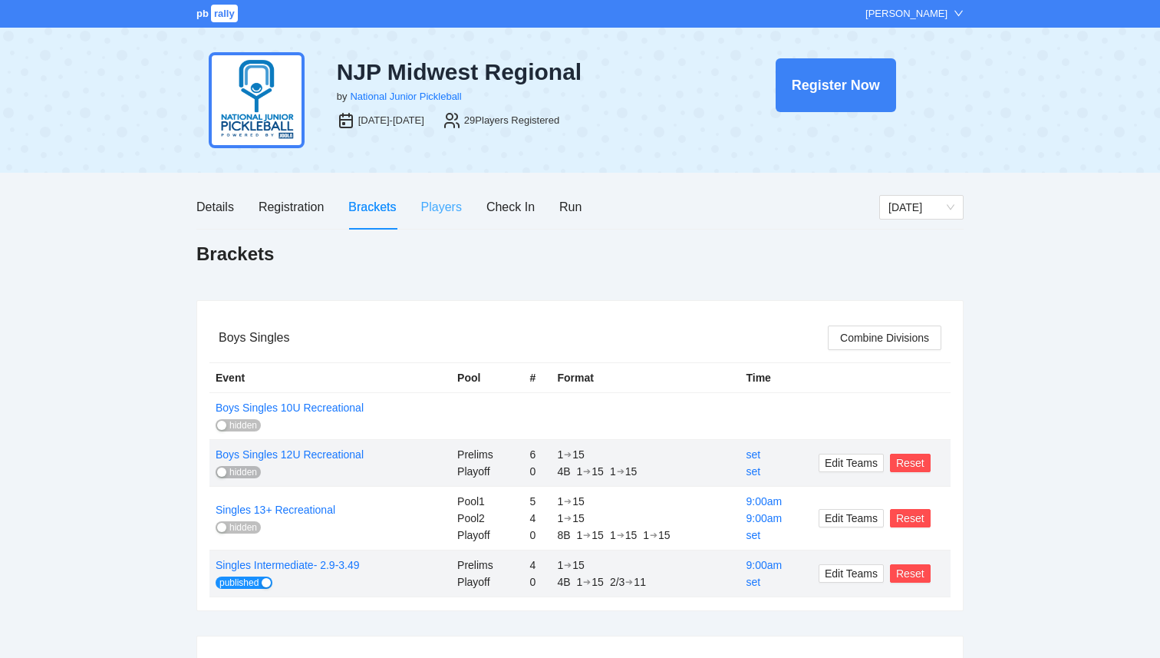
click at [446, 217] on div "Players" at bounding box center [441, 207] width 41 height 44
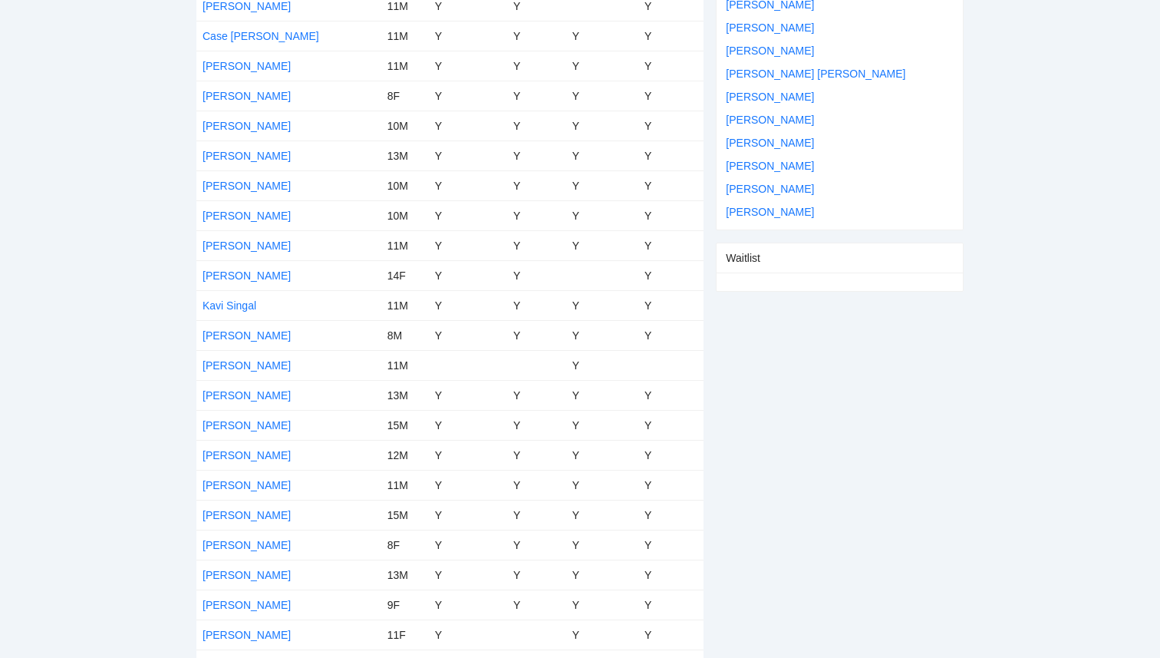
scroll to position [527, 0]
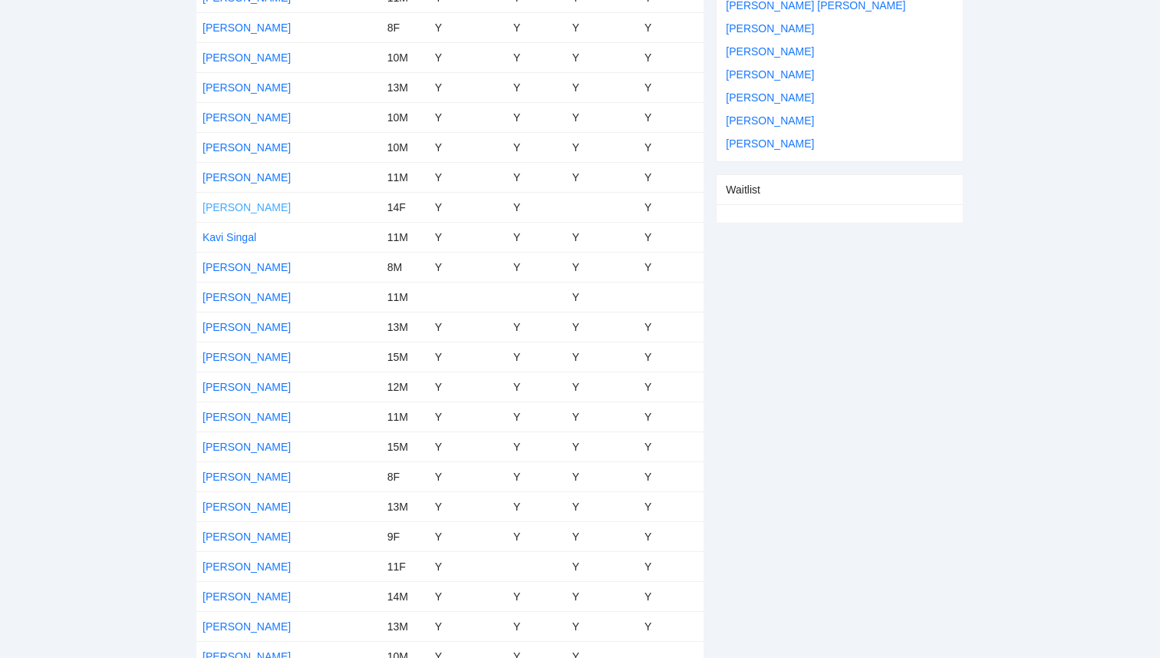
click at [265, 208] on link "[PERSON_NAME]" at bounding box center [247, 207] width 88 height 12
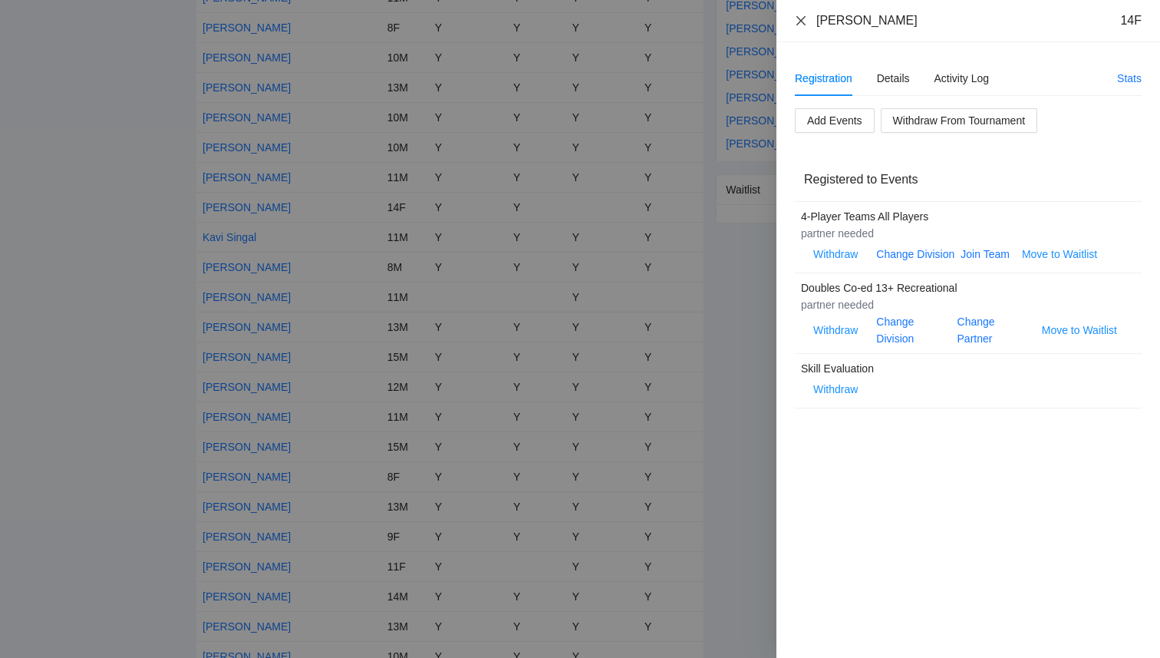
click at [803, 23] on icon "close" at bounding box center [801, 19] width 9 height 9
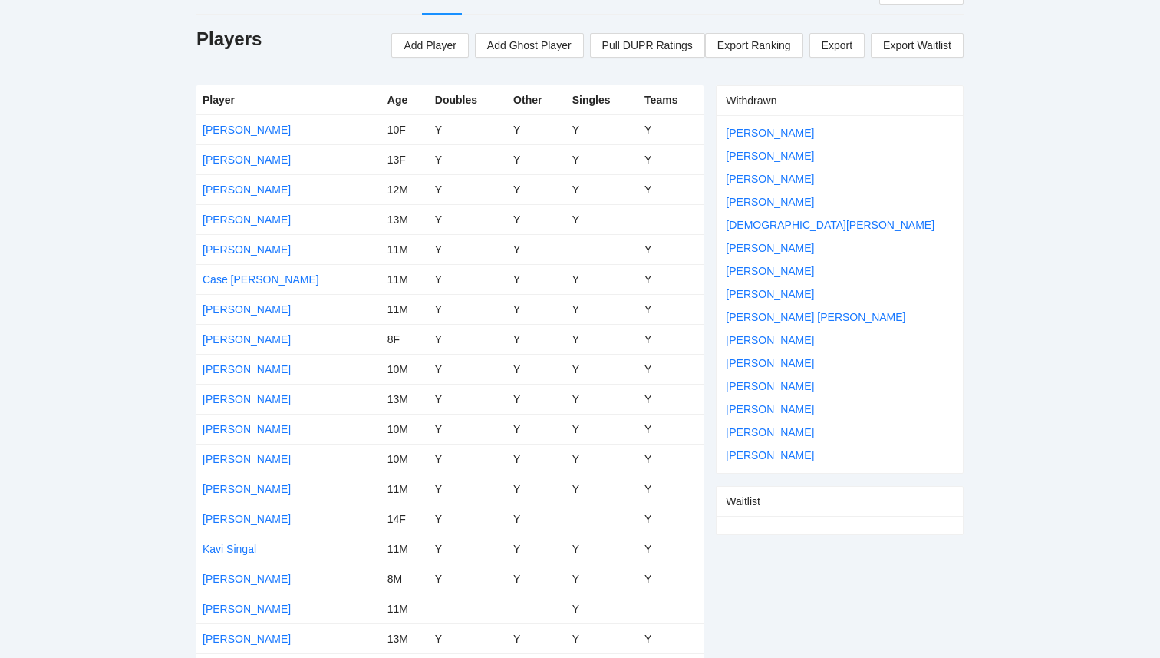
scroll to position [0, 0]
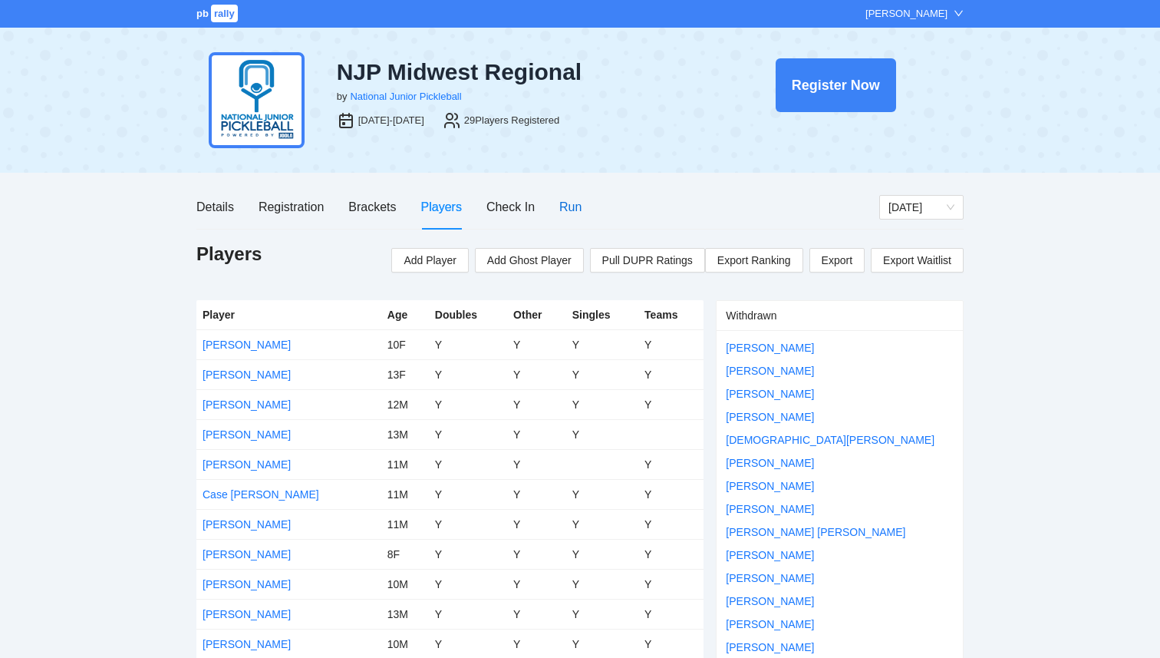
click at [567, 213] on div "Run" at bounding box center [571, 206] width 22 height 19
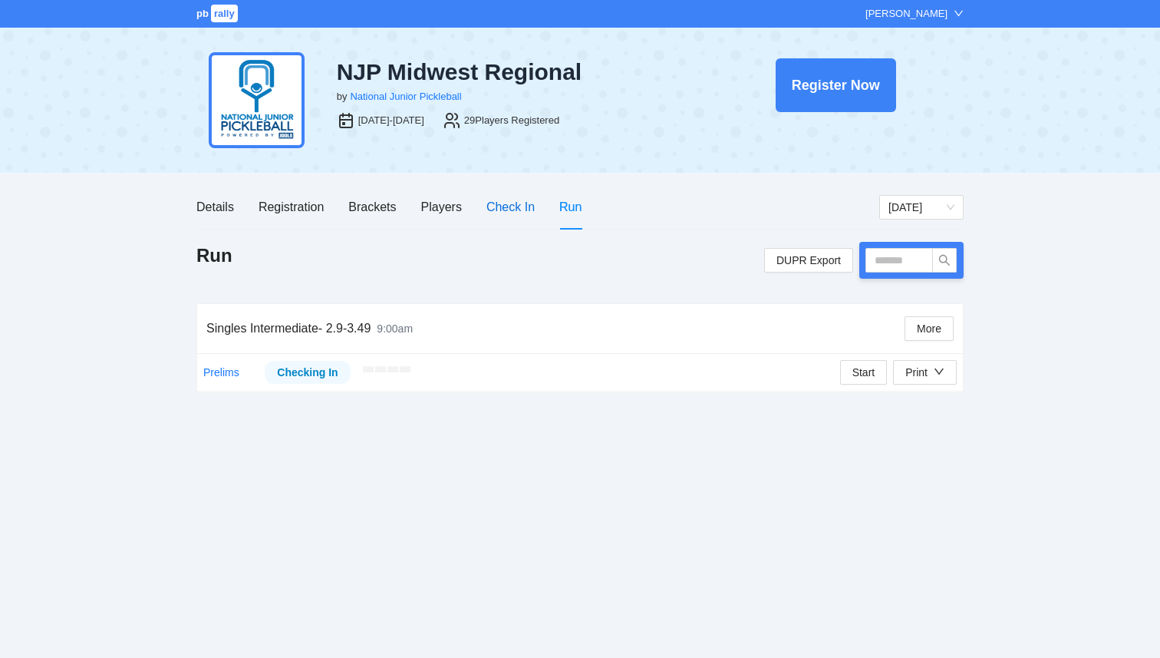
click at [520, 213] on div "Check In" at bounding box center [511, 206] width 48 height 19
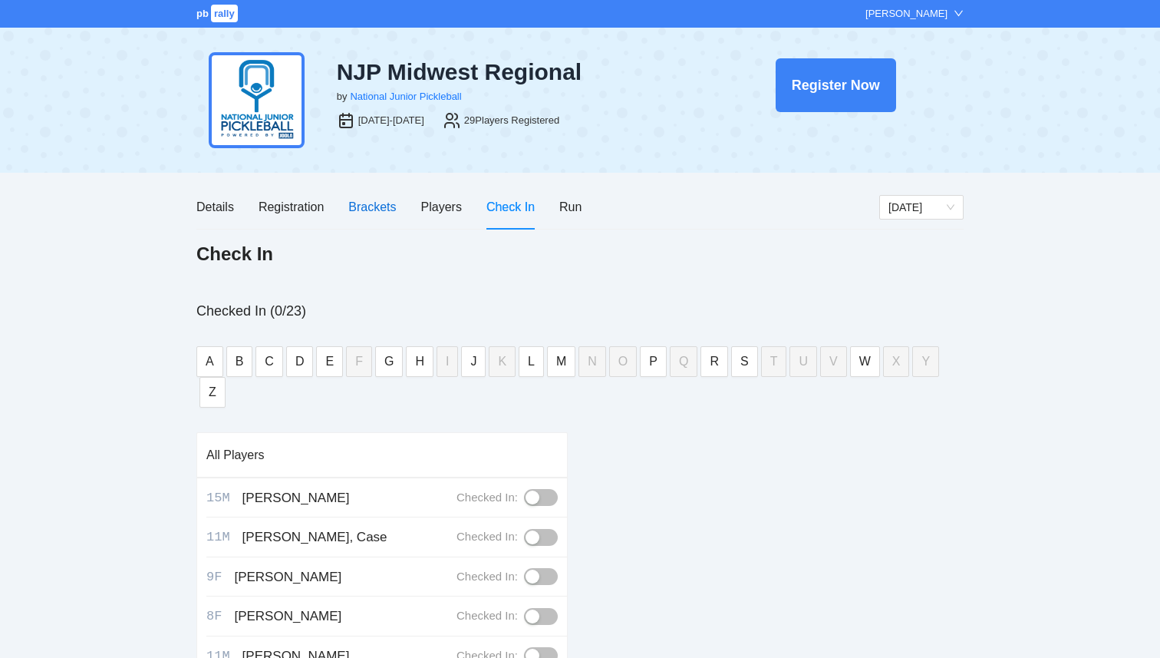
click at [378, 210] on div "Brackets" at bounding box center [372, 206] width 48 height 19
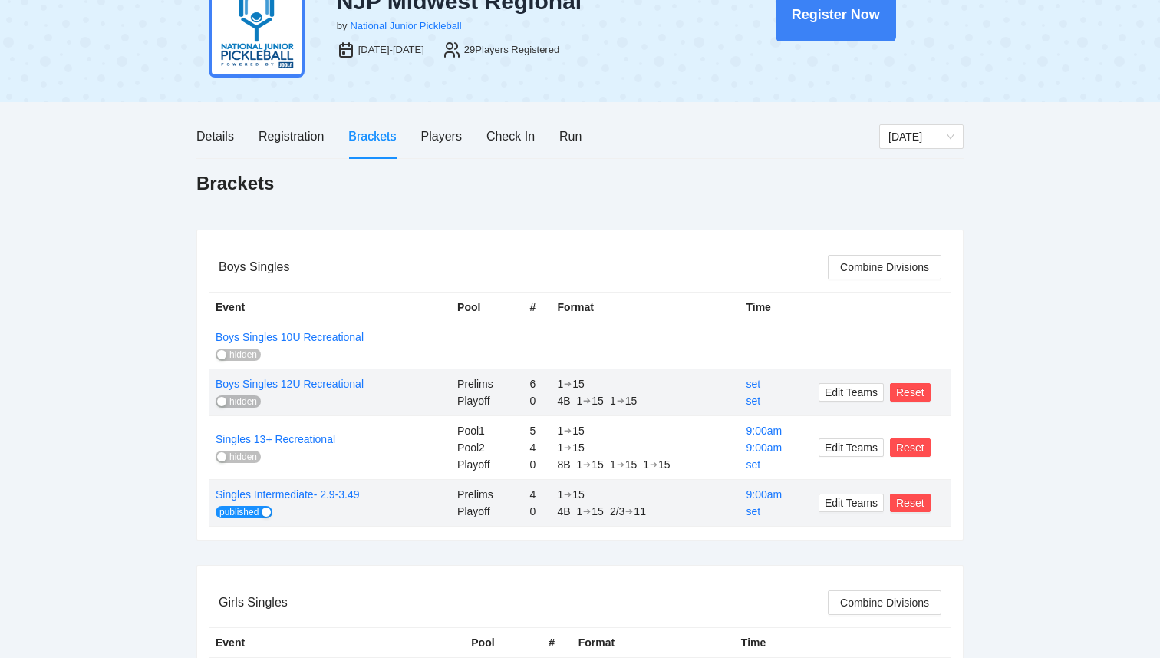
scroll to position [74, 0]
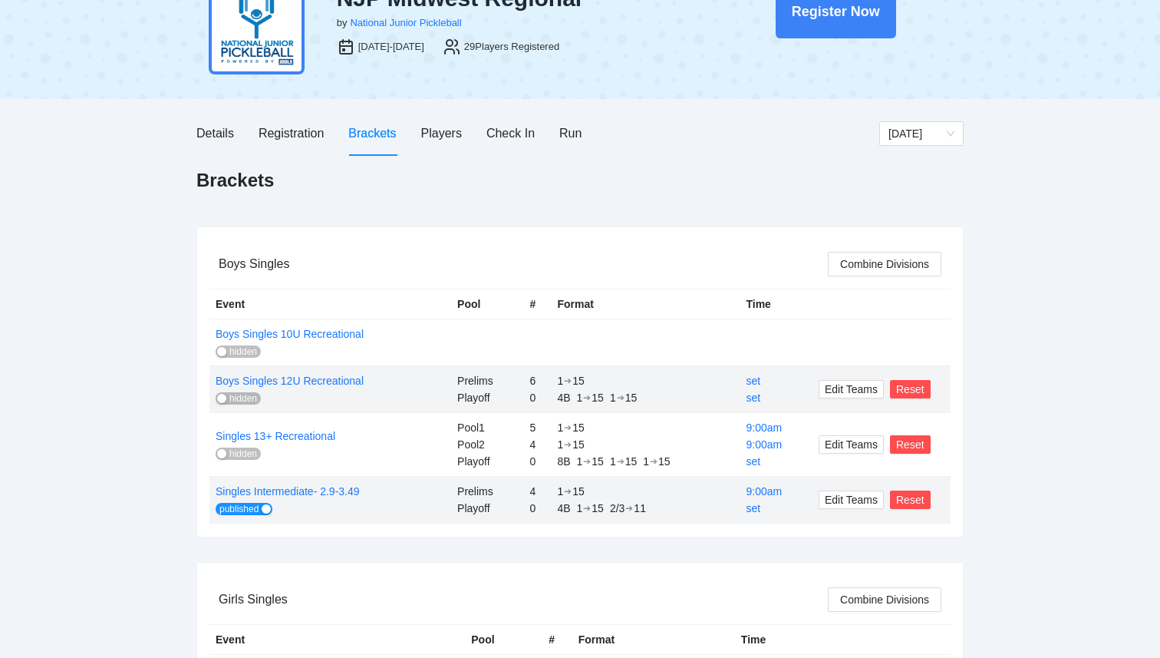
click at [230, 454] on span "hidden" at bounding box center [243, 453] width 28 height 12
click at [224, 398] on div "button" at bounding box center [221, 398] width 9 height 9
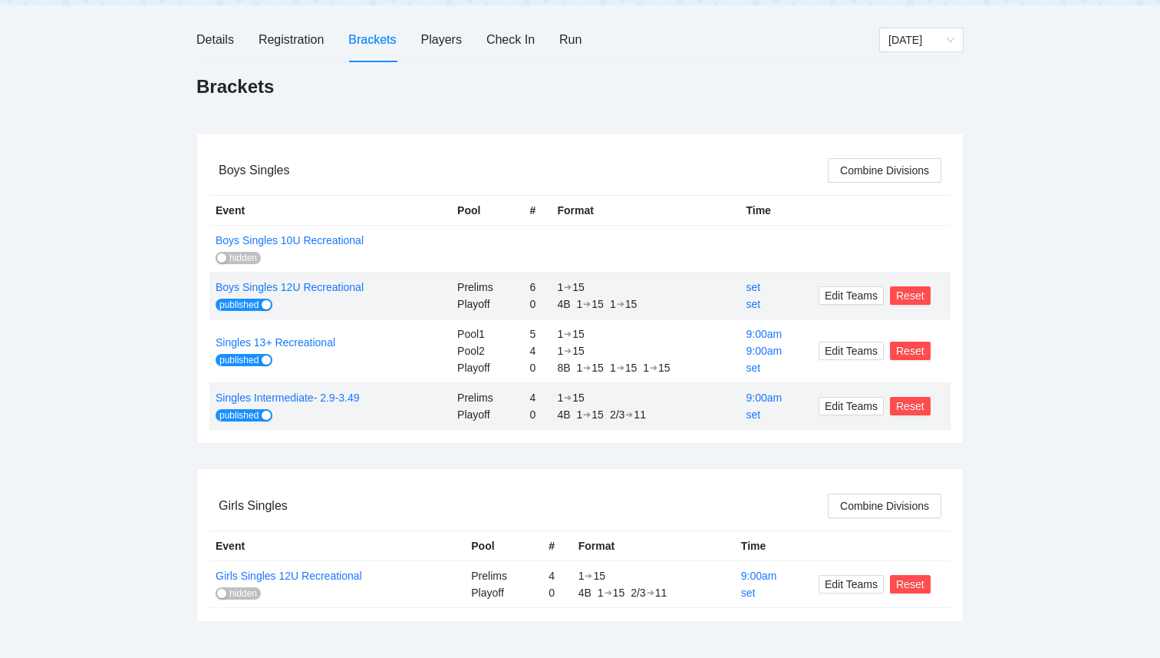
click at [230, 587] on span "hidden" at bounding box center [243, 593] width 28 height 12
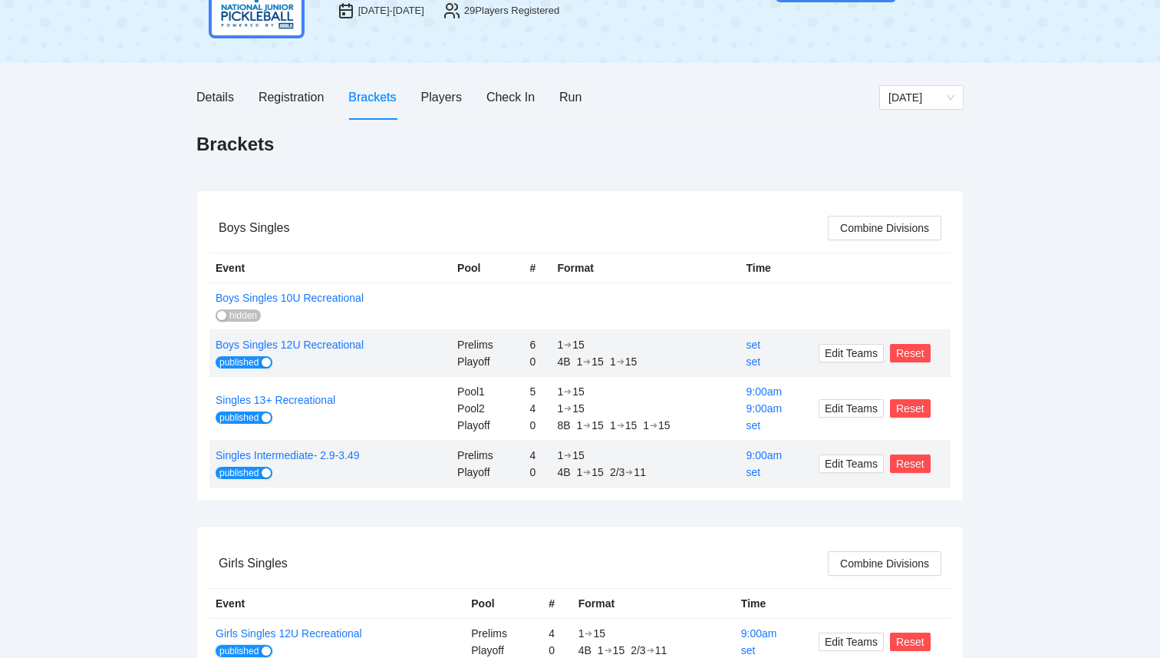
scroll to position [108, 0]
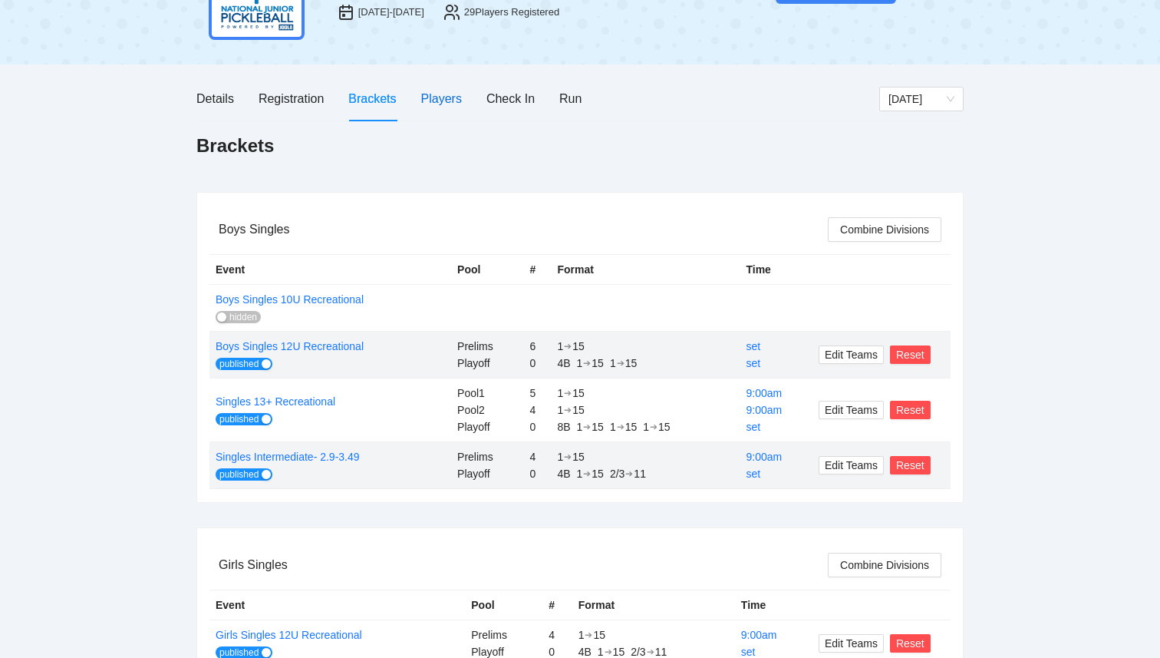
click at [437, 104] on div "Players" at bounding box center [441, 98] width 41 height 19
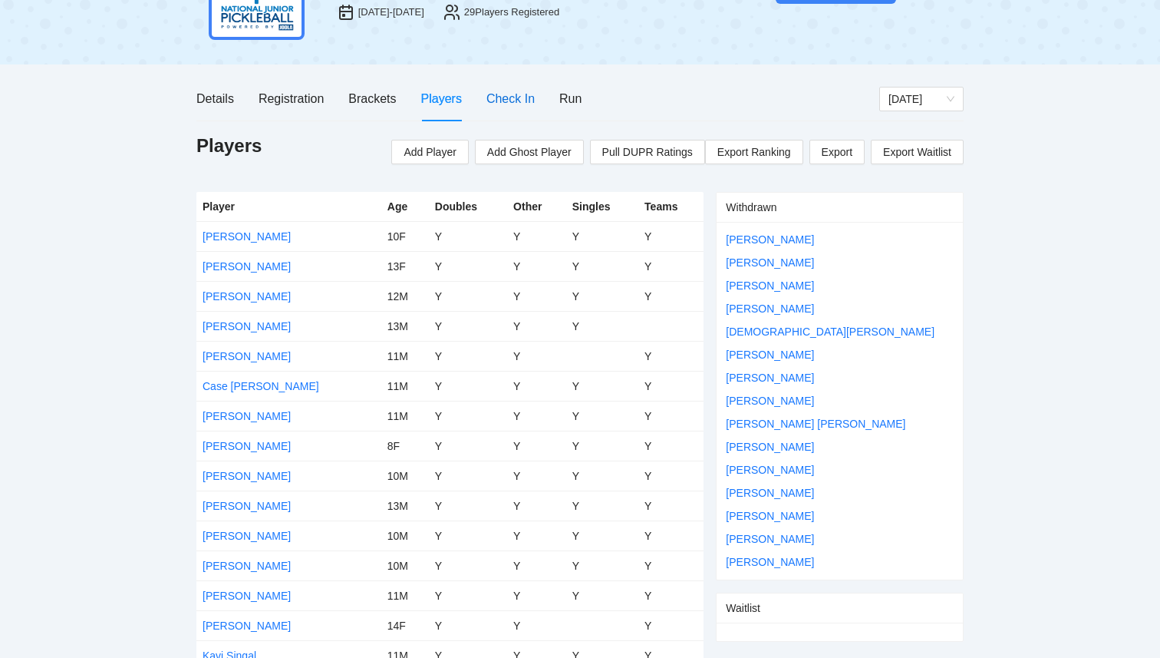
click at [510, 107] on div "Check In" at bounding box center [511, 98] width 48 height 19
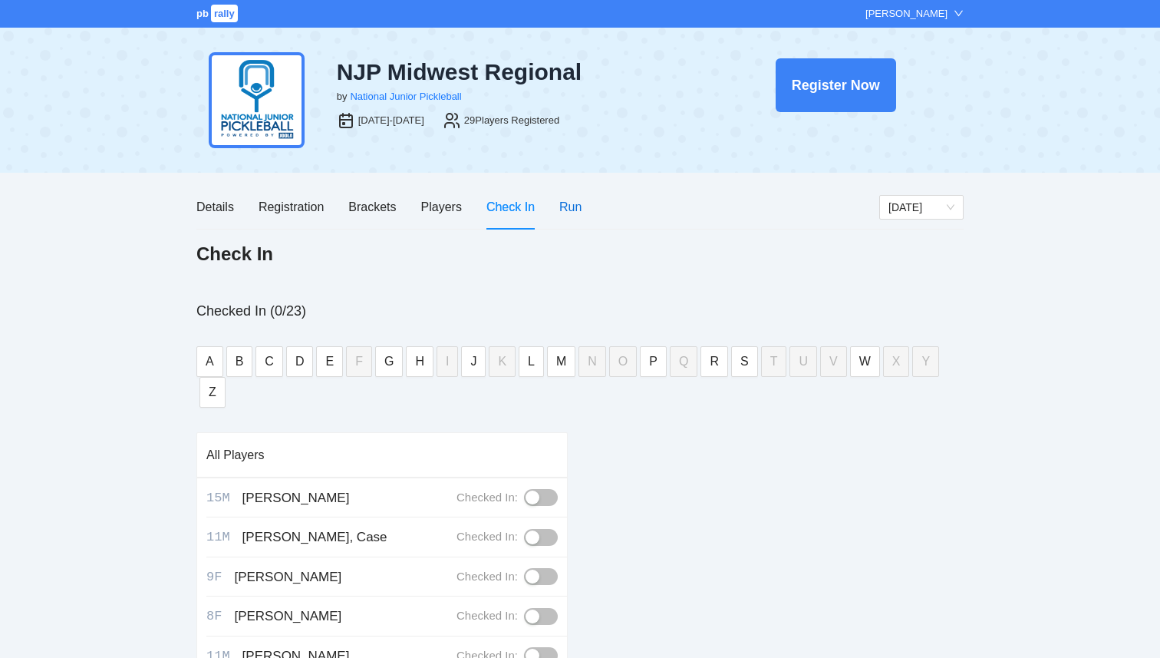
click at [569, 203] on div "Run" at bounding box center [571, 206] width 22 height 19
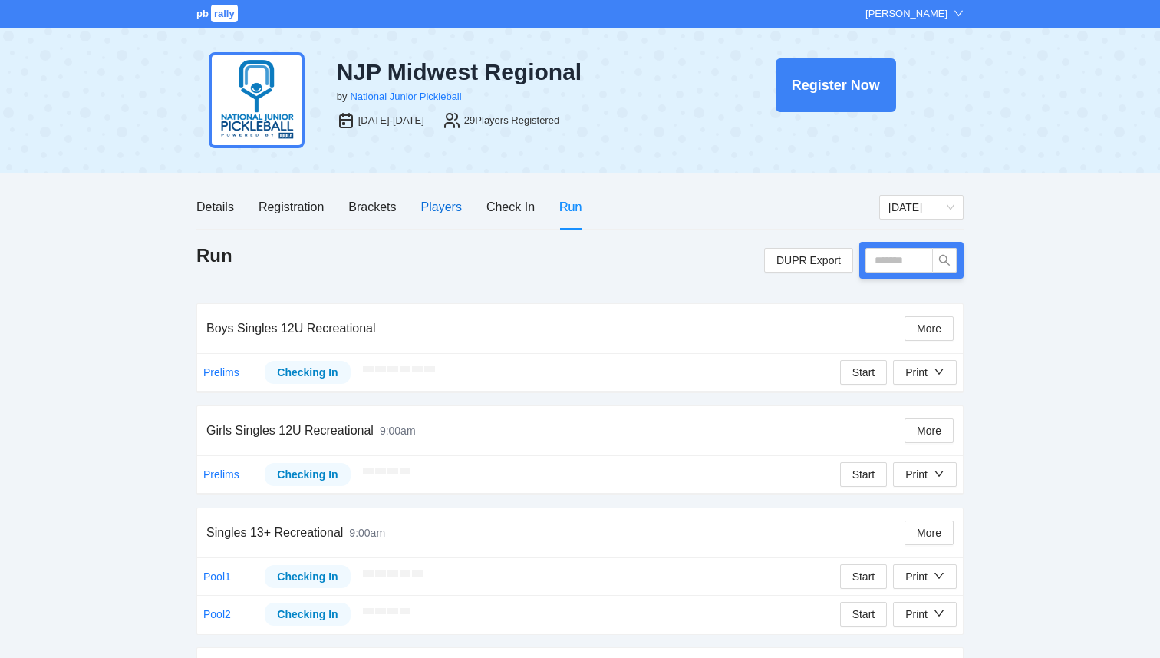
click at [451, 203] on div "Players" at bounding box center [441, 206] width 41 height 19
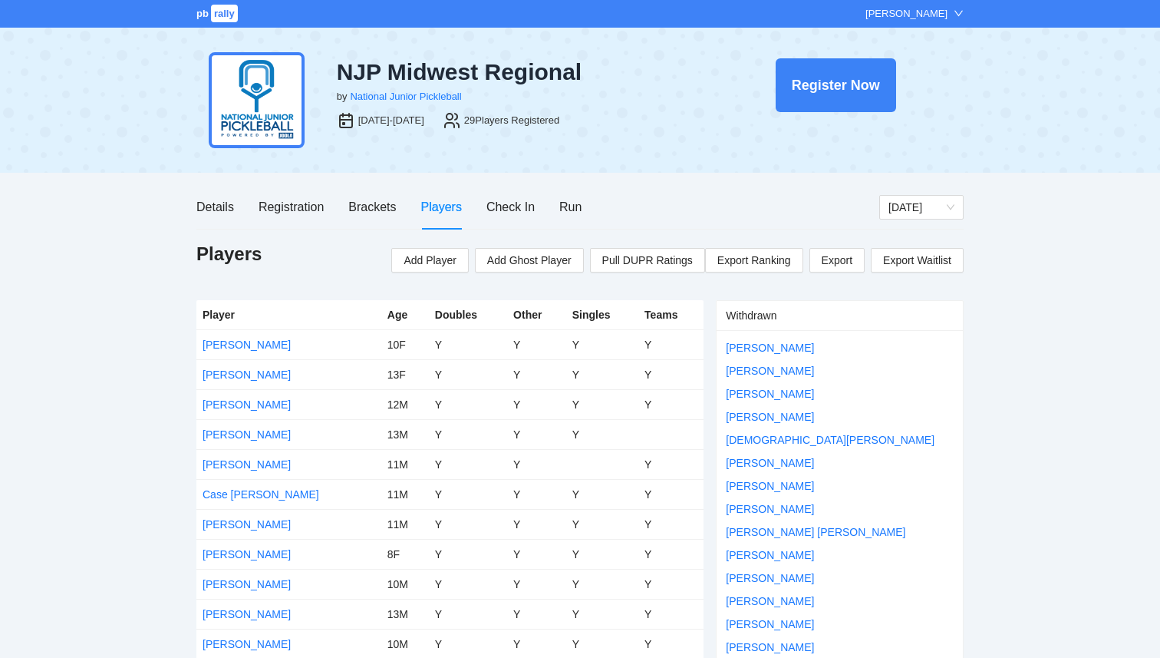
click at [589, 206] on div "Details Registration Brackets Players Check In Run" at bounding box center [537, 207] width 683 height 44
click at [580, 206] on div "Run" at bounding box center [571, 206] width 22 height 19
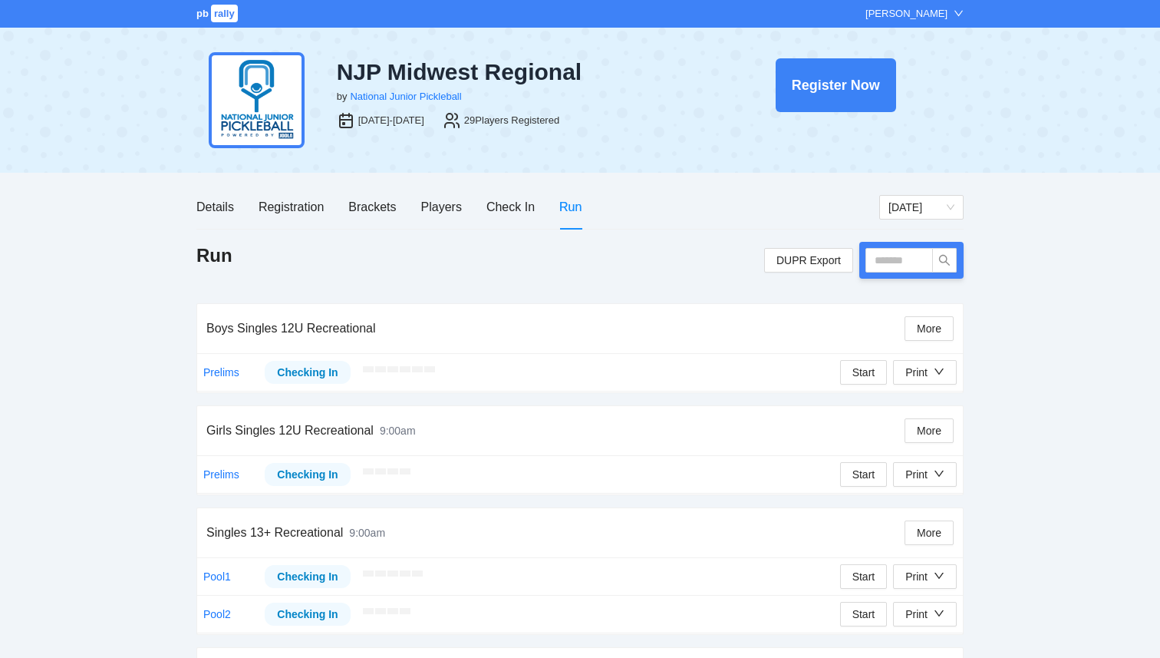
scroll to position [91, 0]
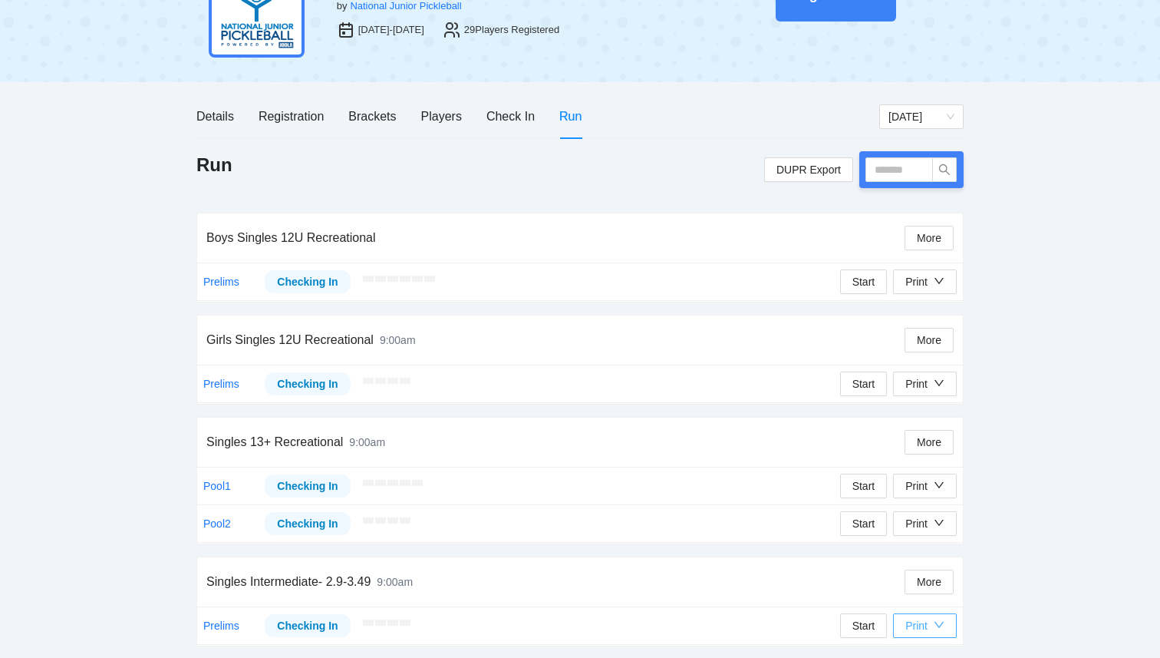
click at [939, 626] on icon "down" at bounding box center [939, 625] width 9 height 6
click at [931, 546] on span "Overview" at bounding box center [941, 546] width 79 height 17
click at [916, 622] on div "Print" at bounding box center [917, 625] width 22 height 17
click at [945, 591] on span "Refs Scorecards" at bounding box center [941, 595] width 79 height 17
click at [929, 490] on div "Print" at bounding box center [925, 485] width 39 height 17
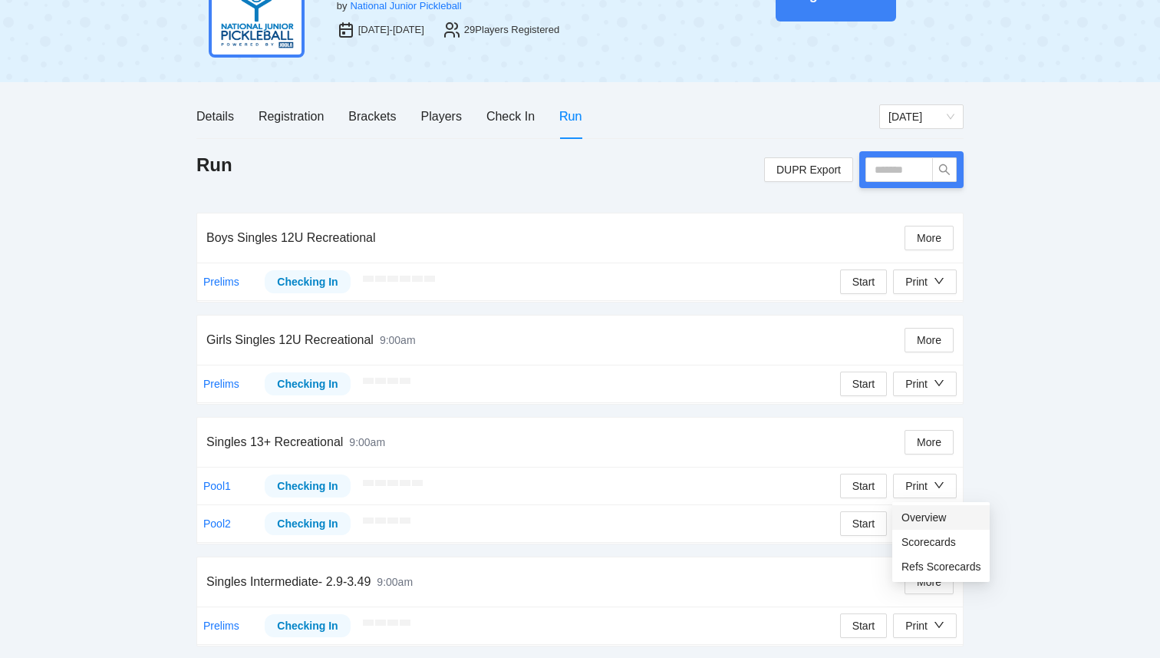
click at [923, 520] on span "Overview" at bounding box center [941, 517] width 79 height 17
click at [945, 489] on button "Print" at bounding box center [925, 486] width 64 height 25
click at [953, 561] on span "Refs Scorecards" at bounding box center [941, 566] width 79 height 17
click at [921, 523] on div "Print" at bounding box center [917, 523] width 22 height 17
click at [931, 556] on span "Overview" at bounding box center [941, 554] width 79 height 17
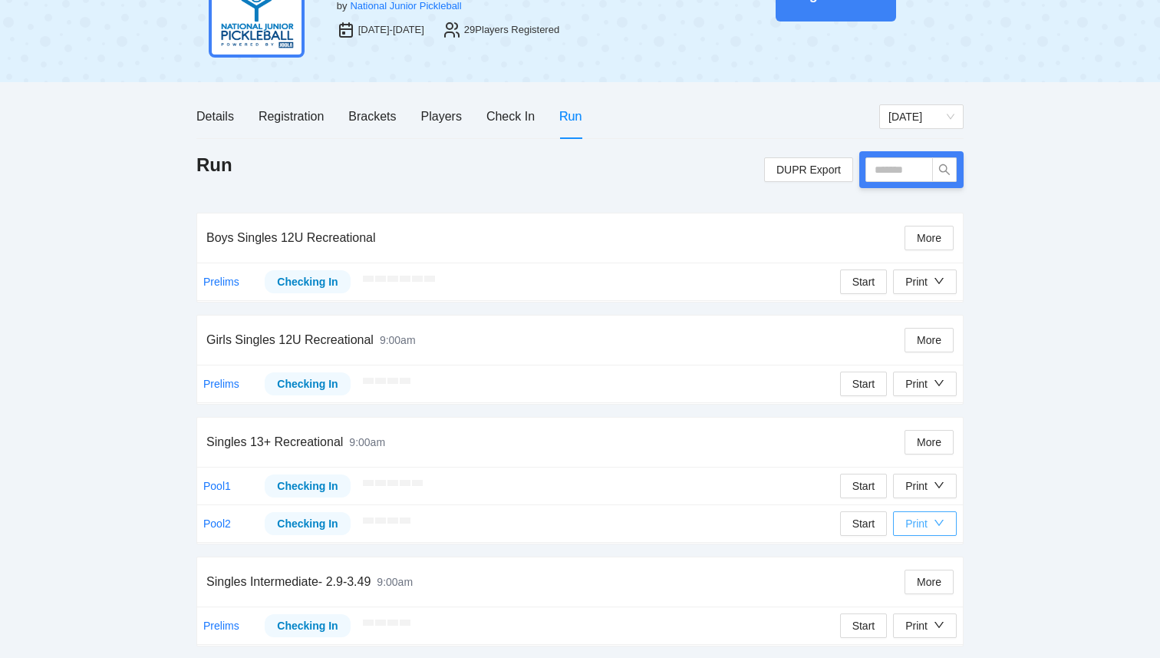
click at [930, 530] on div "Print" at bounding box center [925, 523] width 39 height 17
click at [933, 610] on span "Refs Scorecards" at bounding box center [941, 604] width 79 height 17
click at [940, 385] on icon "down" at bounding box center [939, 383] width 11 height 11
click at [933, 419] on span "Overview" at bounding box center [941, 415] width 79 height 17
click at [945, 383] on button "Print" at bounding box center [925, 383] width 64 height 25
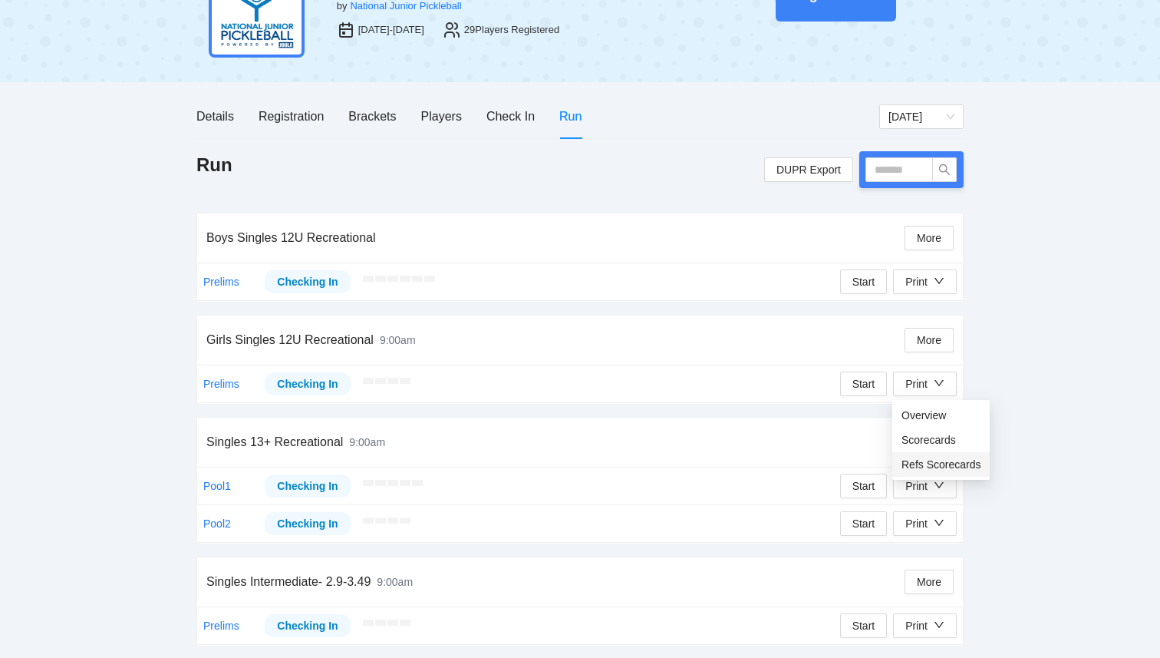
click at [938, 457] on span "Refs Scorecards" at bounding box center [941, 464] width 79 height 17
click at [368, 119] on div "Brackets" at bounding box center [372, 116] width 48 height 19
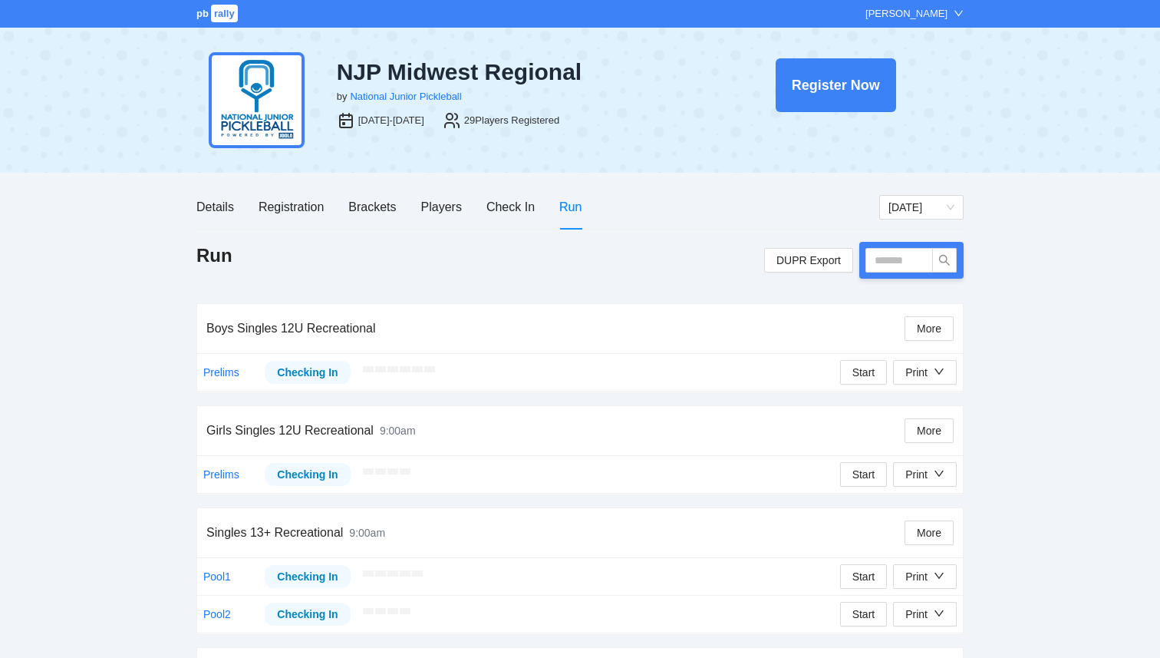
click at [348, 210] on div "Details Registration Brackets Players Check In Run" at bounding box center [388, 207] width 385 height 44
click at [352, 210] on div "Brackets" at bounding box center [372, 206] width 48 height 19
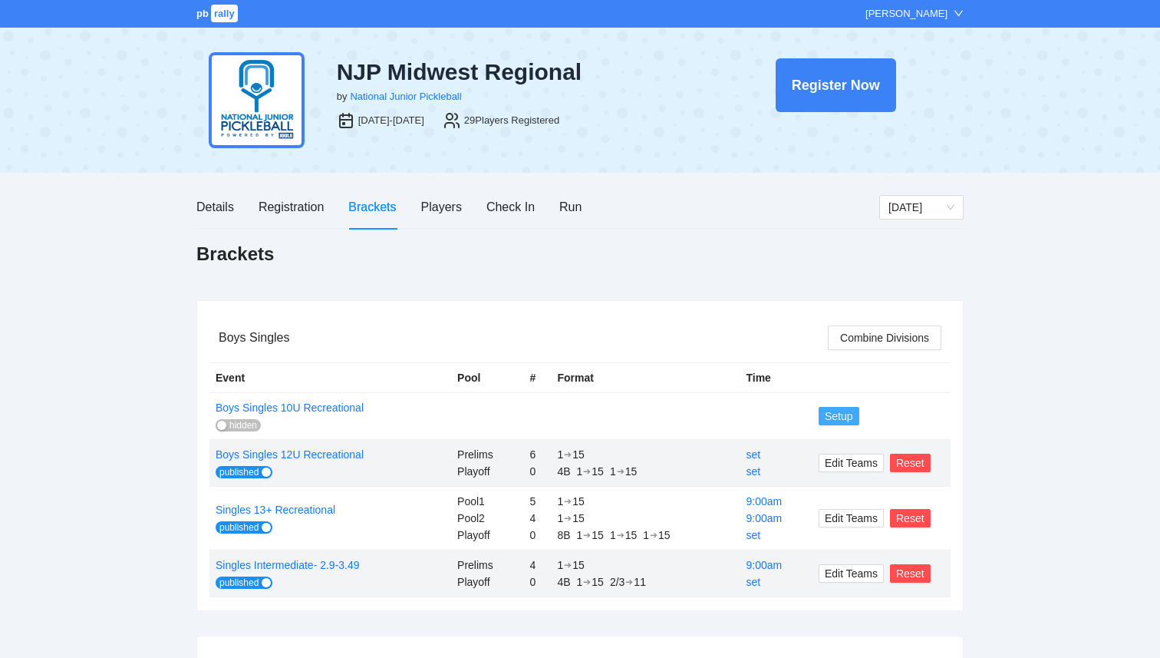
click at [834, 418] on span "Setup" at bounding box center [839, 416] width 28 height 17
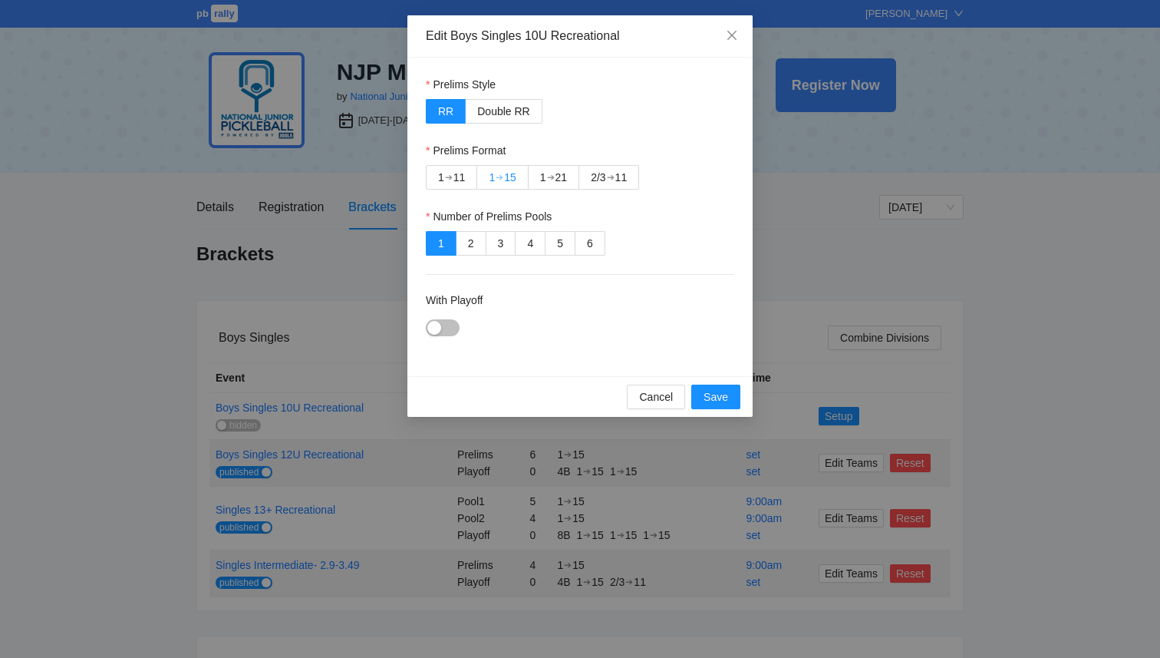
click at [498, 178] on div "➔" at bounding box center [500, 177] width 8 height 12
click at [437, 328] on div "button" at bounding box center [434, 328] width 14 height 14
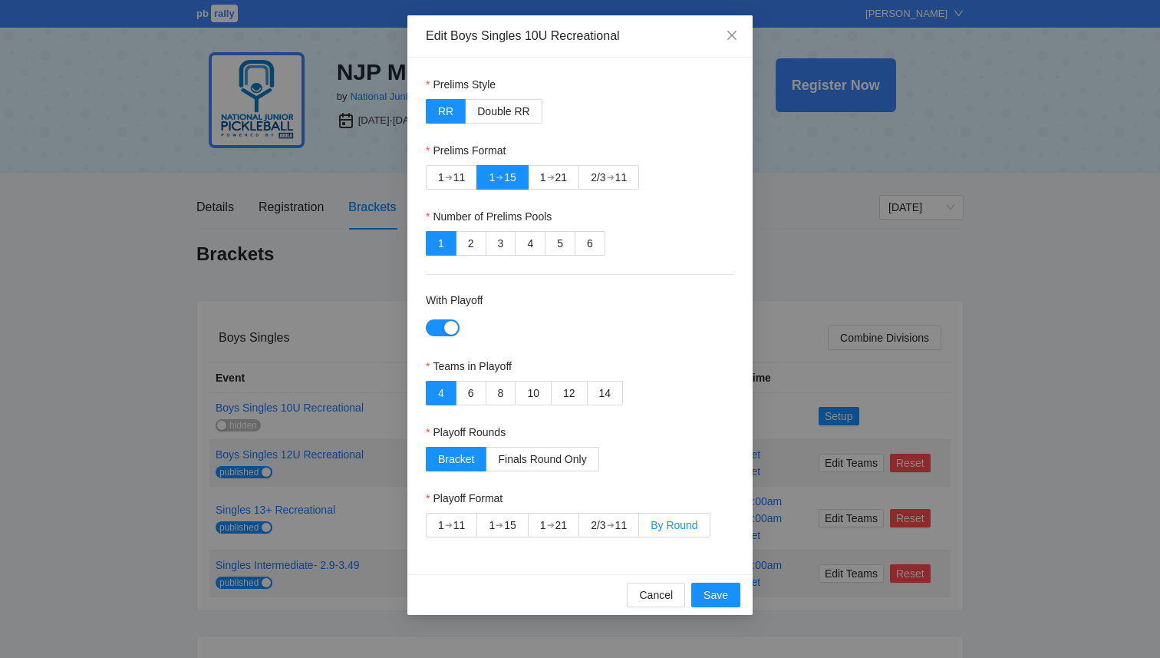
click at [681, 524] on span "By Round" at bounding box center [674, 525] width 47 height 12
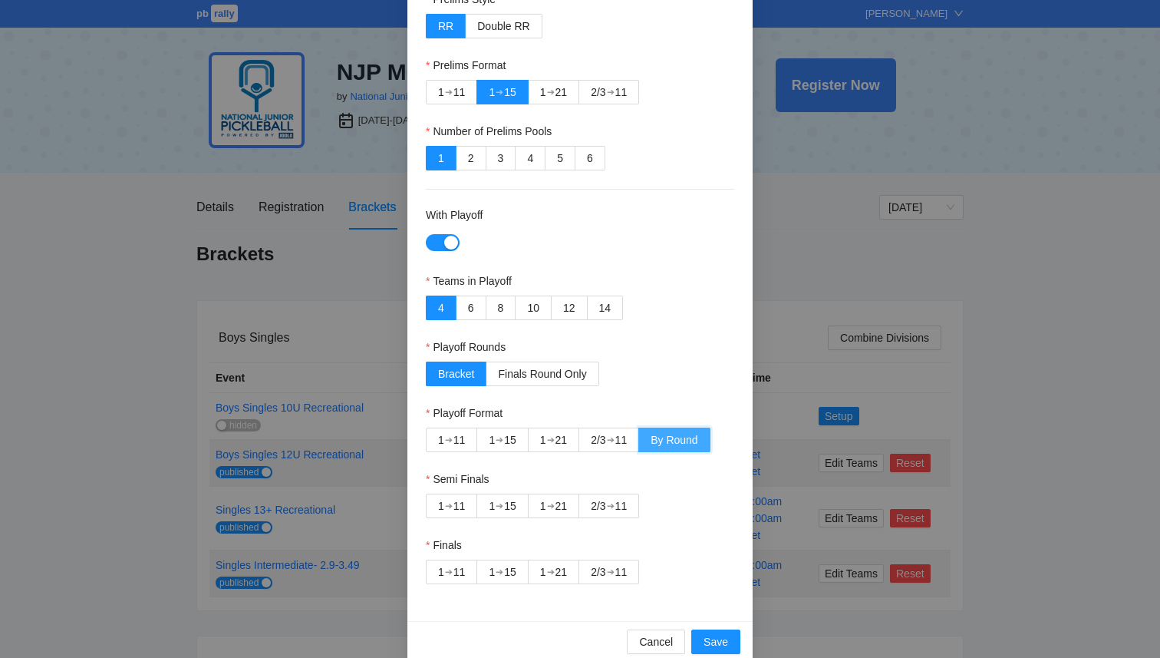
scroll to position [107, 0]
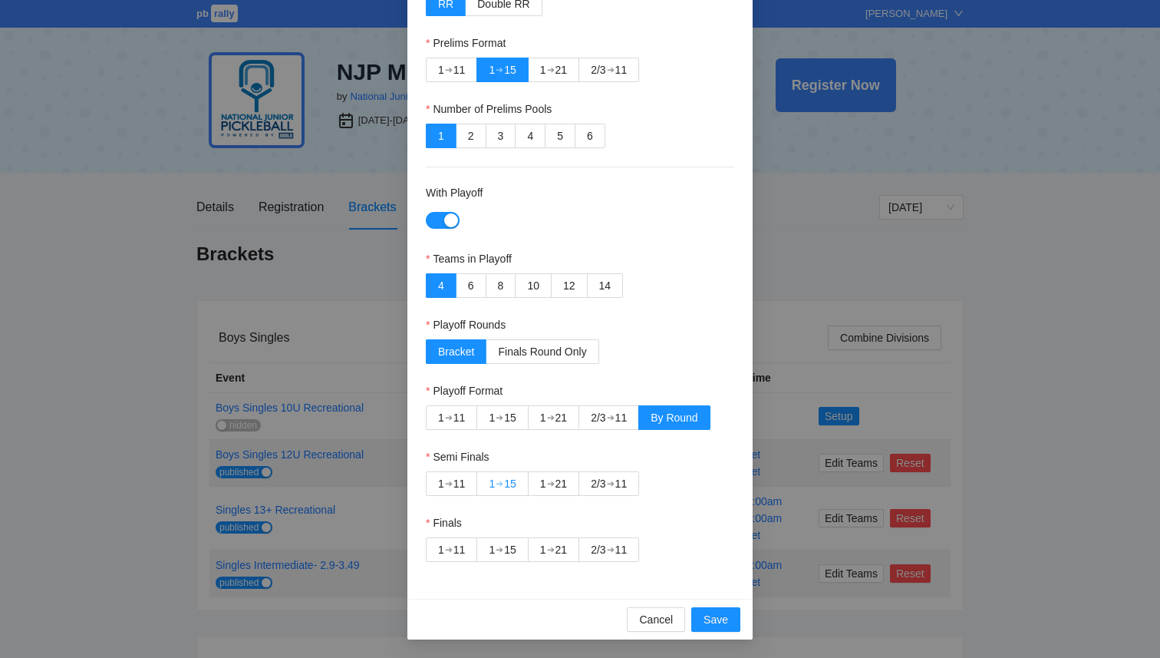
click at [517, 484] on div "15" at bounding box center [510, 483] width 12 height 23
click at [594, 552] on div "2/3" at bounding box center [598, 549] width 15 height 23
click at [708, 623] on span "Save" at bounding box center [716, 619] width 25 height 17
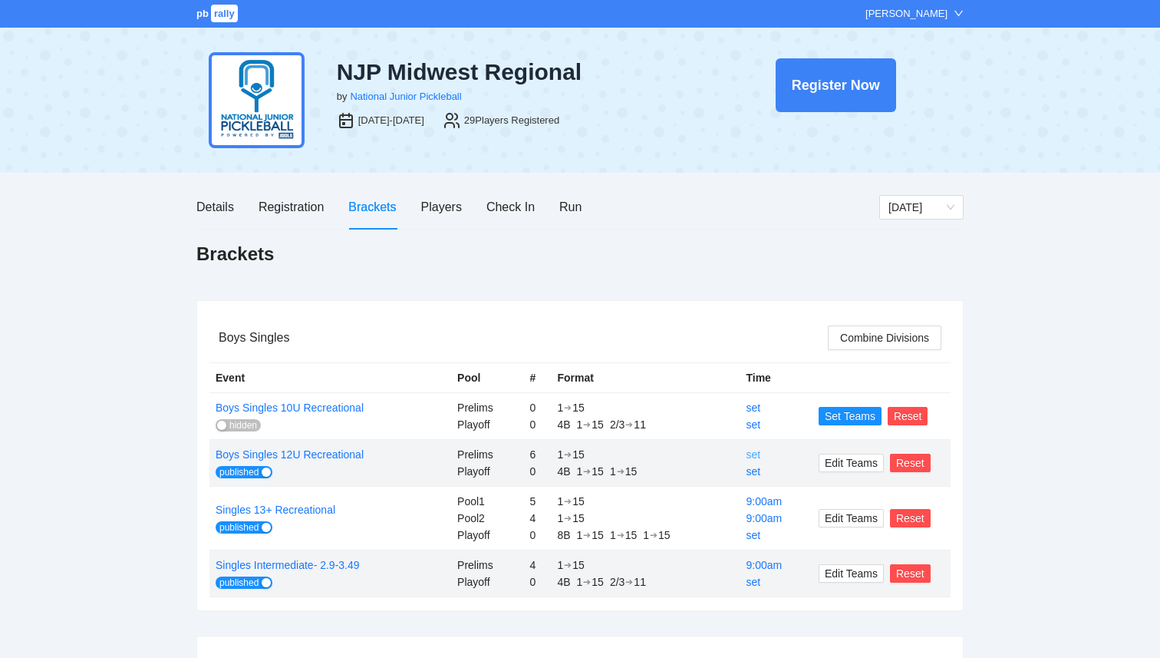
click at [748, 454] on link "set" at bounding box center [753, 454] width 15 height 12
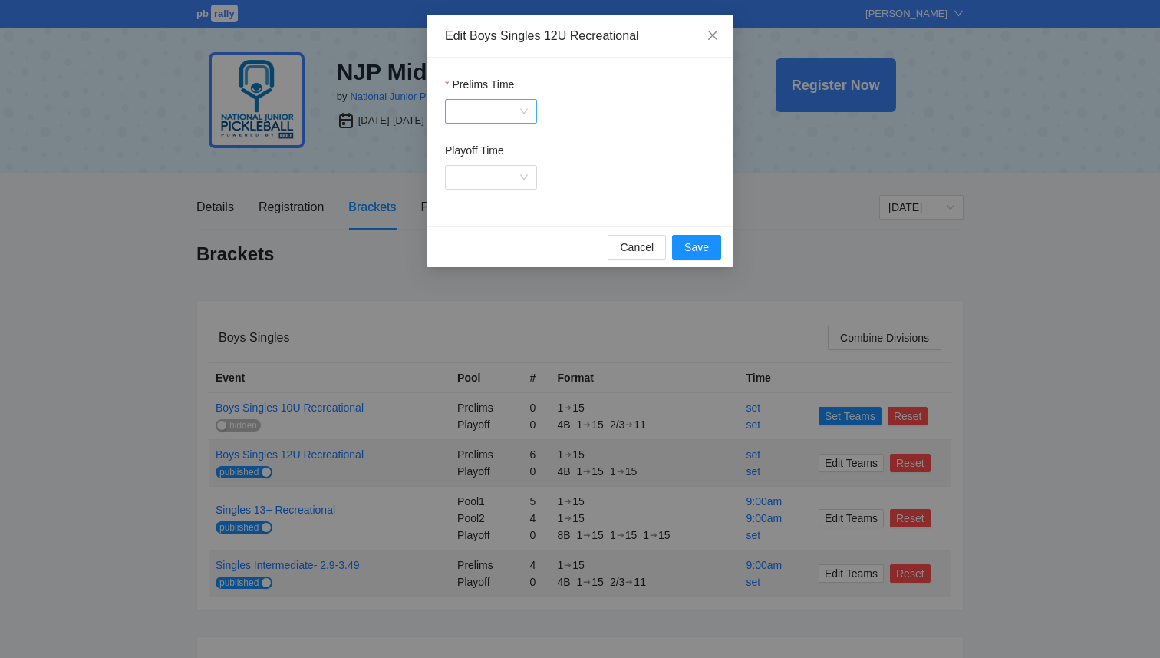
click at [454, 116] on input "Prelims Time" at bounding box center [485, 111] width 63 height 23
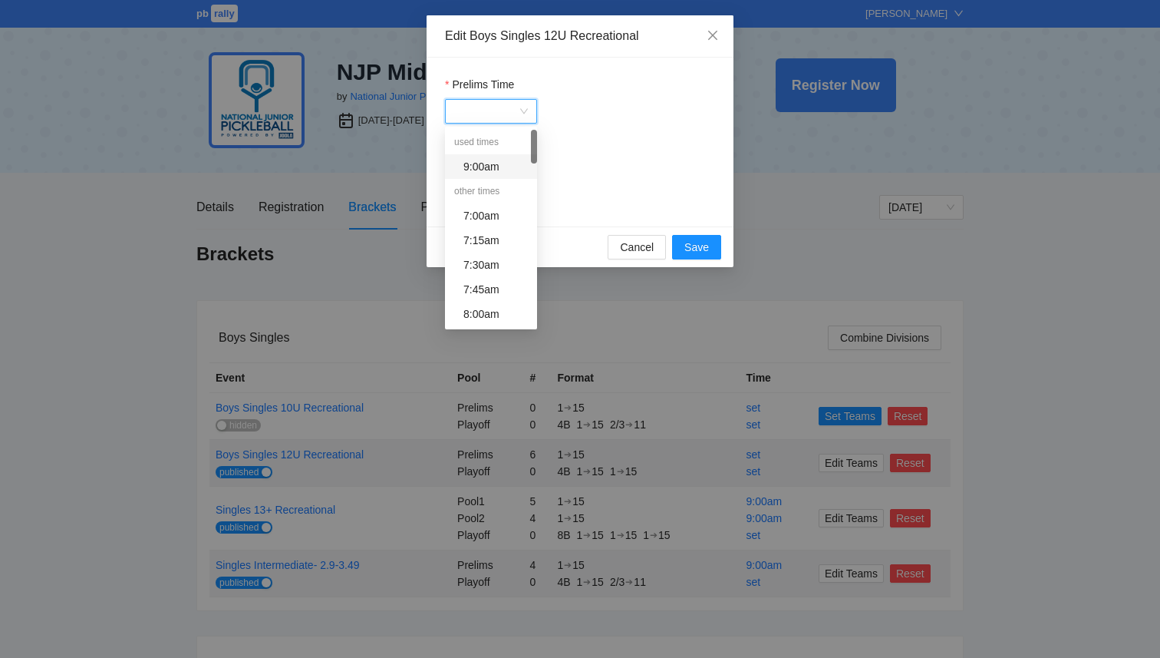
click at [474, 163] on div "9:00am" at bounding box center [496, 166] width 64 height 17
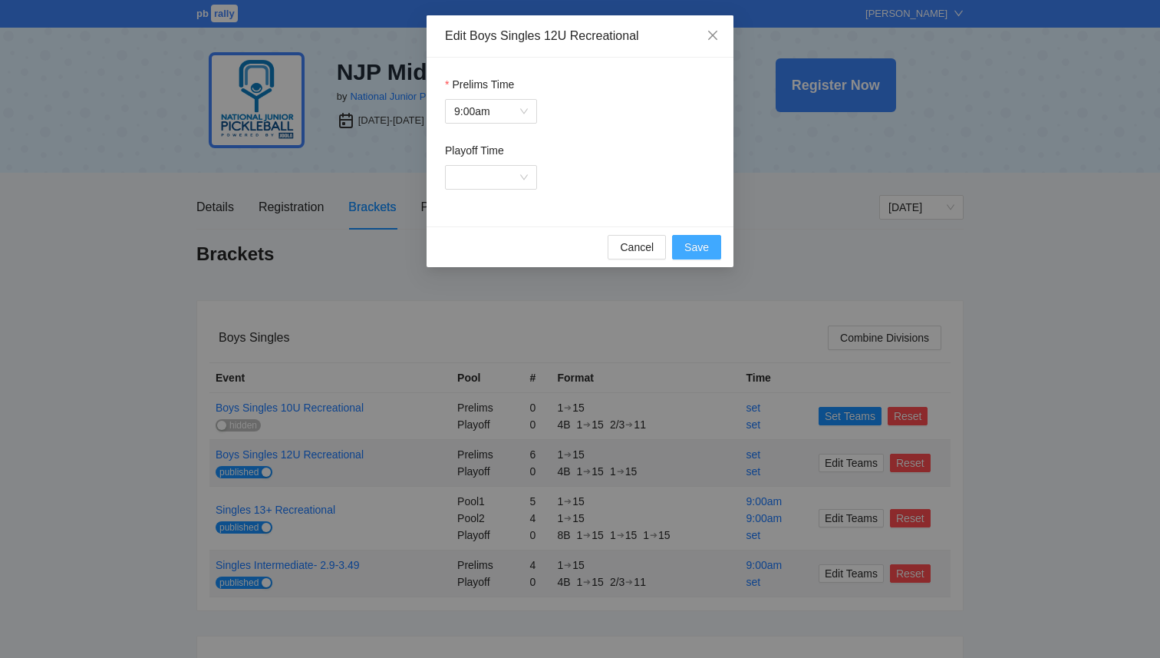
click at [707, 248] on span "Save" at bounding box center [697, 247] width 25 height 17
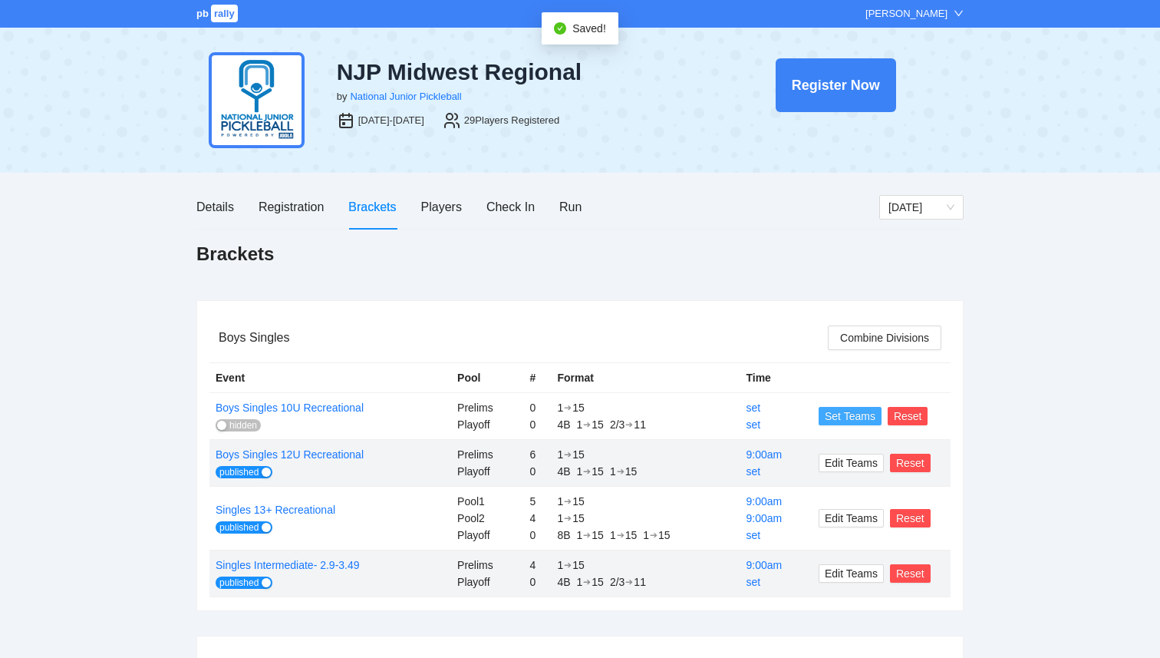
click at [839, 417] on span "Set Teams" at bounding box center [850, 416] width 51 height 17
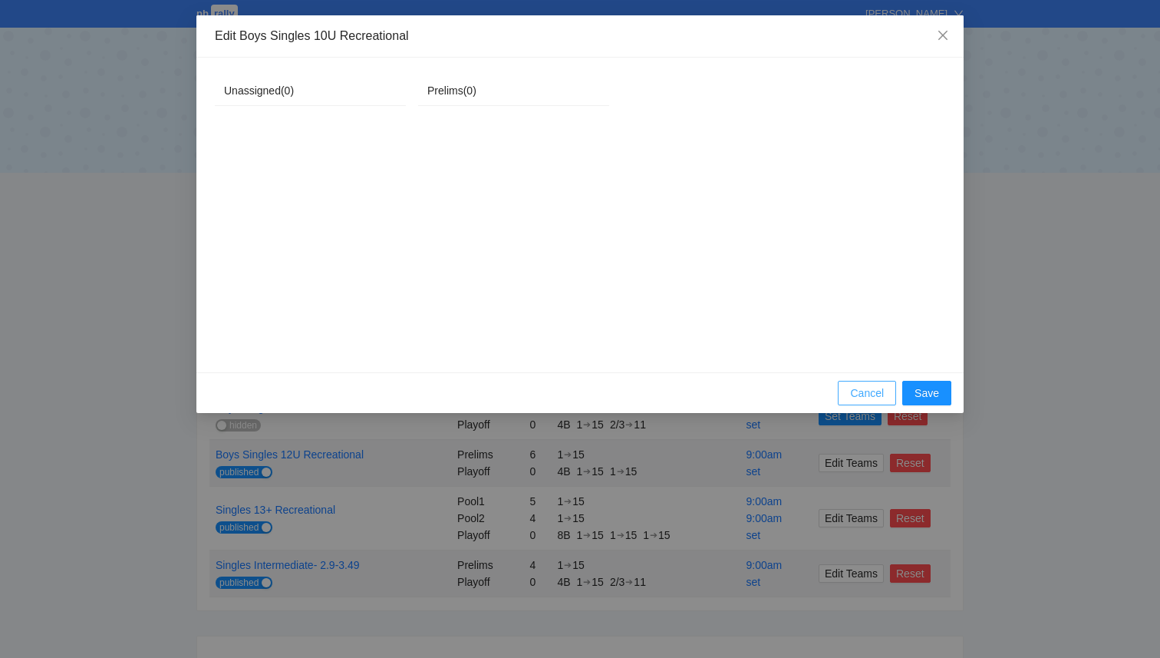
click at [857, 385] on span "Cancel" at bounding box center [867, 393] width 34 height 17
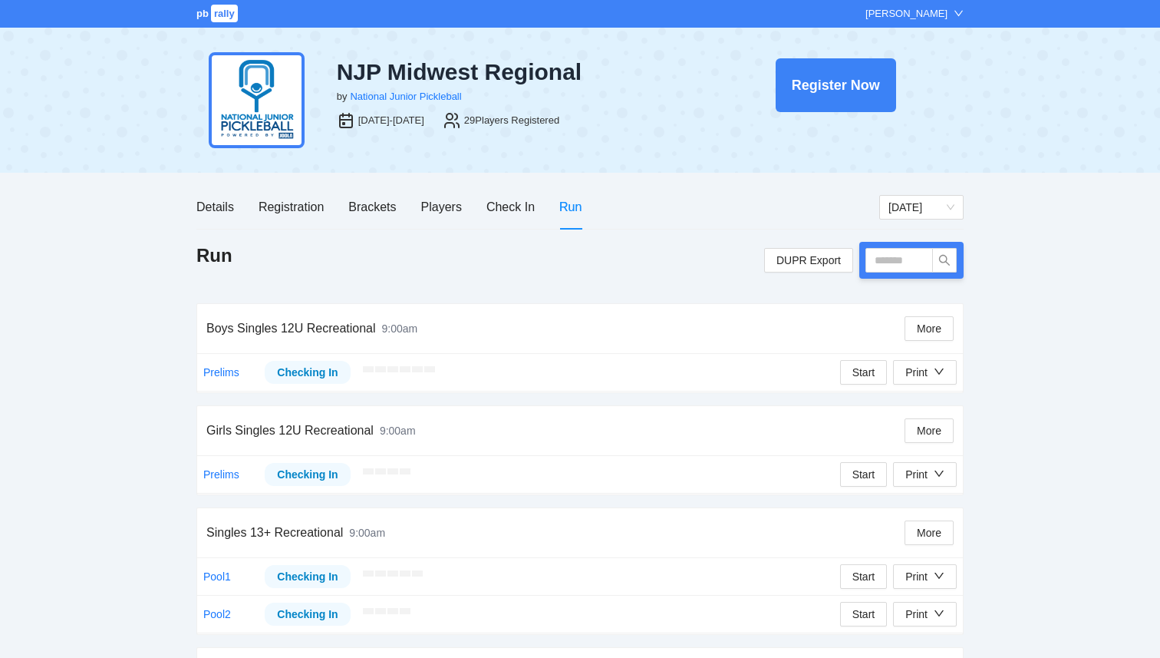
click at [326, 206] on div "Details Registration Brackets Players Check In Run" at bounding box center [388, 207] width 385 height 44
click at [357, 206] on div "Brackets" at bounding box center [372, 206] width 48 height 19
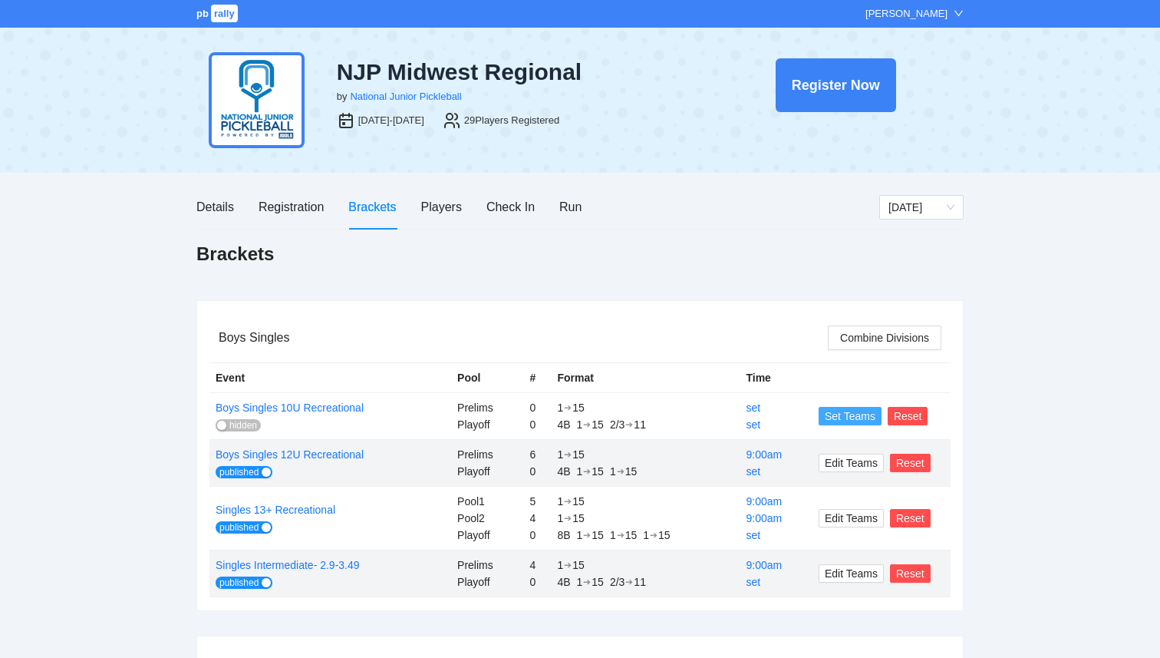
click at [837, 418] on span "Set Teams" at bounding box center [850, 416] width 51 height 17
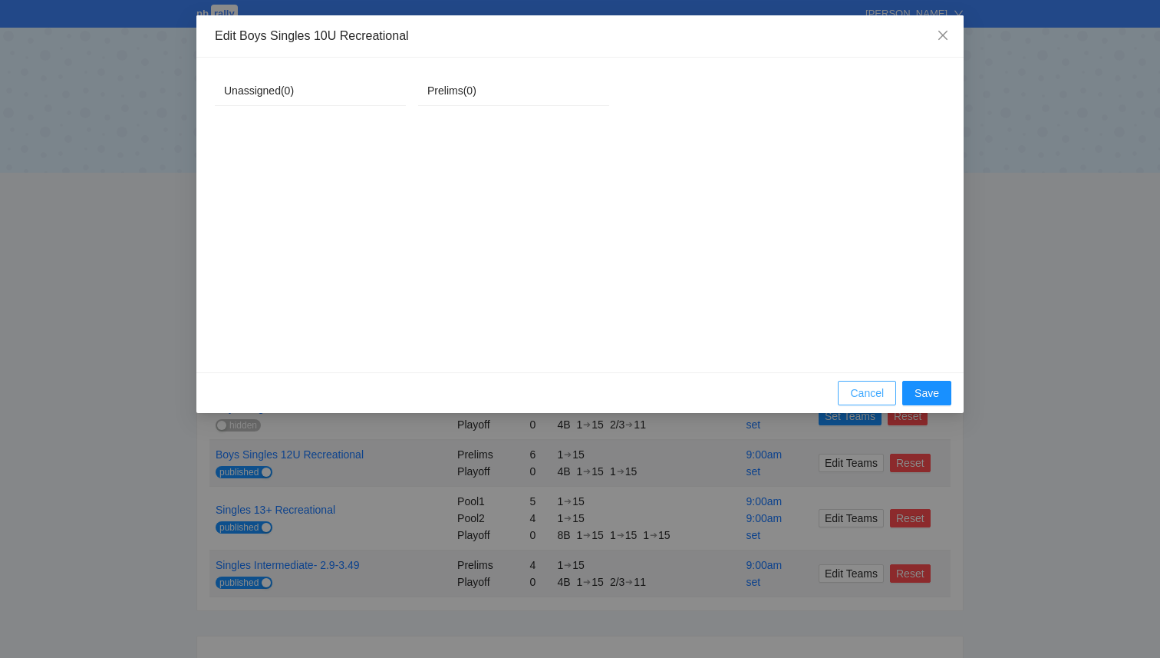
click at [860, 400] on span "Cancel" at bounding box center [867, 393] width 34 height 17
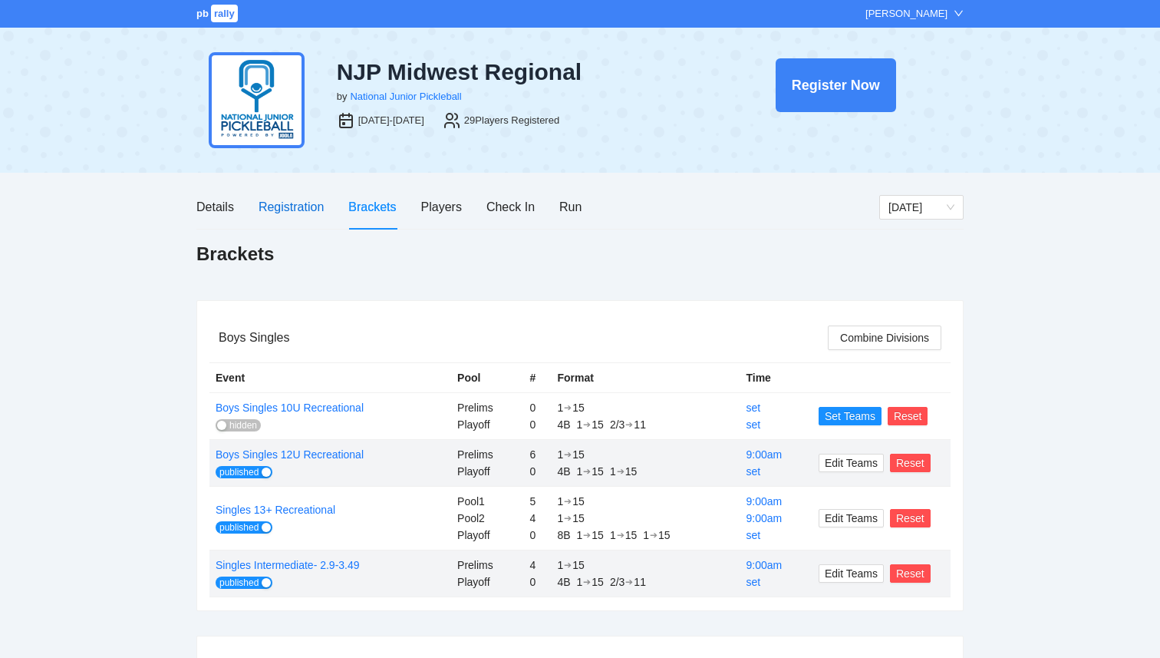
click at [296, 216] on div "Registration" at bounding box center [291, 206] width 65 height 19
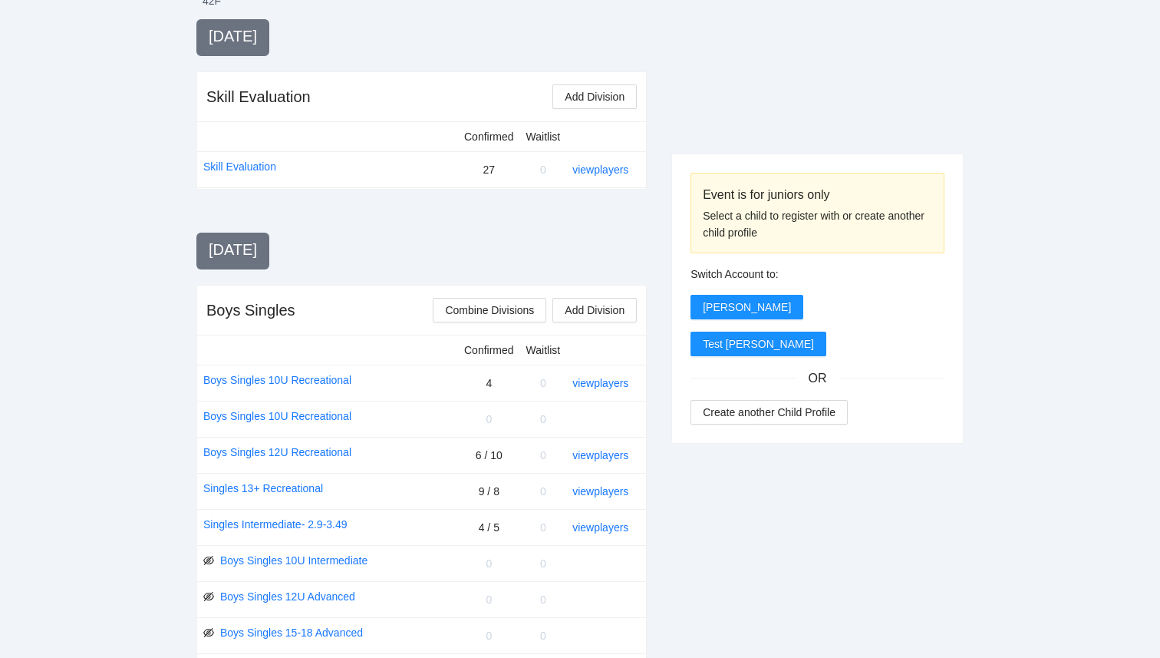
scroll to position [338, 0]
click at [617, 383] on link "view players" at bounding box center [601, 381] width 56 height 12
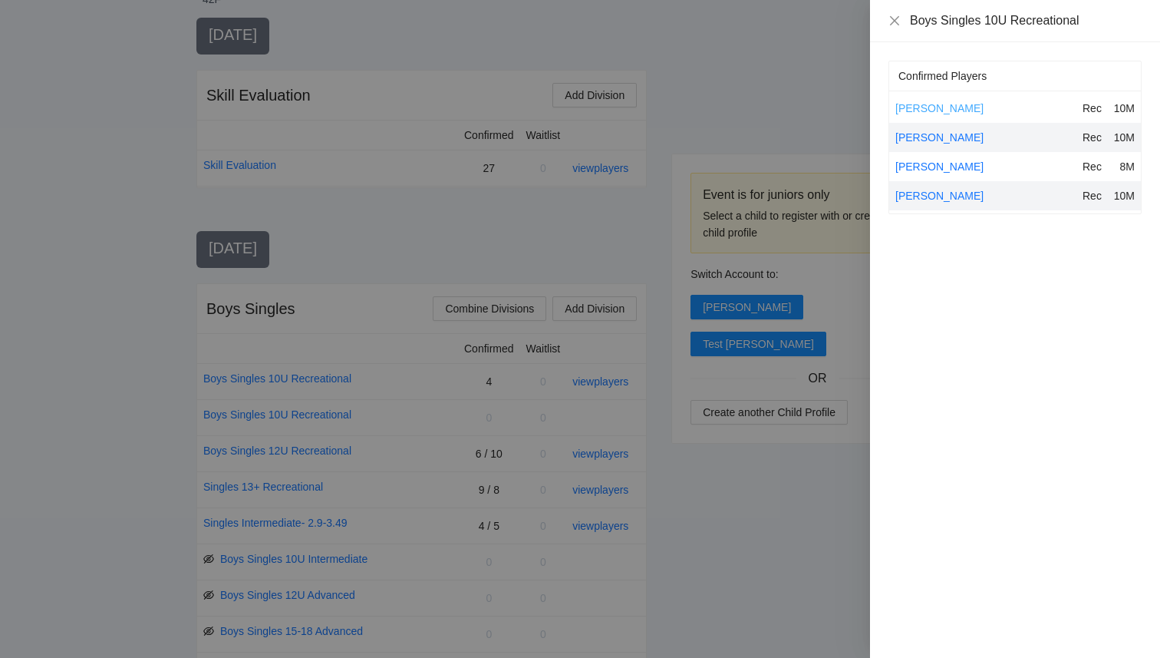
click at [923, 109] on link "[PERSON_NAME]" at bounding box center [940, 108] width 88 height 12
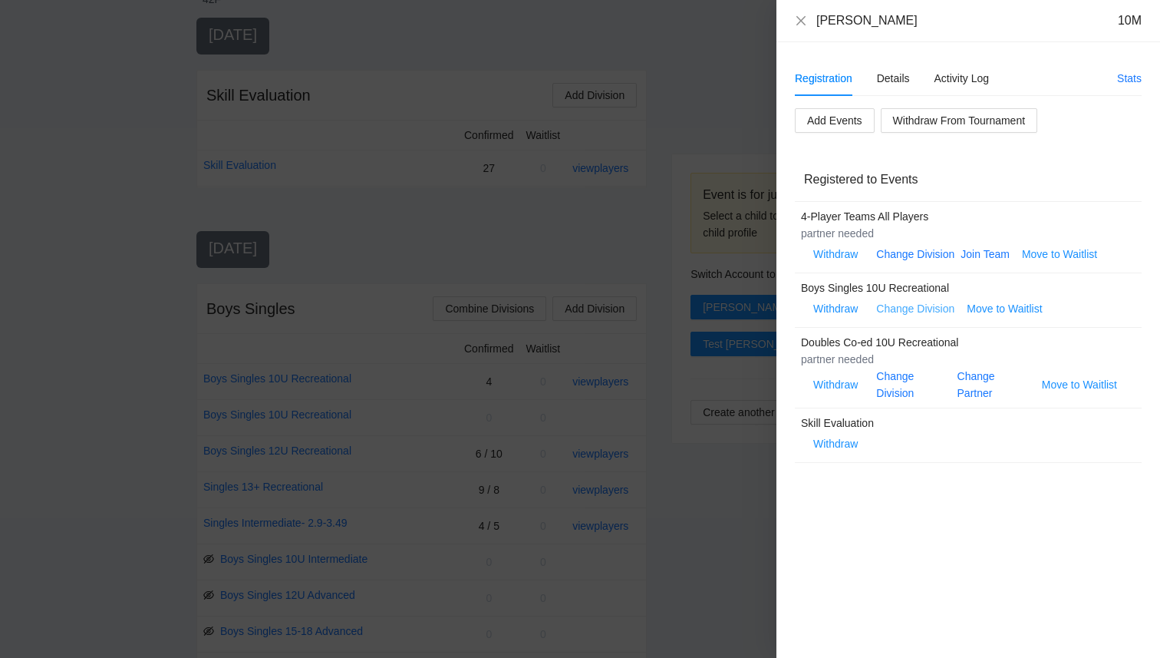
click at [910, 307] on link "Change Division" at bounding box center [915, 308] width 78 height 12
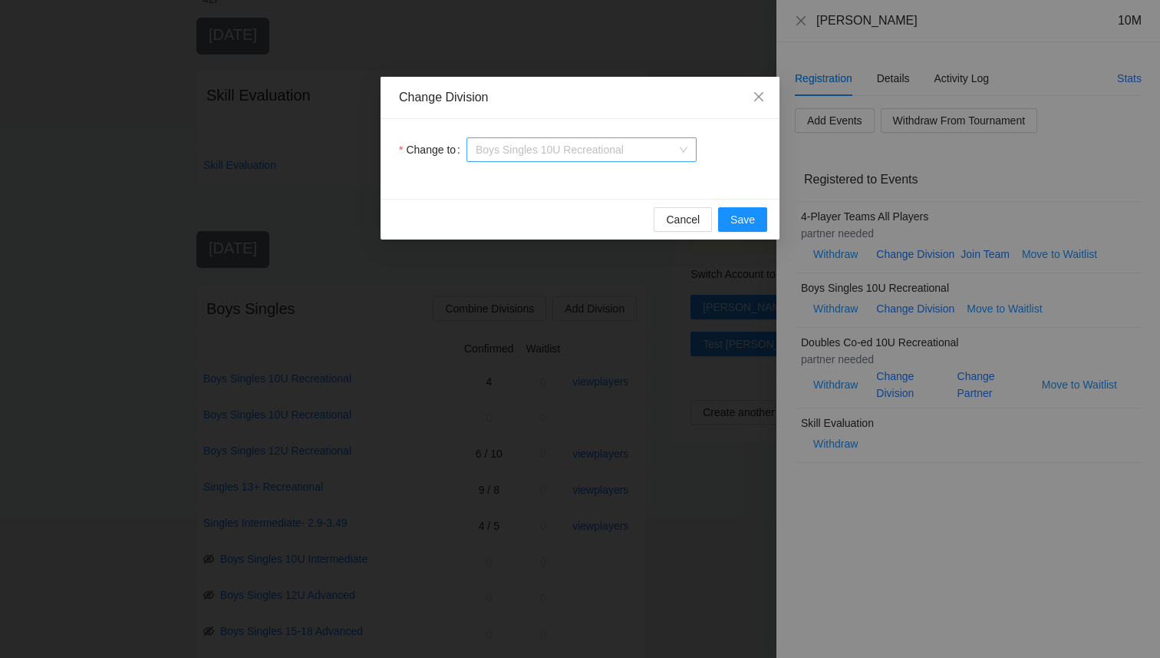
click at [609, 153] on span "Boys Singles 10U Recreational" at bounding box center [582, 149] width 212 height 23
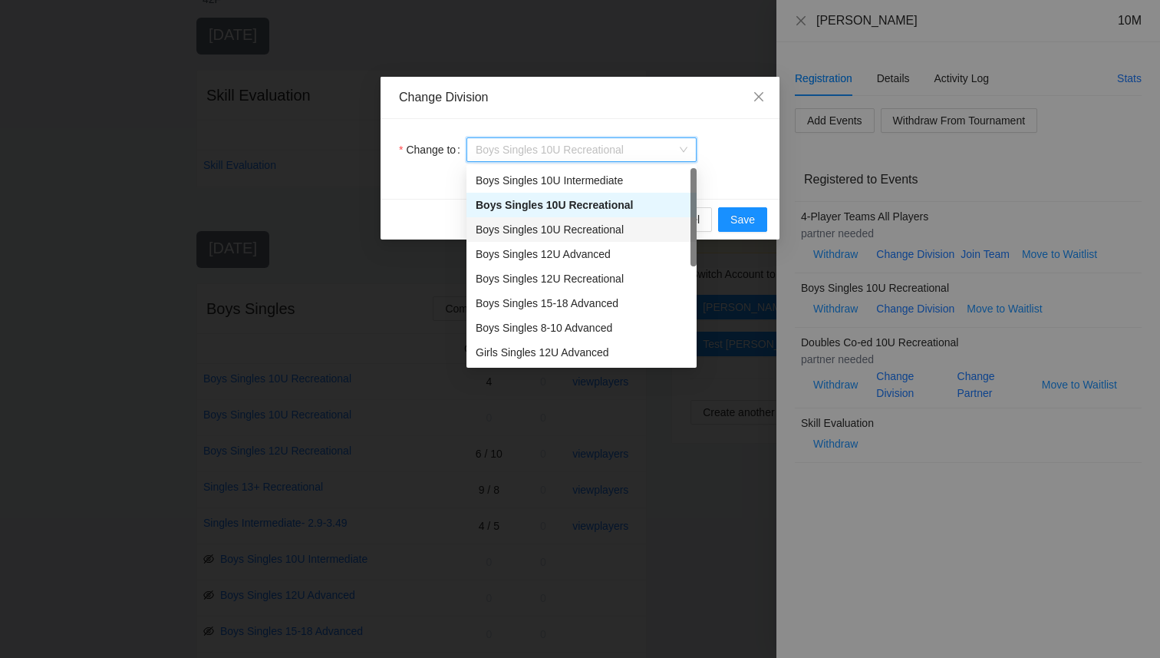
click at [609, 226] on div "Boys Singles 10U Recreational" at bounding box center [582, 229] width 212 height 17
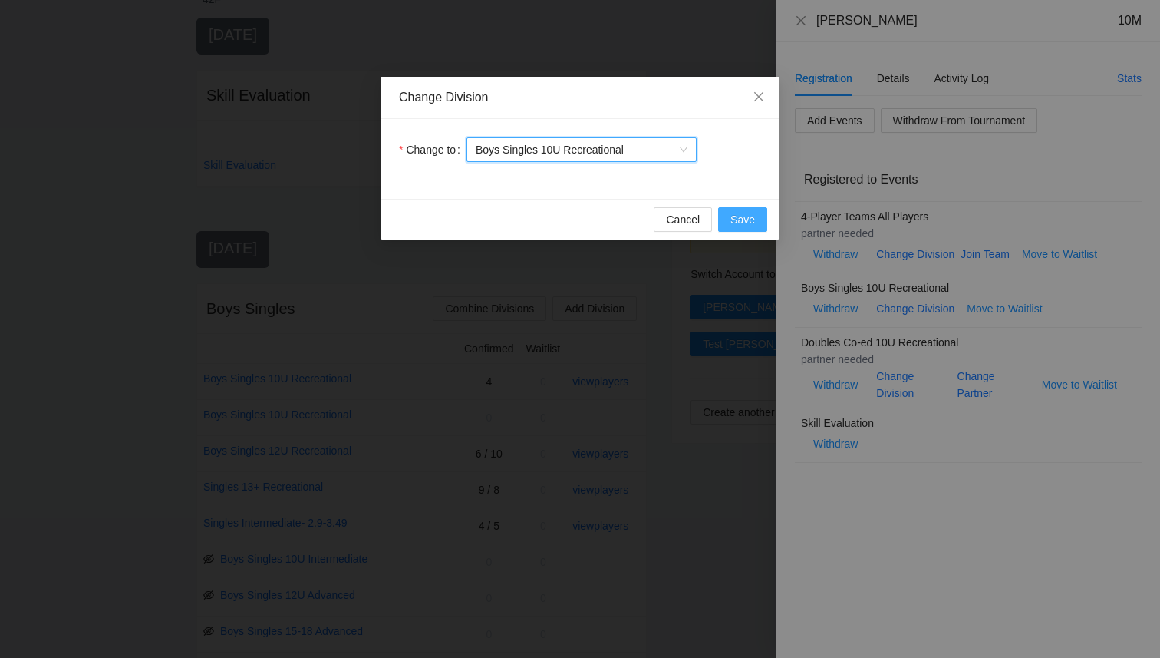
click at [745, 220] on span "Save" at bounding box center [743, 219] width 25 height 17
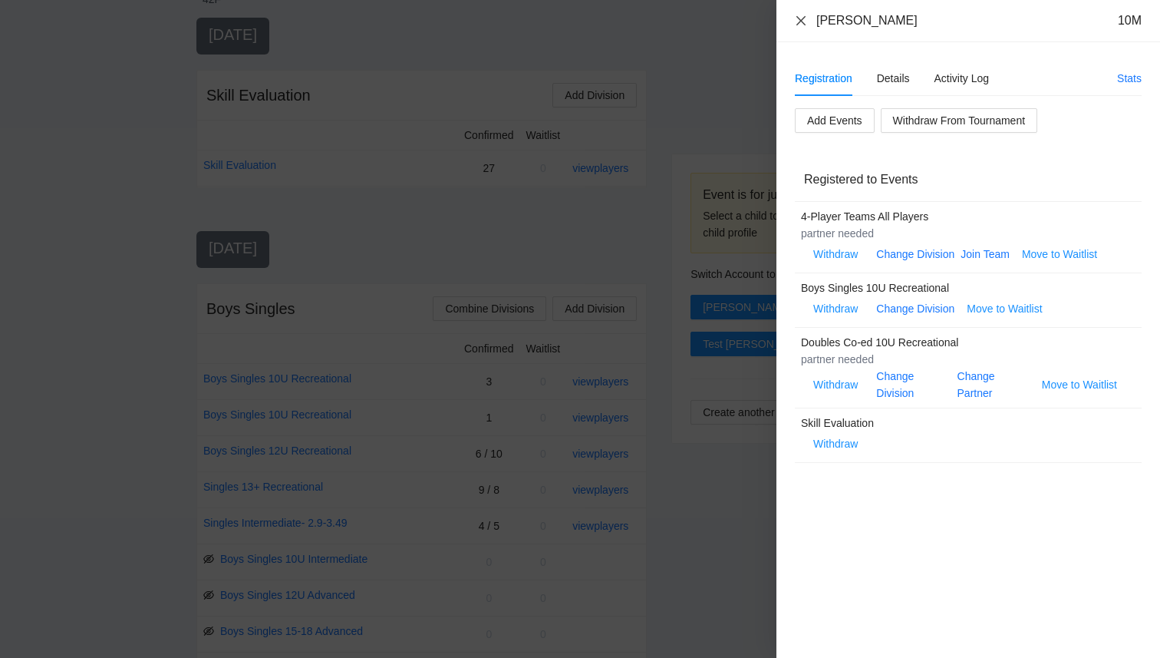
click at [798, 23] on icon "close" at bounding box center [801, 19] width 9 height 9
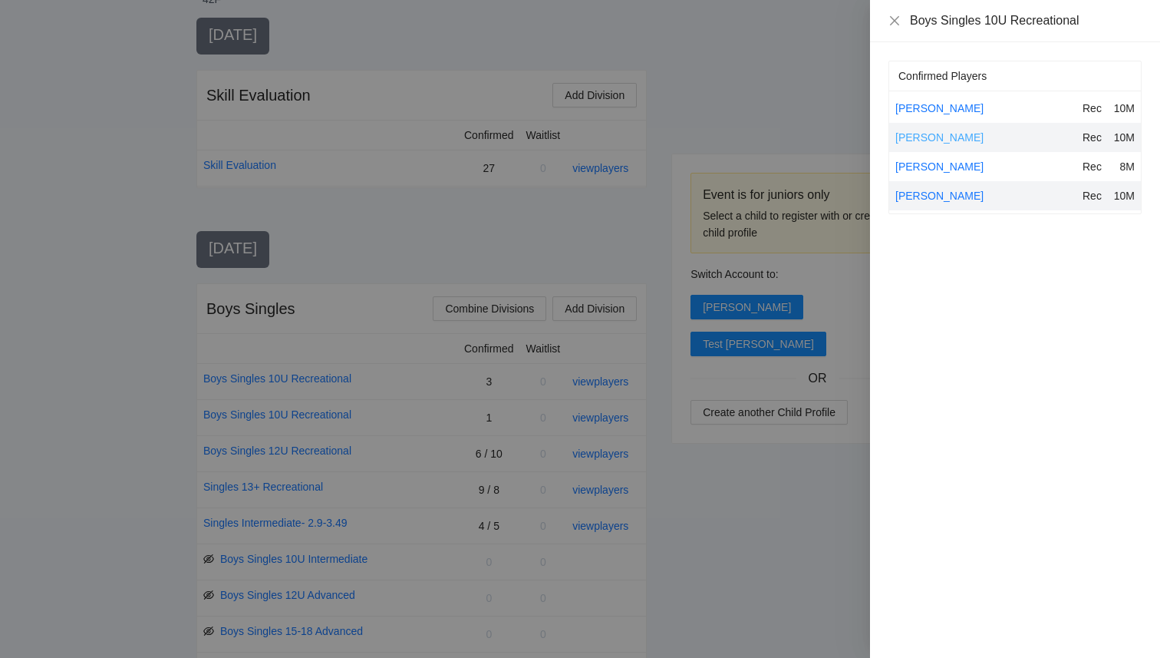
click at [924, 141] on link "[PERSON_NAME]" at bounding box center [940, 137] width 88 height 12
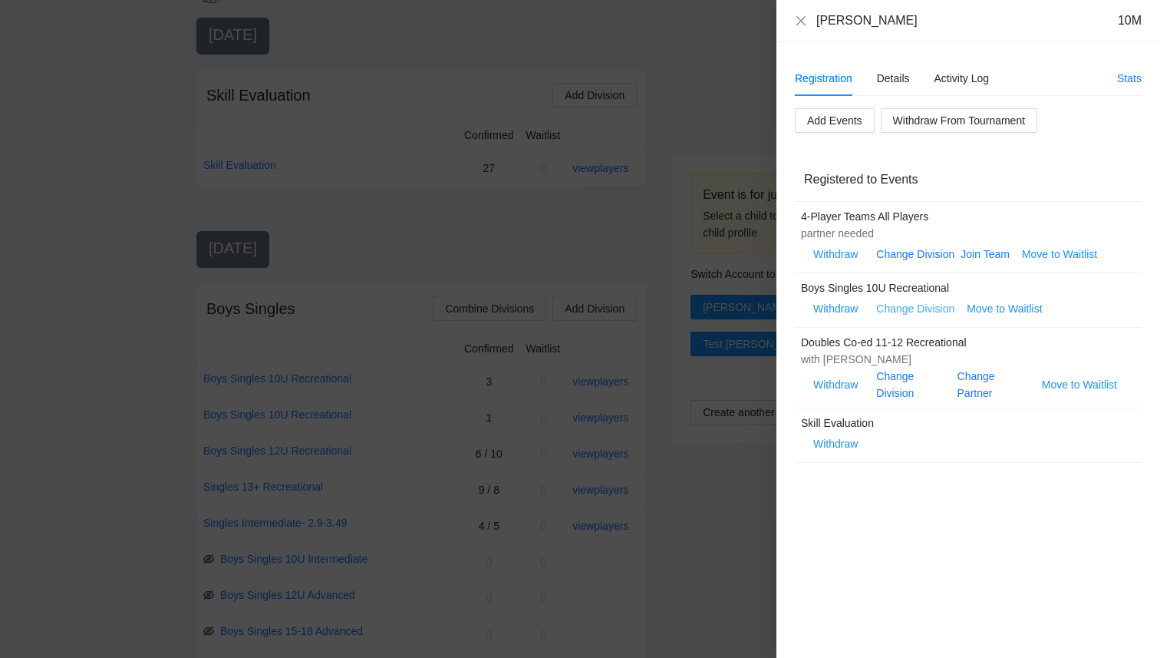
click at [906, 309] on link "Change Division" at bounding box center [915, 308] width 78 height 12
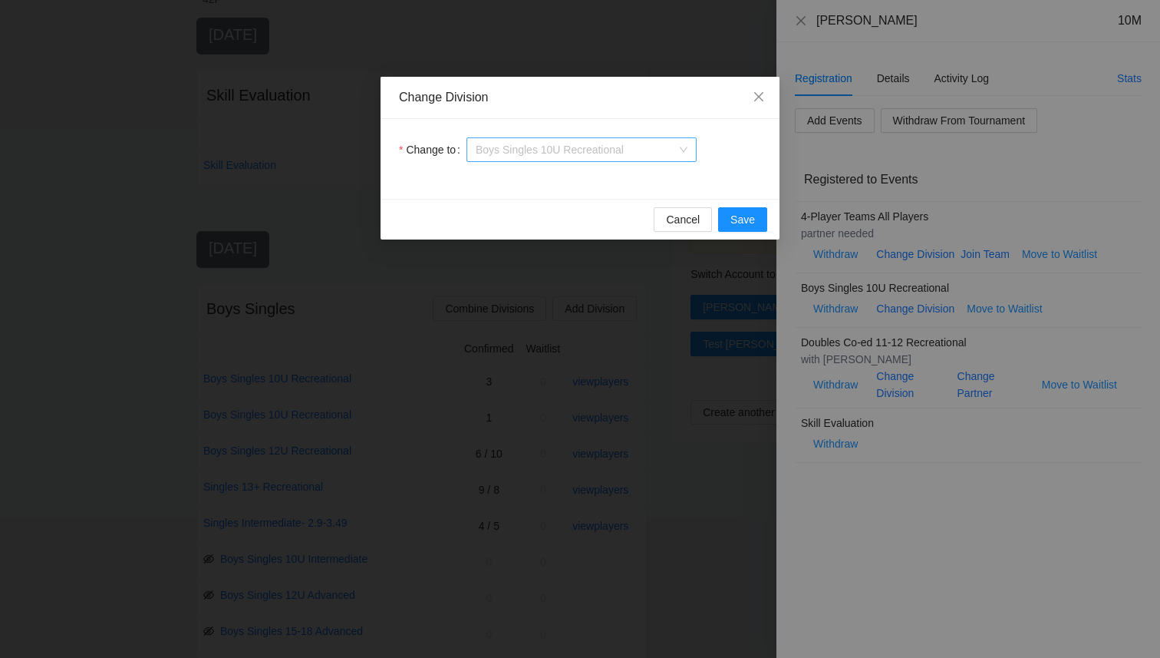
click at [658, 149] on span "Boys Singles 10U Recreational" at bounding box center [582, 149] width 212 height 23
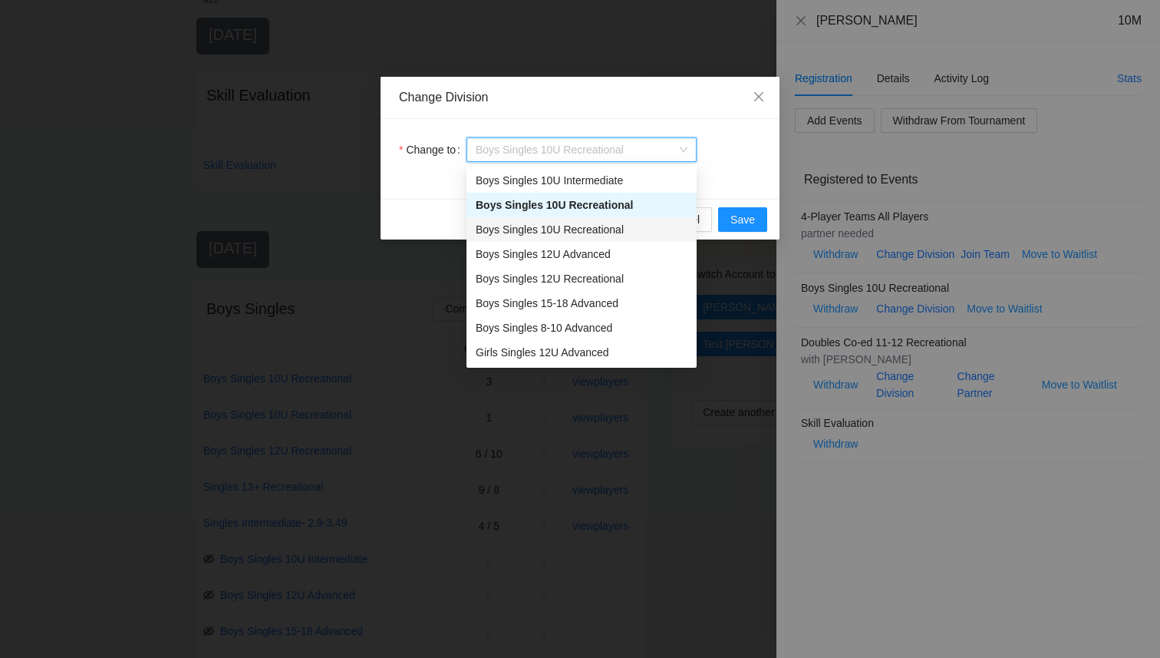
click at [630, 226] on div "Boys Singles 10U Recreational" at bounding box center [582, 229] width 212 height 17
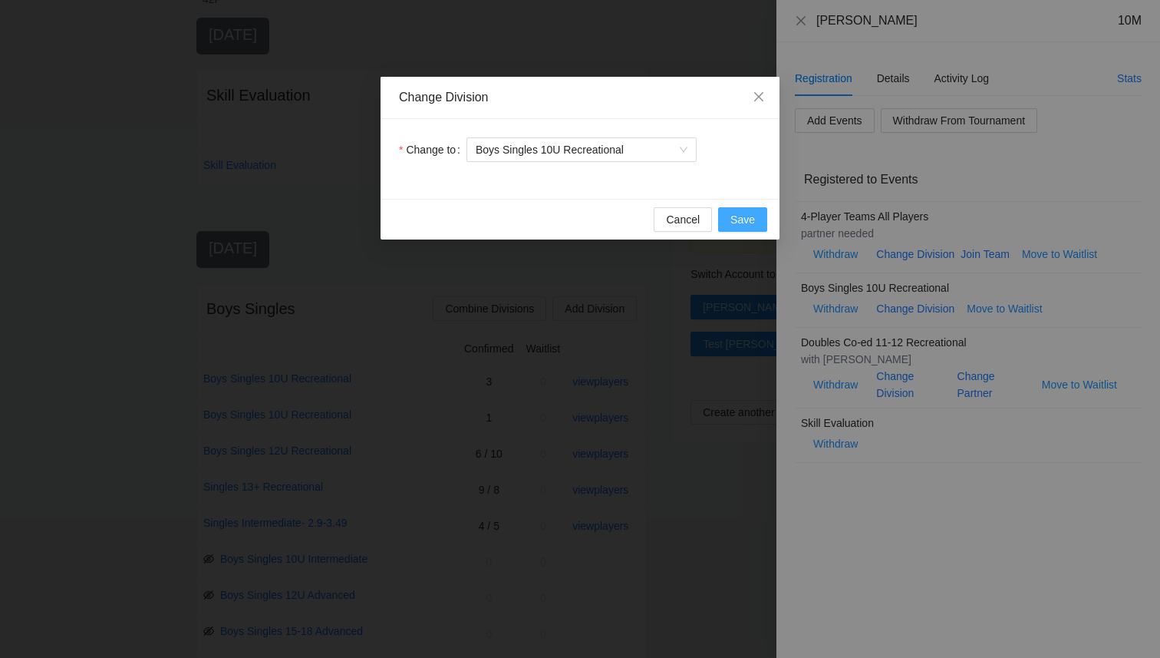
click at [731, 216] on span "Save" at bounding box center [743, 219] width 25 height 17
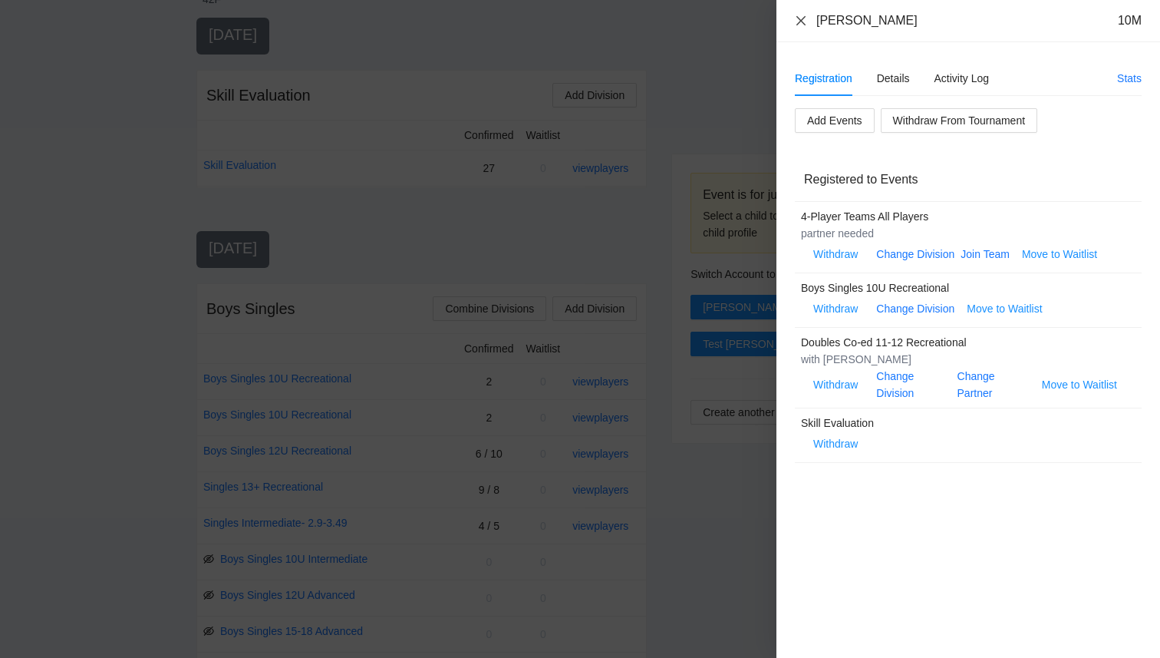
click at [800, 15] on icon "close" at bounding box center [801, 21] width 12 height 12
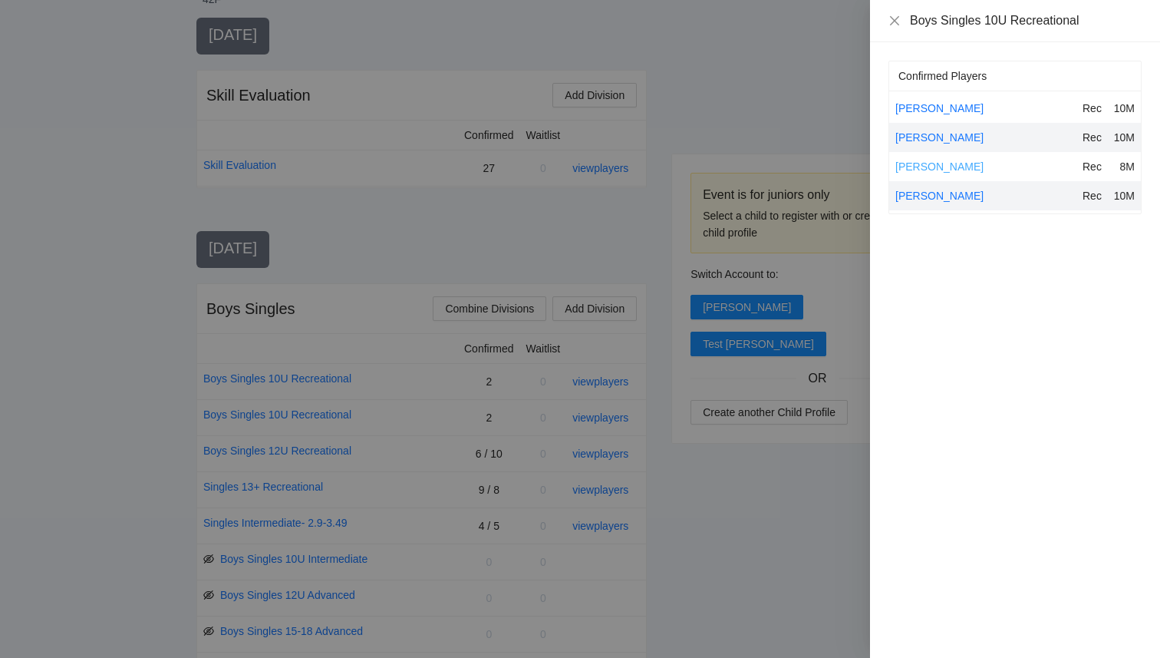
click at [922, 161] on link "[PERSON_NAME]" at bounding box center [940, 166] width 88 height 12
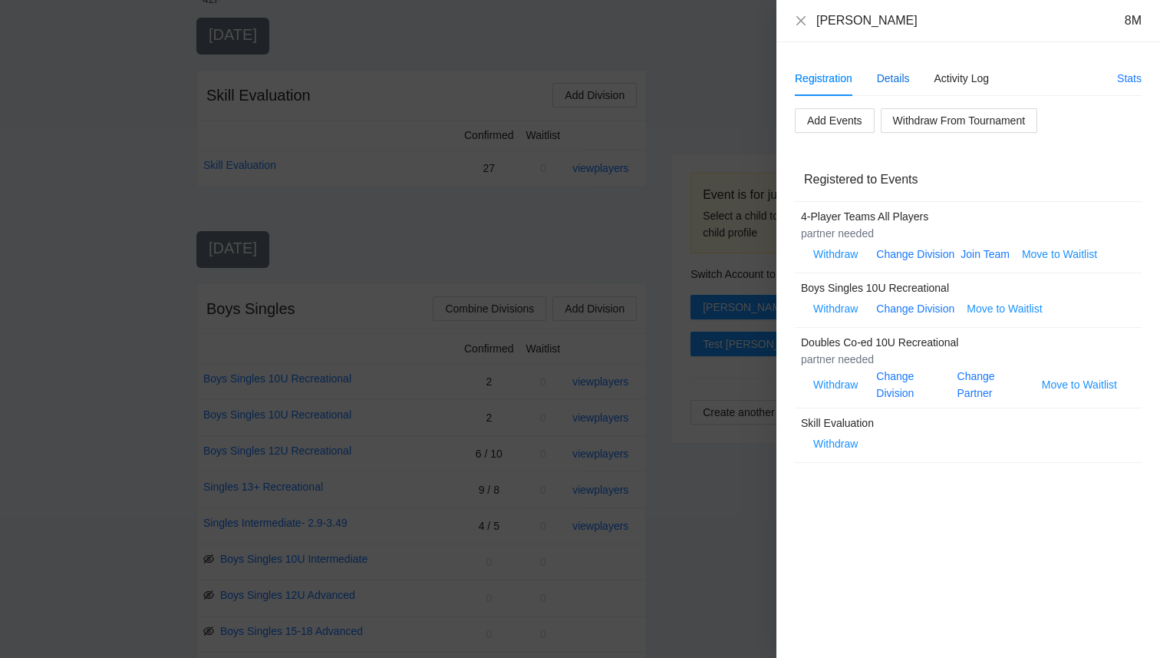
click at [886, 76] on div "Details" at bounding box center [893, 78] width 33 height 17
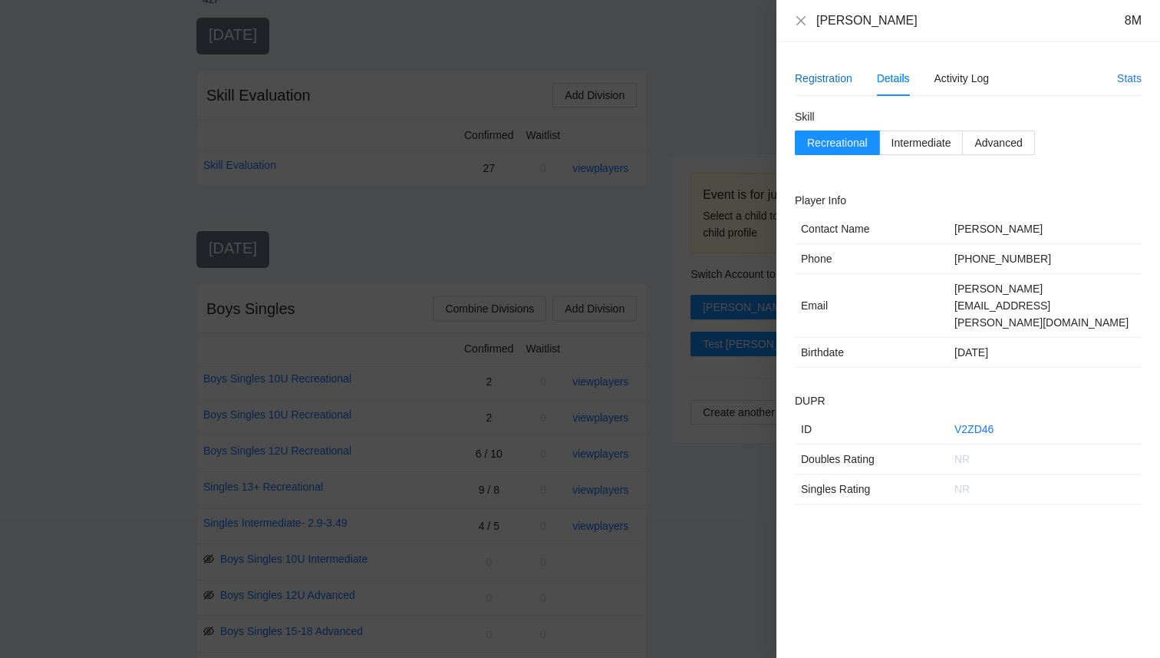
click at [841, 75] on div "Registration" at bounding box center [824, 78] width 58 height 17
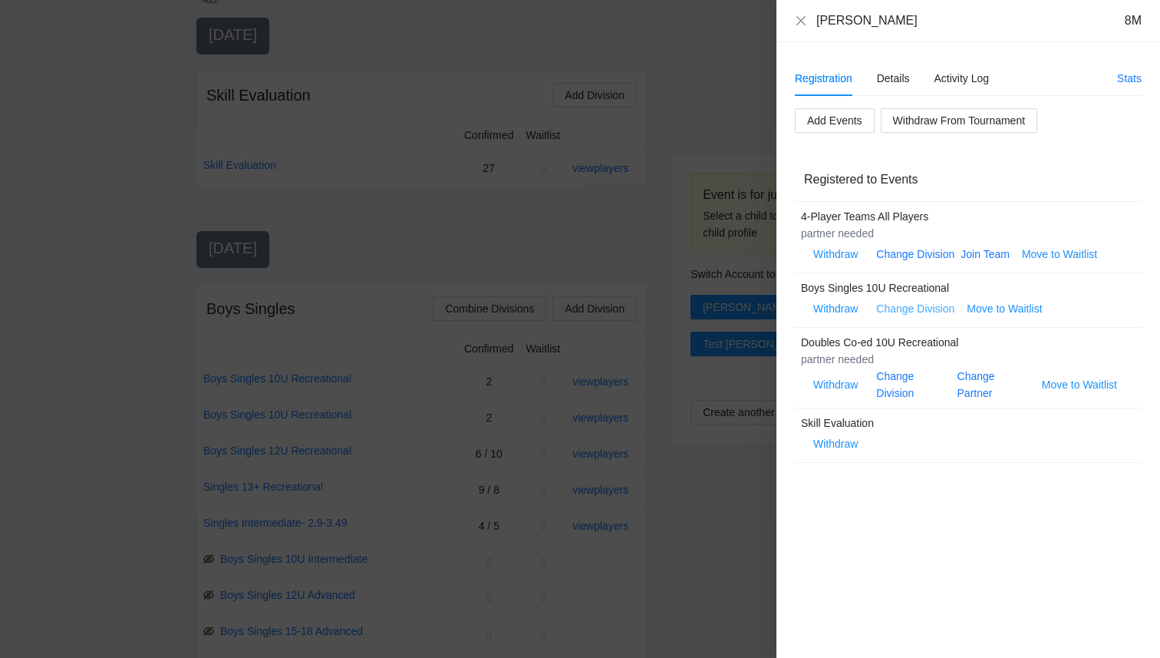
click at [904, 306] on link "Change Division" at bounding box center [915, 308] width 78 height 12
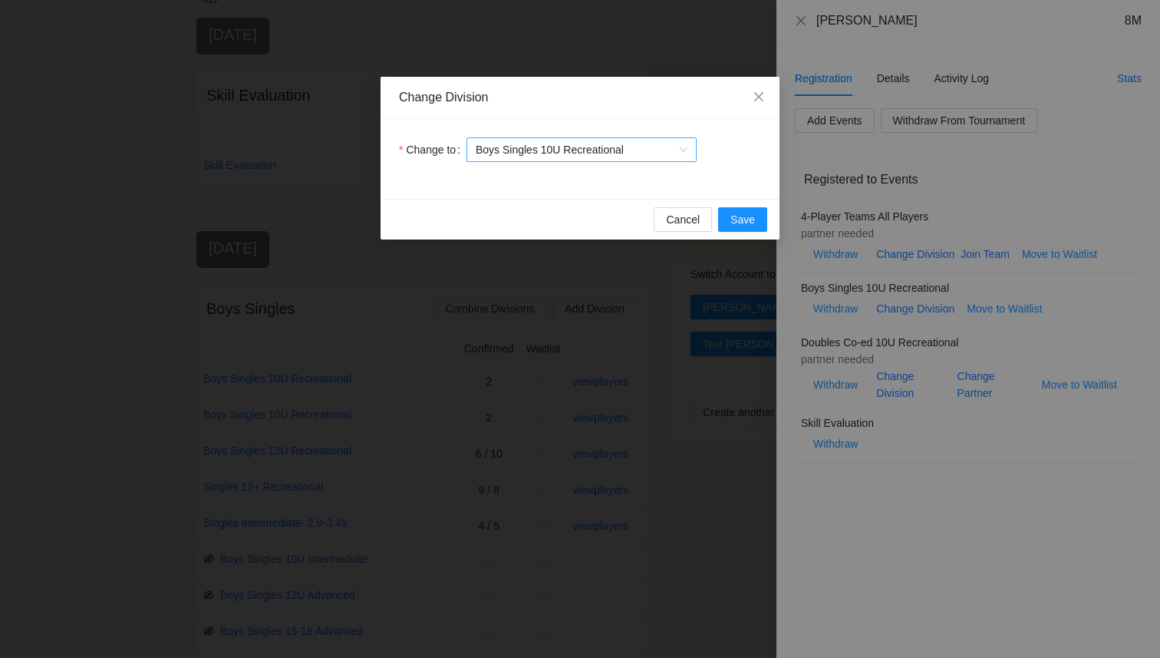
click at [657, 143] on span "Boys Singles 10U Recreational" at bounding box center [582, 149] width 212 height 23
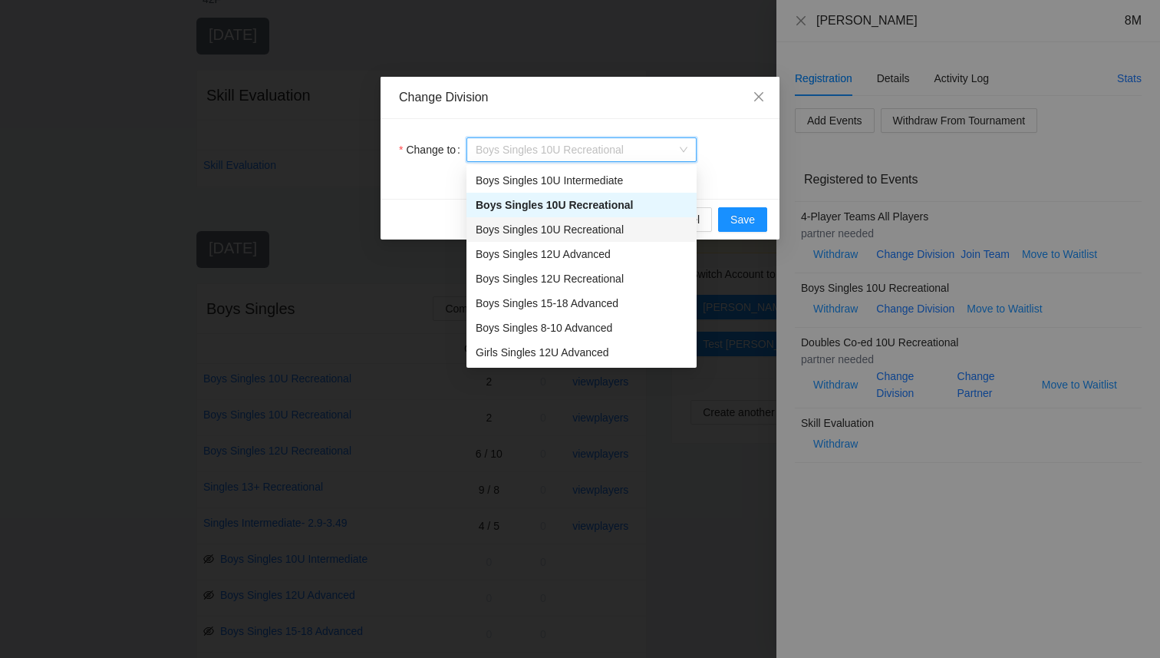
click at [617, 224] on div "Boys Singles 10U Recreational" at bounding box center [582, 229] width 212 height 17
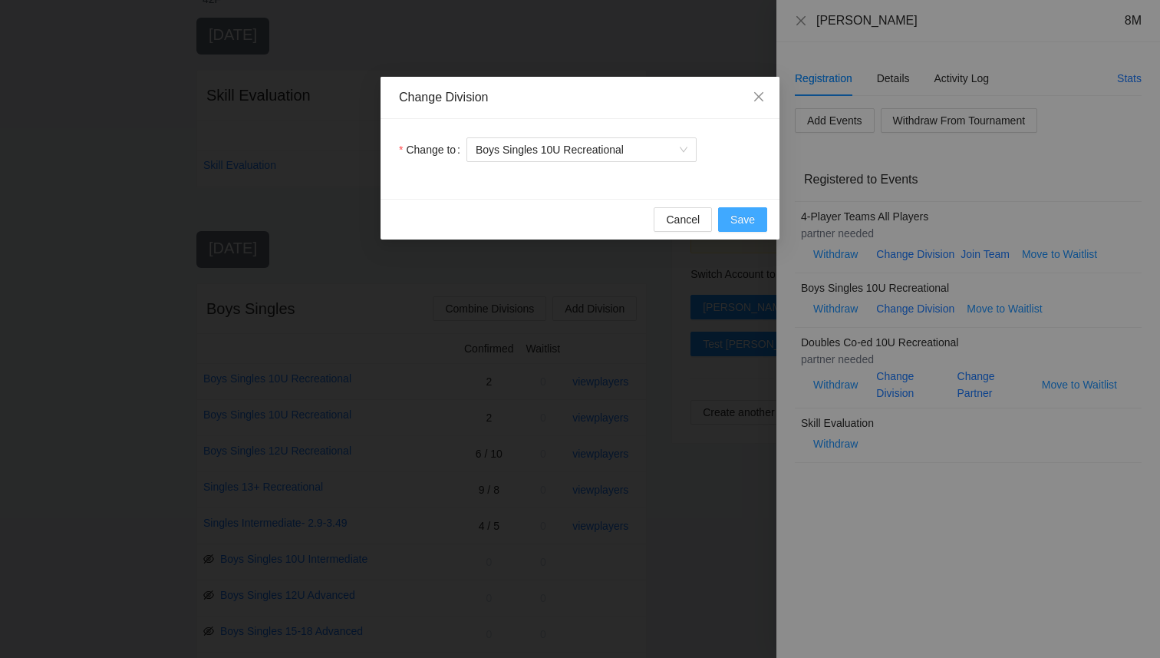
click at [758, 218] on button "Save" at bounding box center [742, 219] width 49 height 25
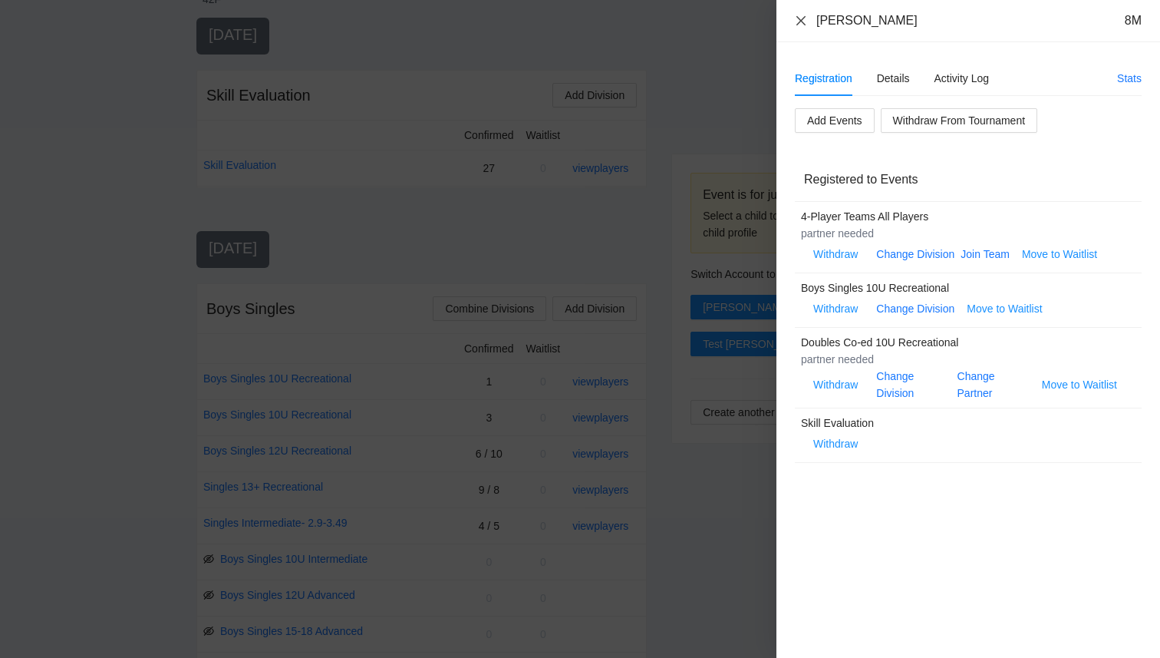
click at [800, 20] on icon "close" at bounding box center [801, 19] width 9 height 9
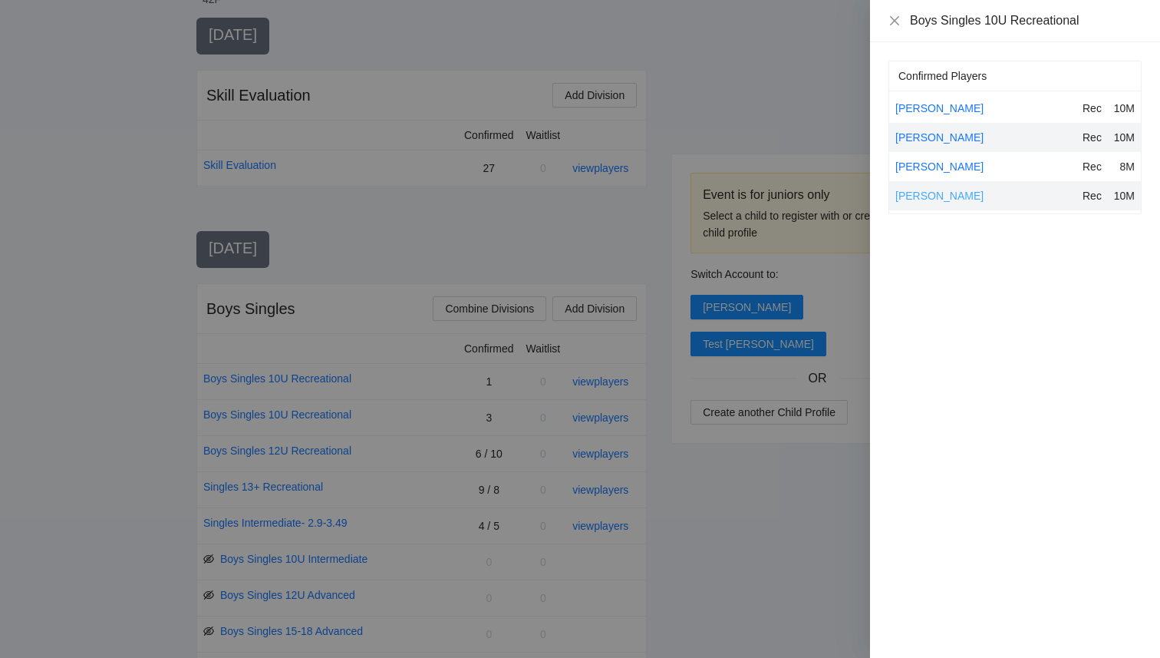
click at [906, 199] on link "[PERSON_NAME]" at bounding box center [940, 196] width 88 height 12
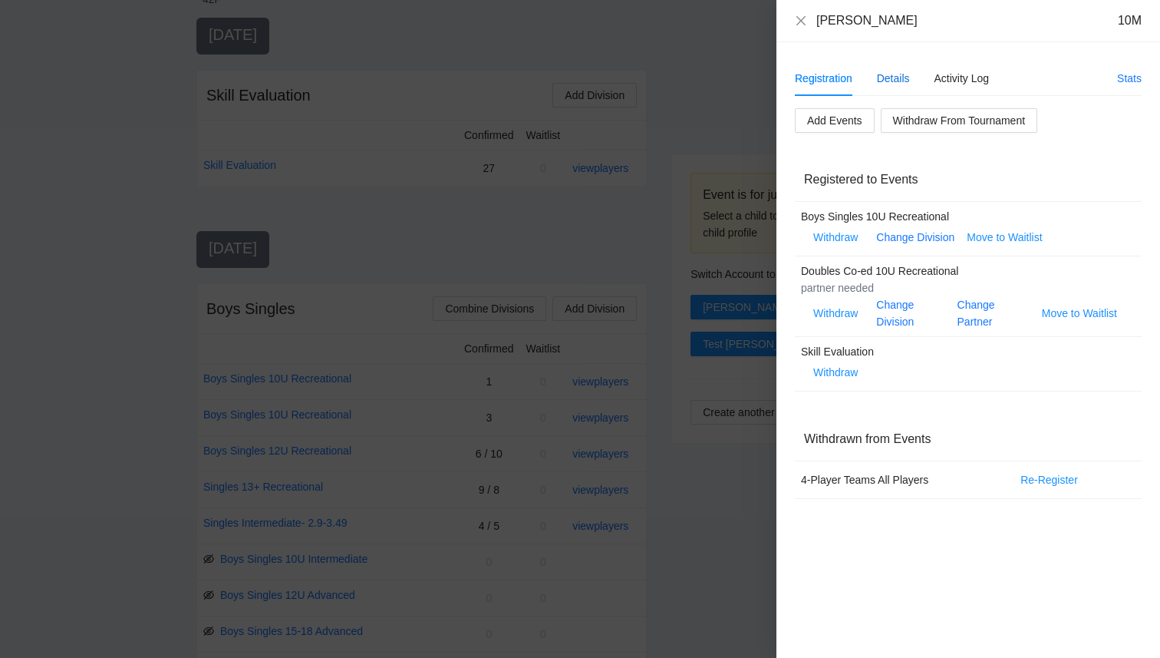
click at [893, 79] on div "Details" at bounding box center [893, 78] width 33 height 17
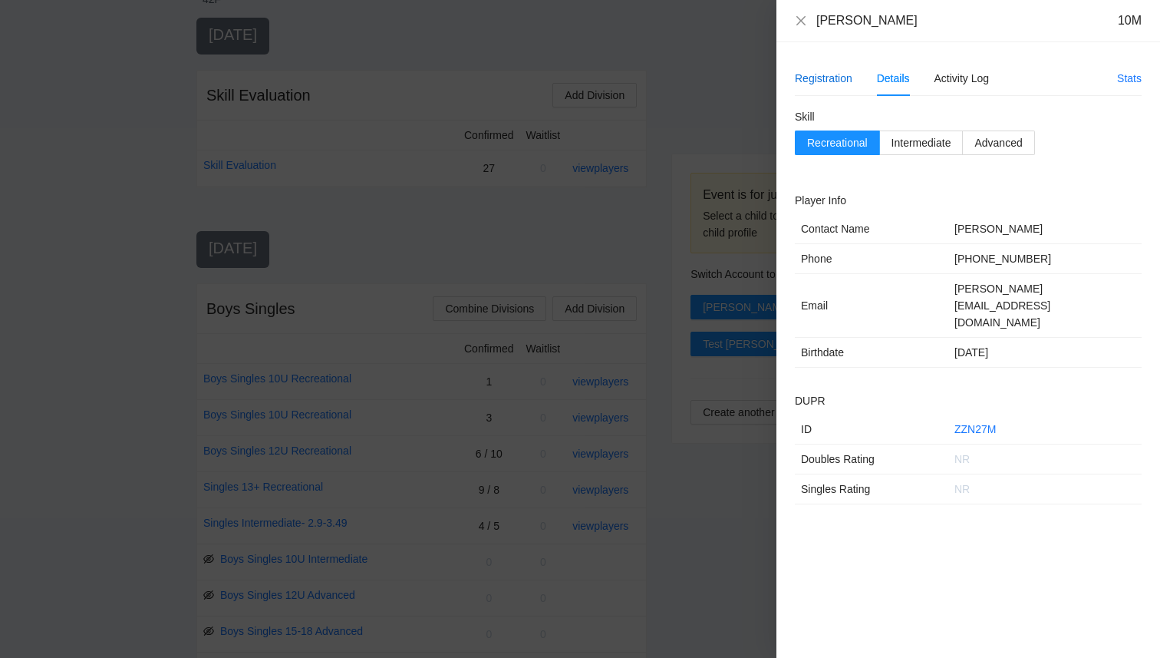
click at [850, 85] on div "Registration" at bounding box center [824, 78] width 58 height 17
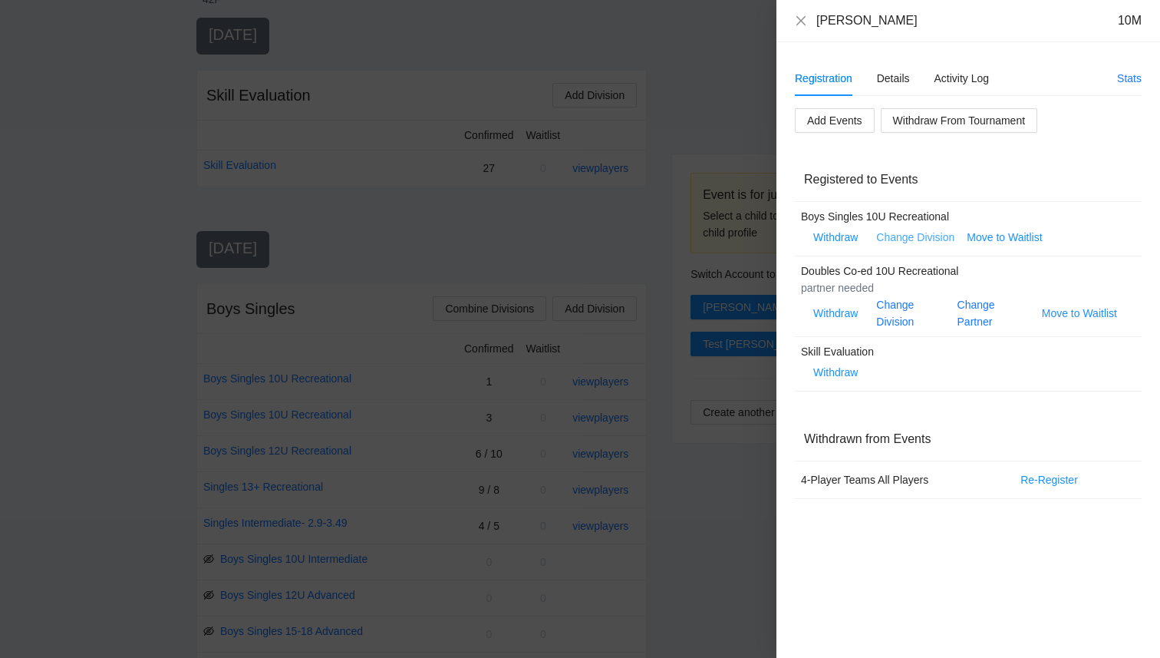
click at [907, 239] on link "Change Division" at bounding box center [915, 237] width 78 height 12
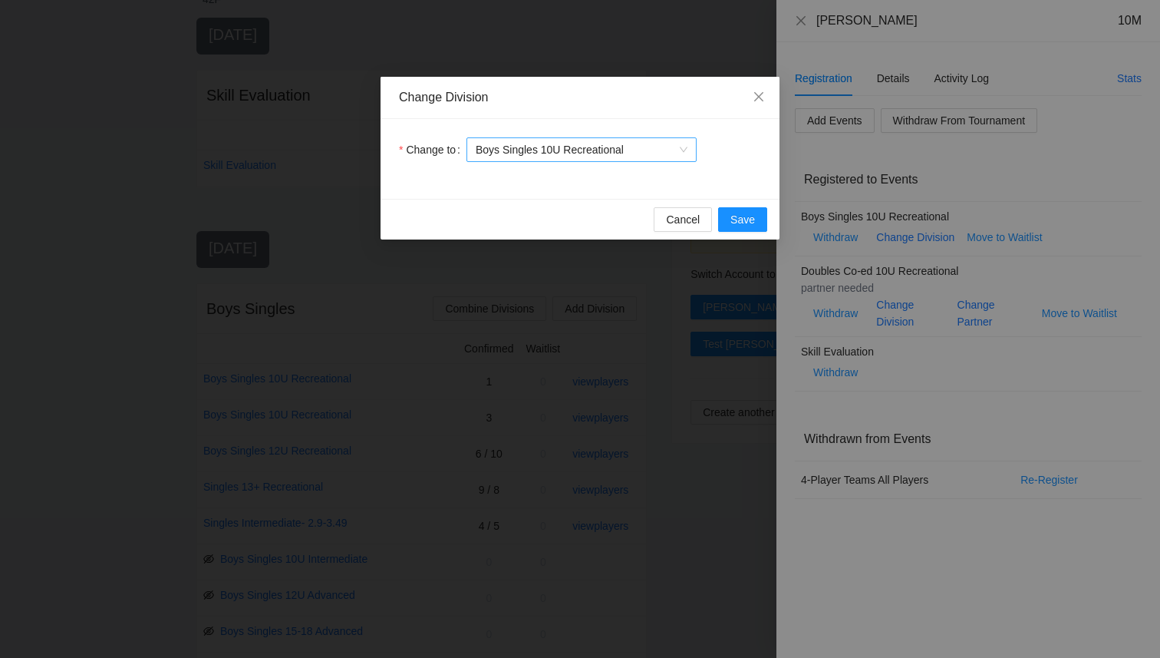
click at [645, 144] on span "Boys Singles 10U Recreational" at bounding box center [582, 149] width 212 height 23
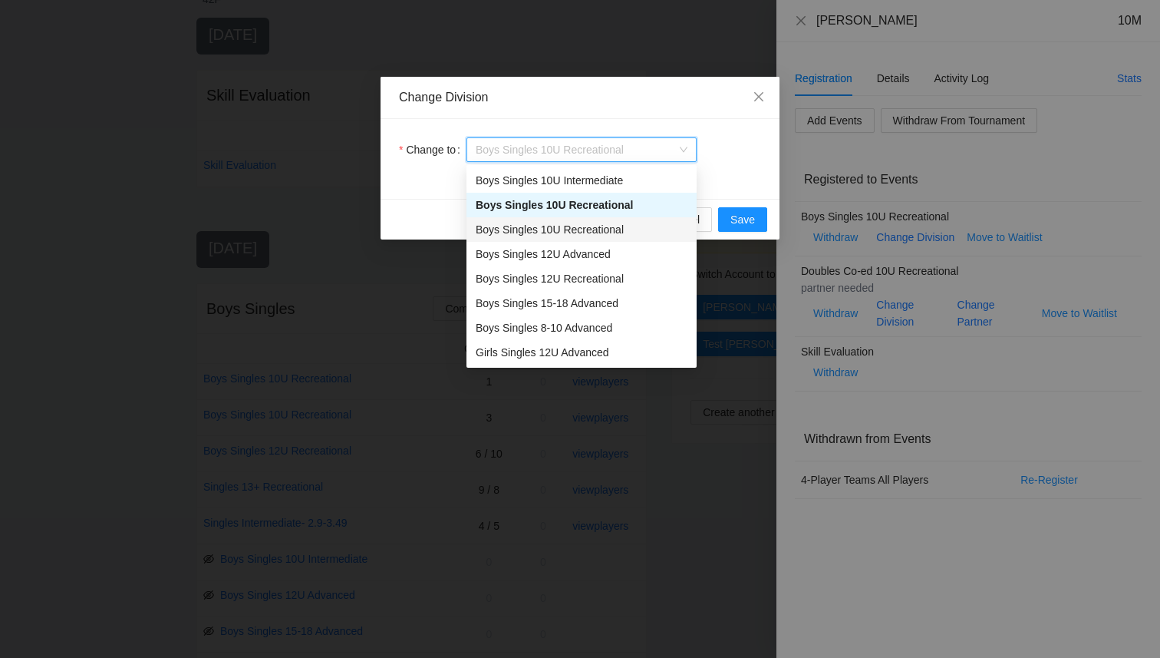
click at [621, 228] on div "Boys Singles 10U Recreational" at bounding box center [582, 229] width 212 height 17
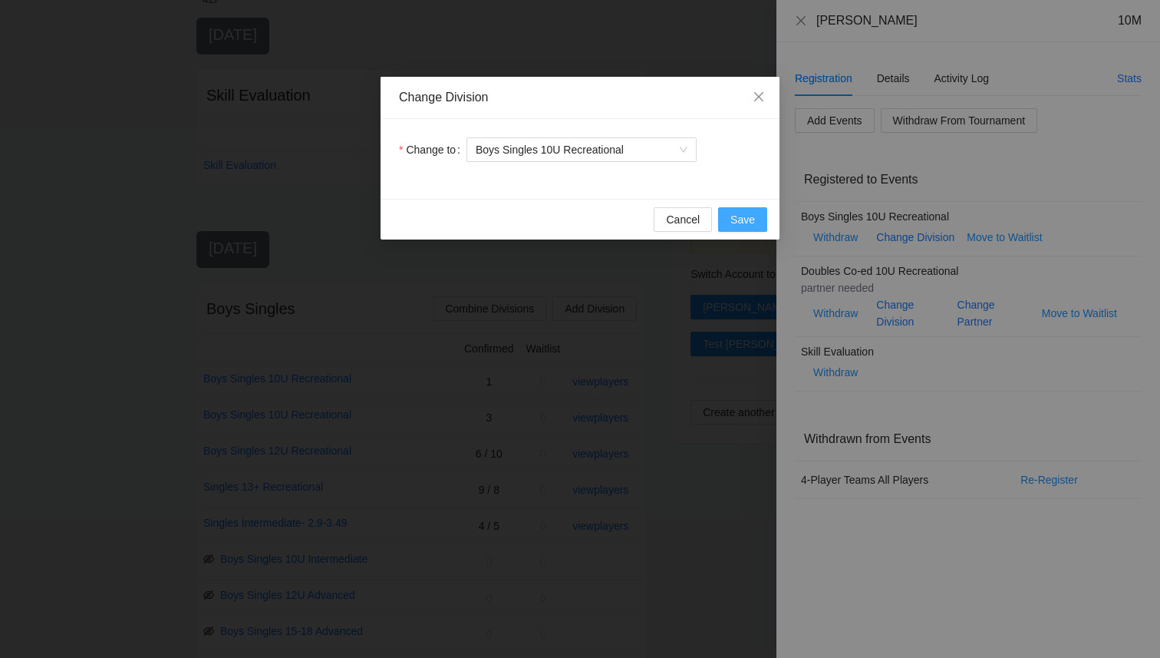
click at [746, 228] on button "Save" at bounding box center [742, 219] width 49 height 25
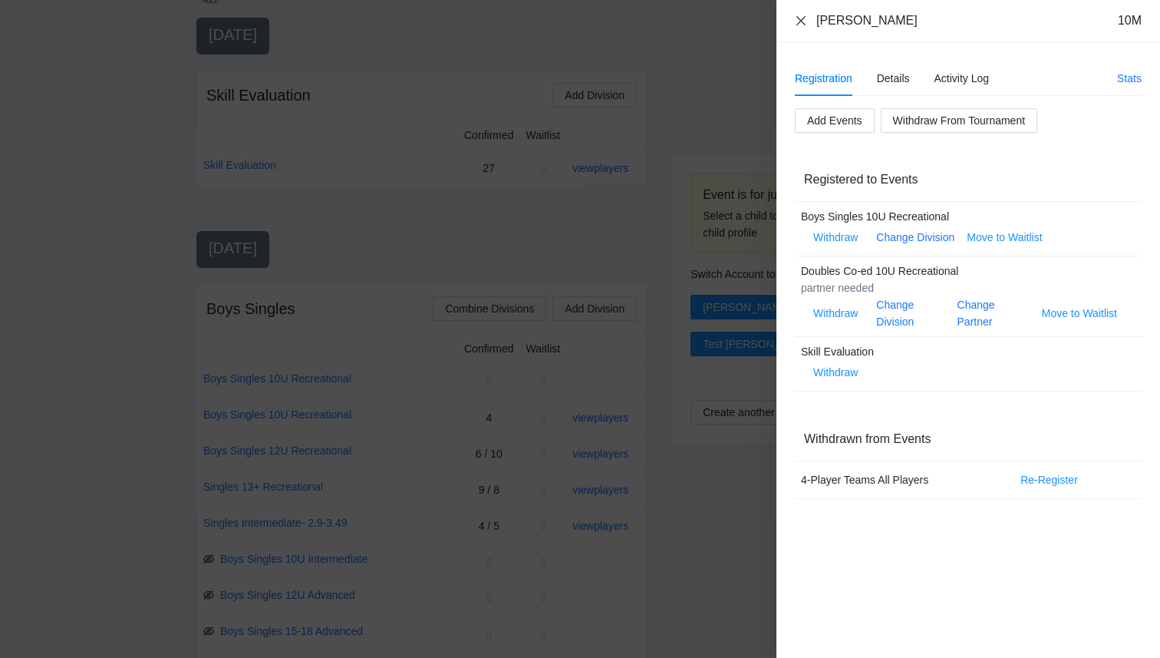
click at [801, 20] on icon "close" at bounding box center [801, 19] width 9 height 9
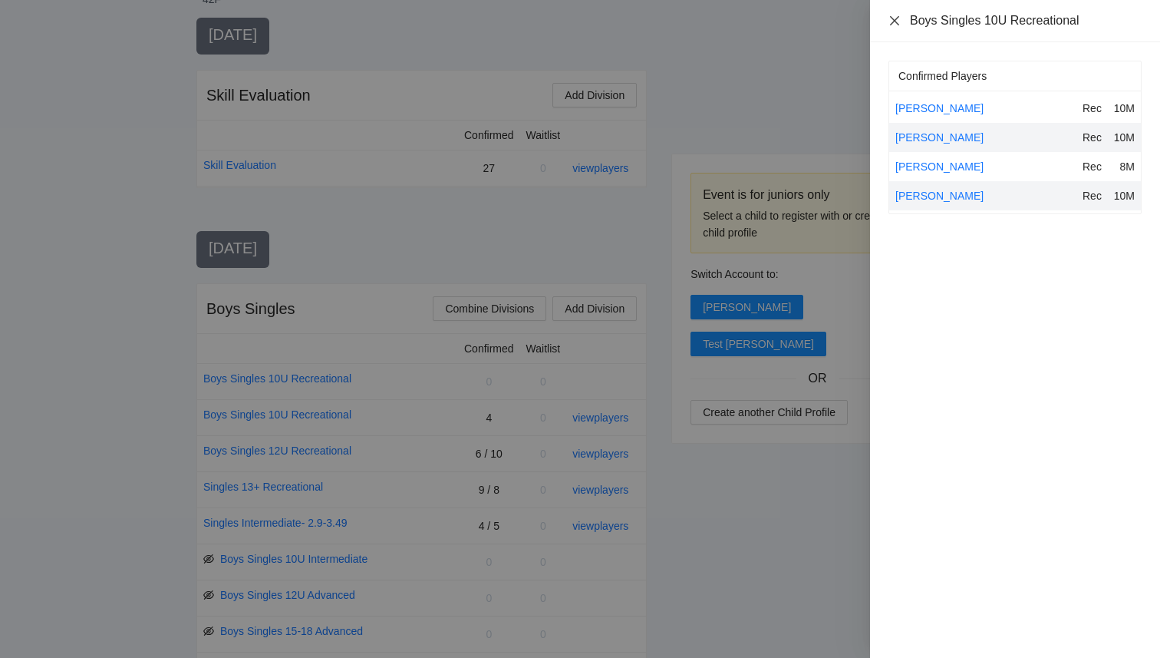
click at [890, 19] on icon "close" at bounding box center [895, 21] width 12 height 12
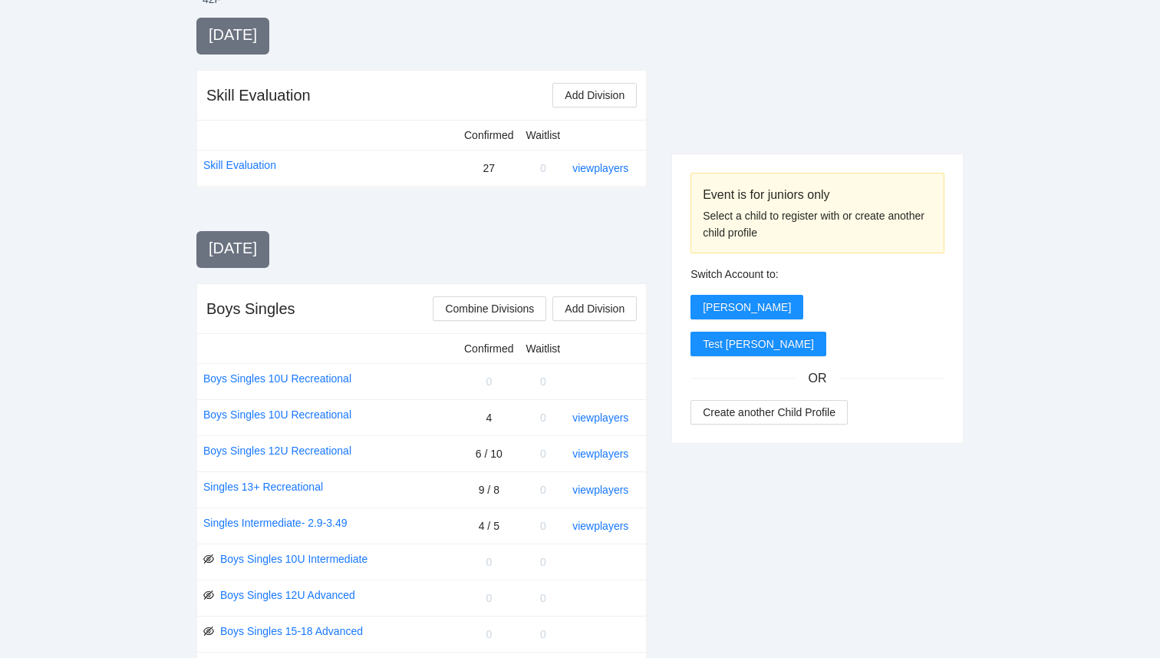
click at [810, 94] on div at bounding box center [818, 163] width 292 height 290
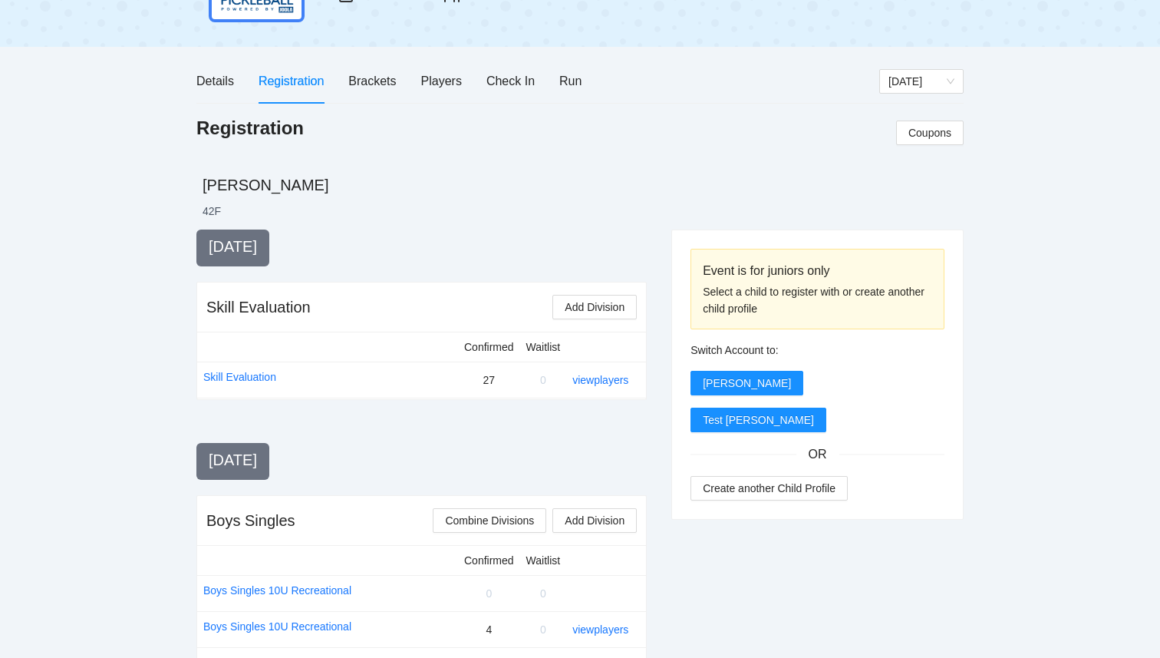
scroll to position [0, 0]
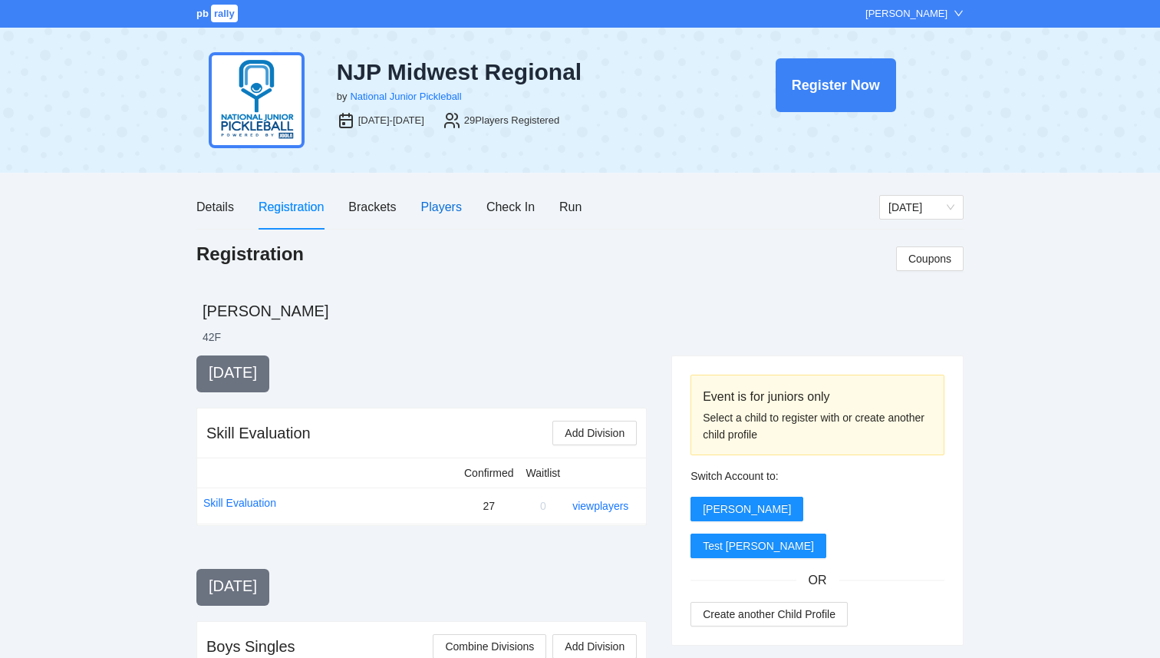
click at [446, 210] on div "Players" at bounding box center [441, 206] width 41 height 19
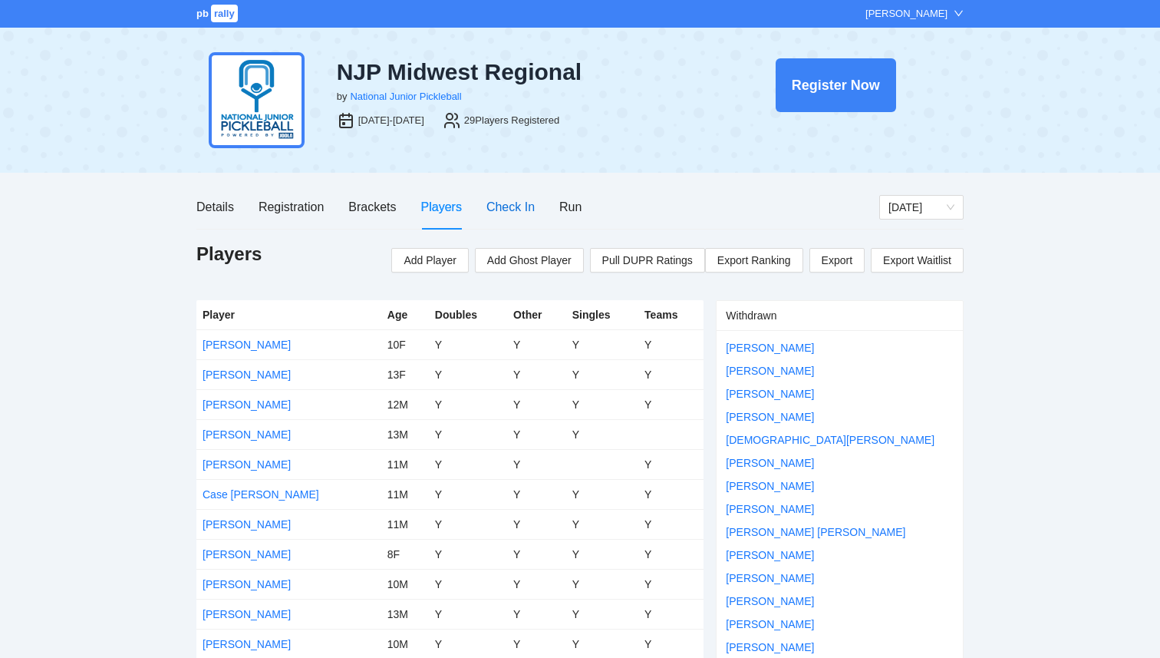
click at [497, 211] on div "Check In" at bounding box center [511, 206] width 48 height 19
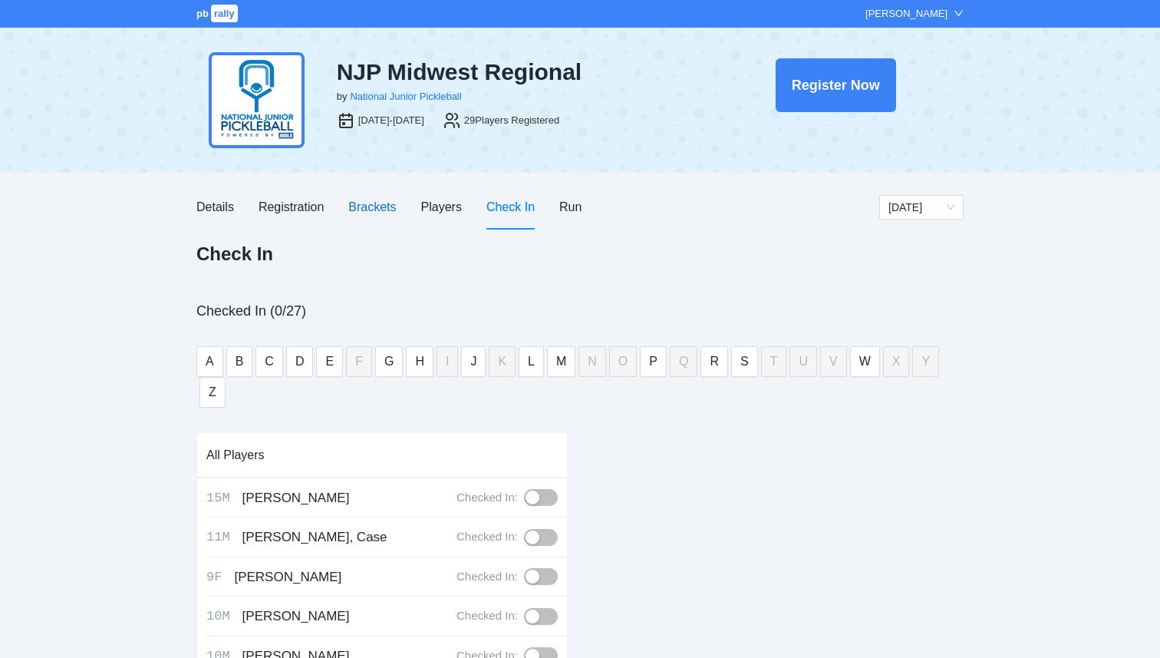
click at [381, 212] on div "Brackets" at bounding box center [372, 206] width 48 height 19
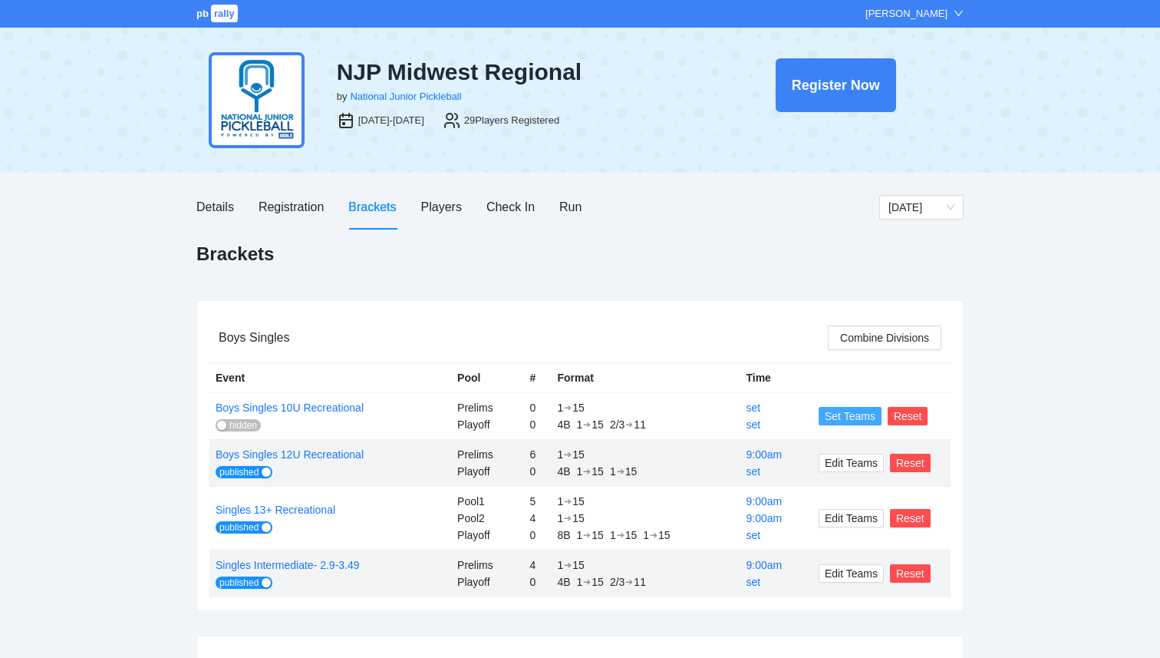
click at [843, 418] on span "Set Teams" at bounding box center [850, 416] width 51 height 17
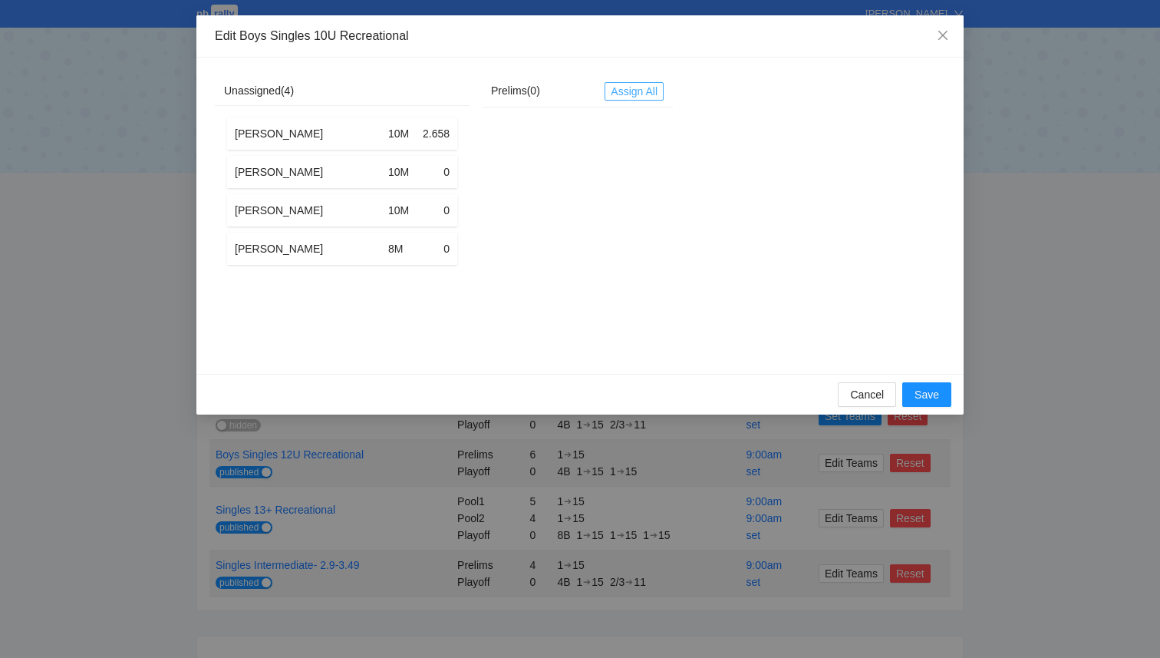
click at [625, 91] on span "Assign All" at bounding box center [634, 91] width 47 height 17
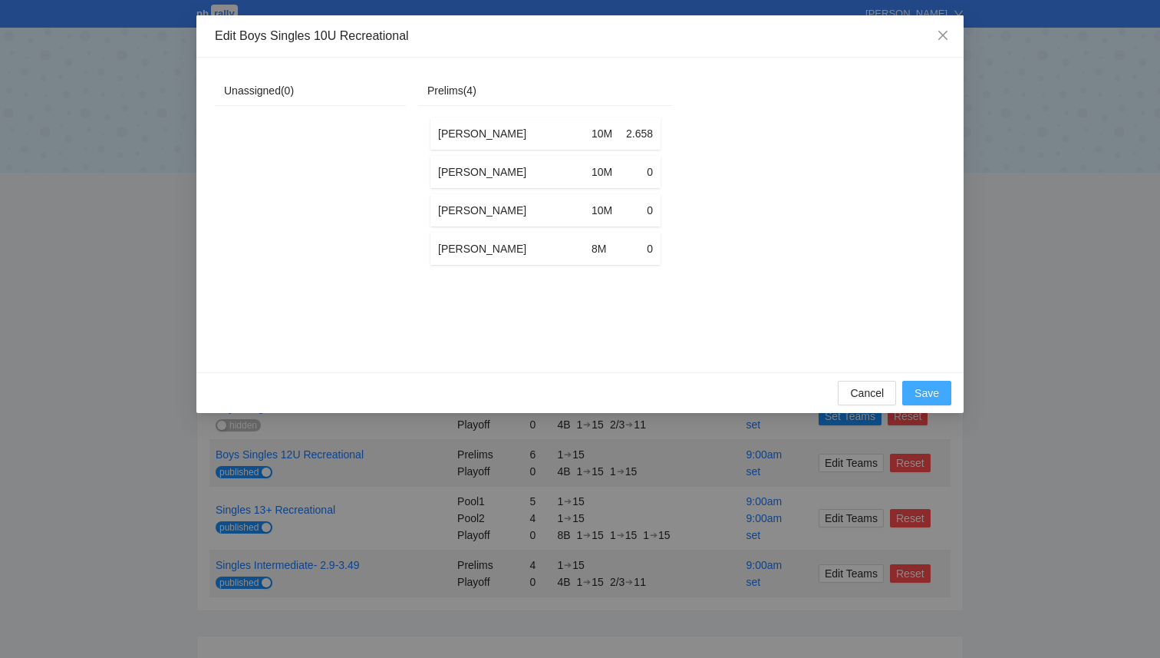
click at [919, 390] on span "Save" at bounding box center [927, 393] width 25 height 17
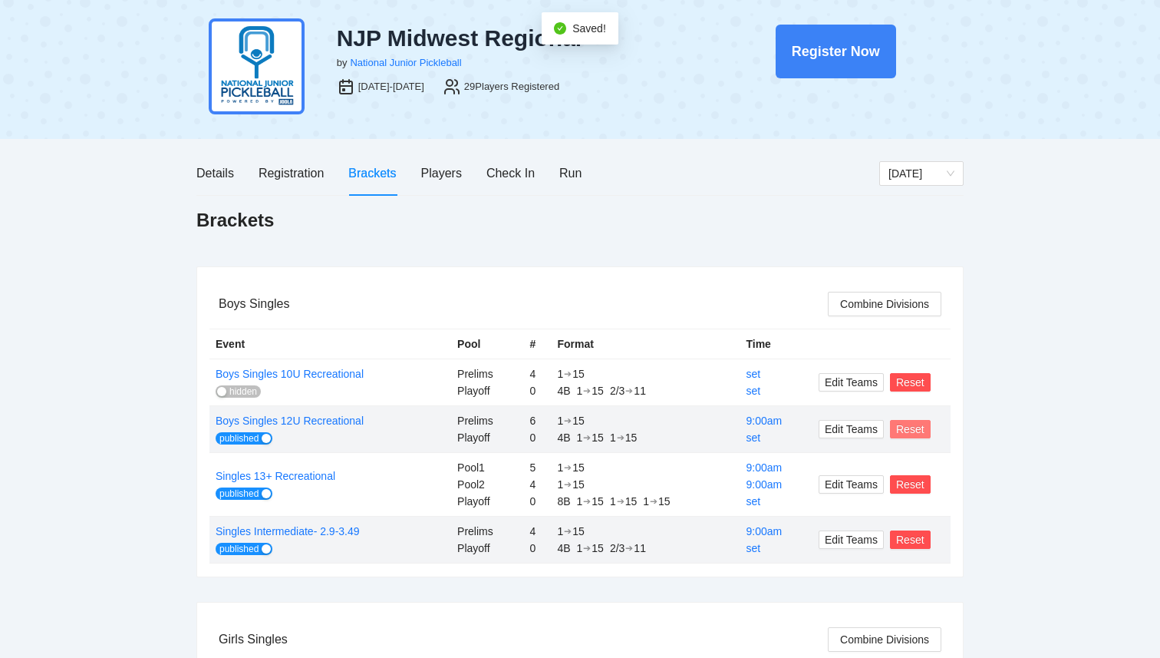
scroll to position [36, 0]
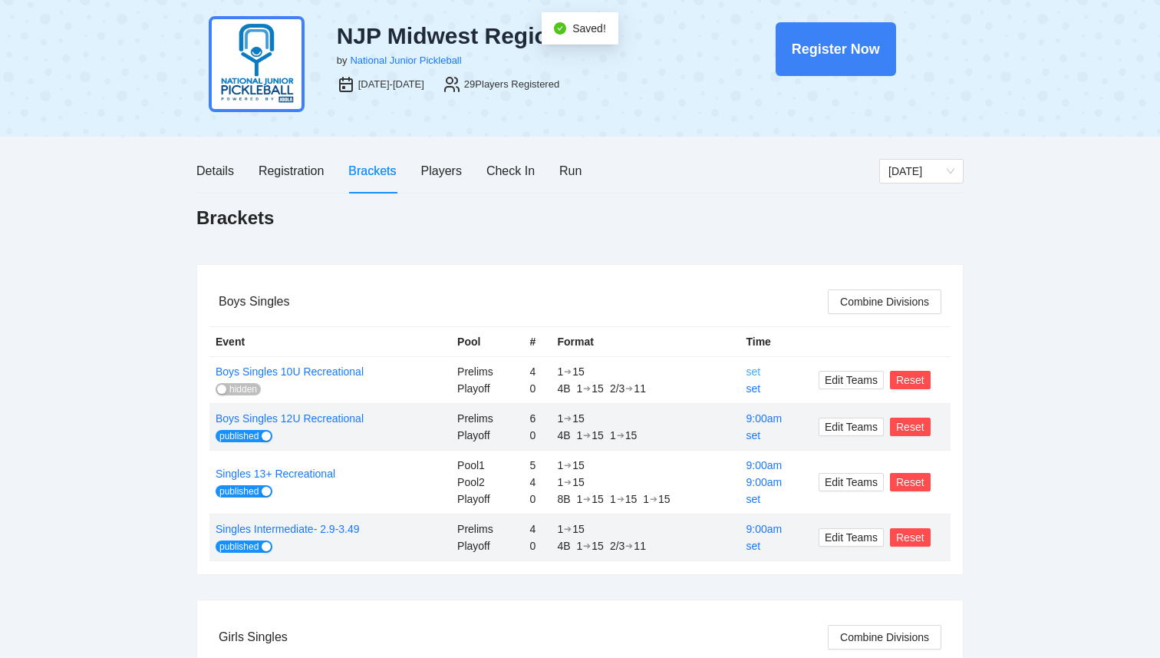
click at [758, 370] on link "set" at bounding box center [753, 371] width 15 height 12
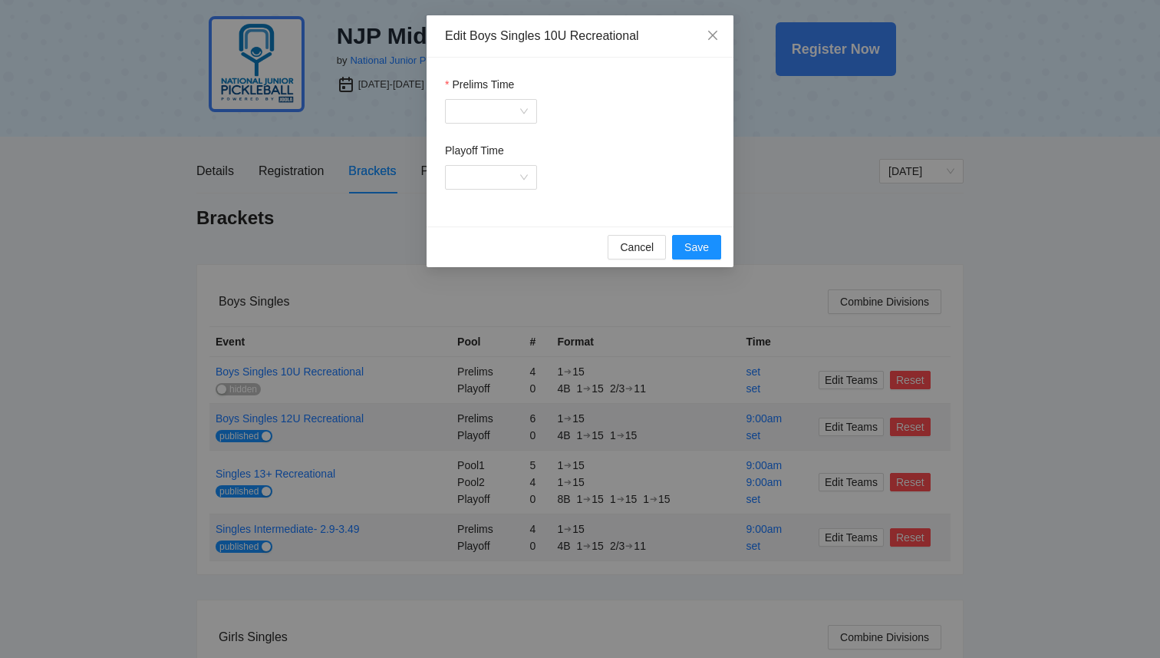
click at [490, 126] on form "Prelims Time Playoff Time" at bounding box center [580, 133] width 270 height 114
click at [492, 111] on input "Prelims Time" at bounding box center [485, 111] width 63 height 23
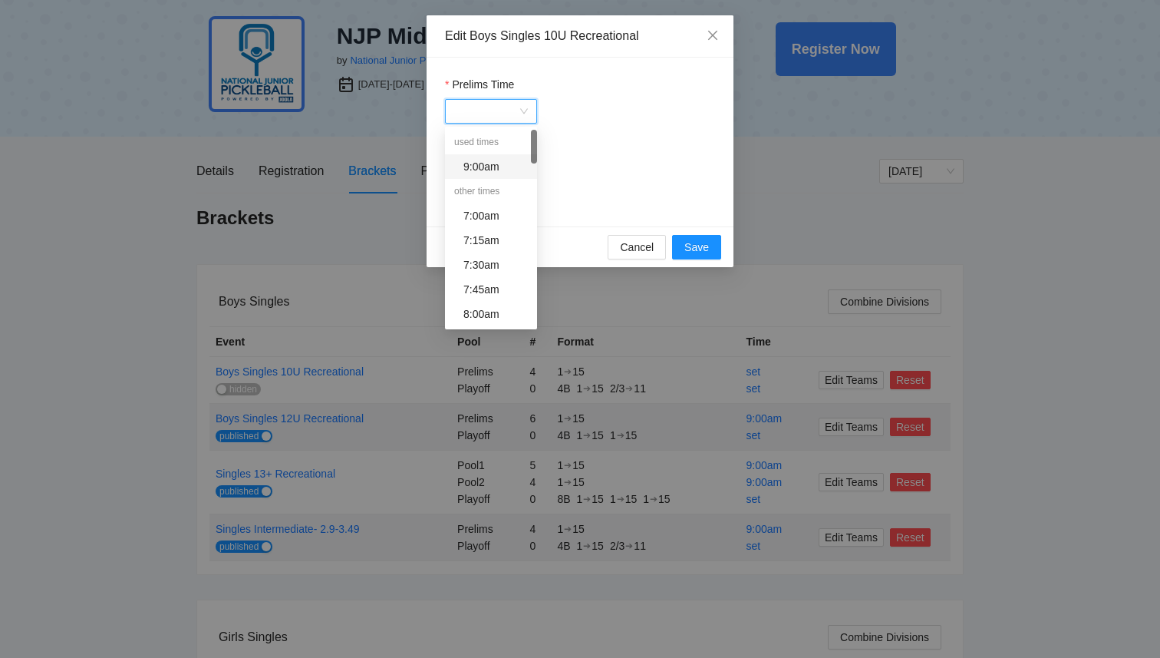
click at [505, 166] on div "9:00am" at bounding box center [496, 166] width 64 height 17
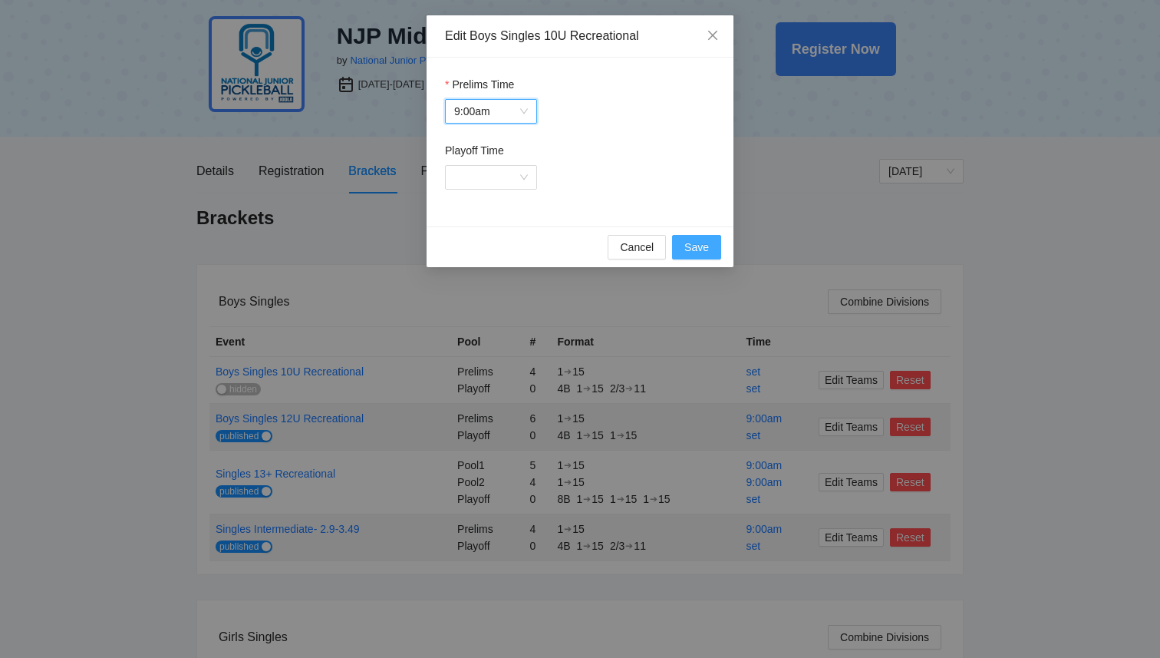
click at [712, 253] on button "Save" at bounding box center [696, 247] width 49 height 25
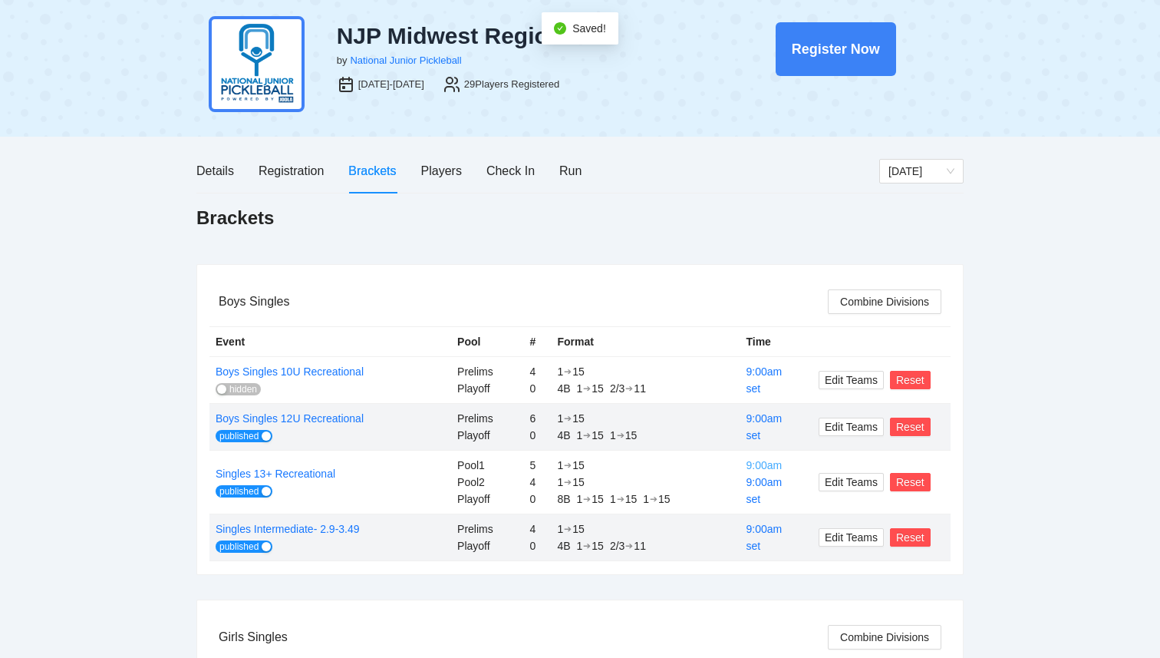
click at [757, 464] on link "9:00am" at bounding box center [764, 465] width 36 height 12
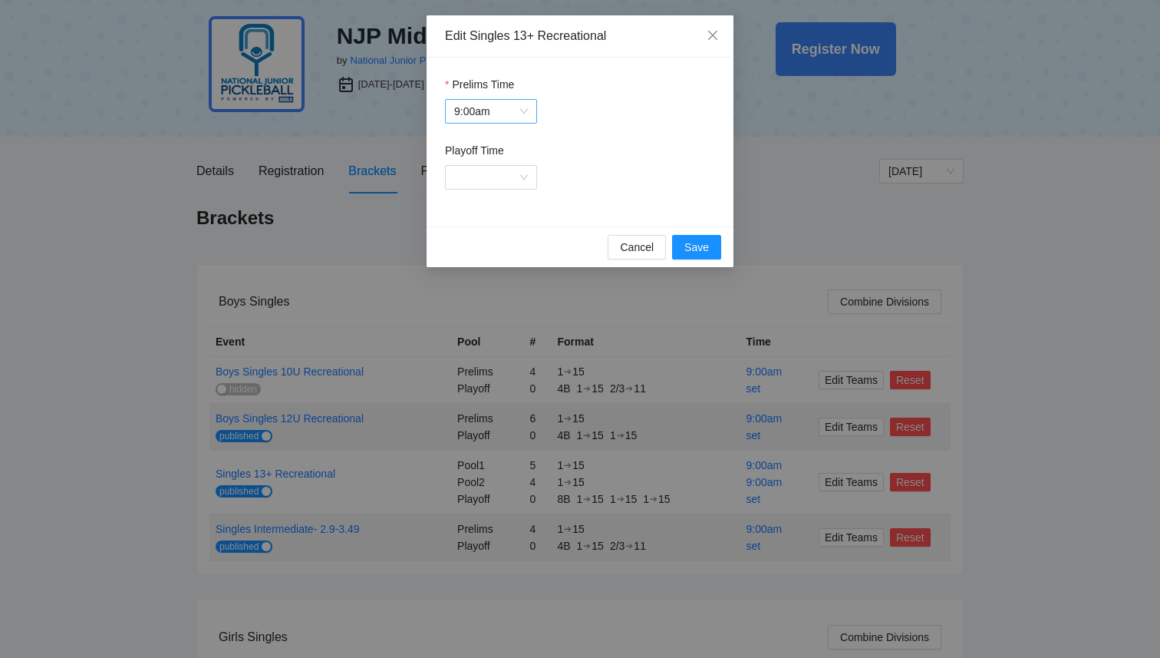
click at [519, 104] on span "9:00am" at bounding box center [491, 111] width 74 height 23
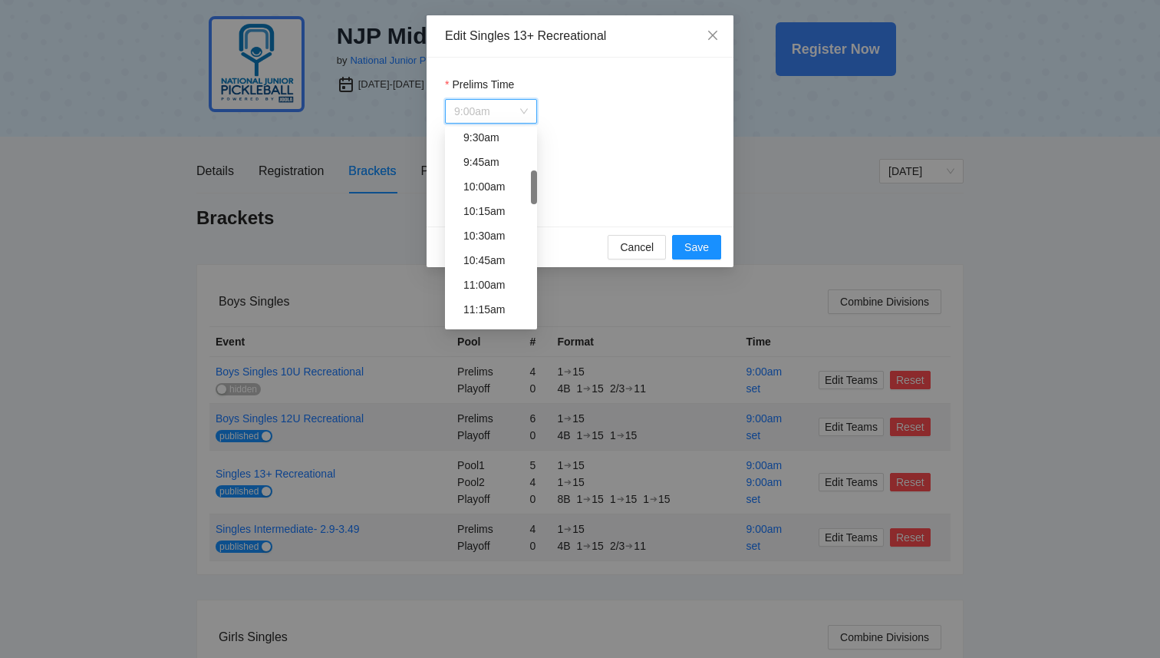
scroll to position [307, 0]
click at [471, 249] on div "10:45am" at bounding box center [496, 252] width 64 height 17
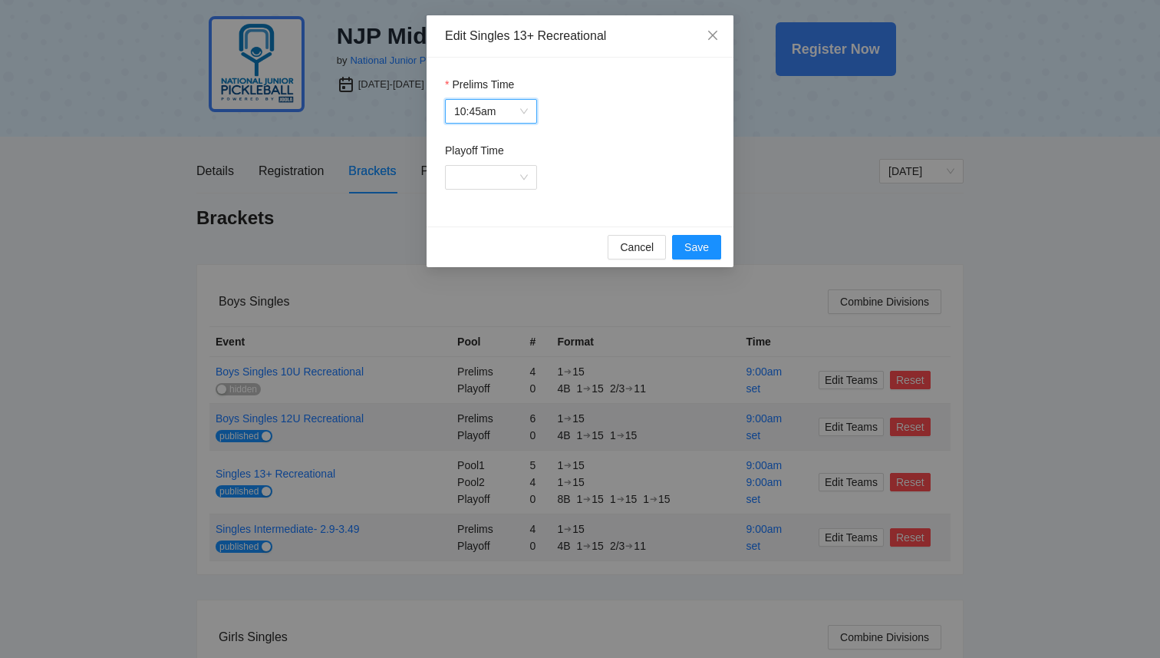
click at [525, 114] on span "10:45am" at bounding box center [491, 111] width 74 height 23
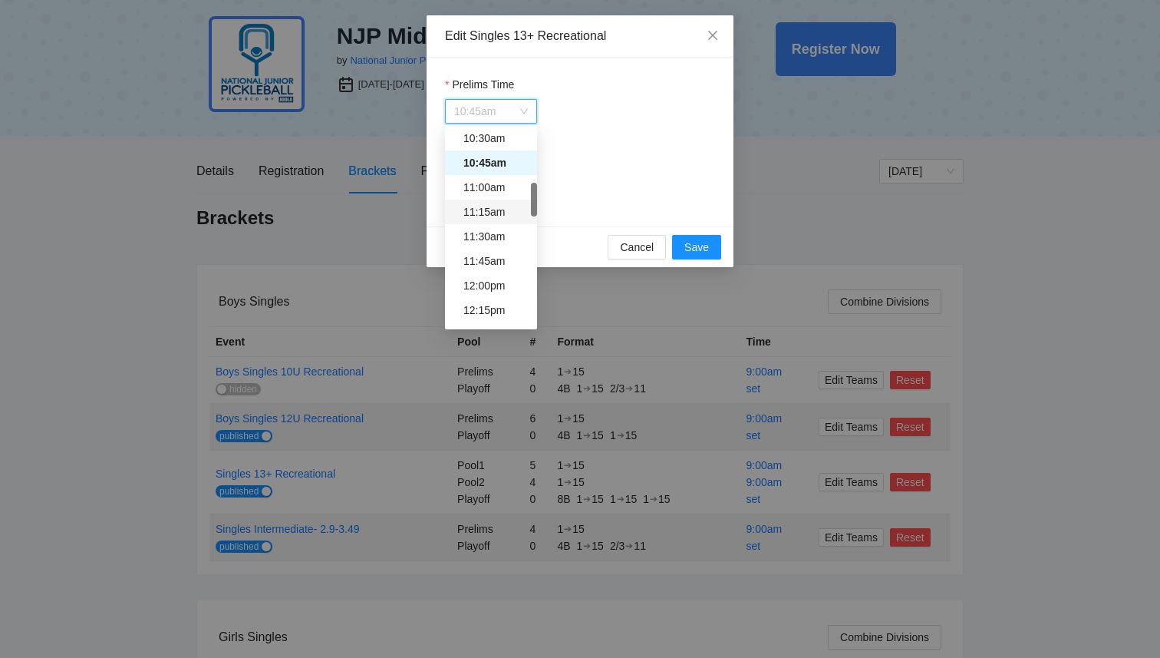
scroll to position [398, 0]
click at [500, 259] on div "11:45am" at bounding box center [496, 260] width 64 height 17
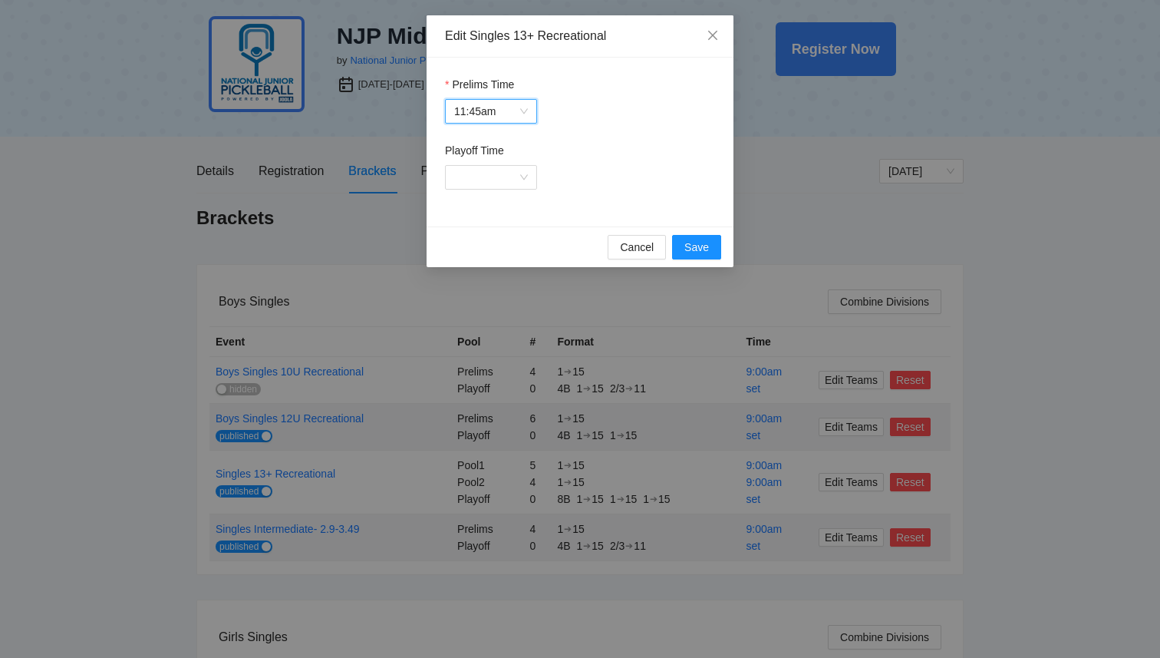
click at [483, 121] on span "11:45am" at bounding box center [491, 111] width 74 height 23
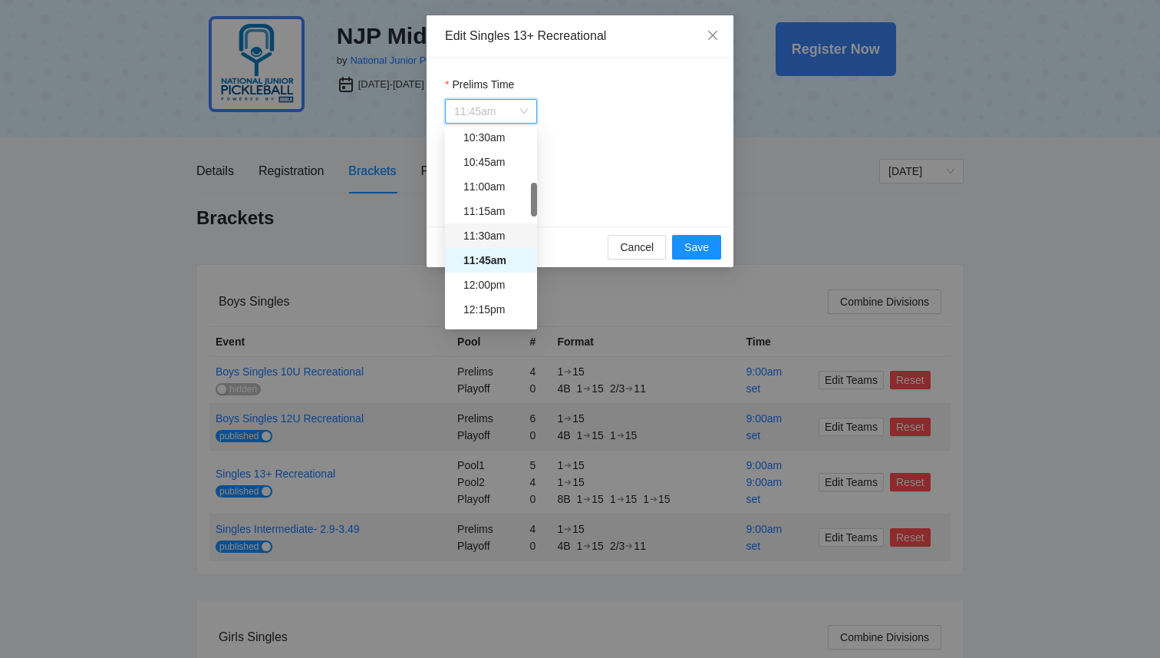
click at [484, 223] on div "11:30am" at bounding box center [491, 235] width 92 height 25
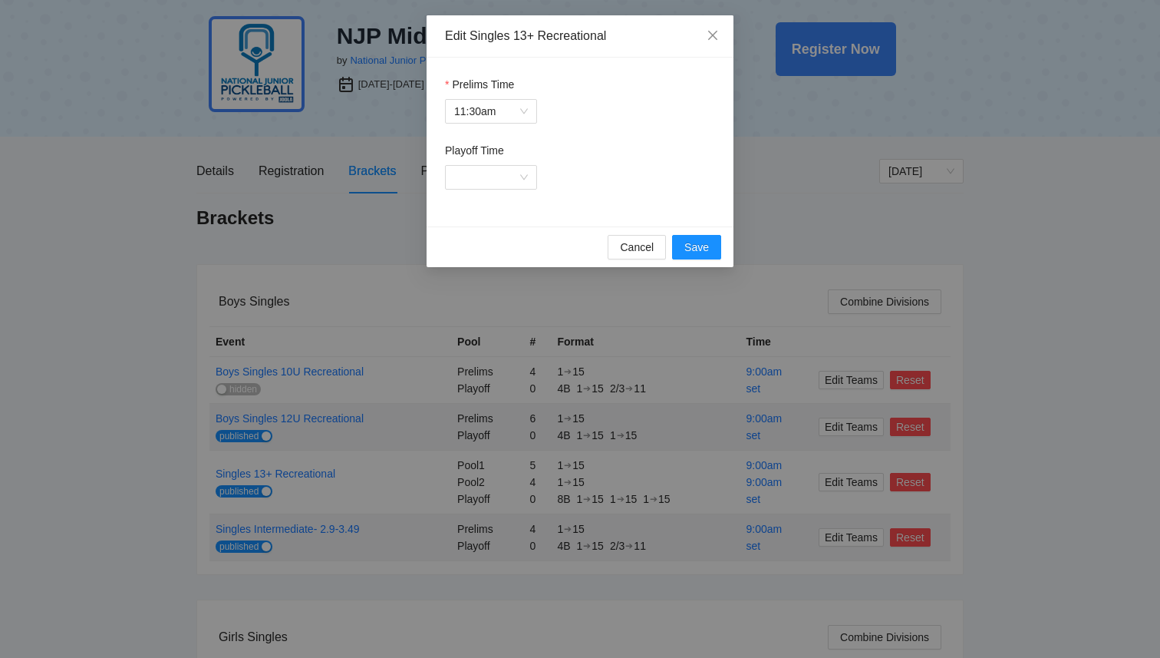
click at [484, 224] on div "Prelims Time 11:30am Playoff Time" at bounding box center [580, 142] width 307 height 169
click at [714, 244] on button "Save" at bounding box center [696, 247] width 49 height 25
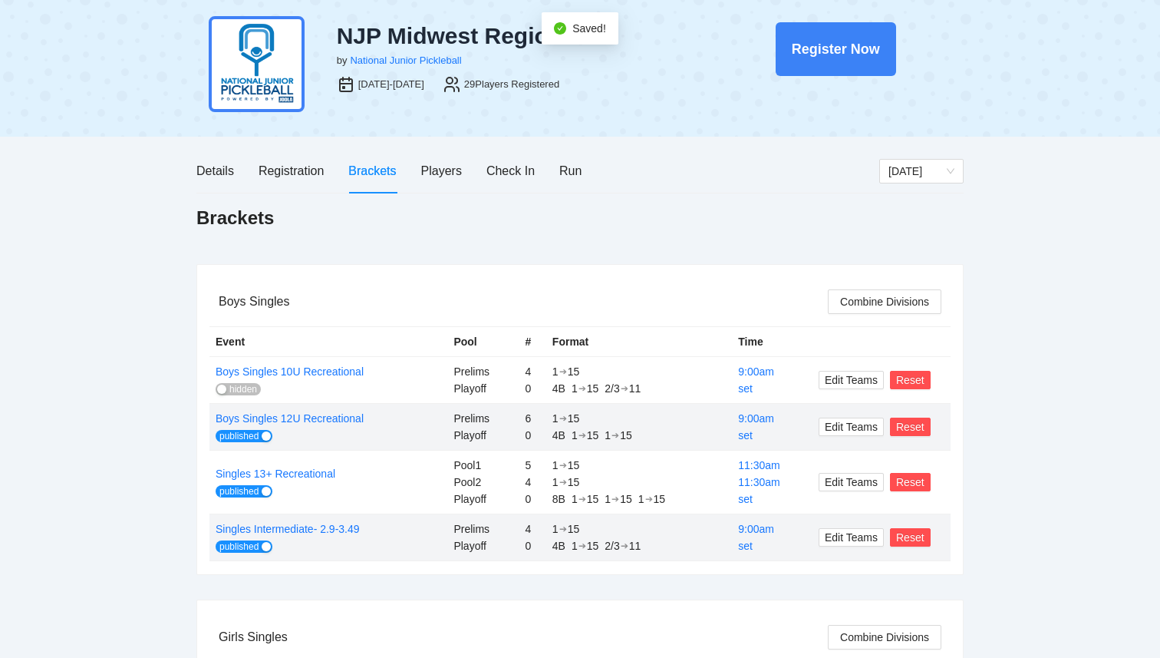
click at [992, 424] on div "pb rally [PERSON_NAME] NJP Midwest Regional by National Junior Pickleball [DATE…" at bounding box center [580, 377] width 1160 height 826
click at [230, 388] on span "hidden" at bounding box center [243, 389] width 28 height 12
click at [437, 173] on div "Players" at bounding box center [441, 170] width 41 height 19
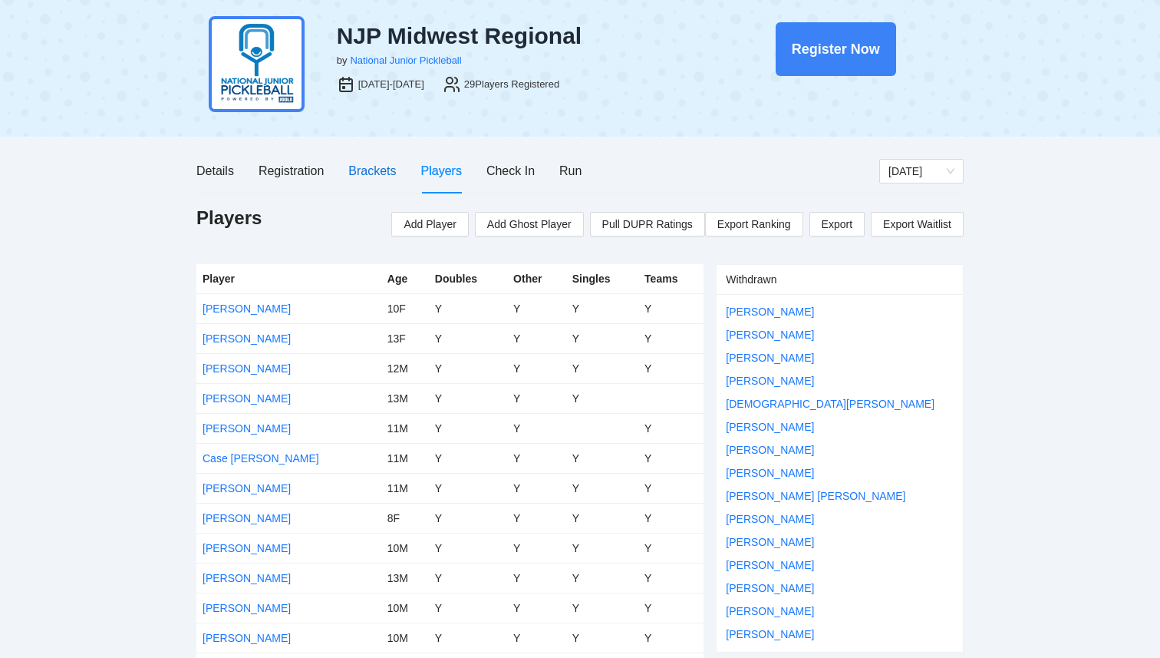
click at [365, 180] on div "Brackets" at bounding box center [372, 170] width 48 height 19
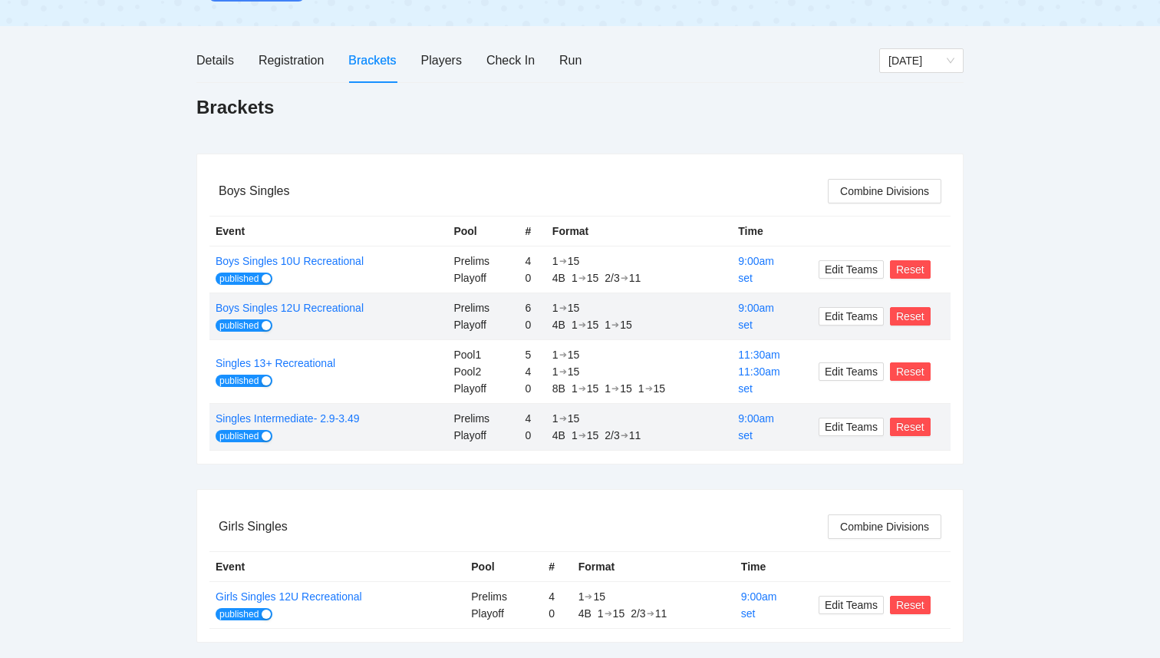
scroll to position [167, 0]
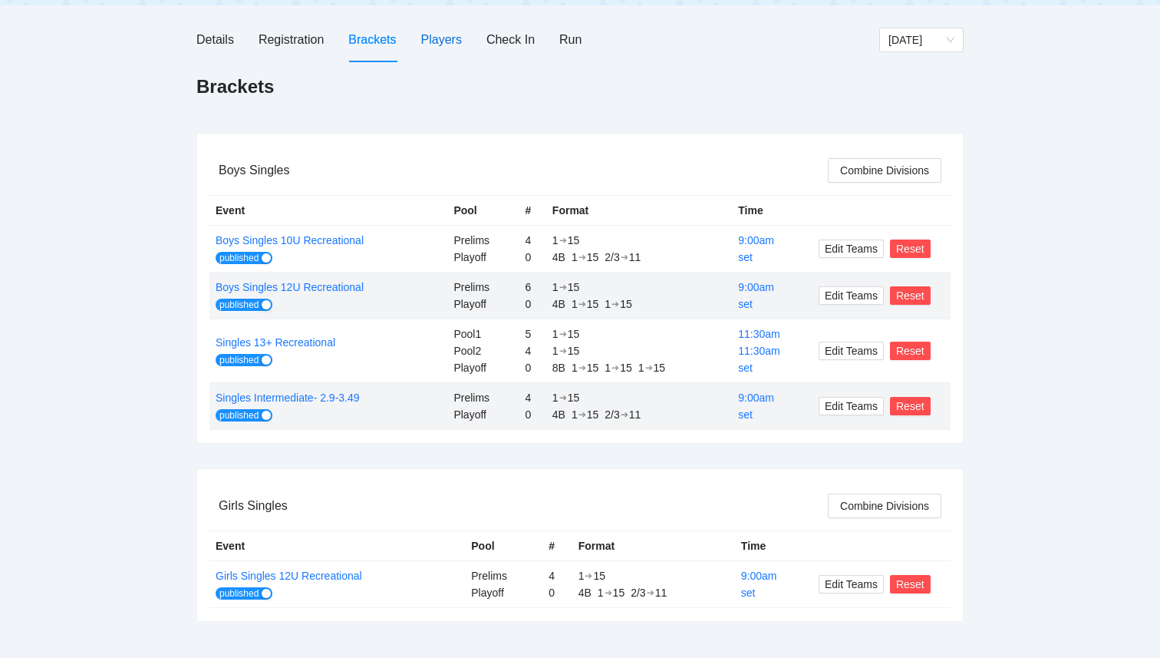
click at [453, 42] on div "Players" at bounding box center [441, 39] width 41 height 19
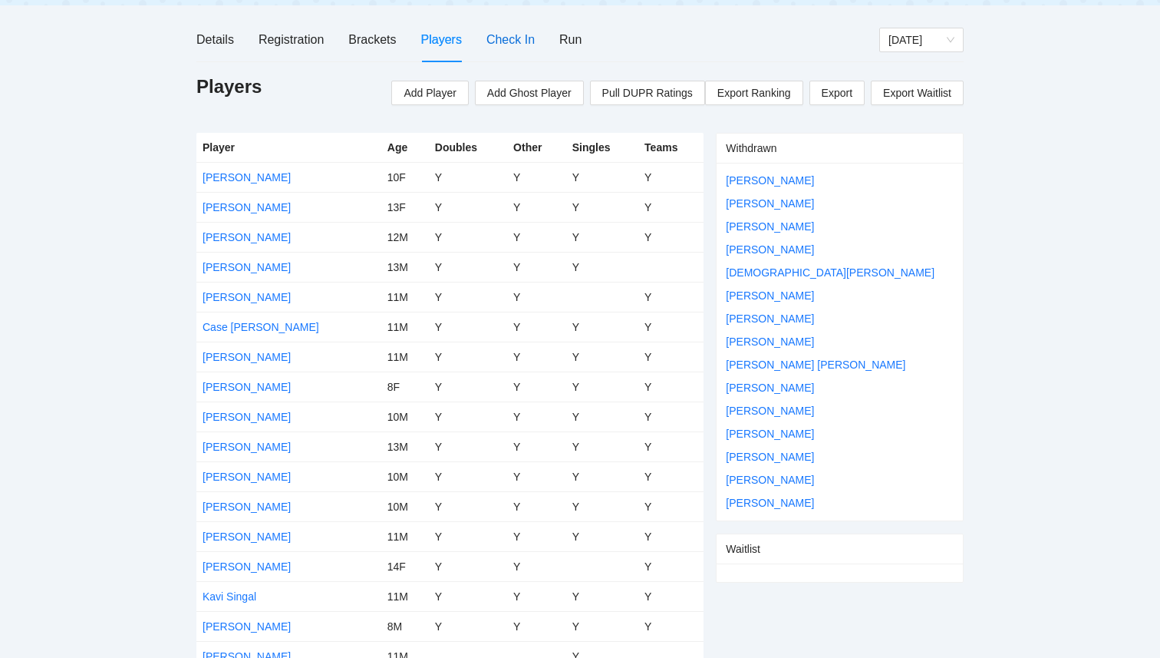
click at [520, 42] on div "Check In" at bounding box center [511, 39] width 48 height 19
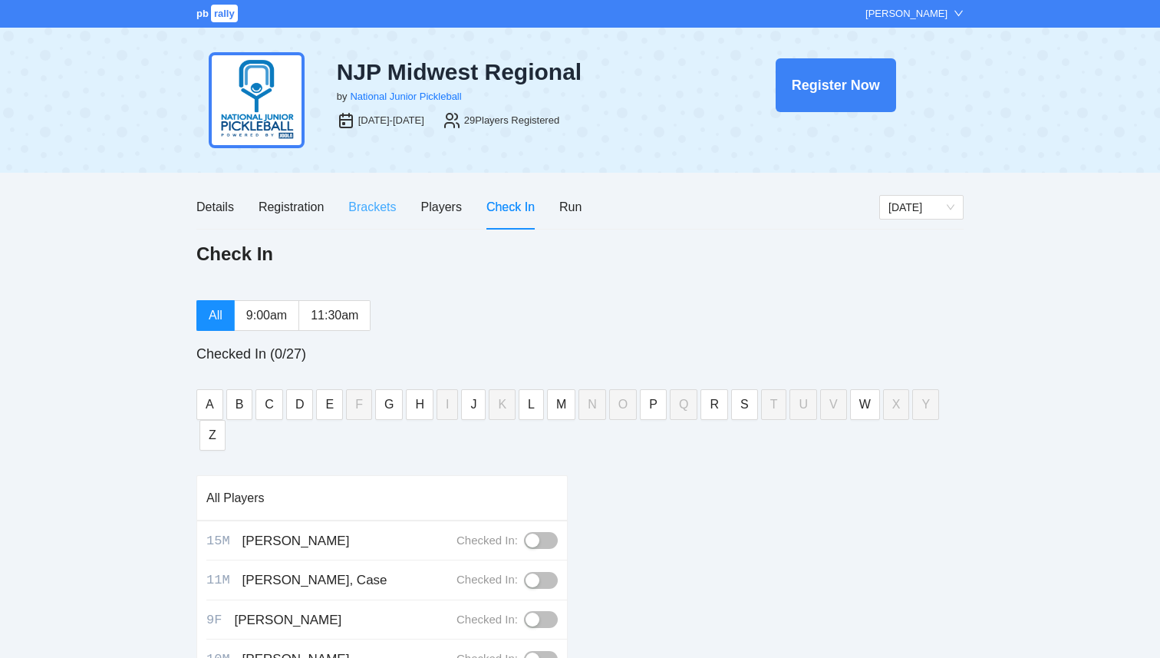
click at [369, 216] on div "Brackets" at bounding box center [372, 207] width 48 height 44
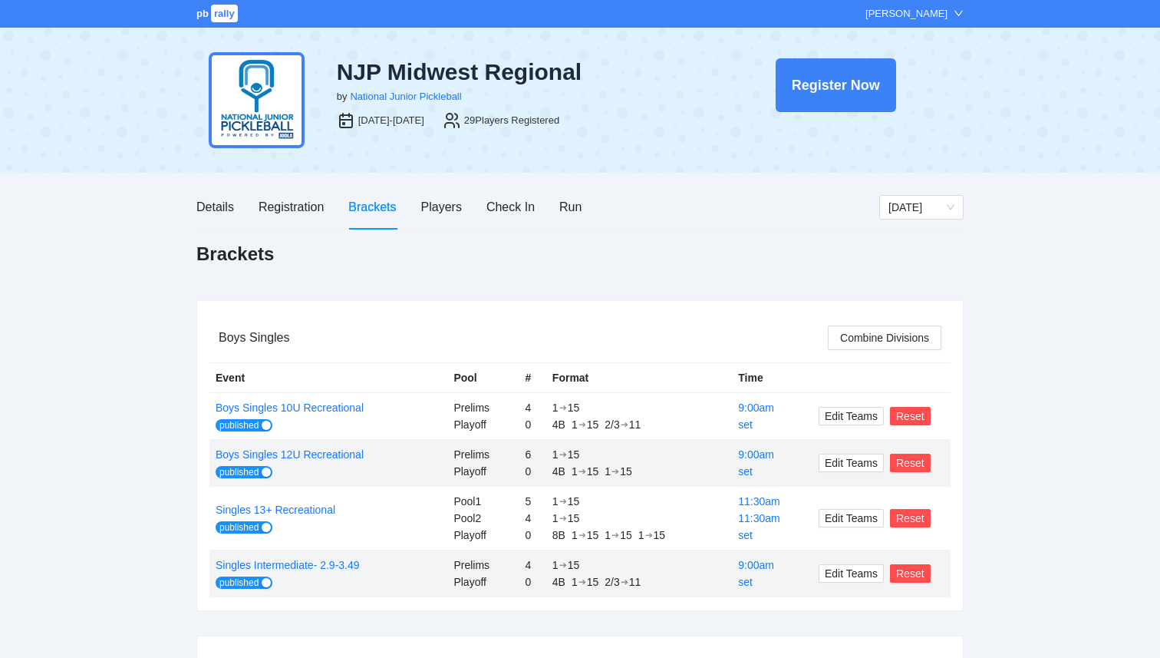
click at [474, 208] on div "Details Registration Brackets Players Check In Run" at bounding box center [388, 207] width 385 height 44
click at [438, 208] on div "Players" at bounding box center [441, 206] width 41 height 19
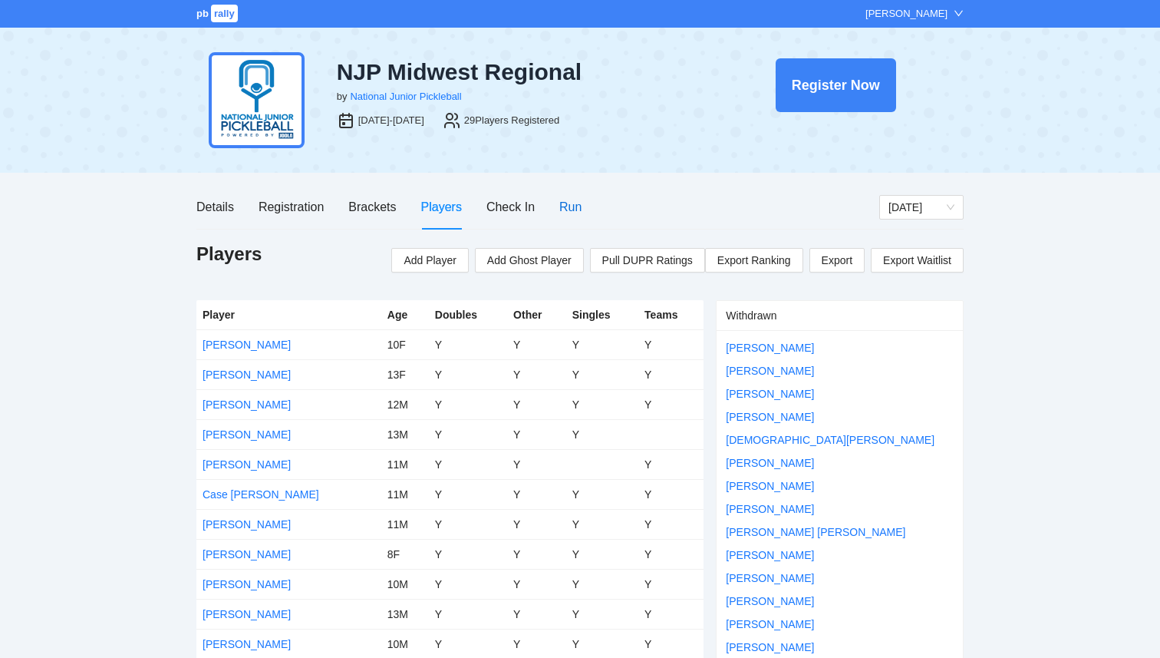
click at [571, 203] on div "Run" at bounding box center [571, 206] width 22 height 19
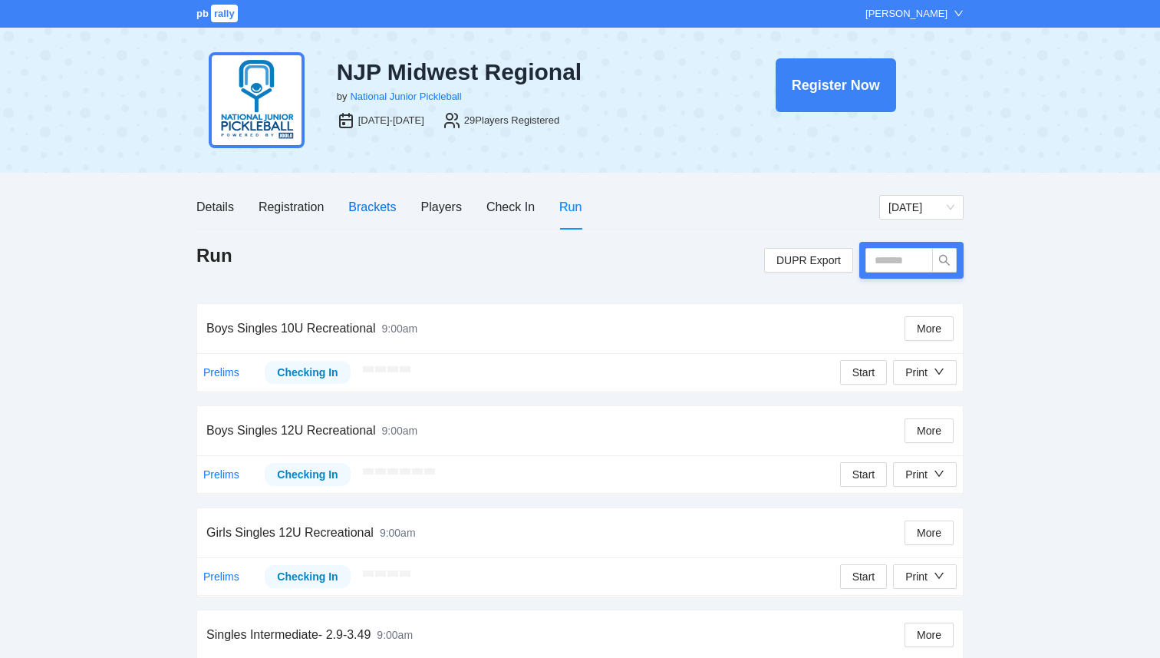
click at [369, 206] on div "Brackets" at bounding box center [372, 206] width 48 height 19
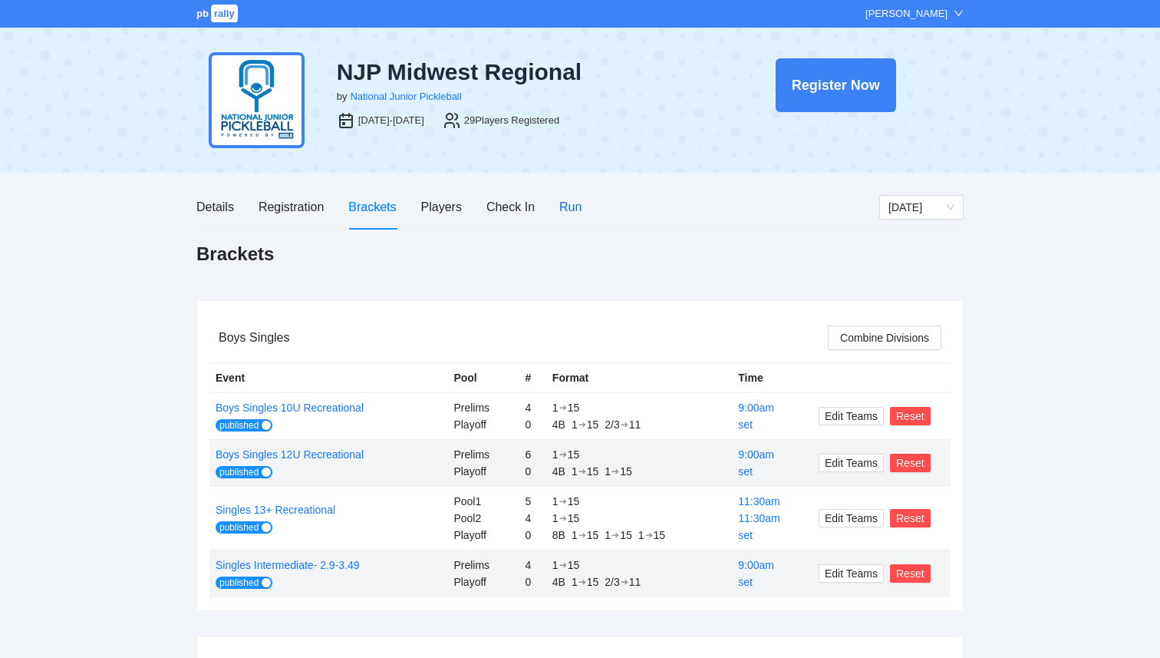
click at [572, 210] on div "Run" at bounding box center [571, 206] width 22 height 19
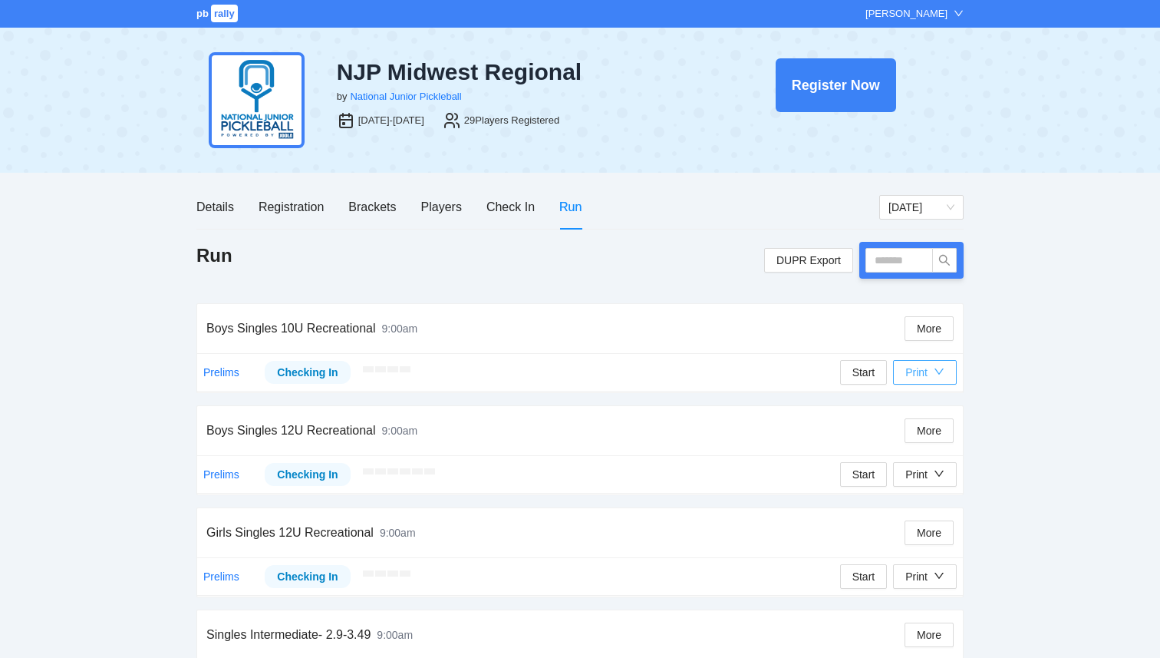
click at [927, 371] on div "Print" at bounding box center [917, 372] width 22 height 17
click at [925, 410] on span "Overview" at bounding box center [941, 402] width 79 height 17
click at [936, 375] on icon "down" at bounding box center [939, 371] width 11 height 11
click at [941, 459] on span "Refs Scorecards" at bounding box center [941, 451] width 79 height 17
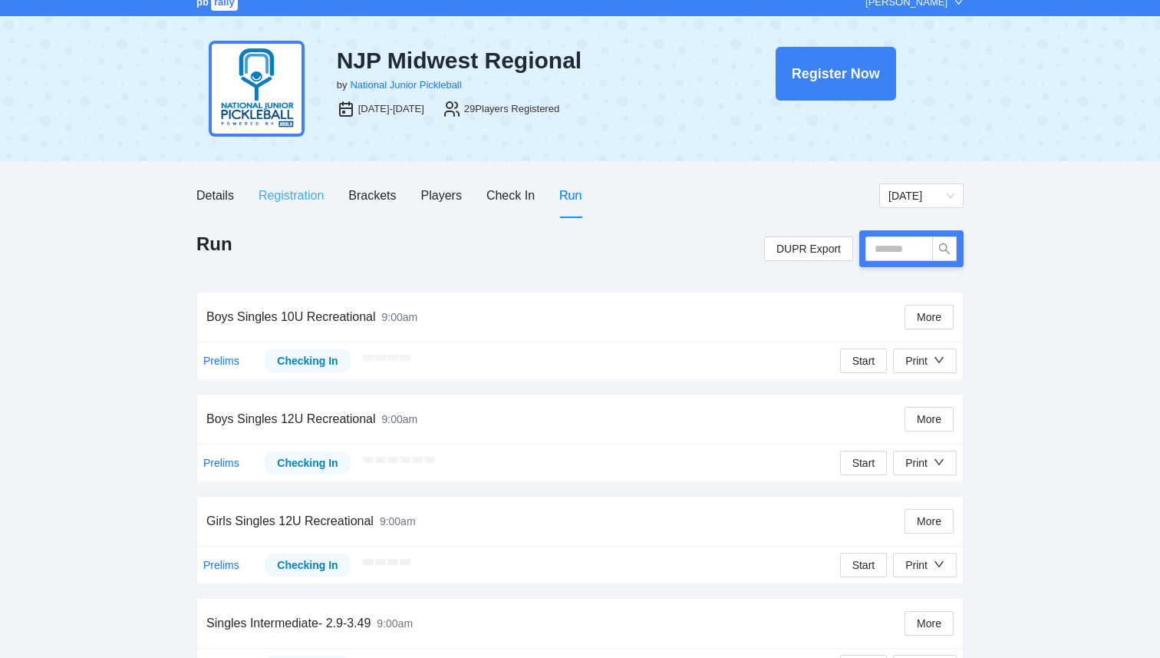
scroll to position [18, 0]
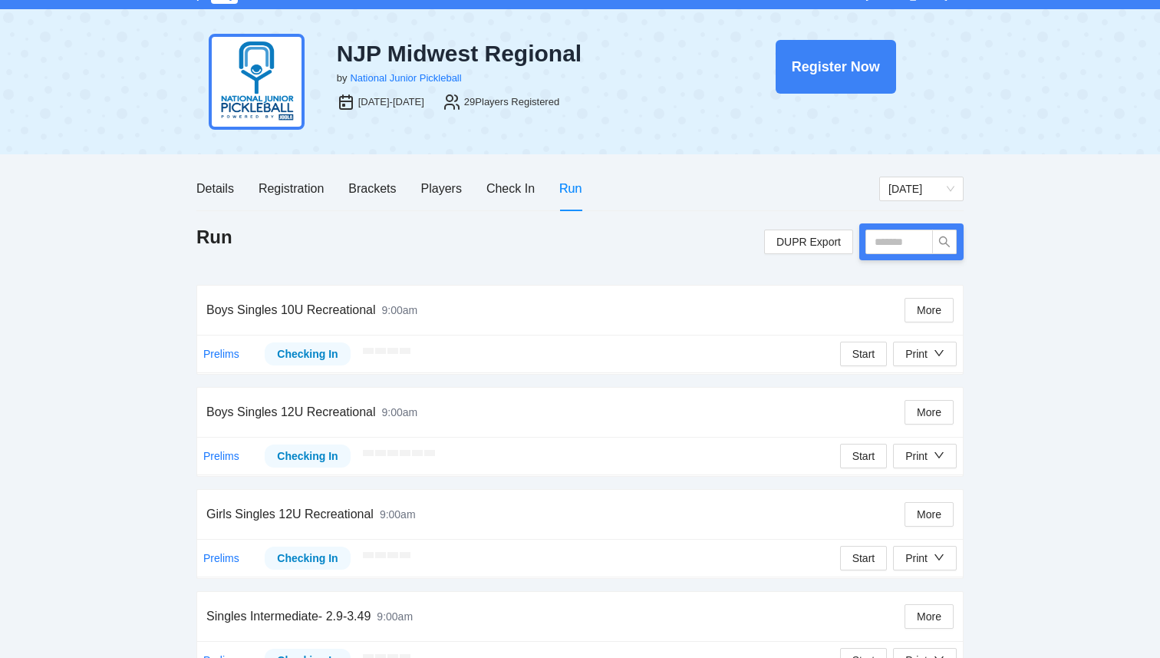
click at [421, 189] on div "Details Registration Brackets Players Check In Run" at bounding box center [388, 189] width 385 height 44
click at [425, 189] on div "Players" at bounding box center [441, 188] width 41 height 19
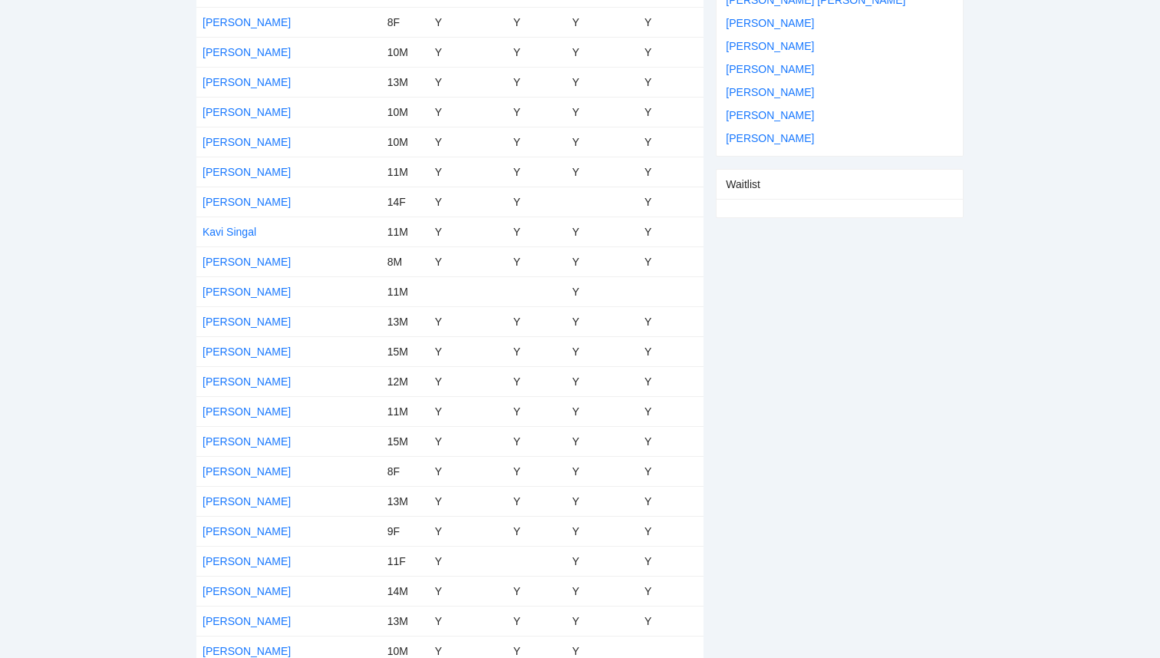
scroll to position [540, 0]
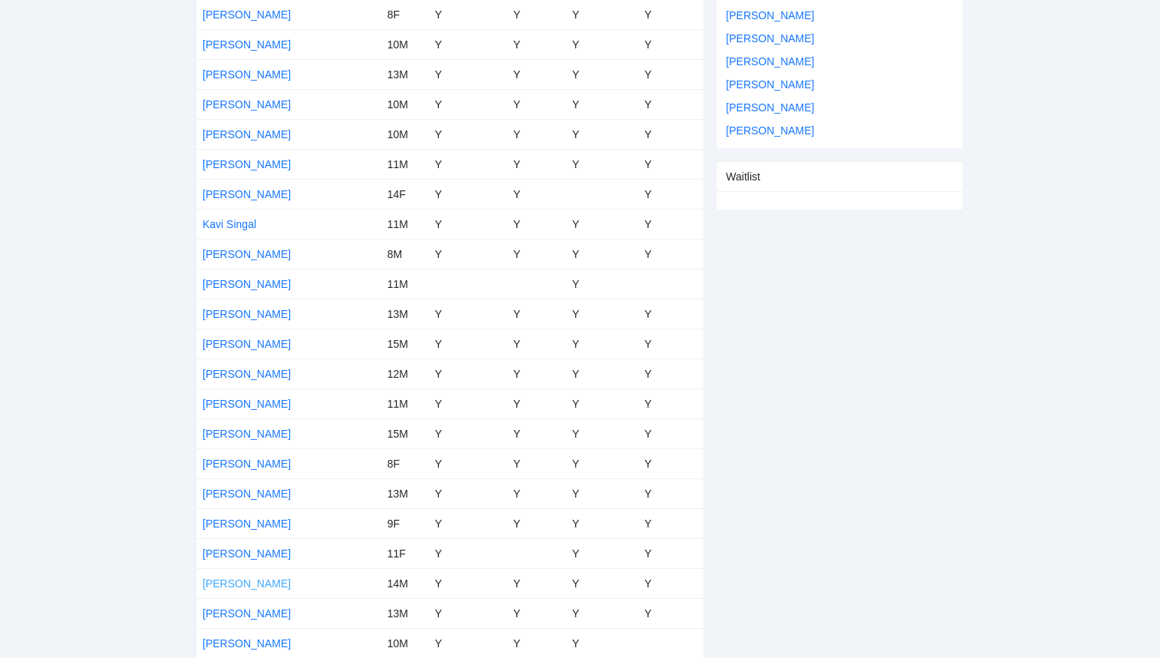
click at [243, 586] on link "[PERSON_NAME]" at bounding box center [247, 583] width 88 height 12
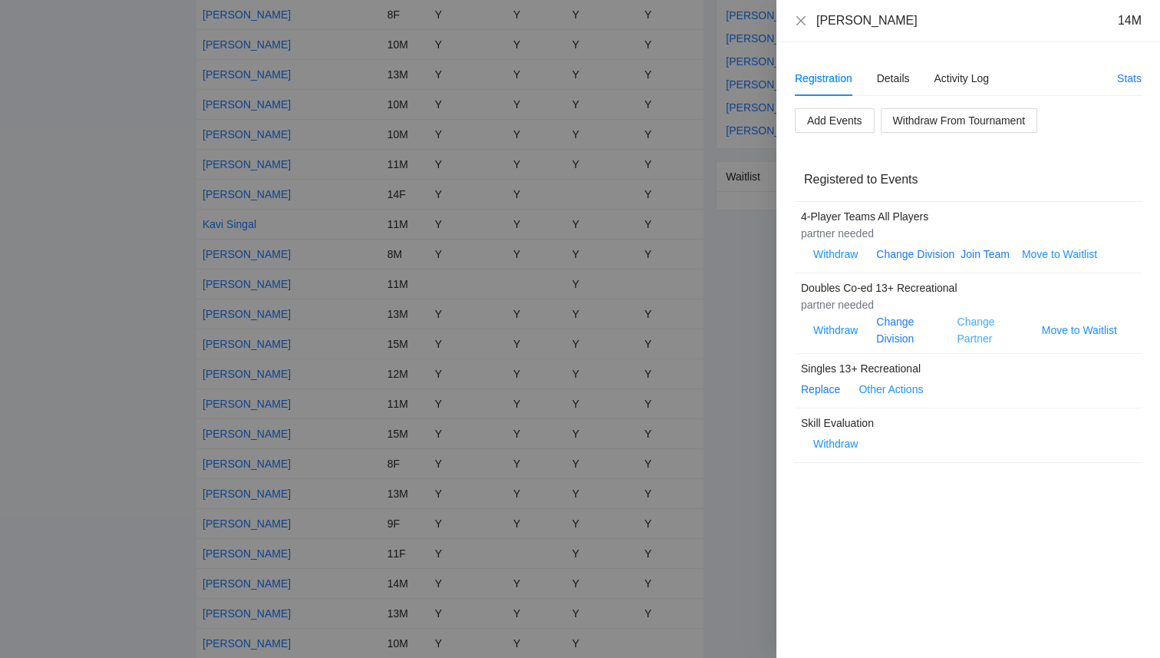
click at [975, 339] on link "Change Partner" at bounding box center [977, 329] width 38 height 29
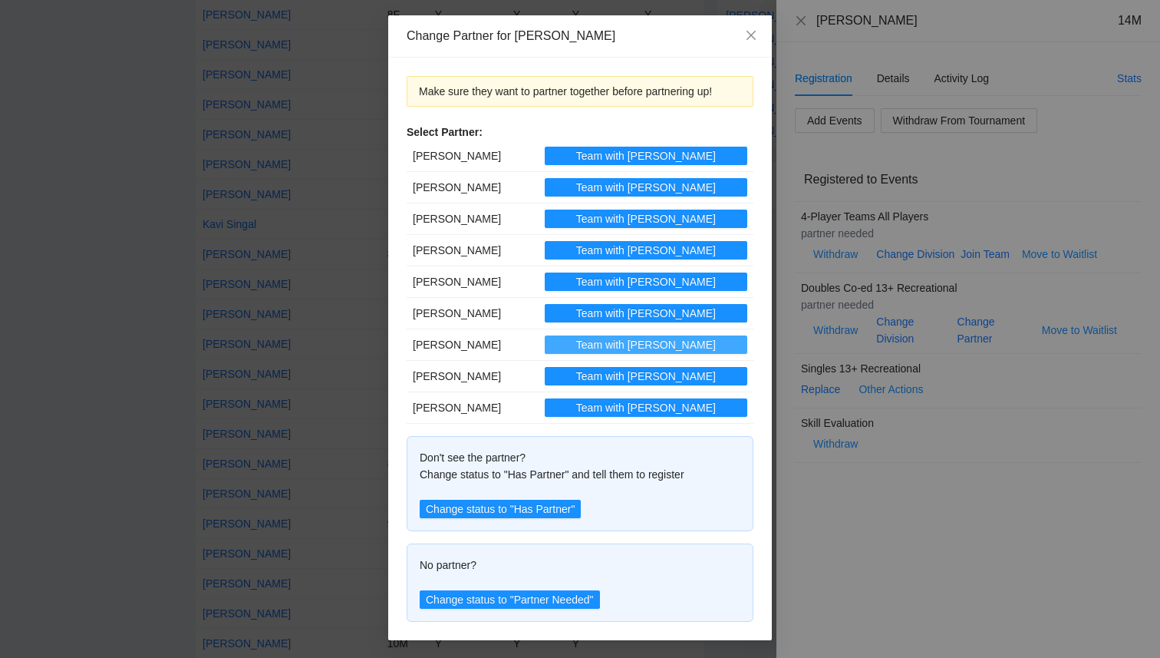
click at [620, 345] on span "Team with [PERSON_NAME]" at bounding box center [646, 344] width 140 height 17
click at [748, 32] on icon "close" at bounding box center [751, 35] width 9 height 9
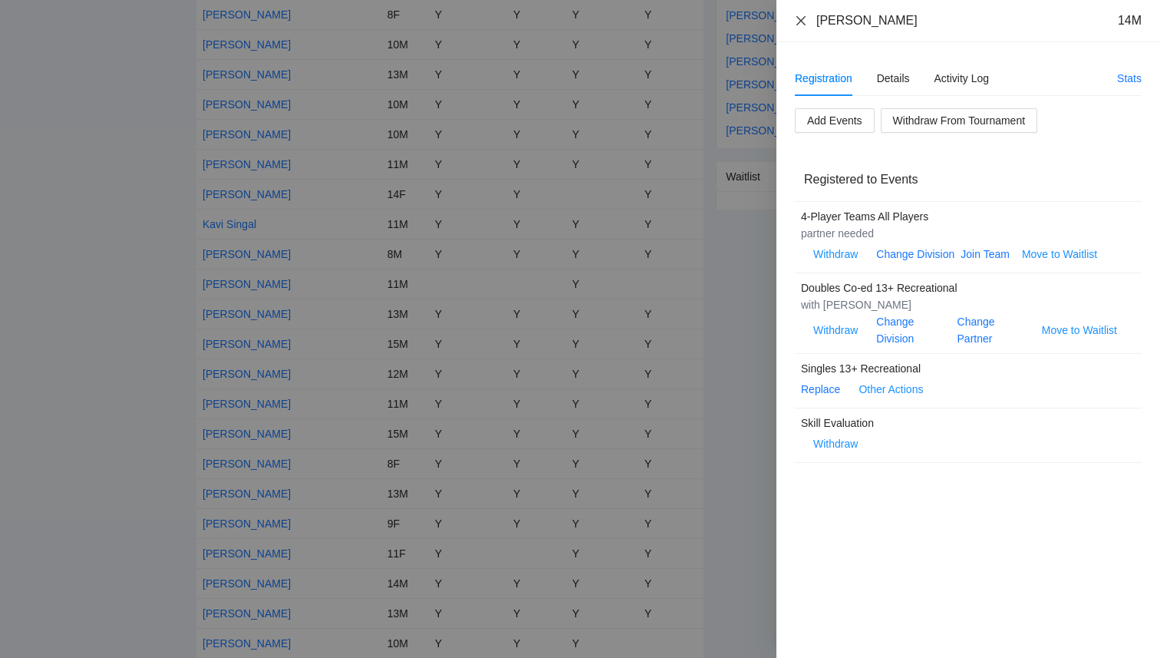
click at [804, 25] on icon "close" at bounding box center [801, 21] width 12 height 12
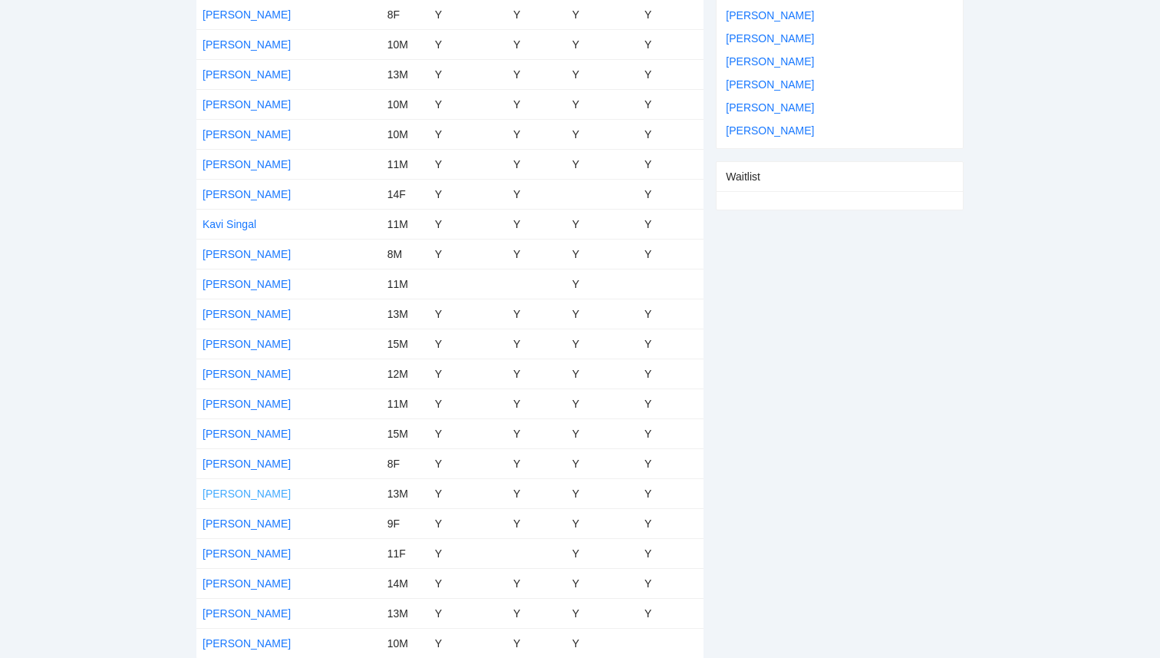
click at [228, 491] on link "[PERSON_NAME]" at bounding box center [247, 493] width 88 height 12
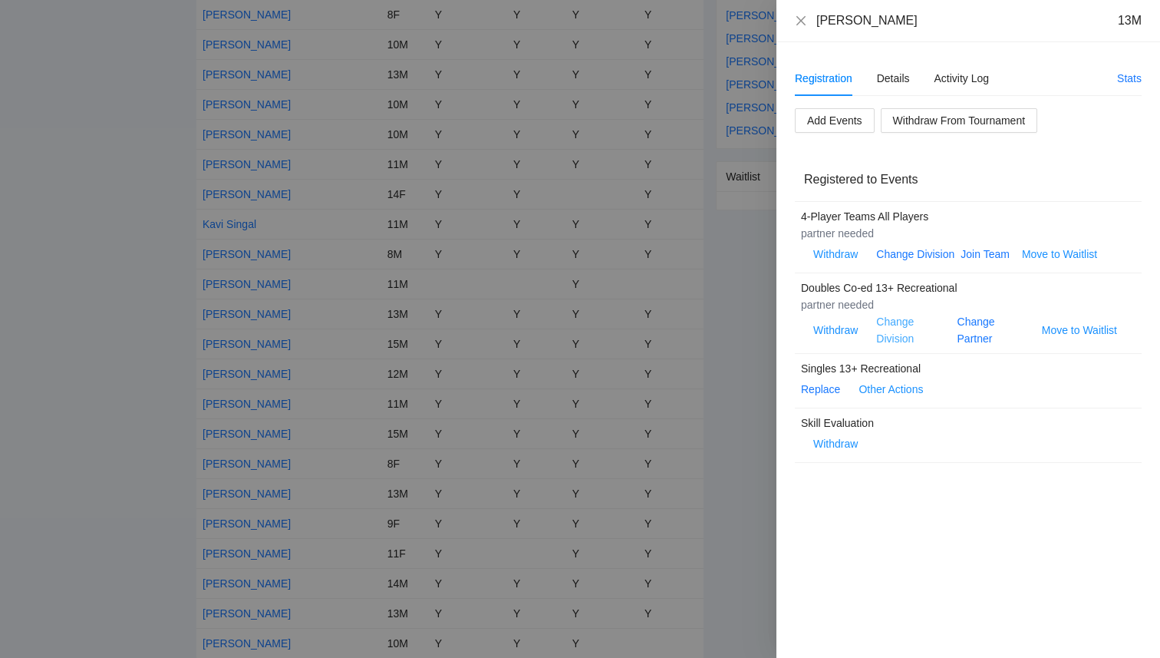
click at [905, 337] on link "Change Division" at bounding box center [895, 329] width 38 height 29
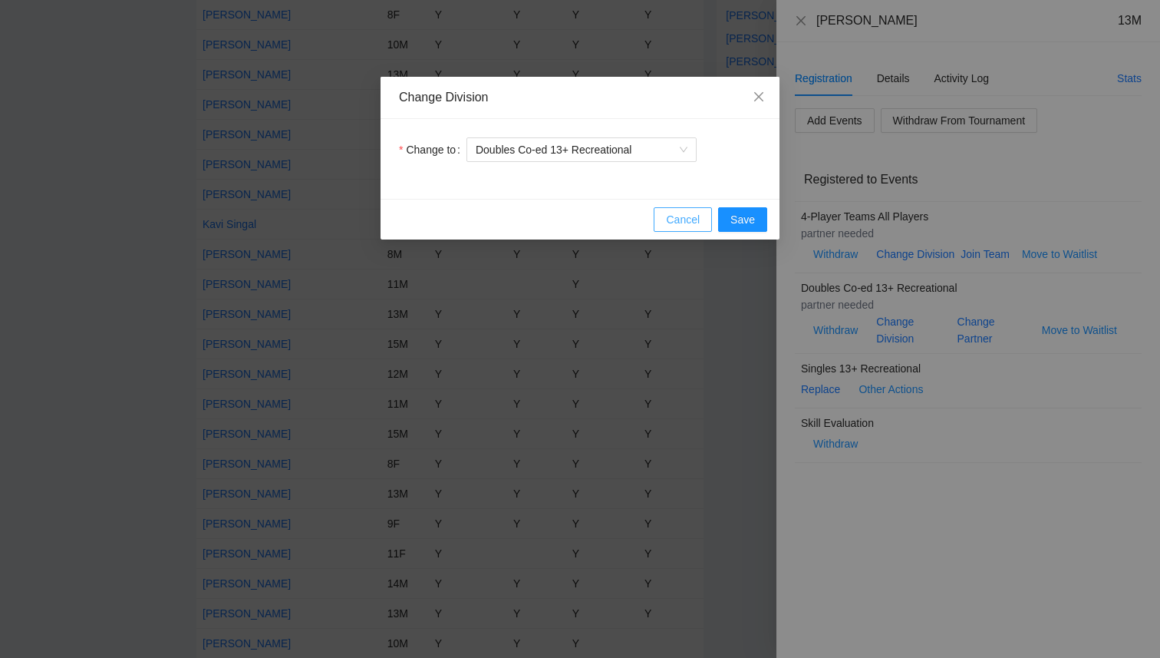
click at [672, 223] on span "Cancel" at bounding box center [683, 219] width 34 height 17
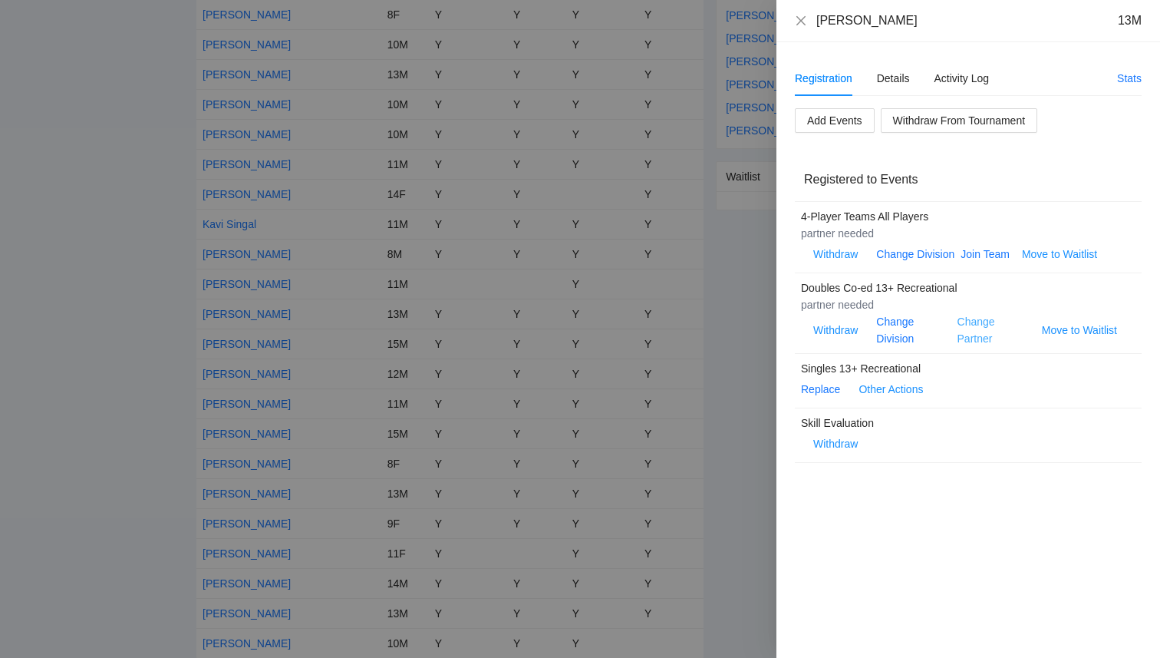
click at [967, 341] on link "Change Partner" at bounding box center [977, 329] width 38 height 29
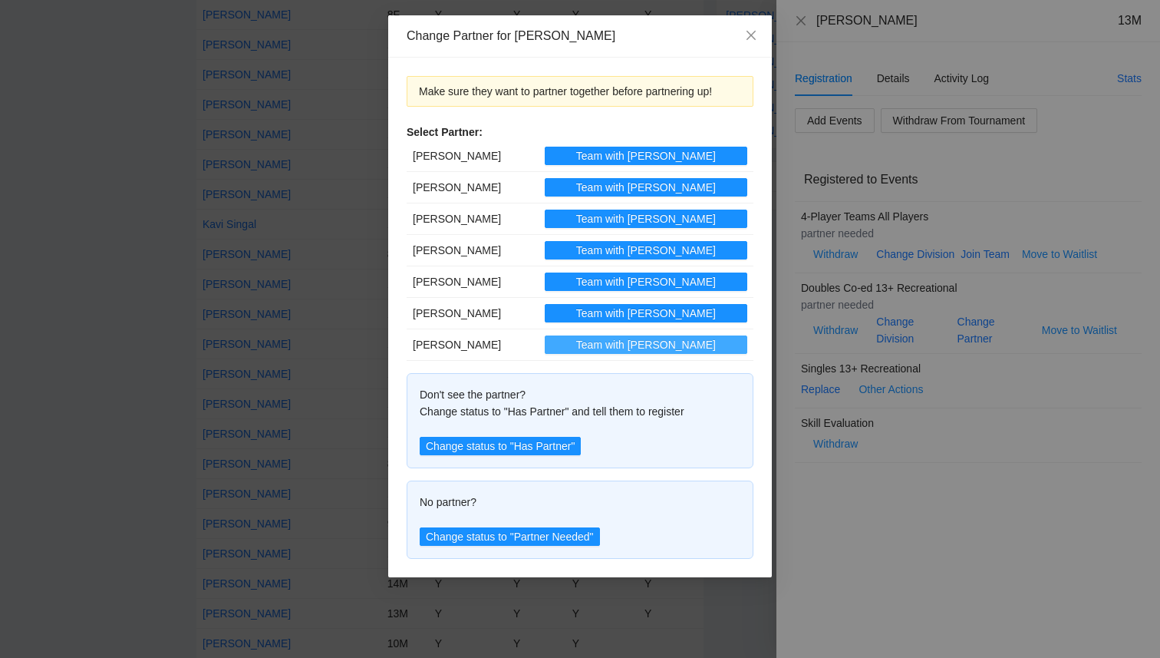
click at [668, 345] on span "Team with [PERSON_NAME]" at bounding box center [646, 344] width 140 height 17
click at [754, 41] on icon "close" at bounding box center [751, 35] width 12 height 12
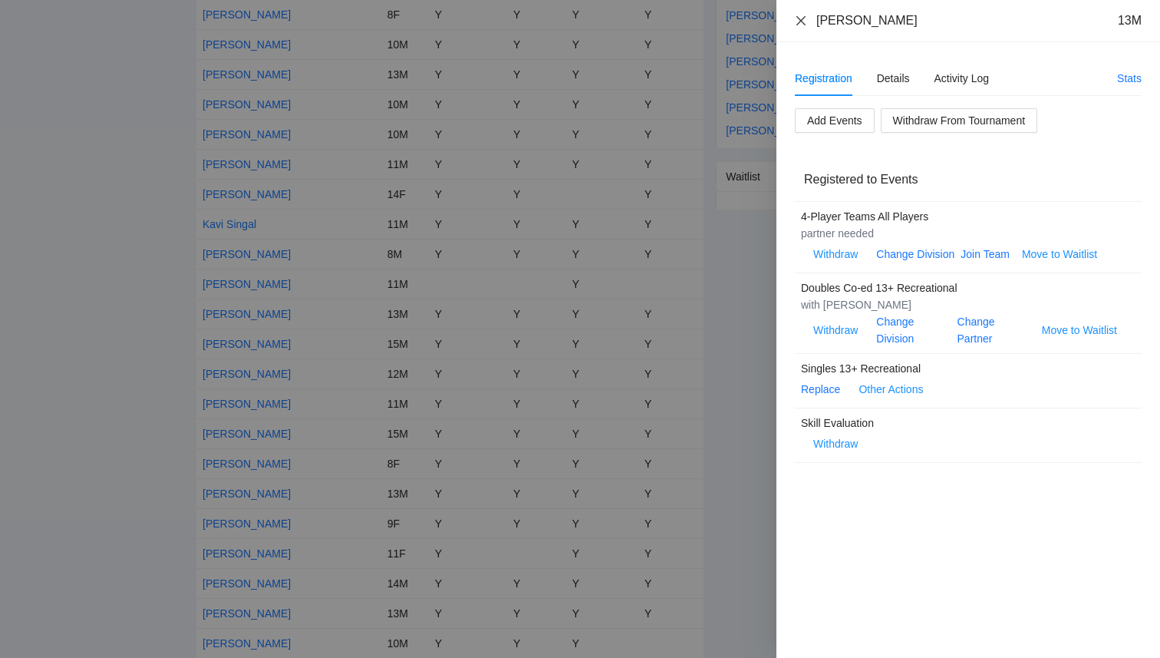
click at [807, 23] on icon "close" at bounding box center [801, 21] width 12 height 12
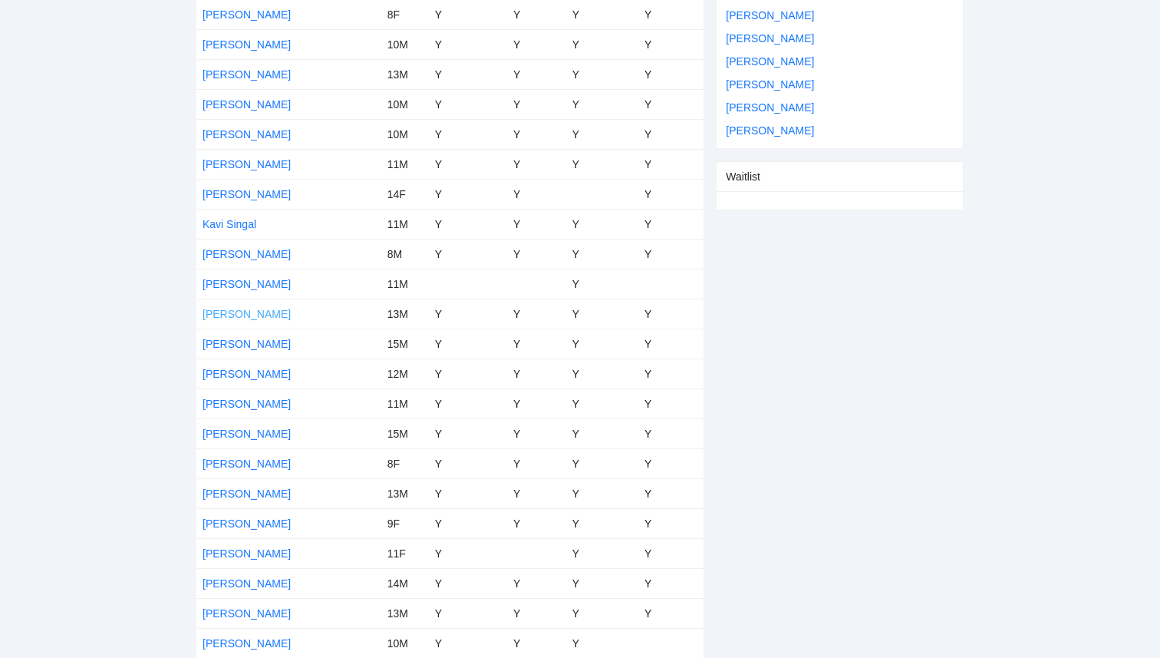
click at [256, 315] on link "[PERSON_NAME]" at bounding box center [247, 314] width 88 height 12
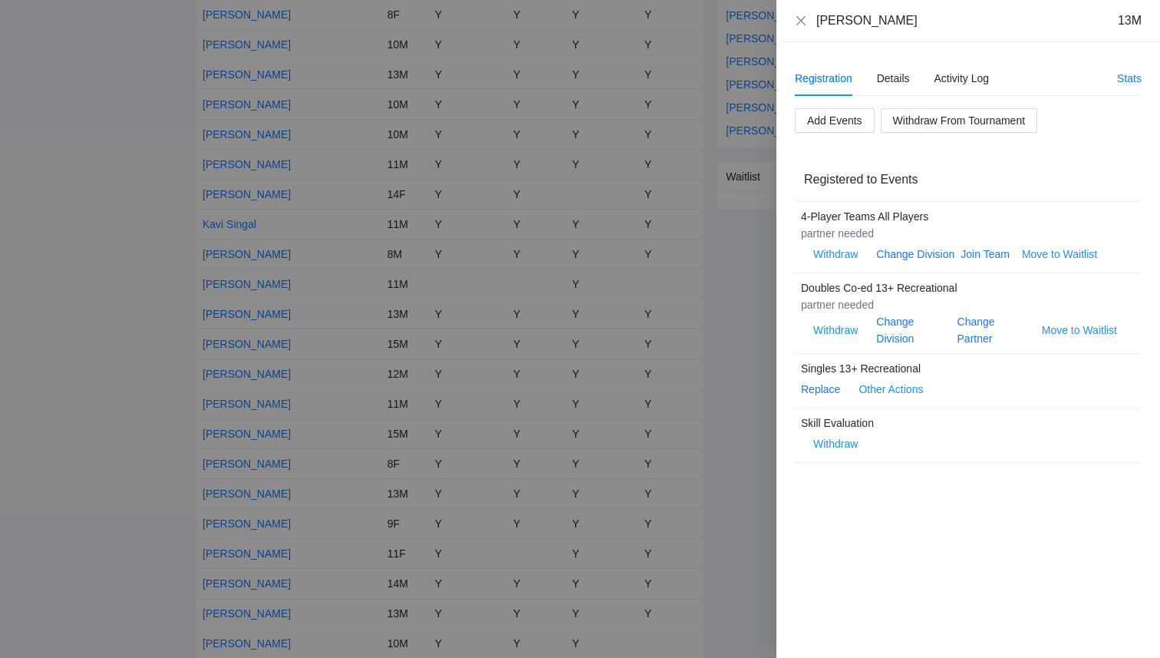
click at [972, 345] on div "Change Partner" at bounding box center [994, 330] width 72 height 34
click at [972, 344] on link "Change Partner" at bounding box center [977, 329] width 38 height 29
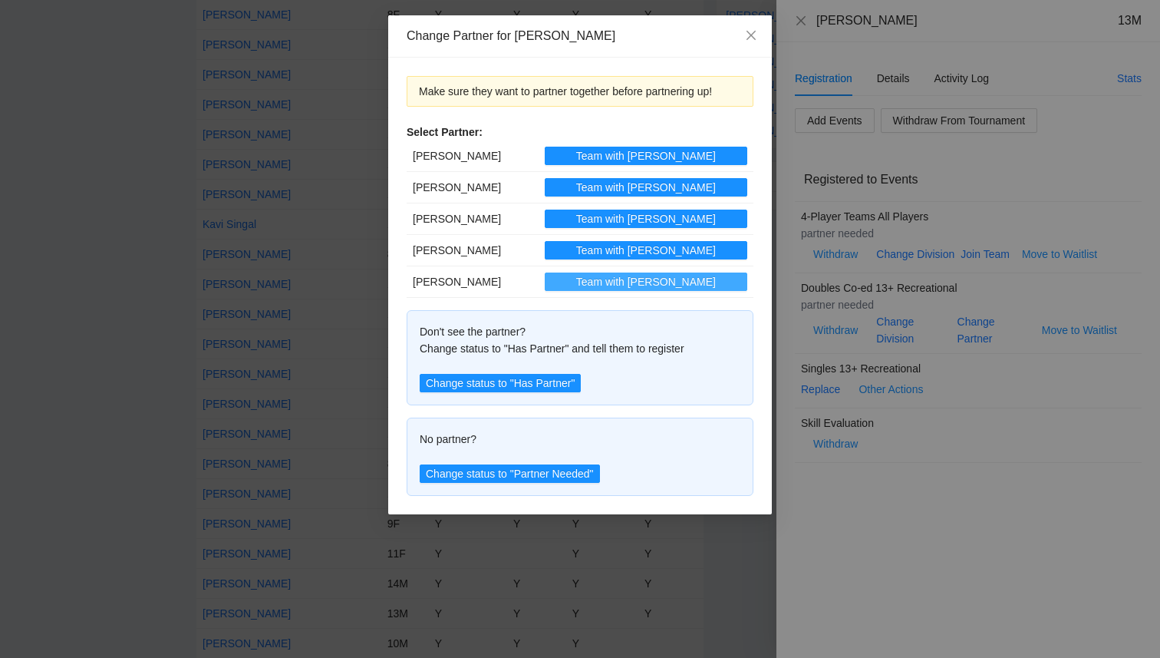
click at [641, 281] on span "Team with [PERSON_NAME]" at bounding box center [646, 281] width 140 height 17
click at [750, 24] on span "Close" at bounding box center [751, 35] width 41 height 41
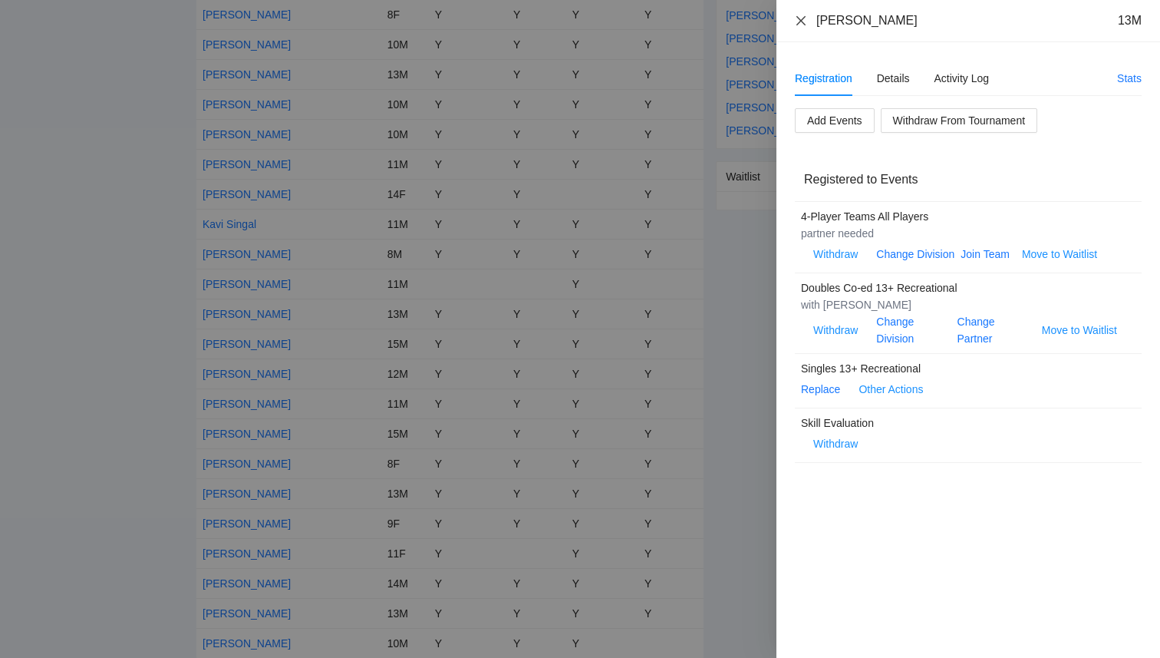
click at [802, 18] on icon "close" at bounding box center [801, 21] width 12 height 12
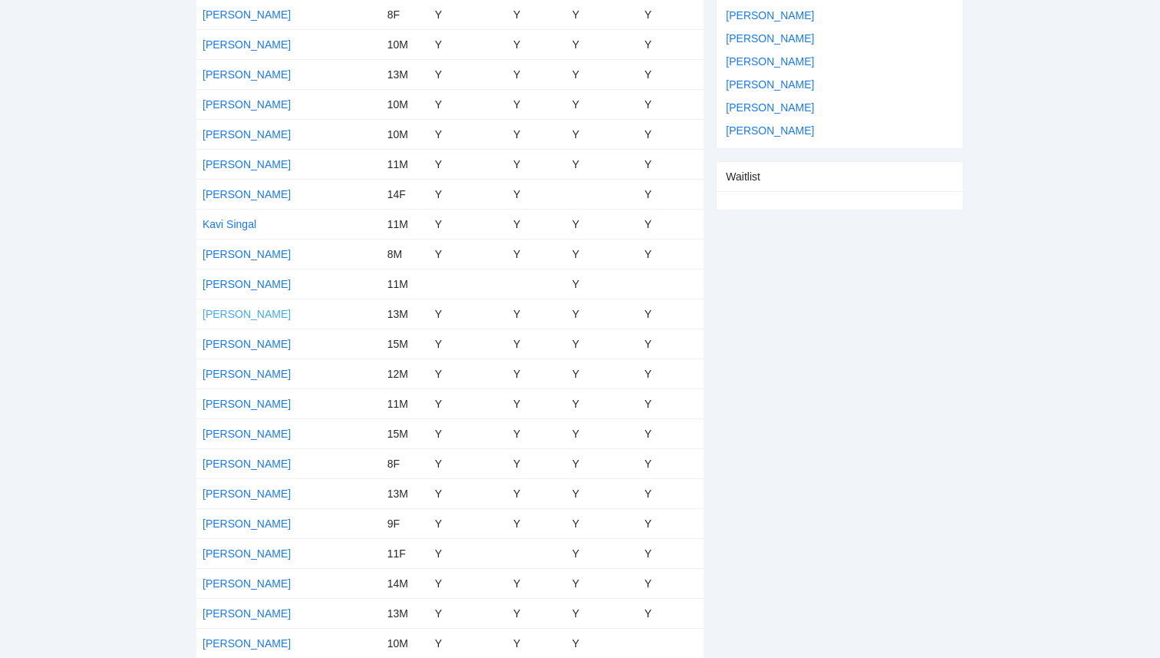
click at [245, 312] on link "[PERSON_NAME]" at bounding box center [247, 314] width 88 height 12
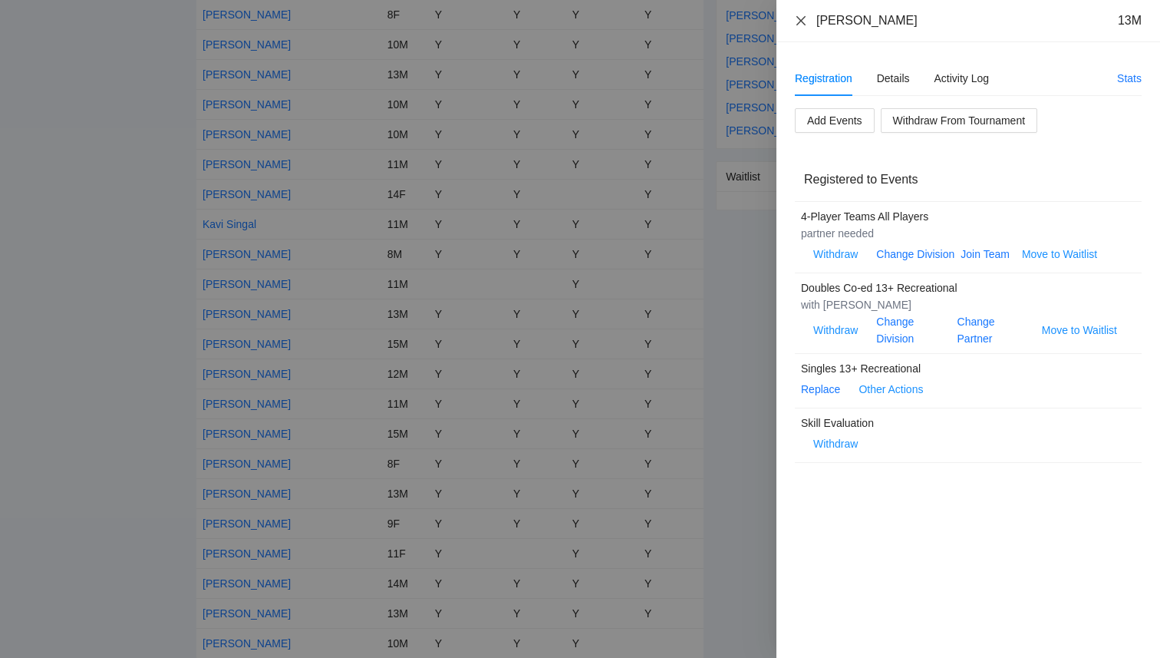
click at [805, 19] on icon "close" at bounding box center [801, 21] width 12 height 12
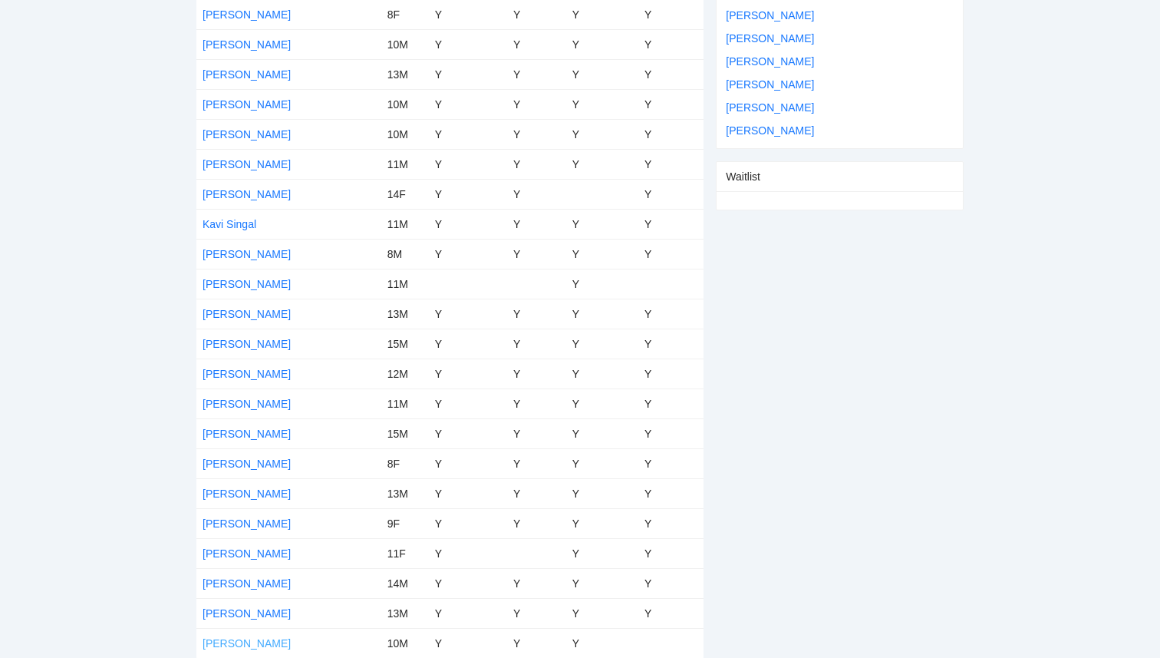
click at [233, 641] on link "[PERSON_NAME]" at bounding box center [247, 643] width 88 height 12
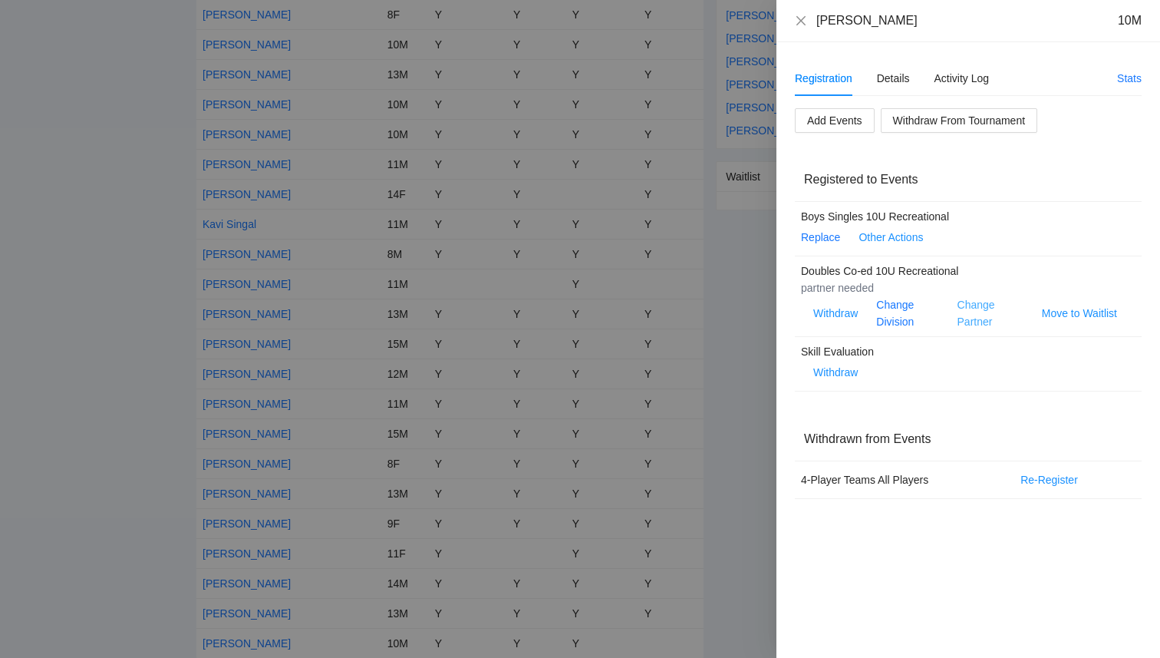
click at [969, 317] on link "Change Partner" at bounding box center [977, 313] width 38 height 29
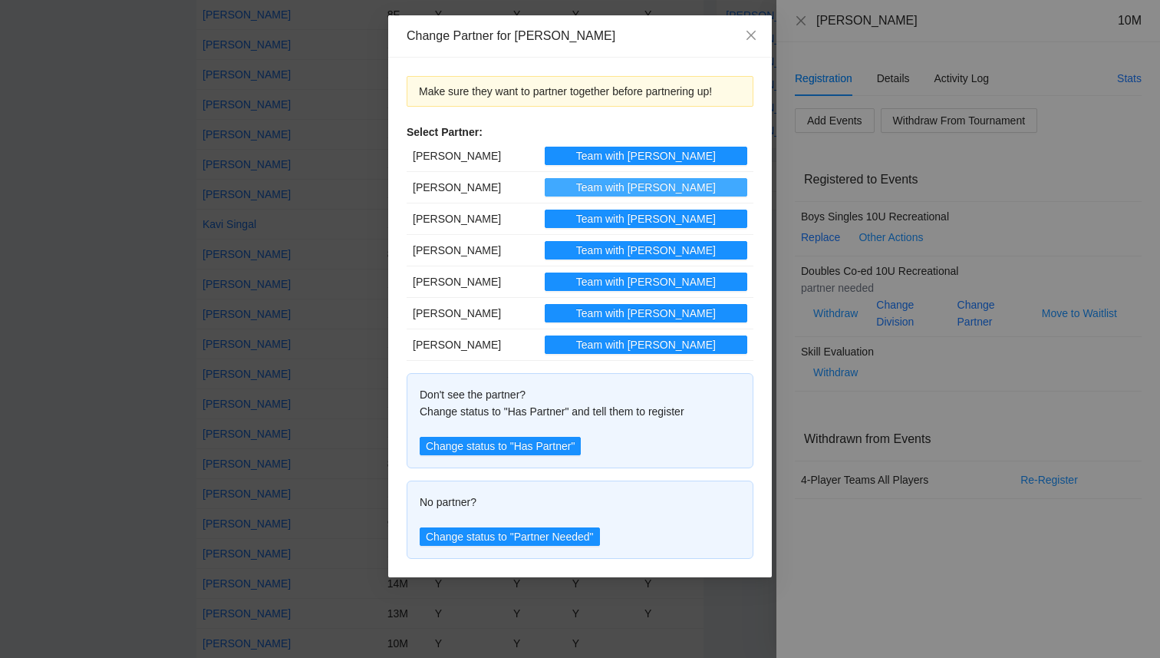
click at [649, 187] on span "Team with [PERSON_NAME]" at bounding box center [646, 187] width 140 height 17
click at [747, 35] on icon "close" at bounding box center [751, 35] width 12 height 12
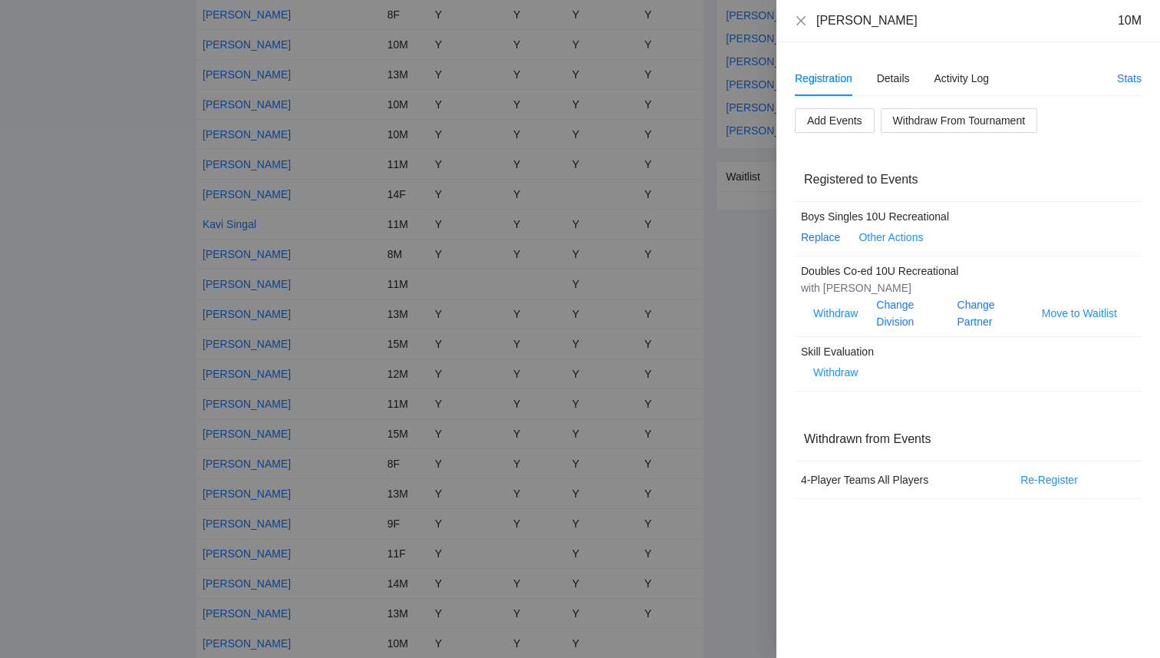
click at [809, 24] on div "[PERSON_NAME] 10M" at bounding box center [968, 20] width 347 height 17
click at [805, 24] on icon "close" at bounding box center [801, 19] width 9 height 9
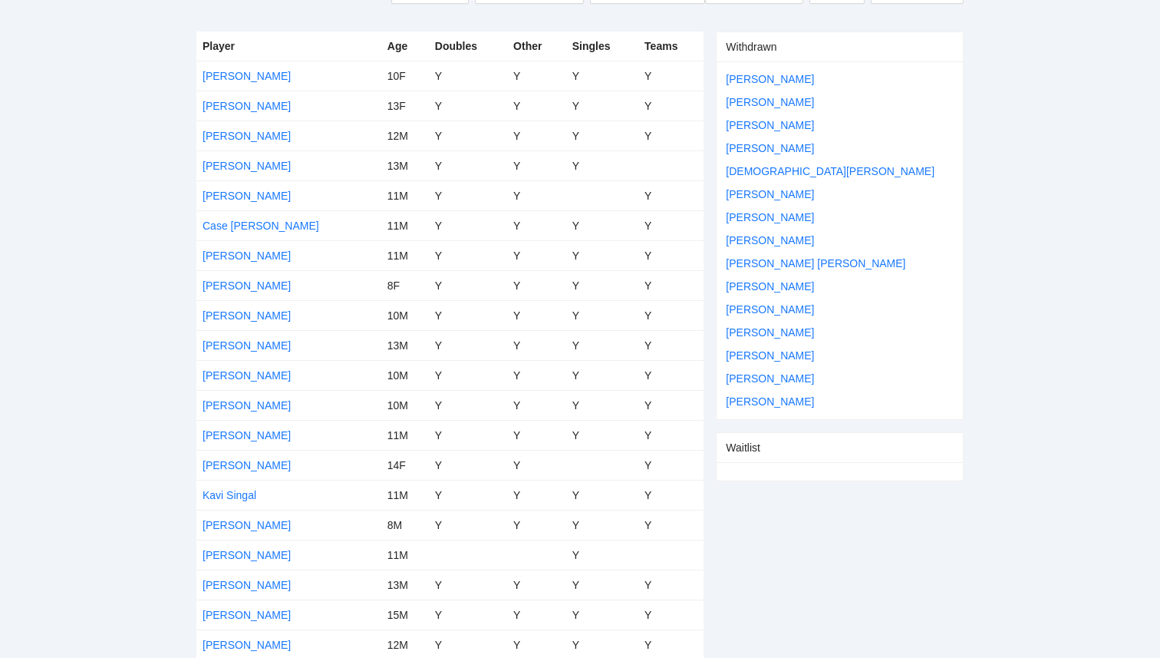
scroll to position [0, 0]
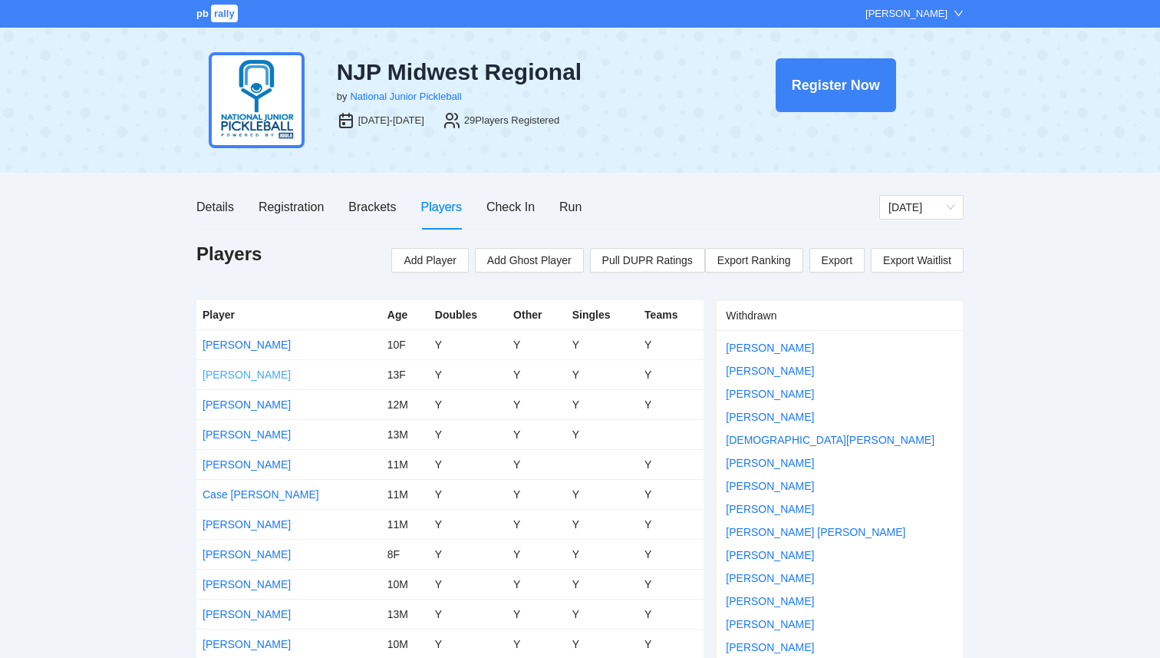
click at [260, 375] on link "[PERSON_NAME]" at bounding box center [247, 374] width 88 height 12
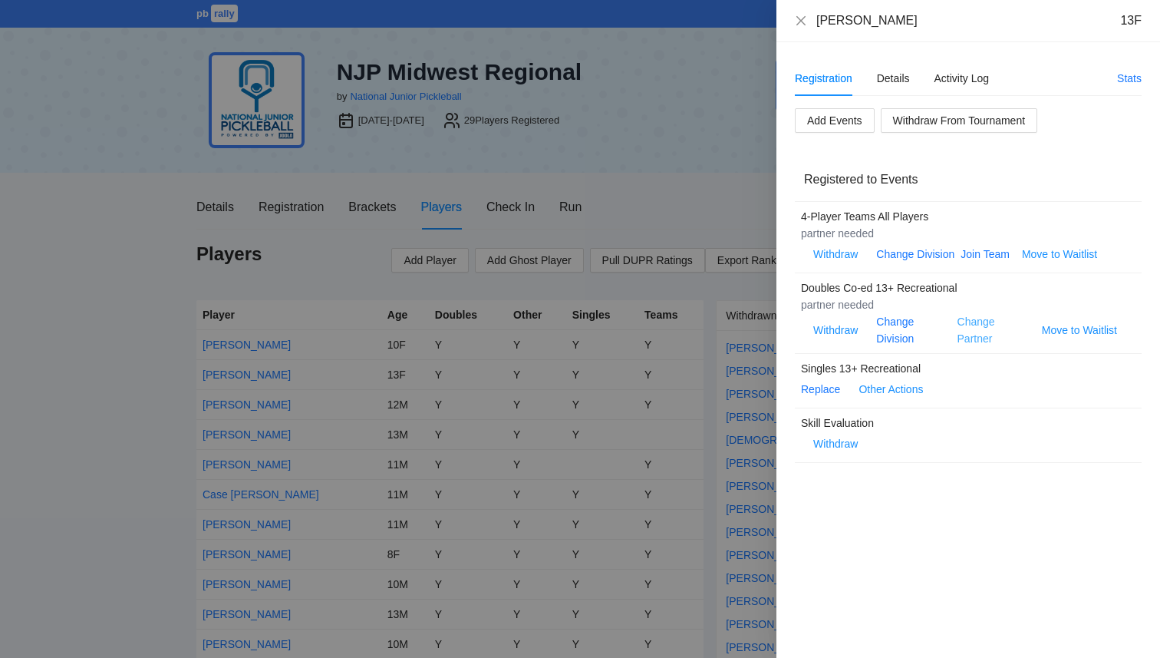
click at [979, 340] on link "Change Partner" at bounding box center [977, 329] width 38 height 29
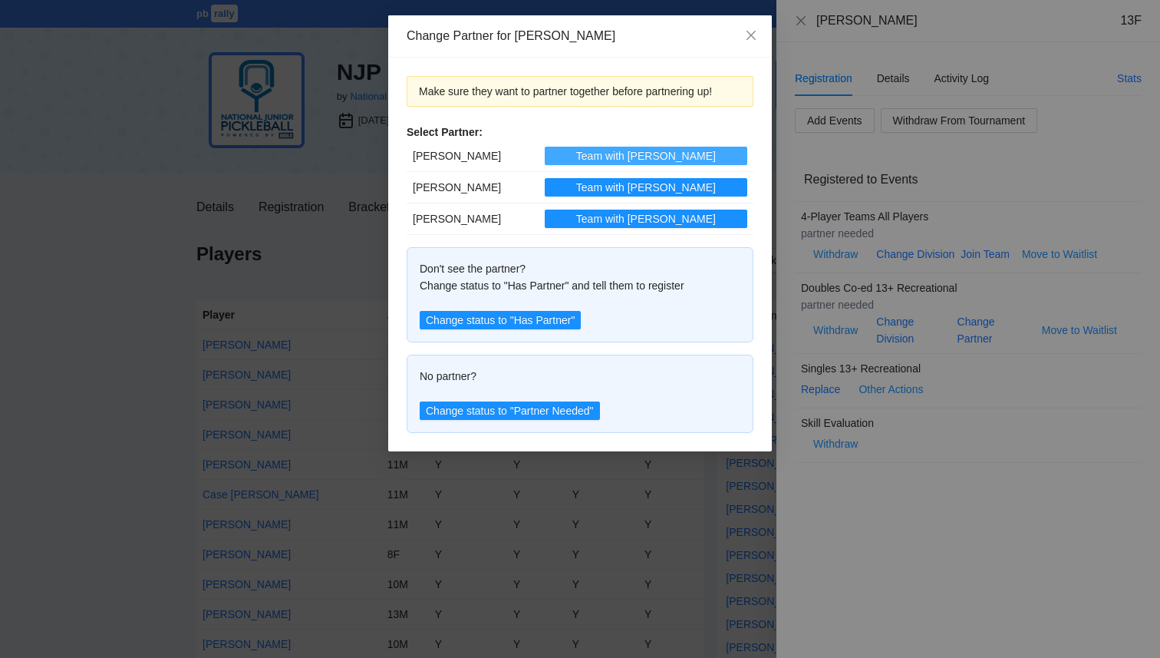
click at [604, 155] on button "Team with [PERSON_NAME]" at bounding box center [646, 156] width 203 height 18
click at [754, 38] on icon "close" at bounding box center [751, 35] width 9 height 9
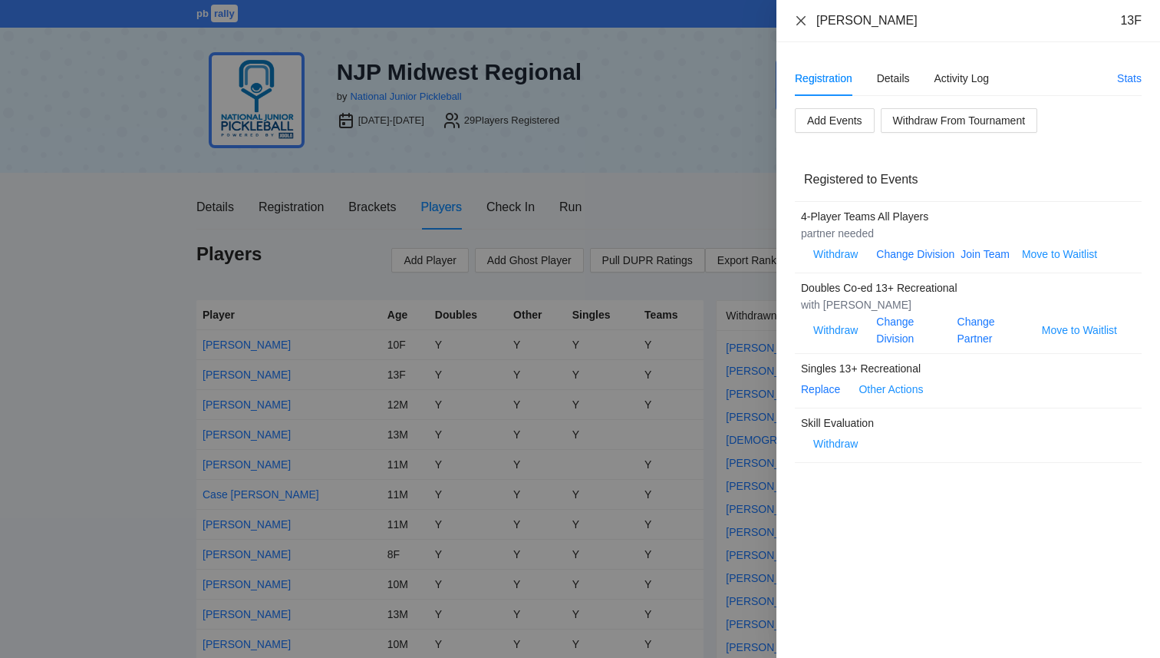
click at [801, 21] on icon "close" at bounding box center [801, 21] width 12 height 12
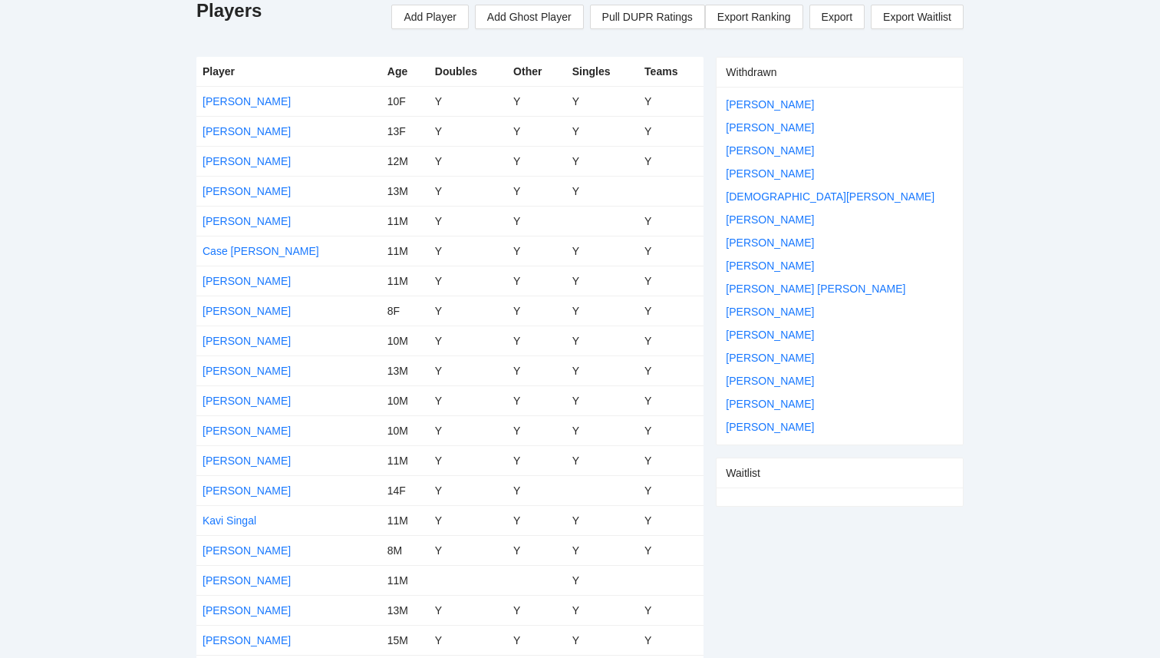
scroll to position [244, 0]
click at [260, 490] on link "[PERSON_NAME]" at bounding box center [247, 490] width 88 height 12
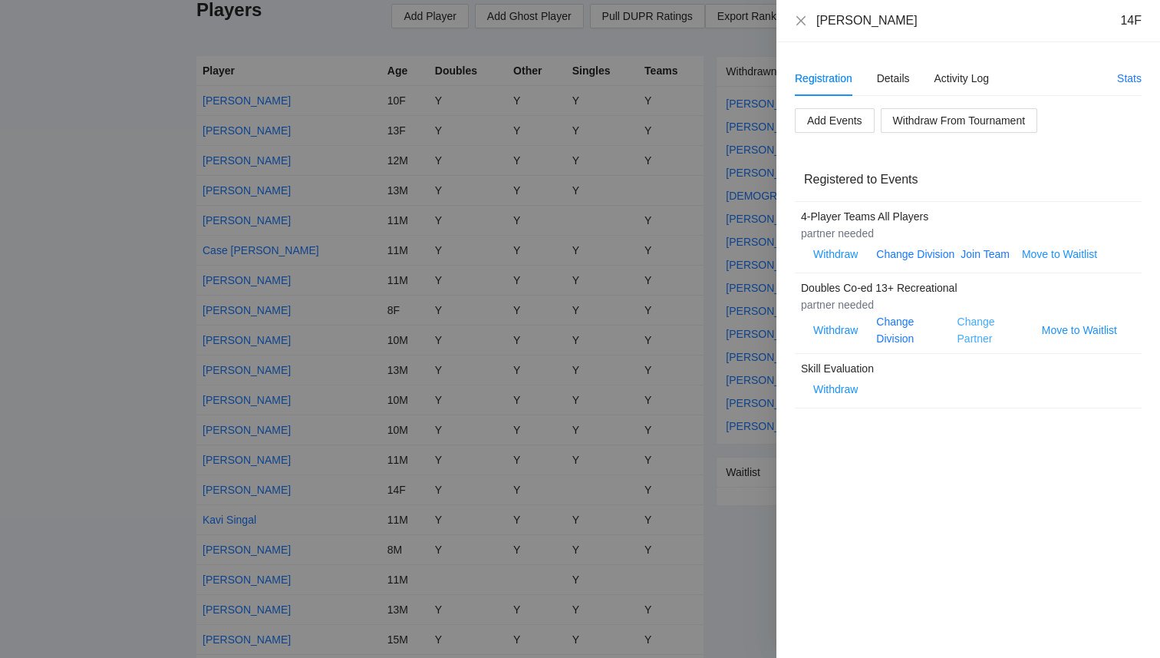
click at [970, 340] on link "Change Partner" at bounding box center [977, 329] width 38 height 29
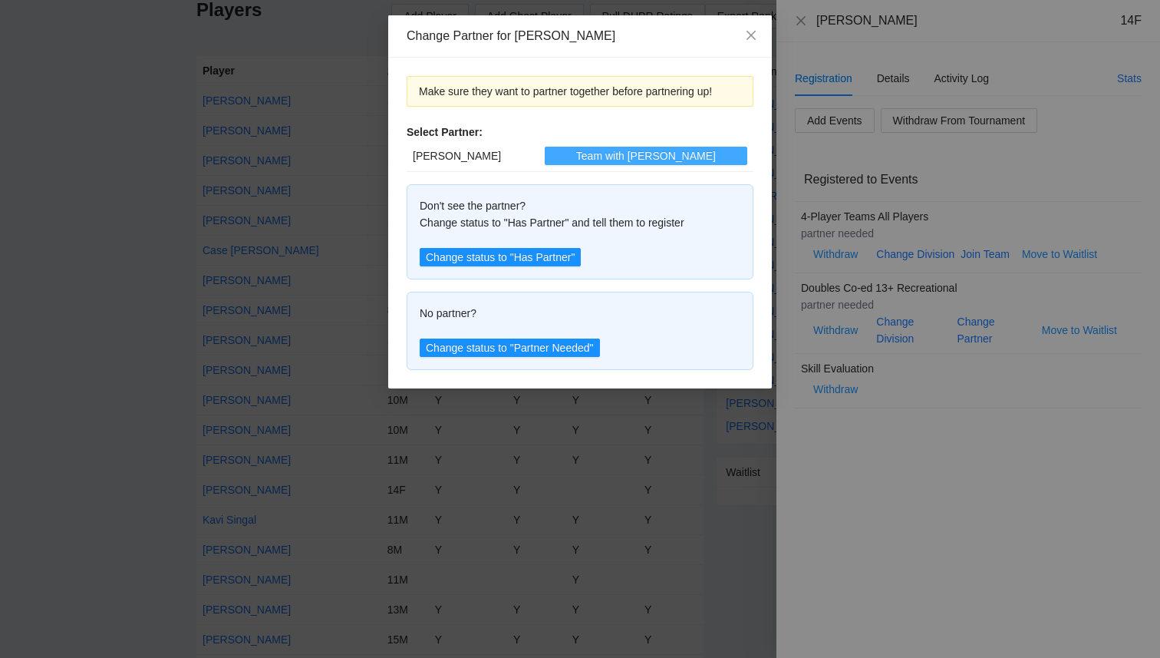
click at [672, 160] on span "Team with [PERSON_NAME]" at bounding box center [646, 155] width 140 height 17
click at [752, 39] on icon "close" at bounding box center [751, 35] width 12 height 12
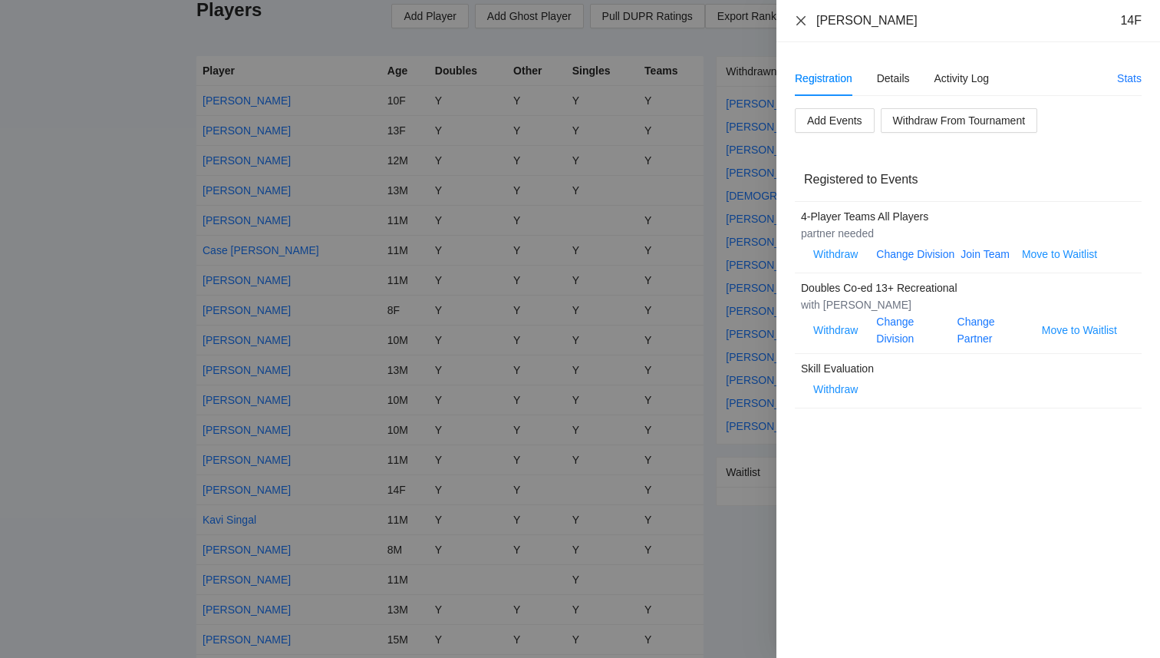
click at [799, 23] on icon "close" at bounding box center [801, 21] width 12 height 12
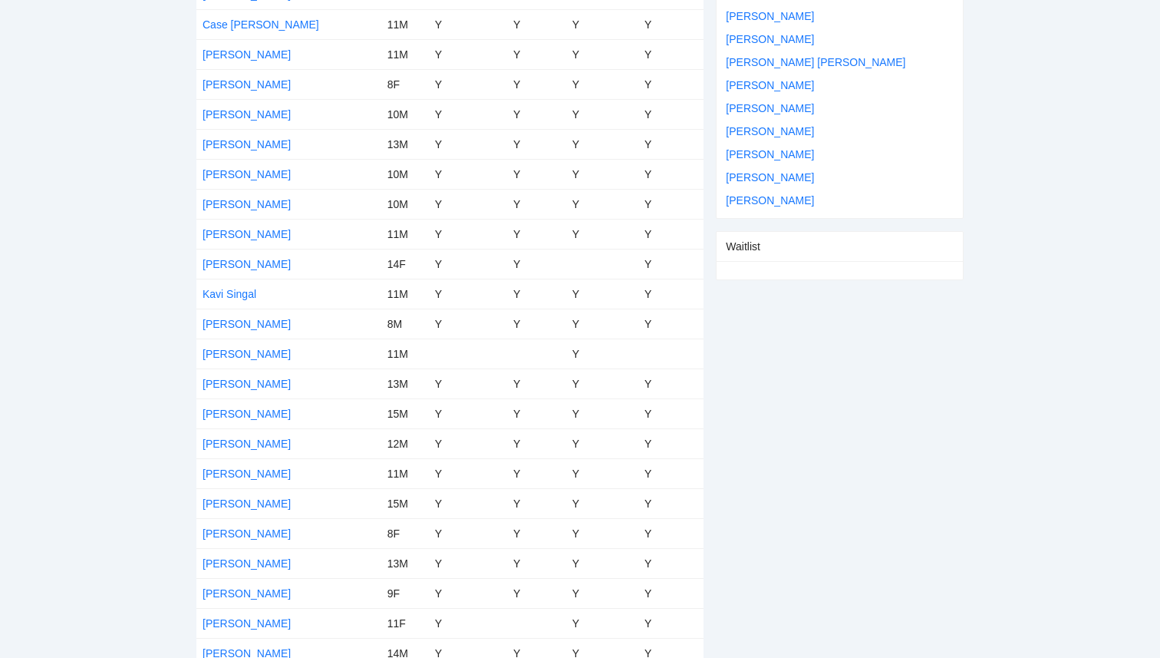
scroll to position [491, 0]
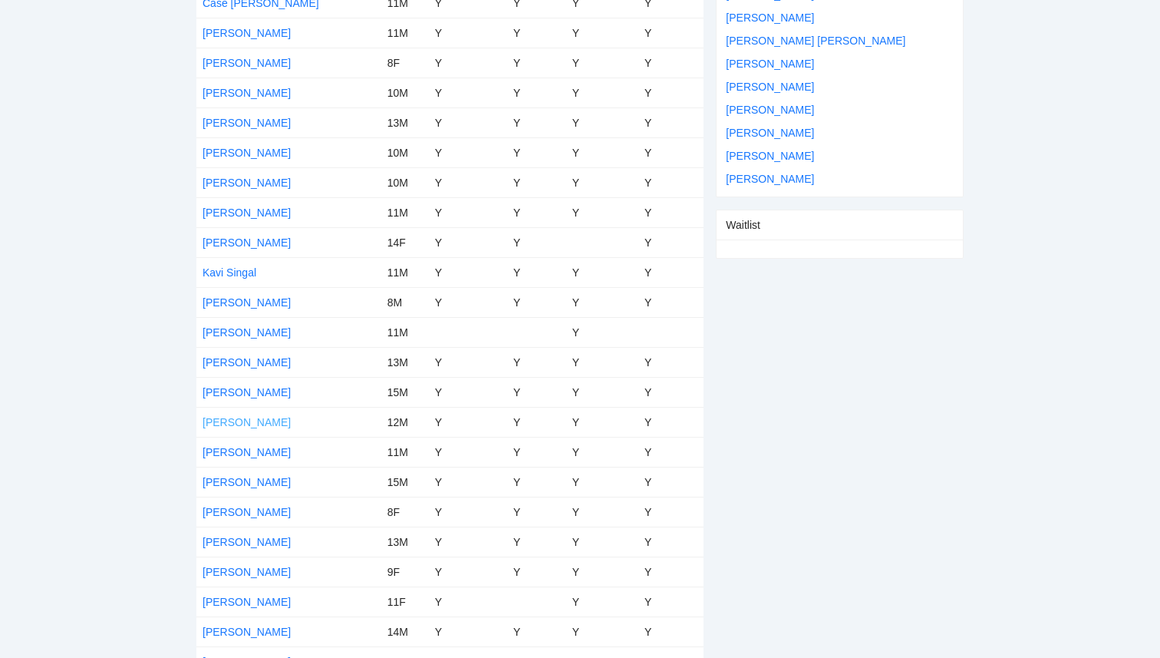
click at [239, 421] on link "[PERSON_NAME]" at bounding box center [247, 422] width 88 height 12
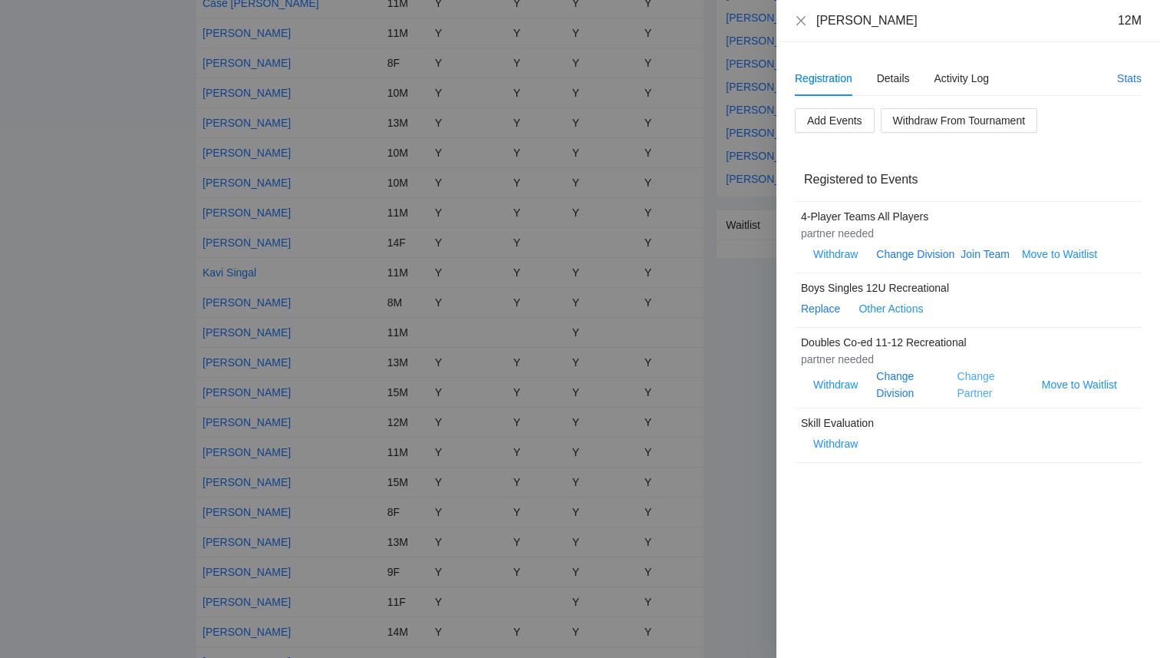
click at [980, 395] on link "Change Partner" at bounding box center [977, 384] width 38 height 29
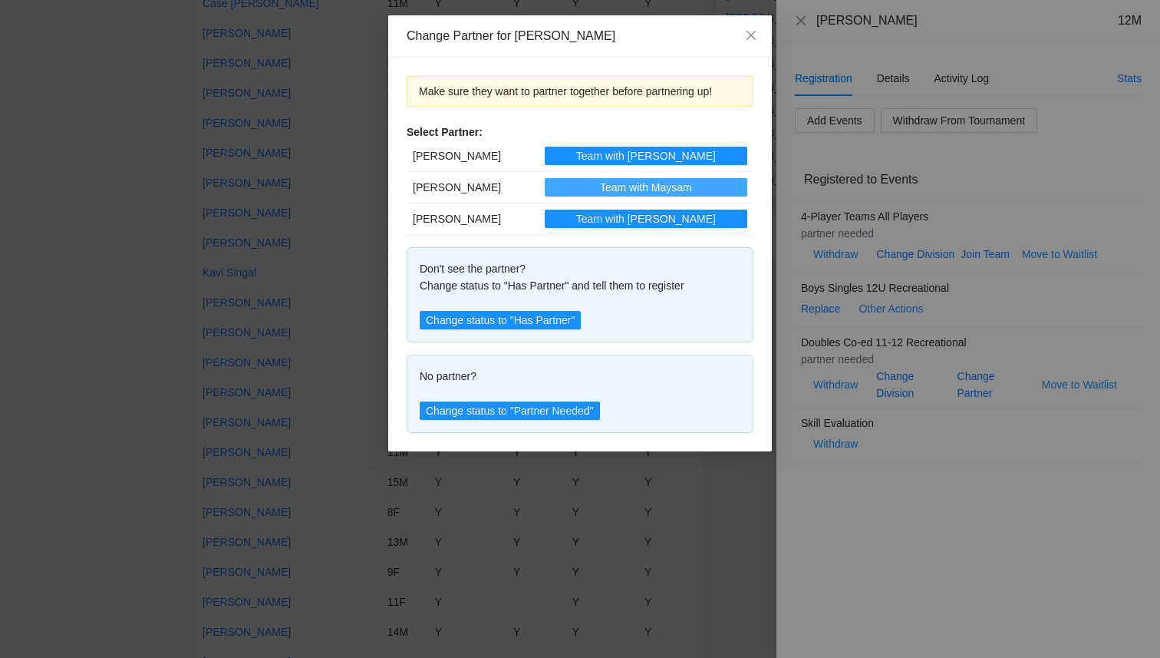
click at [593, 187] on button "Team with Maysam" at bounding box center [646, 187] width 203 height 18
click at [755, 33] on icon "close" at bounding box center [751, 35] width 12 height 12
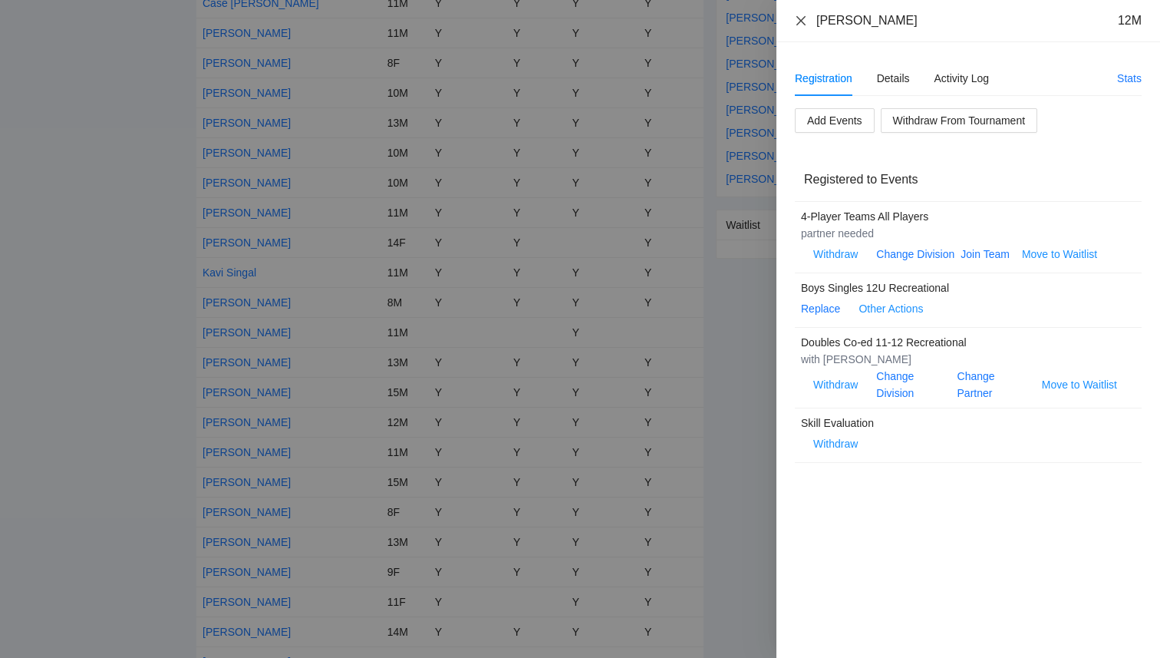
click at [798, 21] on icon "close" at bounding box center [801, 21] width 12 height 12
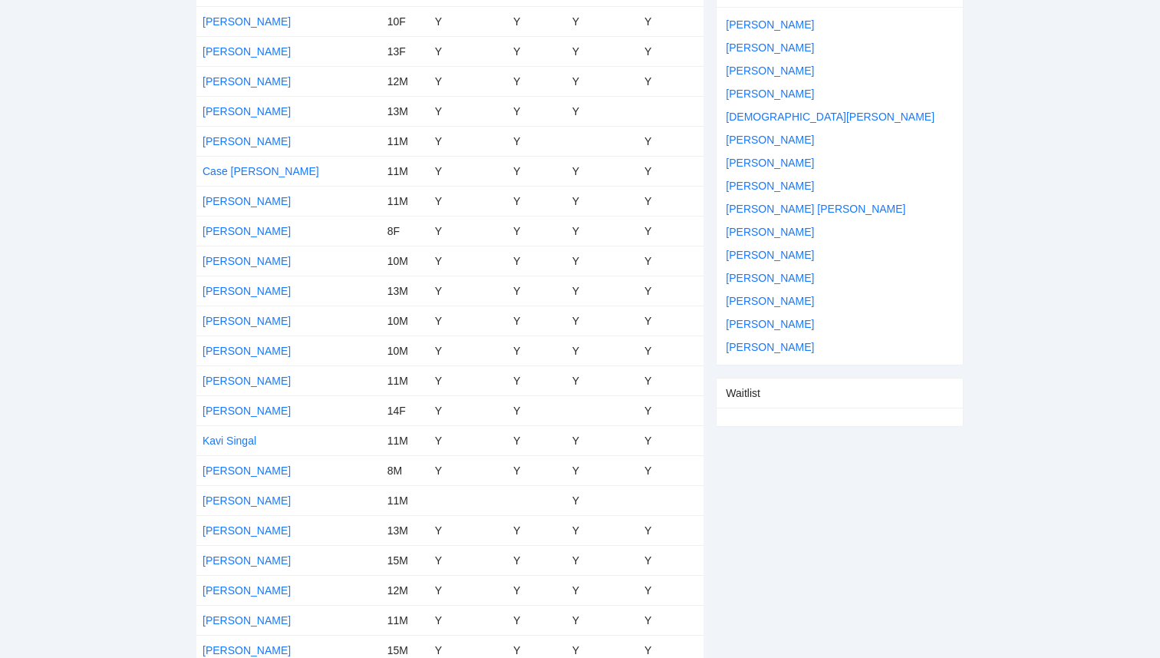
scroll to position [540, 0]
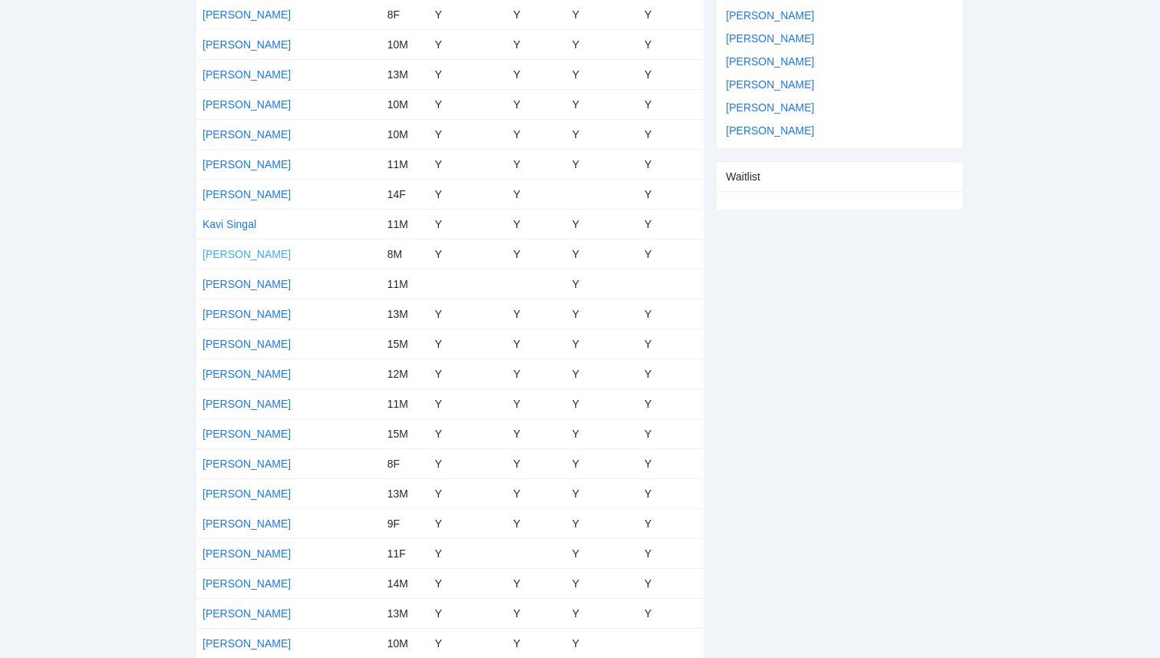
click at [236, 253] on link "[PERSON_NAME]" at bounding box center [247, 254] width 88 height 12
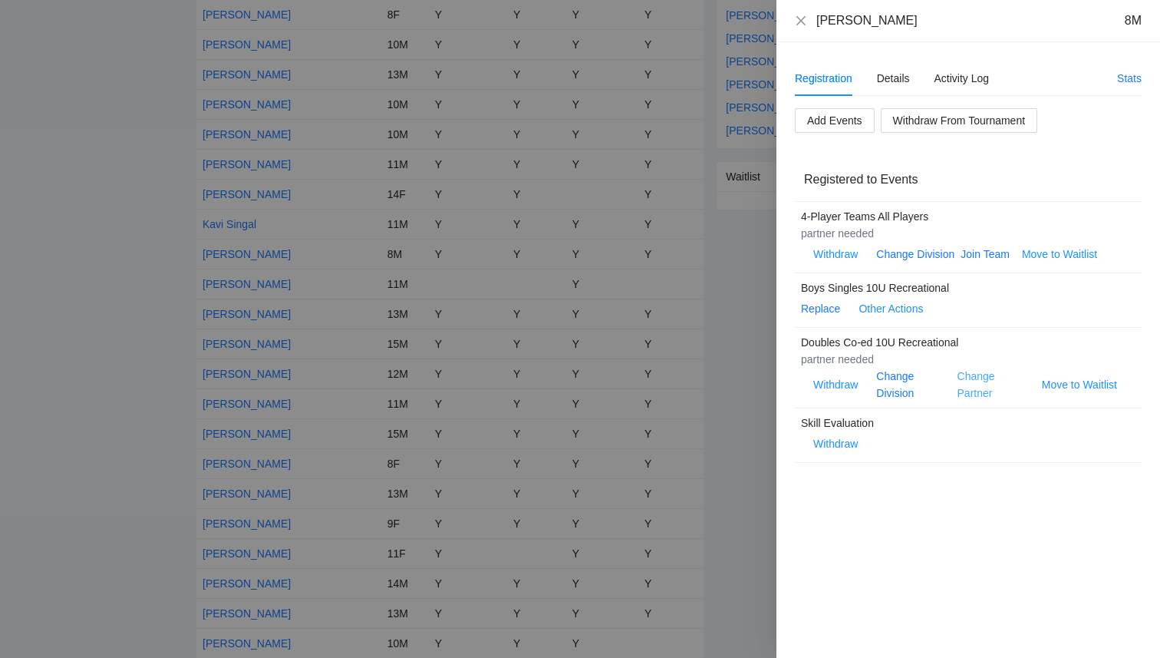
click at [974, 394] on link "Change Partner" at bounding box center [977, 384] width 38 height 29
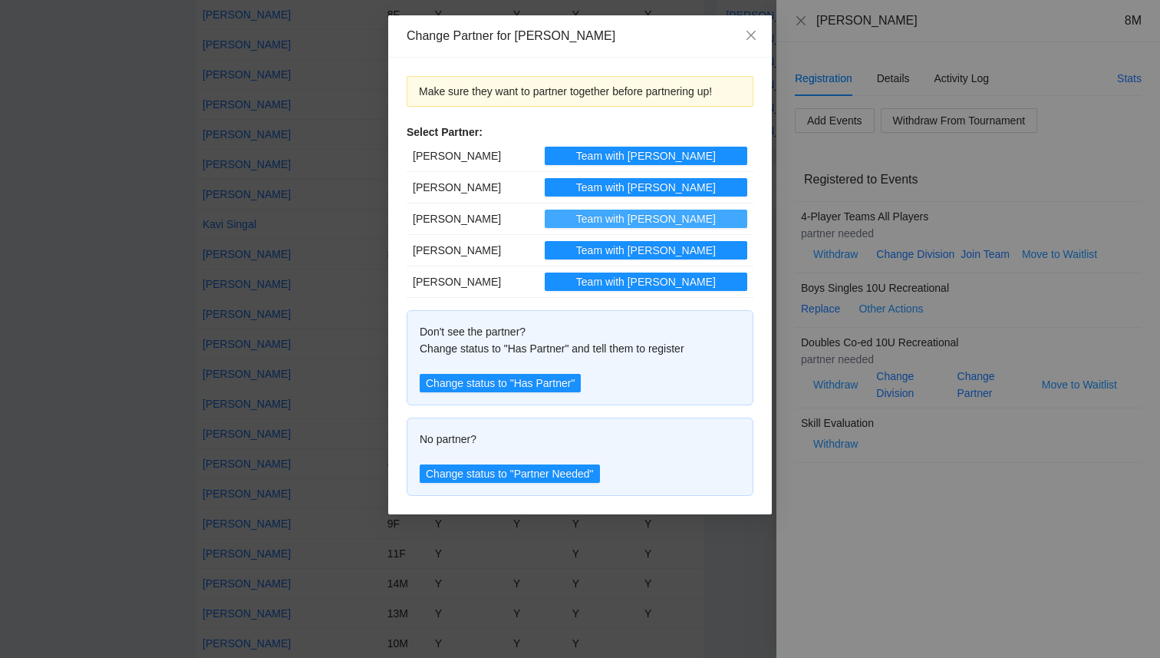
click at [606, 220] on button "Team with [PERSON_NAME]" at bounding box center [646, 219] width 203 height 18
click at [753, 33] on icon "close" at bounding box center [751, 35] width 9 height 9
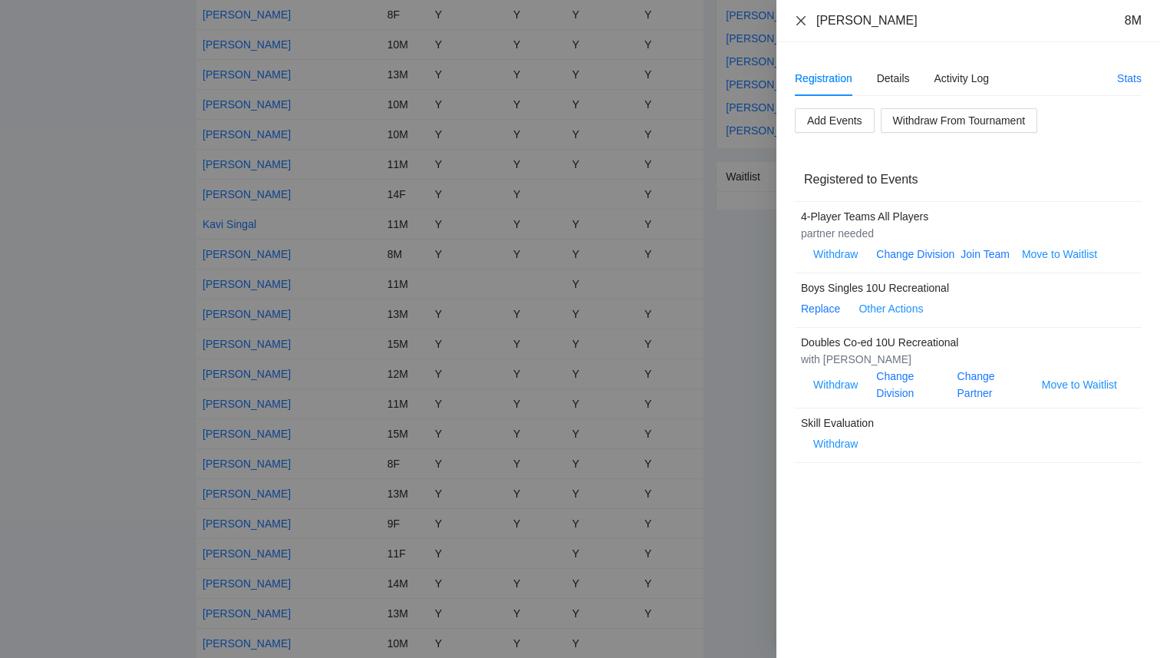
click at [800, 19] on icon "close" at bounding box center [801, 19] width 9 height 9
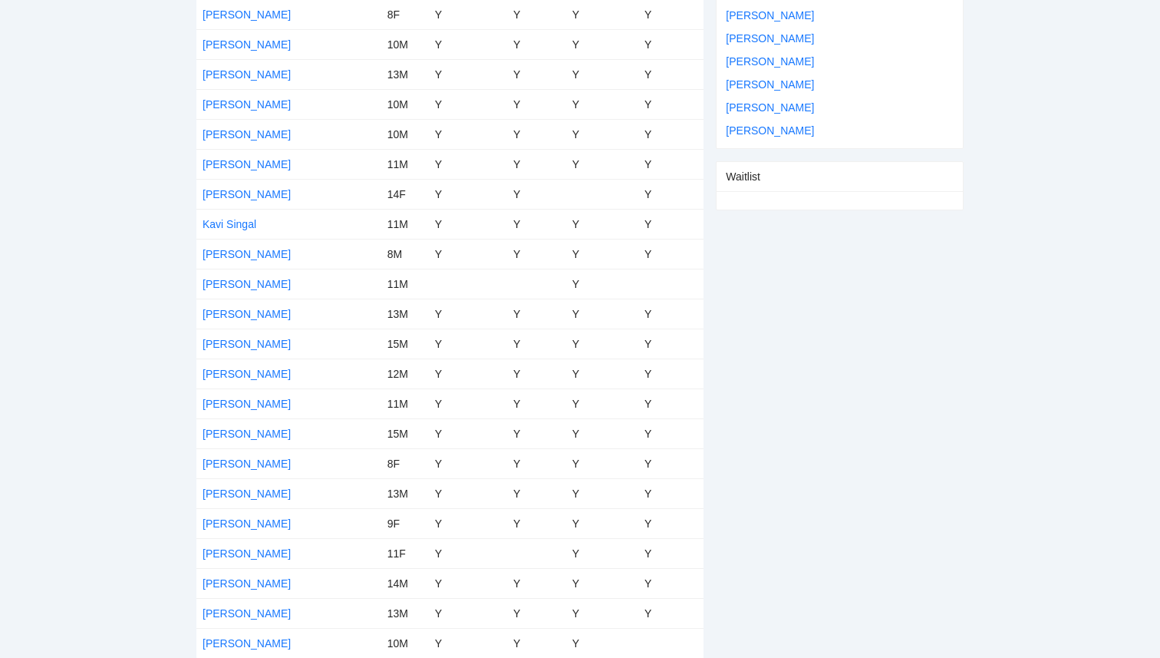
scroll to position [537, 0]
click at [254, 467] on link "[PERSON_NAME]" at bounding box center [247, 466] width 88 height 12
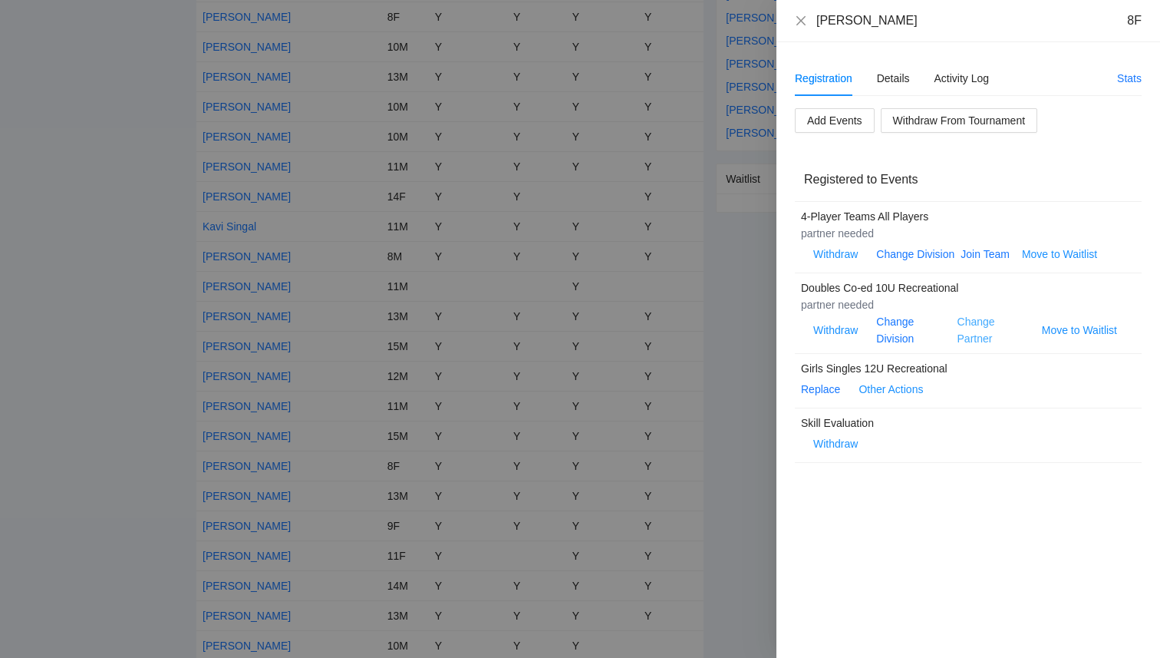
click at [984, 338] on link "Change Partner" at bounding box center [977, 329] width 38 height 29
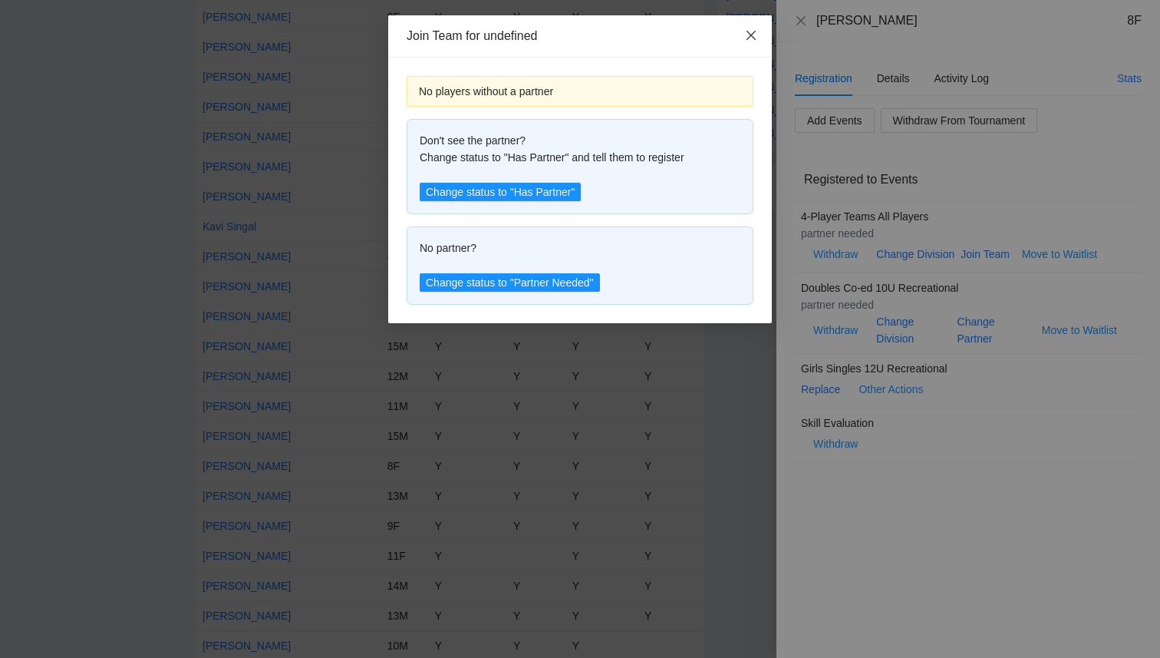
click at [757, 35] on icon "close" at bounding box center [751, 35] width 12 height 12
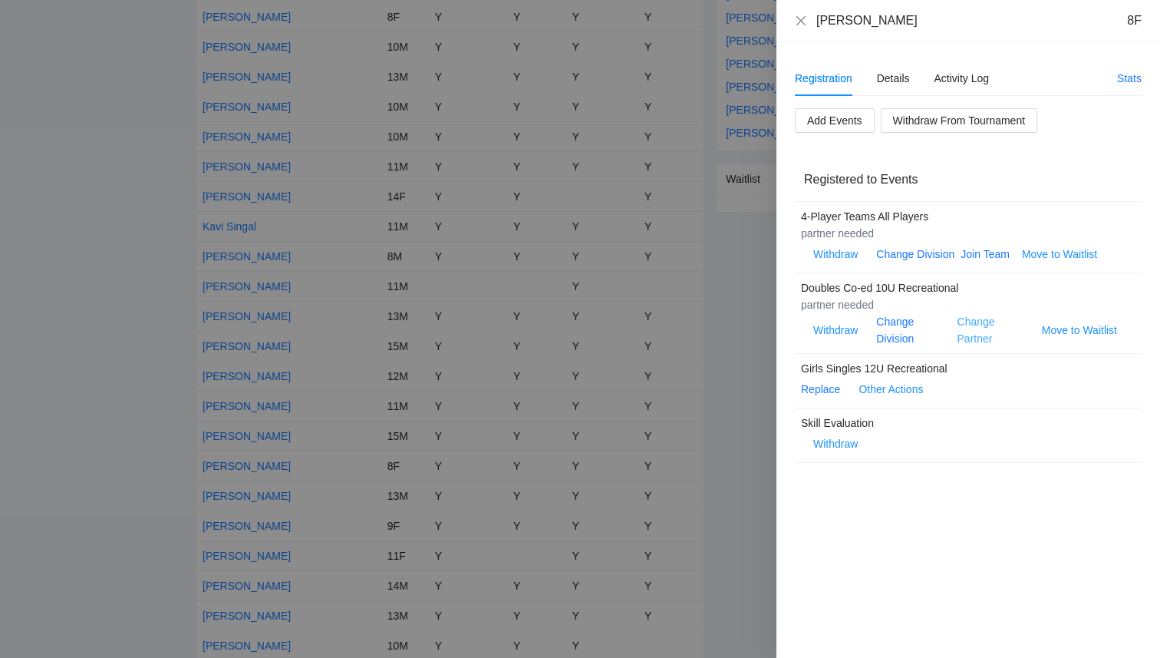
click at [975, 337] on link "Change Partner" at bounding box center [977, 329] width 38 height 29
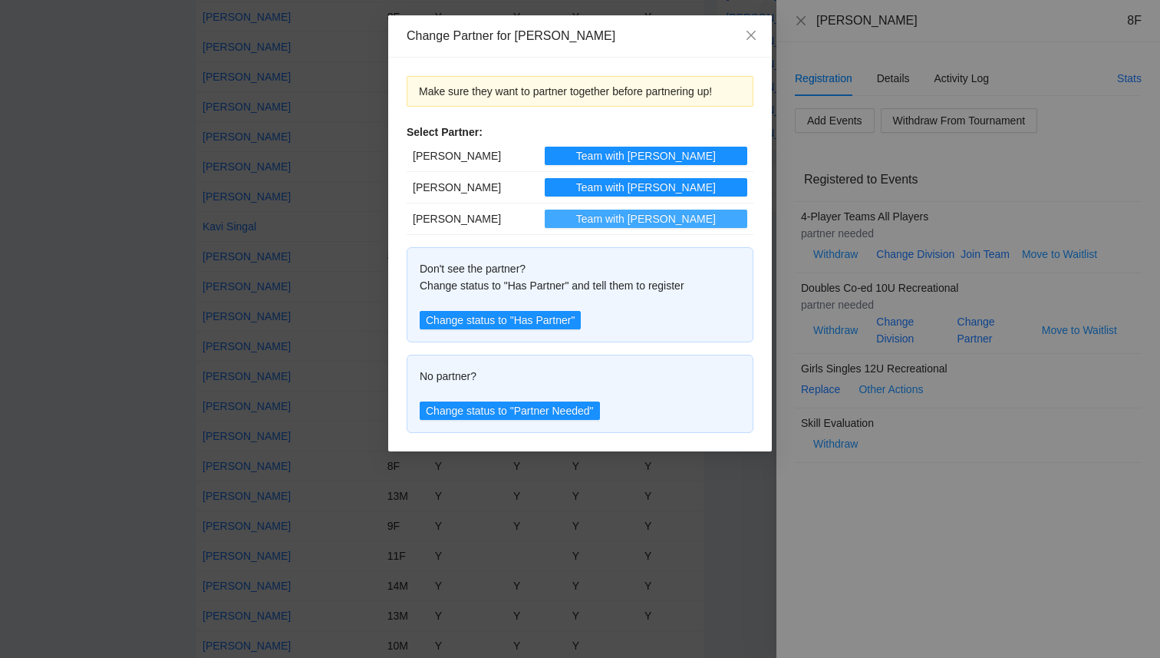
click at [685, 222] on span "Team with [PERSON_NAME]" at bounding box center [646, 218] width 140 height 17
click at [754, 34] on icon "close" at bounding box center [751, 35] width 12 height 12
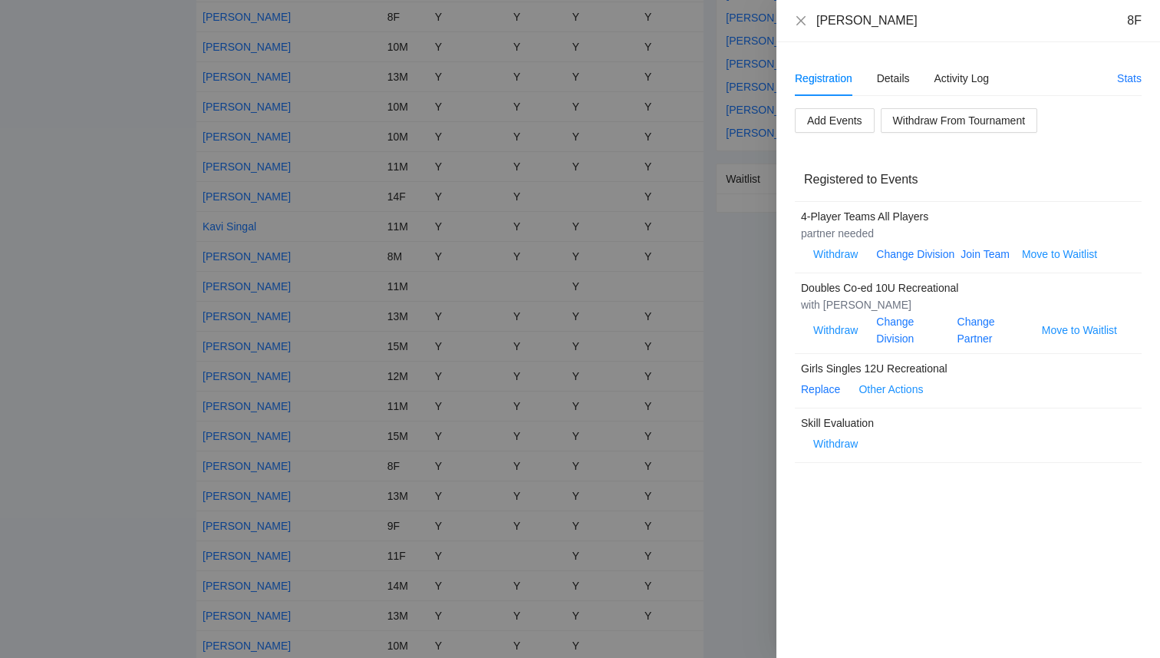
click at [794, 19] on div "[PERSON_NAME] 8F" at bounding box center [969, 21] width 384 height 42
click at [801, 23] on icon "close" at bounding box center [801, 21] width 12 height 12
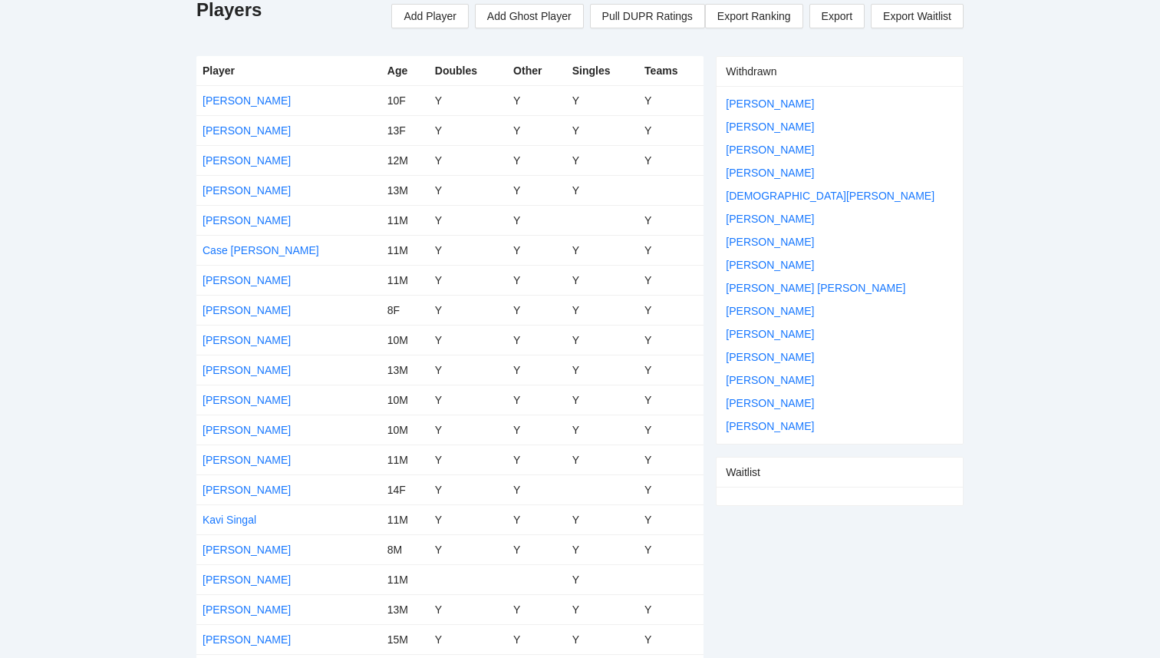
scroll to position [0, 0]
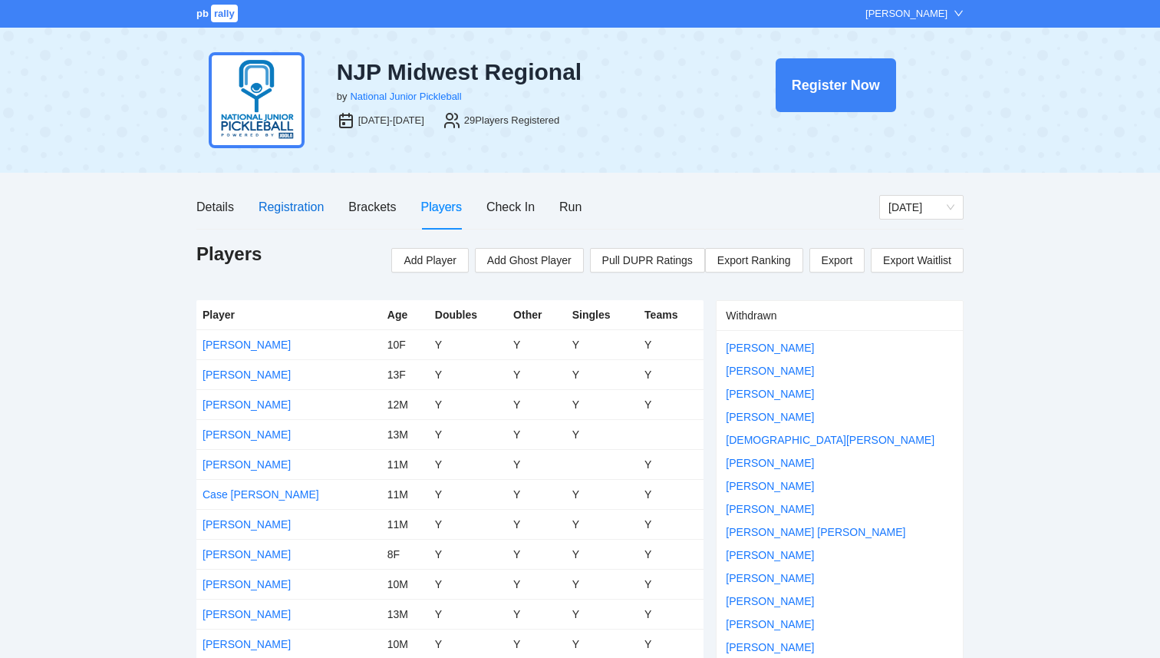
click at [302, 211] on div "Registration" at bounding box center [291, 206] width 65 height 19
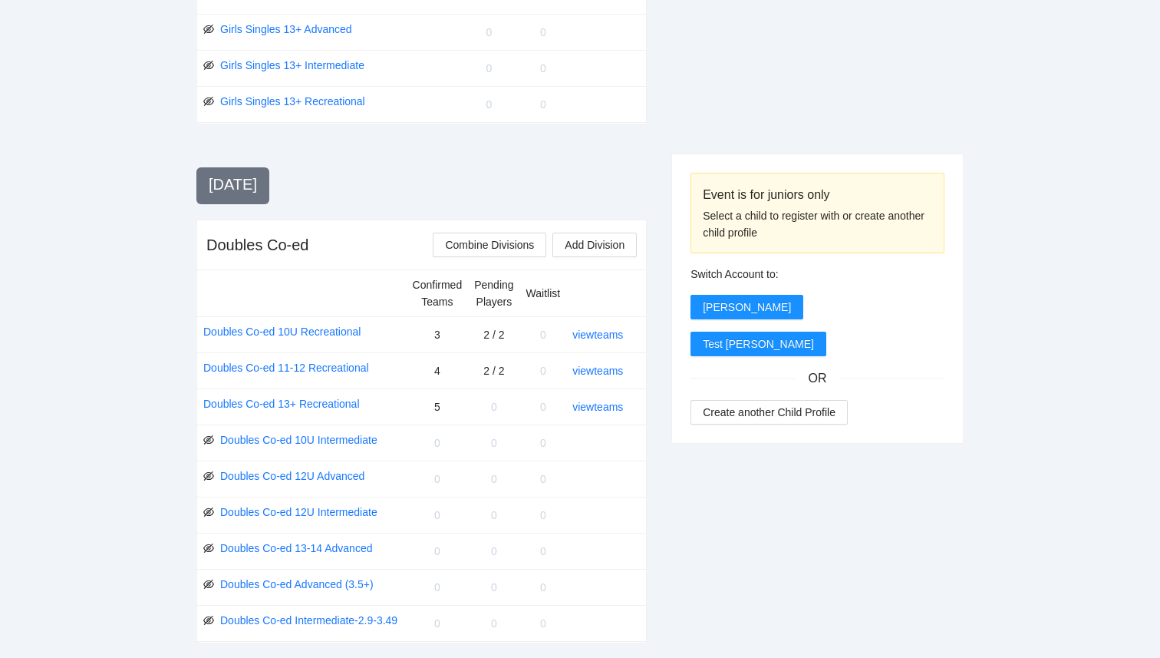
scroll to position [1265, 0]
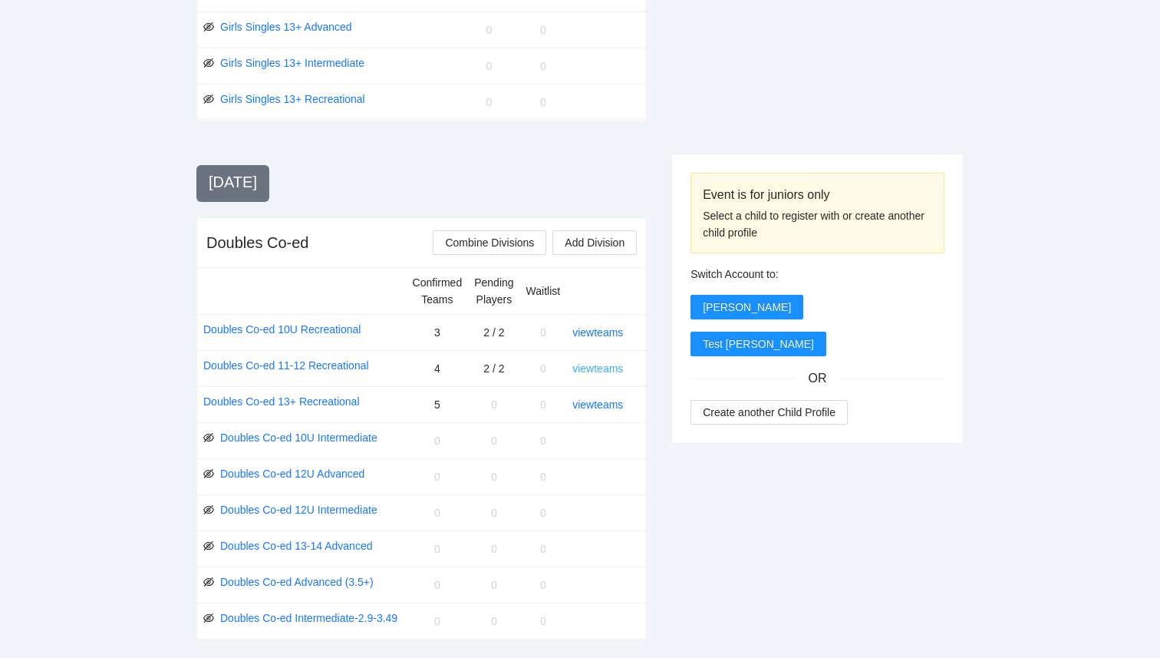
click at [606, 365] on link "view teams" at bounding box center [598, 368] width 51 height 12
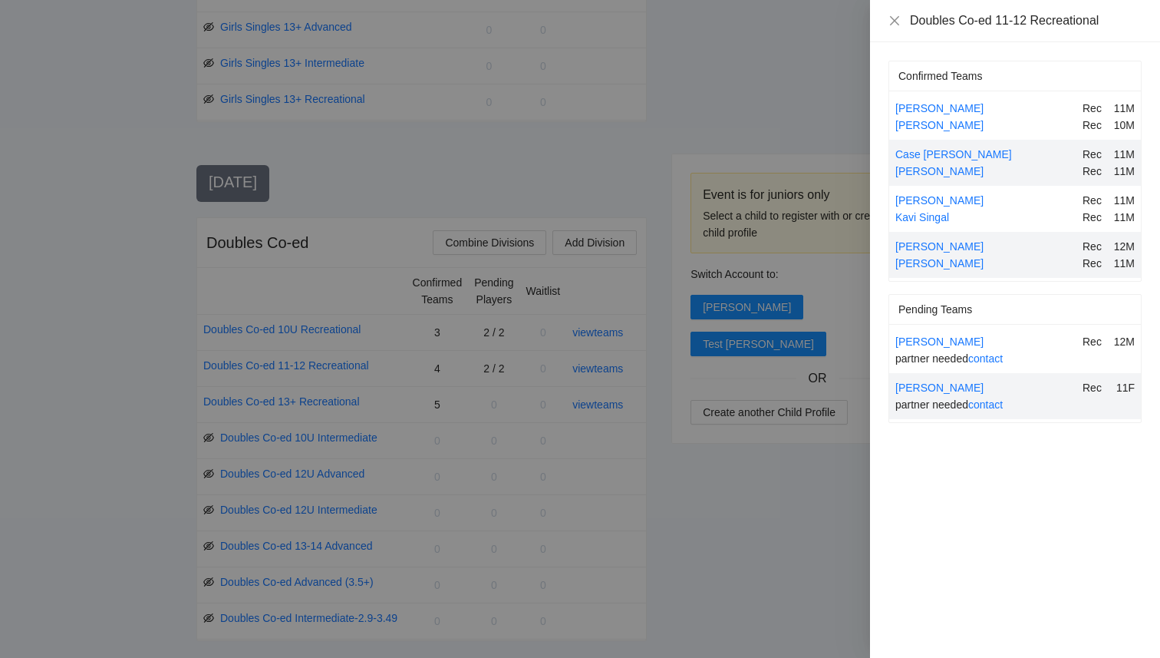
click at [609, 288] on div at bounding box center [580, 329] width 1160 height 658
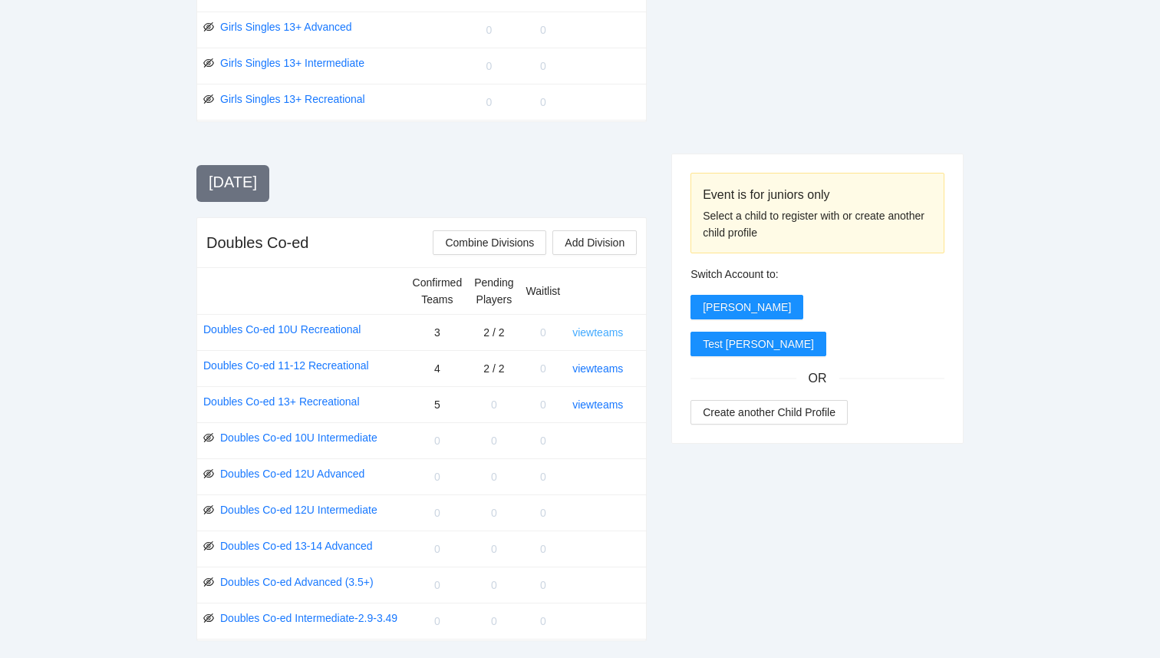
click at [599, 333] on link "view teams" at bounding box center [598, 332] width 51 height 12
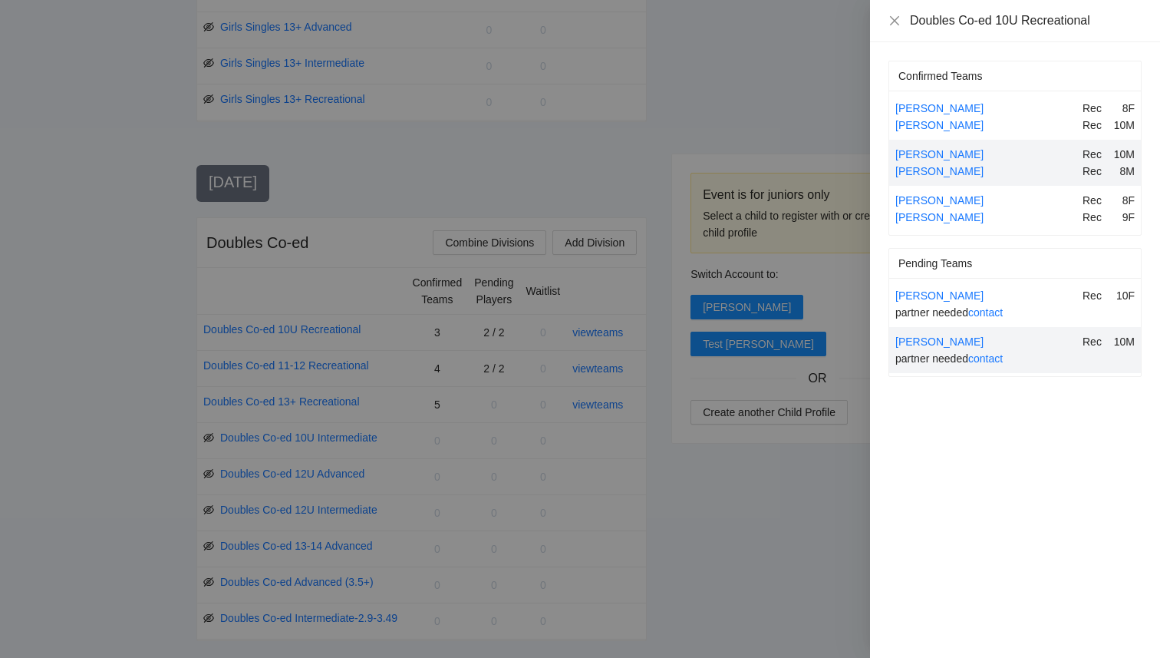
click at [777, 531] on div at bounding box center [580, 329] width 1160 height 658
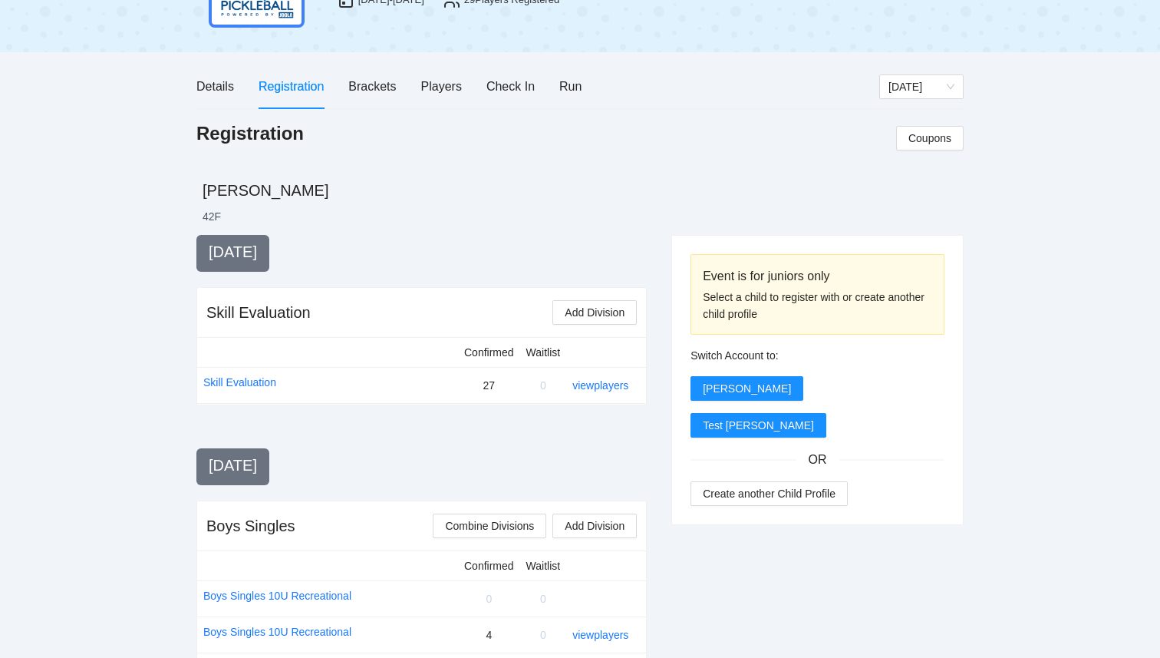
scroll to position [0, 0]
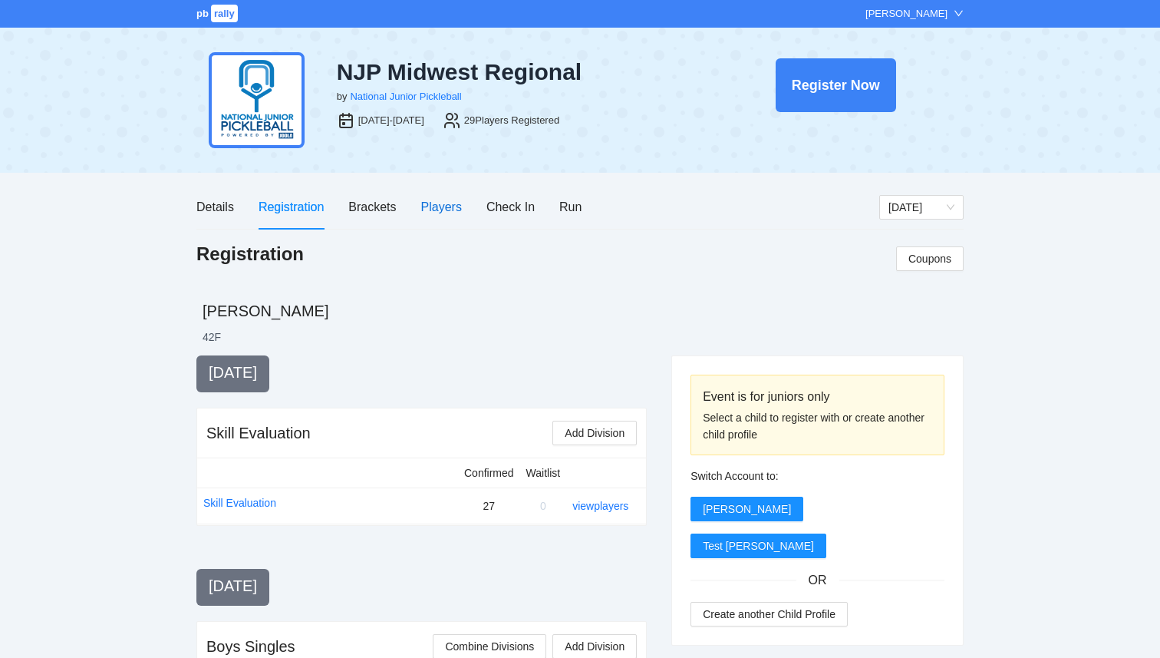
click at [447, 203] on div "Players" at bounding box center [441, 206] width 41 height 19
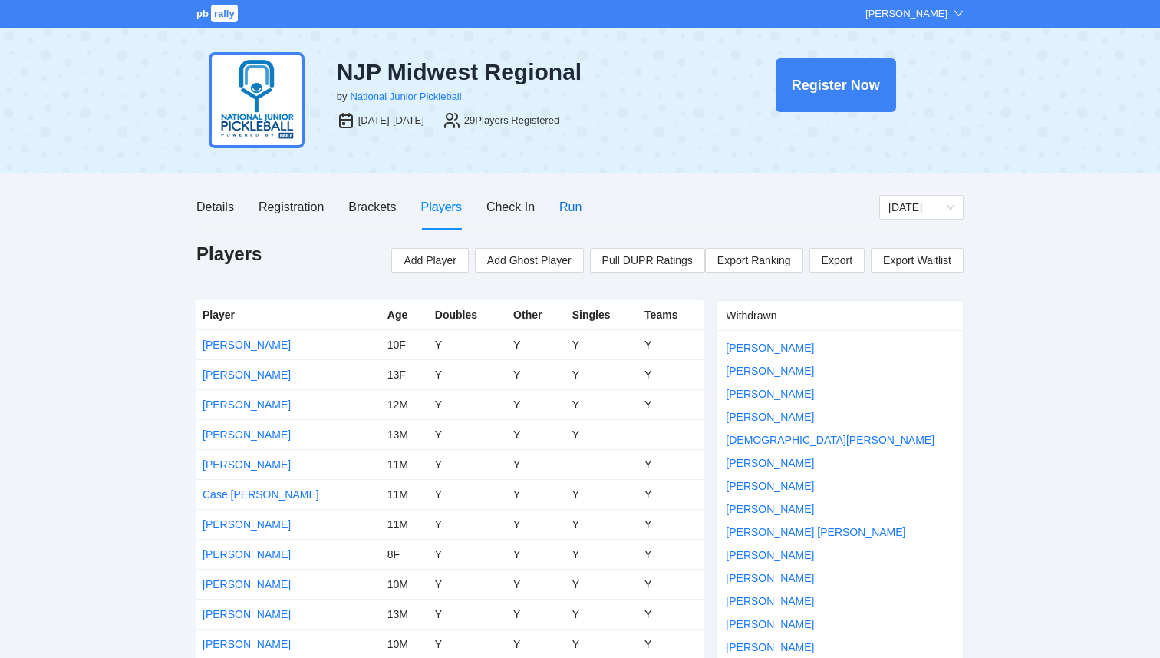
click at [563, 203] on div "Run" at bounding box center [571, 206] width 22 height 19
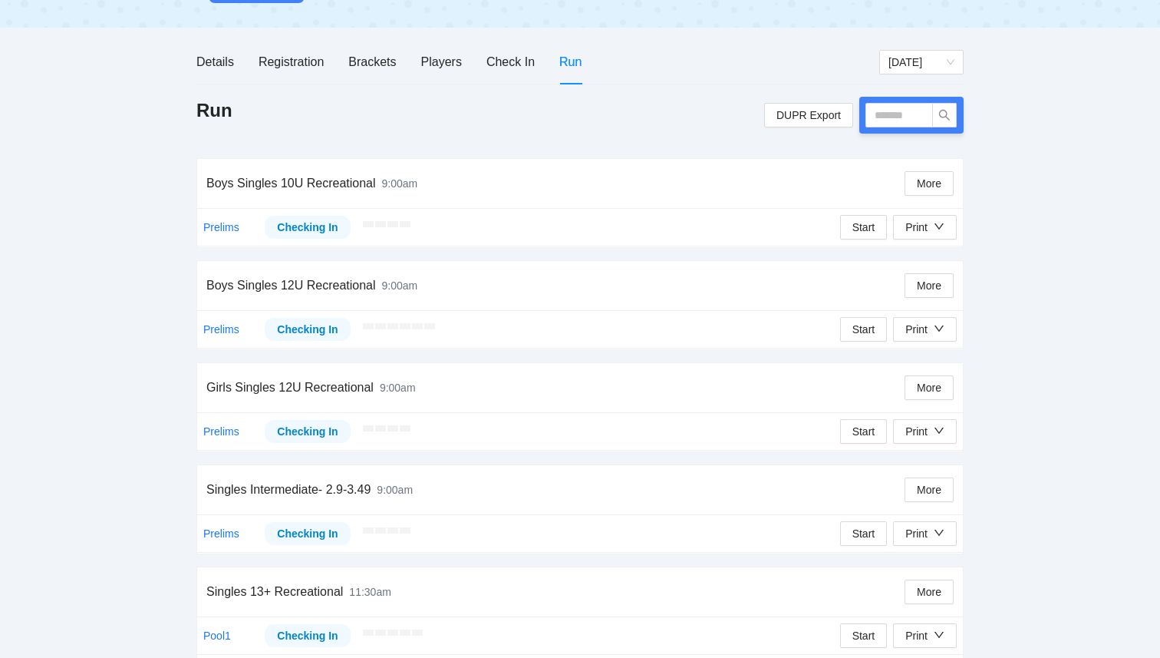
scroll to position [150, 0]
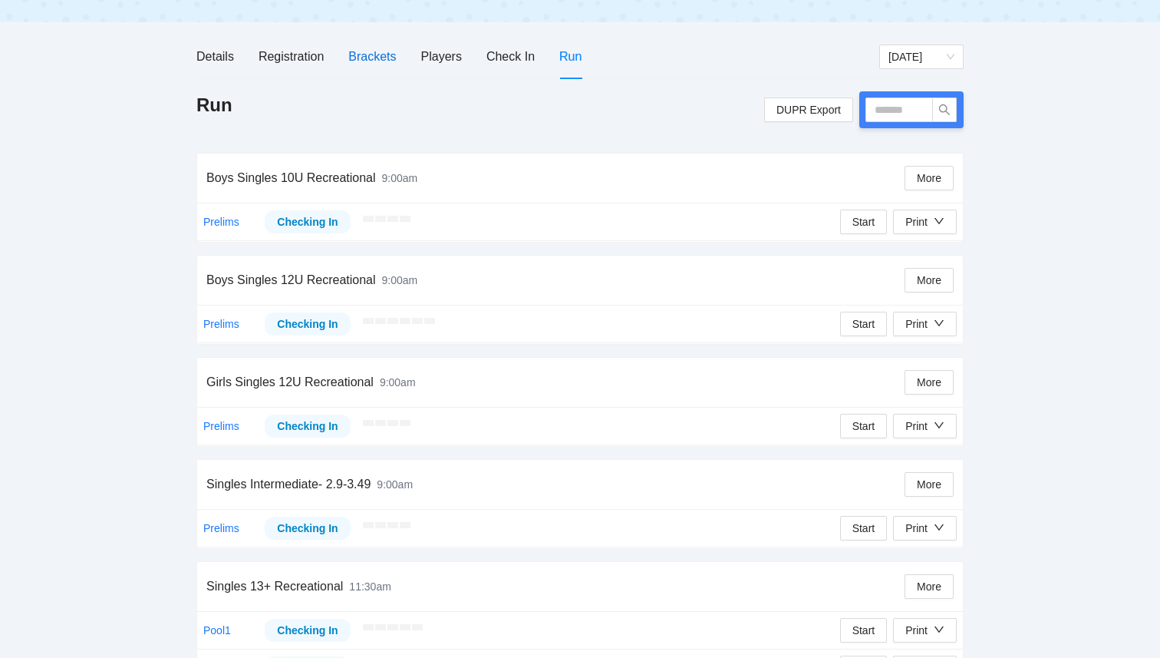
click at [381, 65] on div "Brackets" at bounding box center [372, 56] width 48 height 19
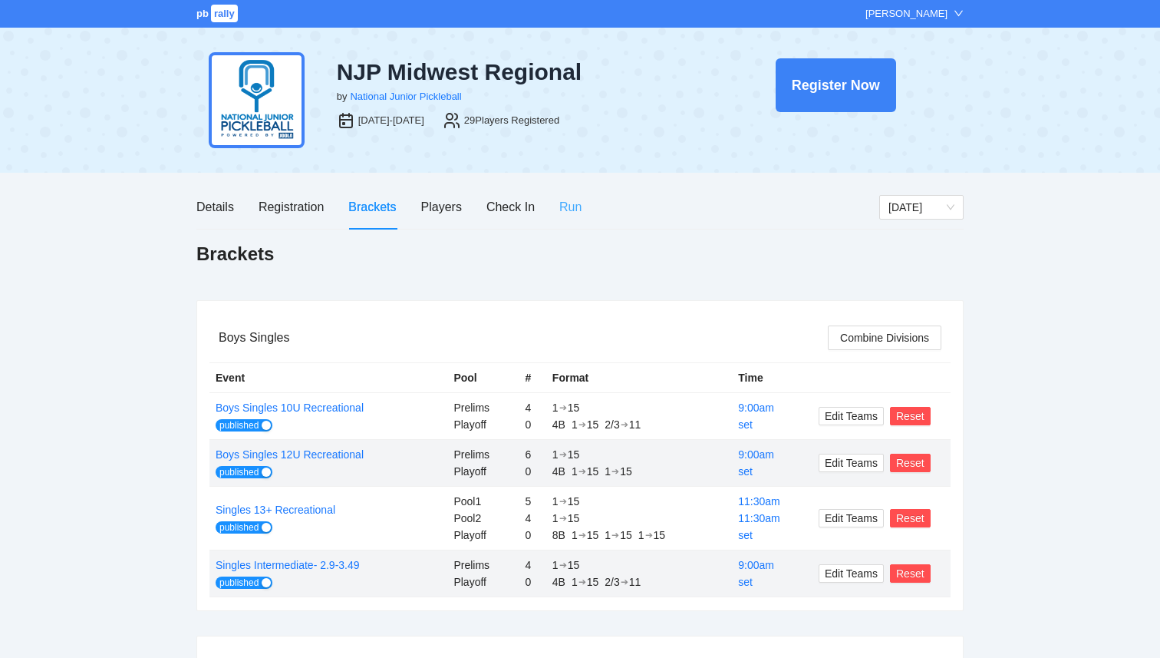
click at [570, 217] on div "Run" at bounding box center [571, 207] width 22 height 44
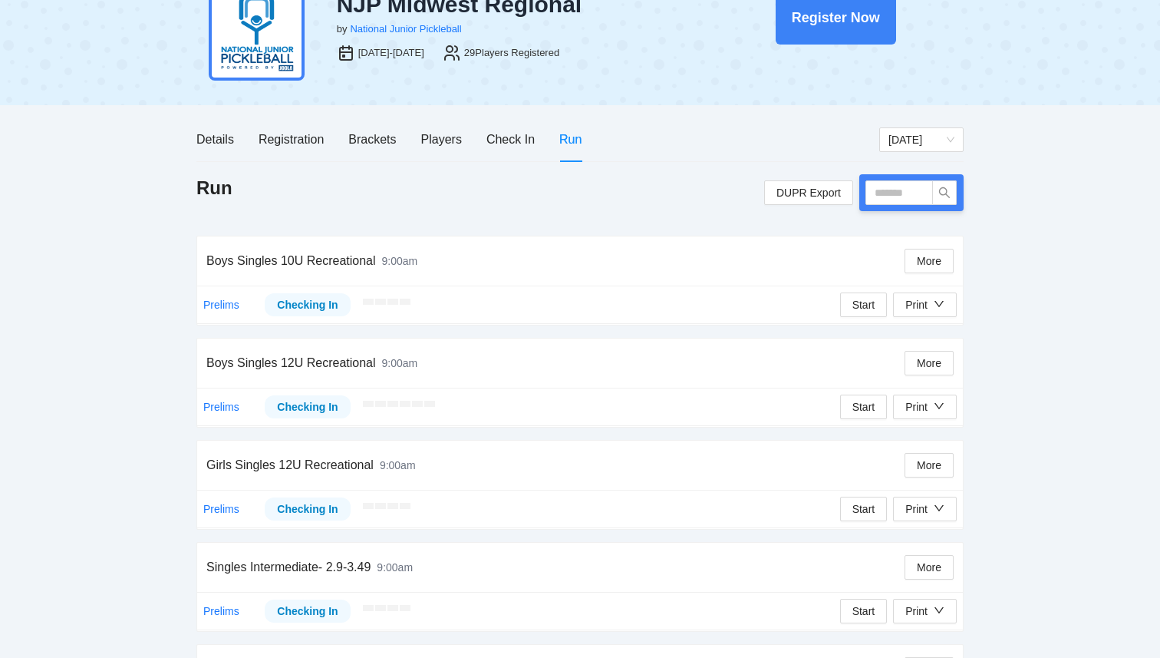
scroll to position [71, 0]
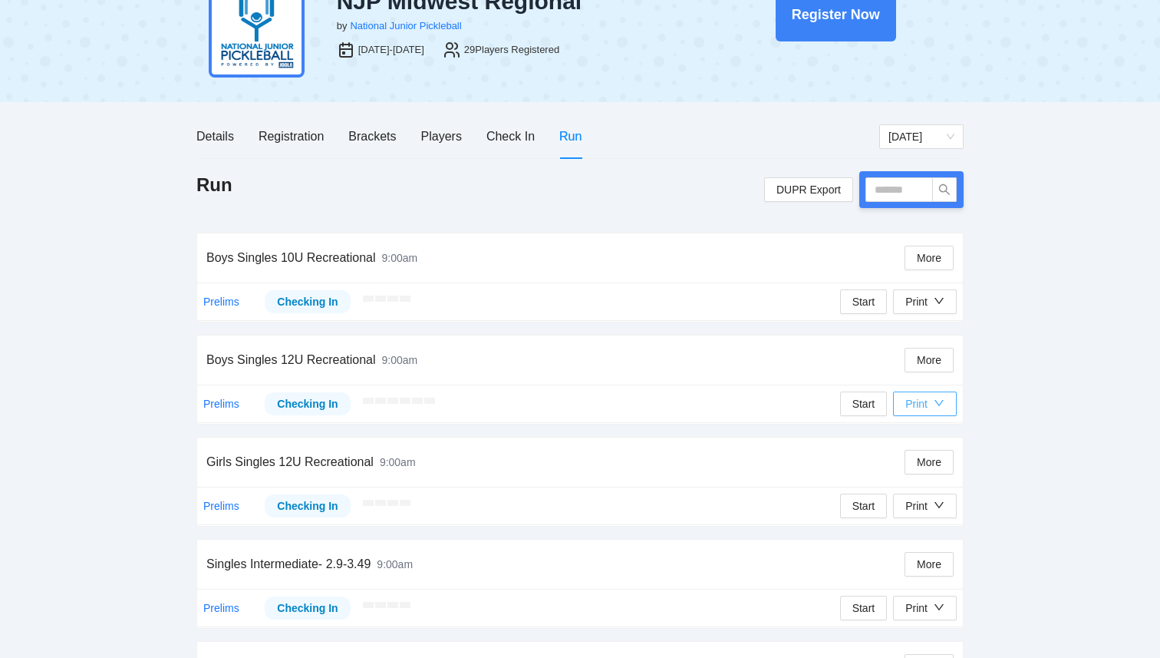
click at [938, 402] on icon "down" at bounding box center [939, 403] width 11 height 11
click at [935, 440] on span "Overview" at bounding box center [941, 433] width 79 height 17
click at [921, 406] on div "Print" at bounding box center [917, 403] width 22 height 17
click at [921, 484] on span "Refs Scorecards" at bounding box center [941, 482] width 79 height 17
